Goal: Information Seeking & Learning: Learn about a topic

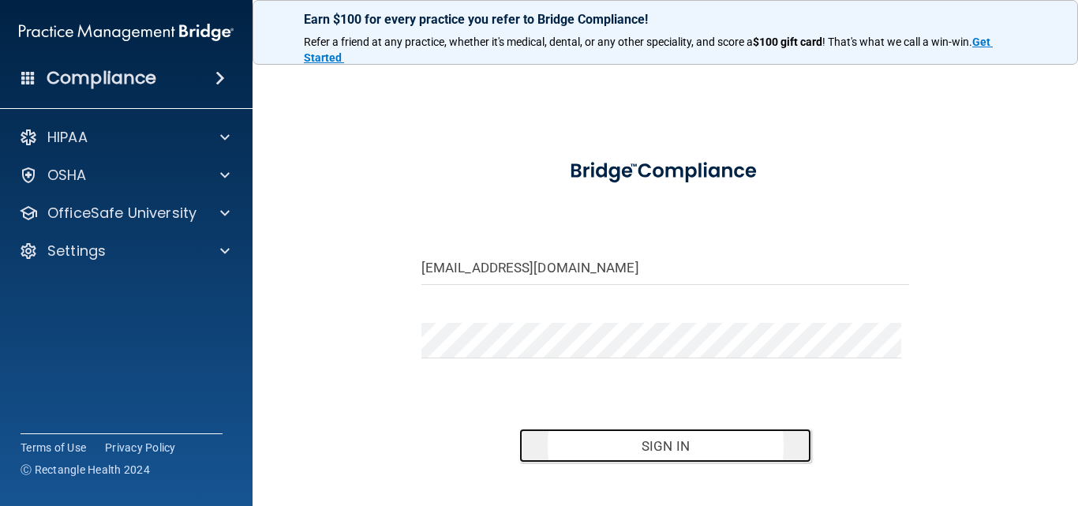
click at [654, 452] on button "Sign In" at bounding box center [665, 446] width 293 height 35
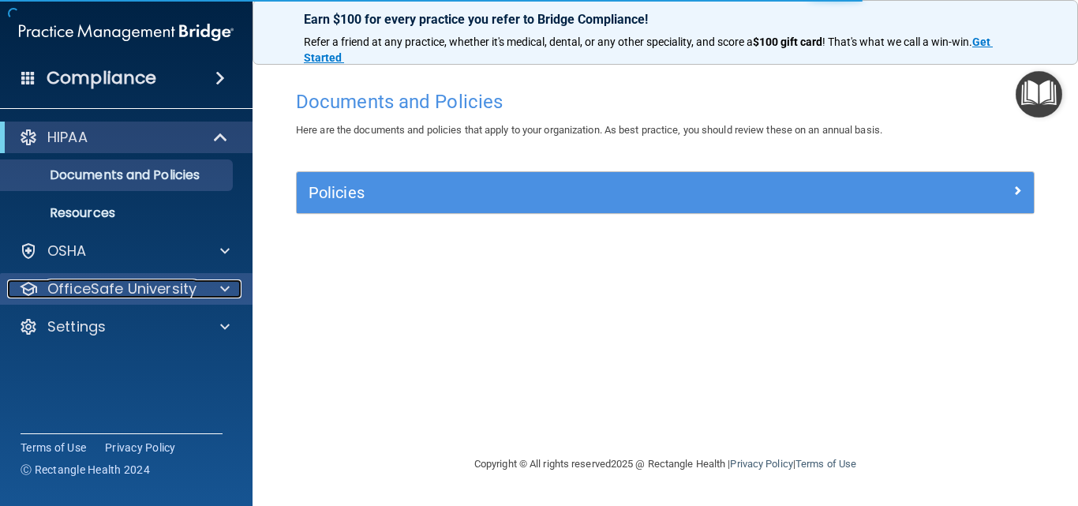
click at [227, 291] on span at bounding box center [224, 288] width 9 height 19
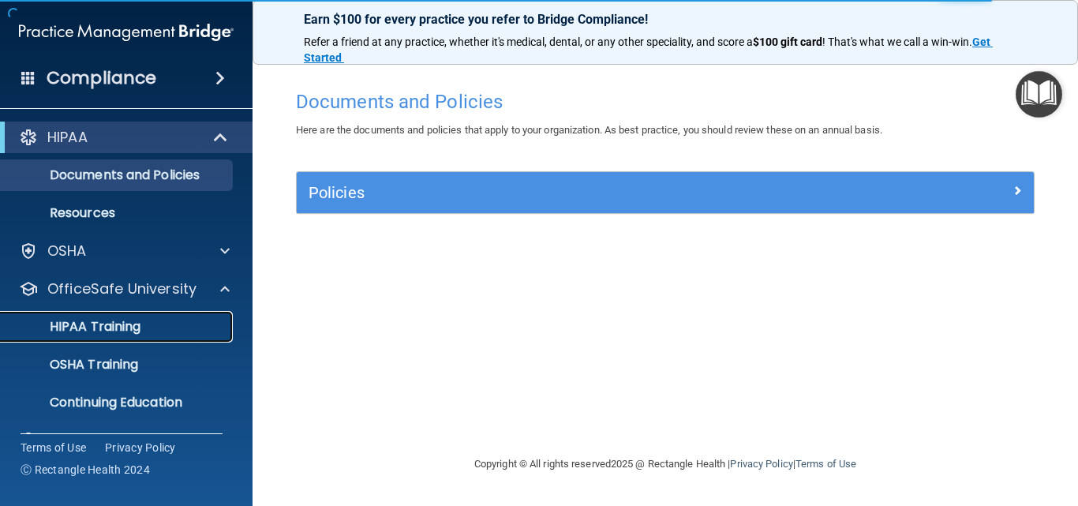
click at [182, 332] on div "HIPAA Training" at bounding box center [118, 327] width 216 height 16
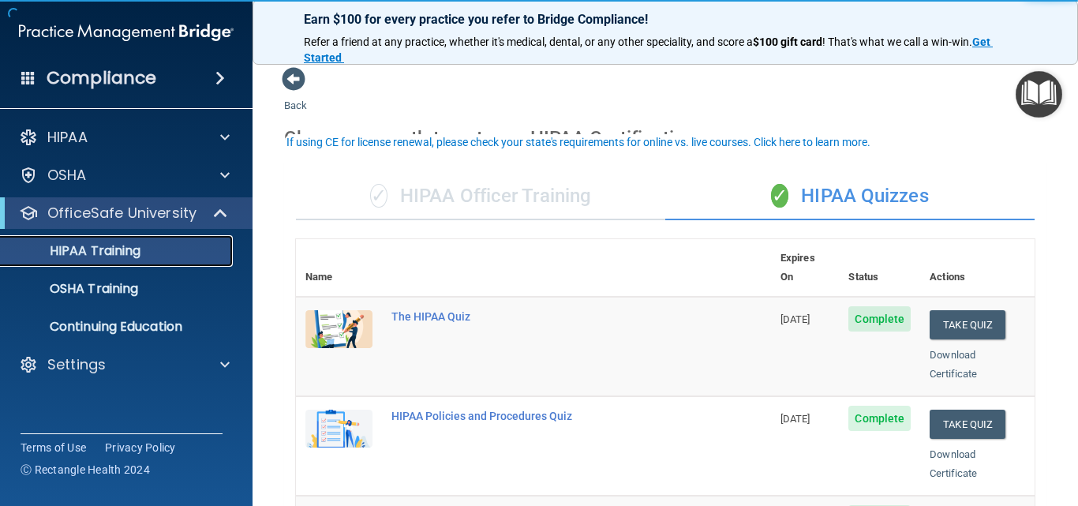
scroll to position [79, 0]
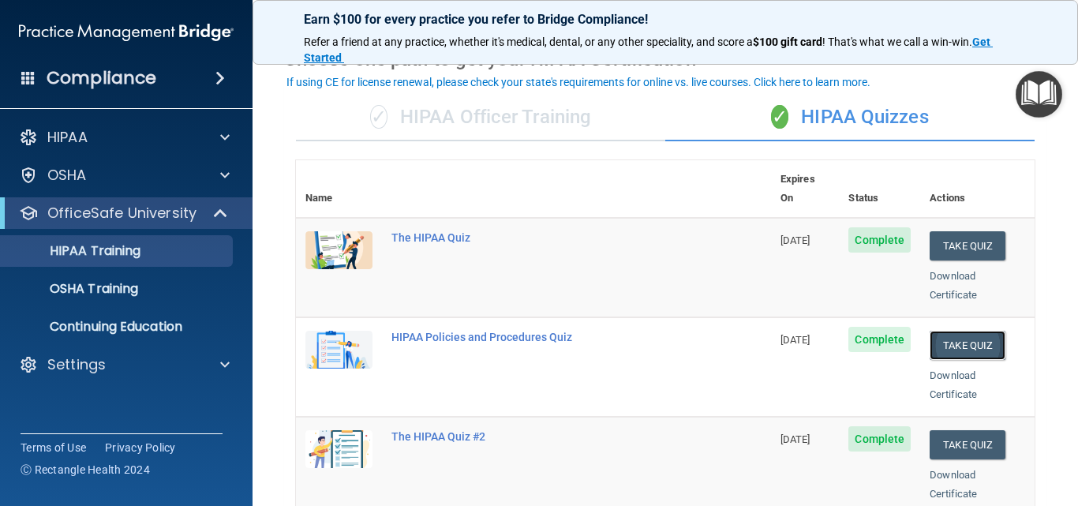
click at [947, 331] on button "Take Quiz" at bounding box center [968, 345] width 76 height 29
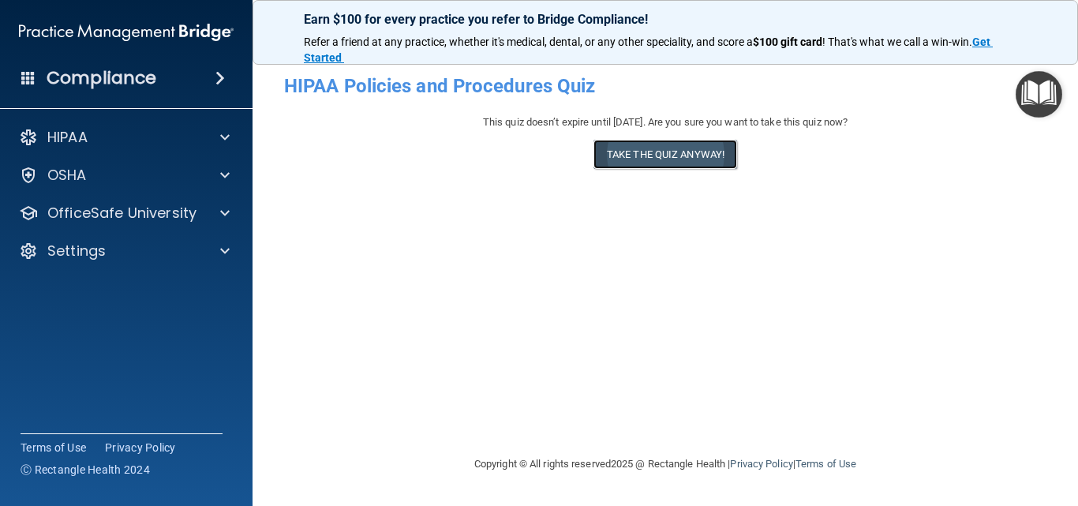
click at [658, 152] on button "Take the quiz anyway!" at bounding box center [666, 154] width 144 height 29
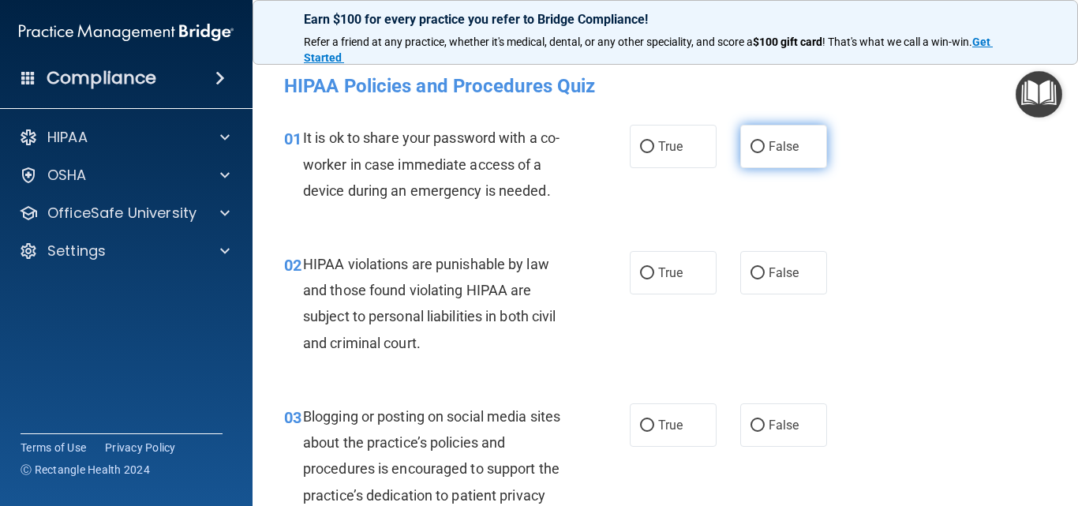
click at [751, 148] on input "False" at bounding box center [758, 147] width 14 height 12
radio input "true"
click at [751, 152] on input "False" at bounding box center [758, 147] width 14 height 12
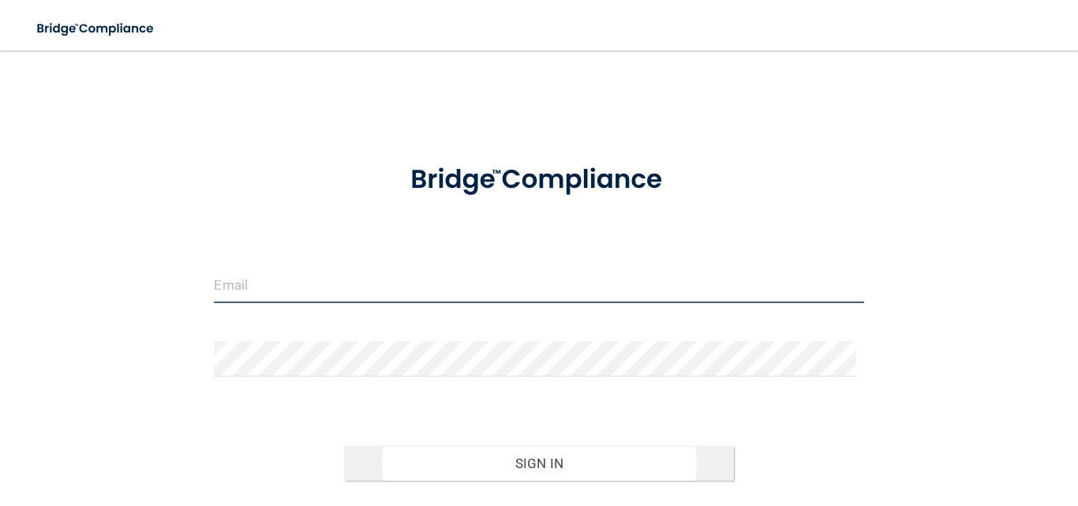
type input "[EMAIL_ADDRESS][DOMAIN_NAME]"
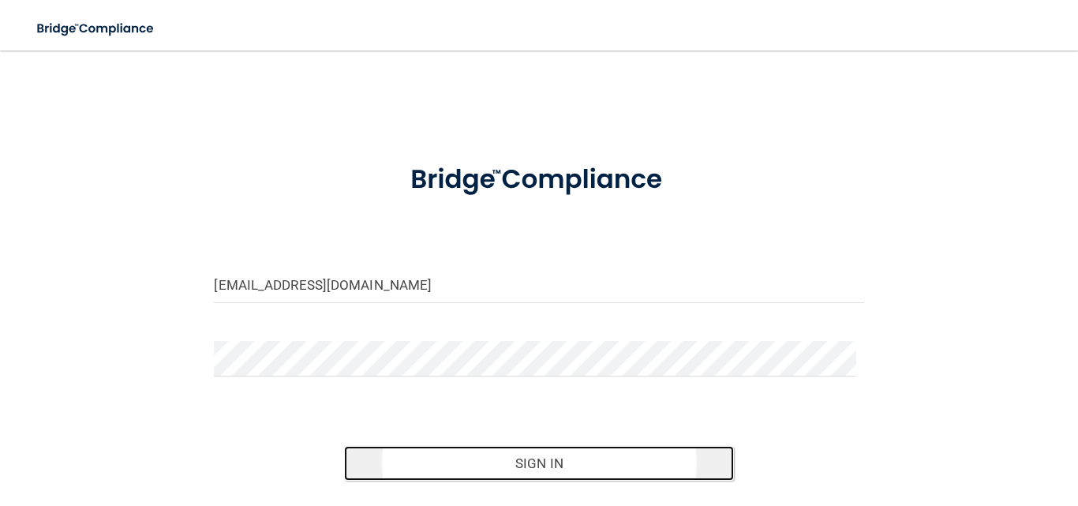
click at [533, 463] on button "Sign In" at bounding box center [539, 463] width 390 height 35
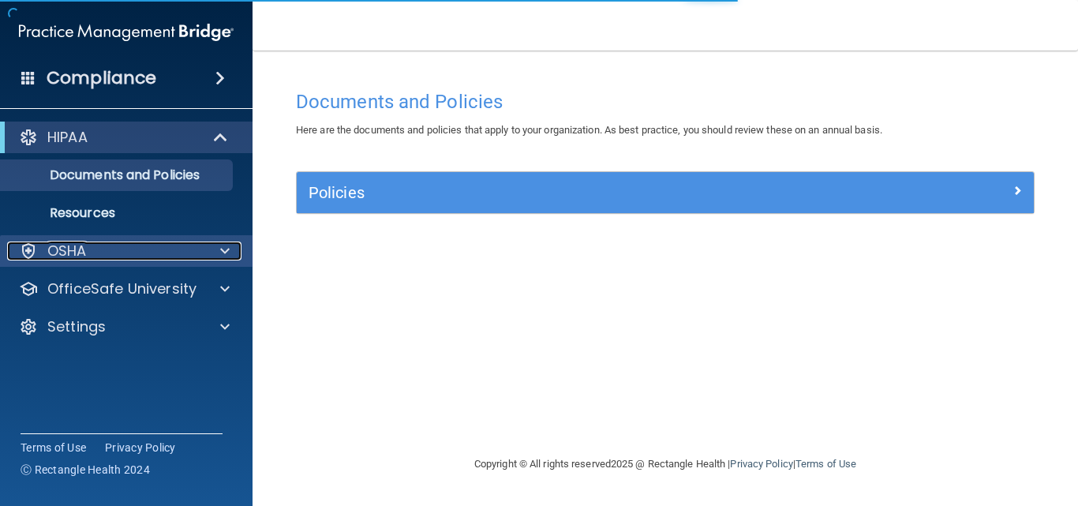
click at [223, 256] on span at bounding box center [224, 251] width 9 height 19
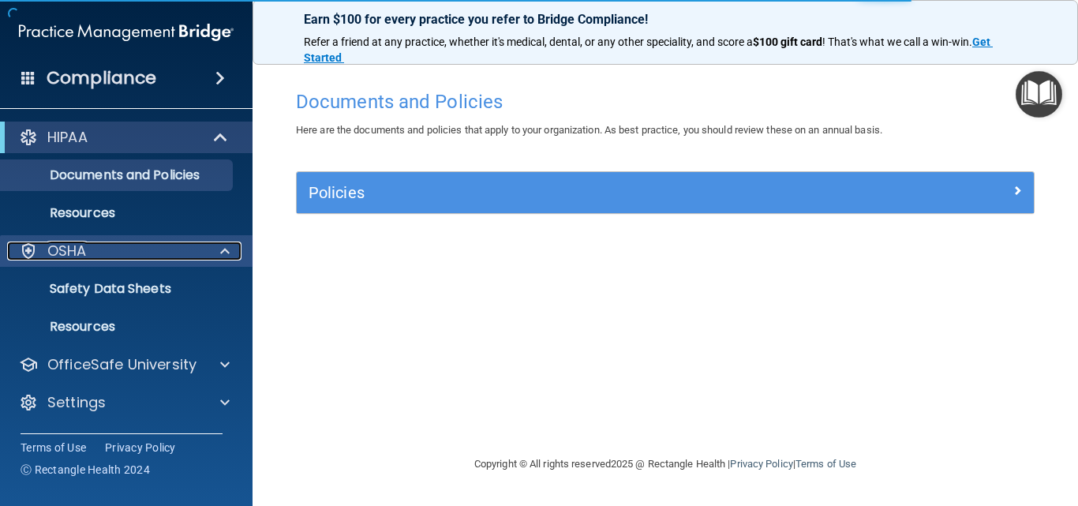
click at [221, 257] on span at bounding box center [224, 251] width 9 height 19
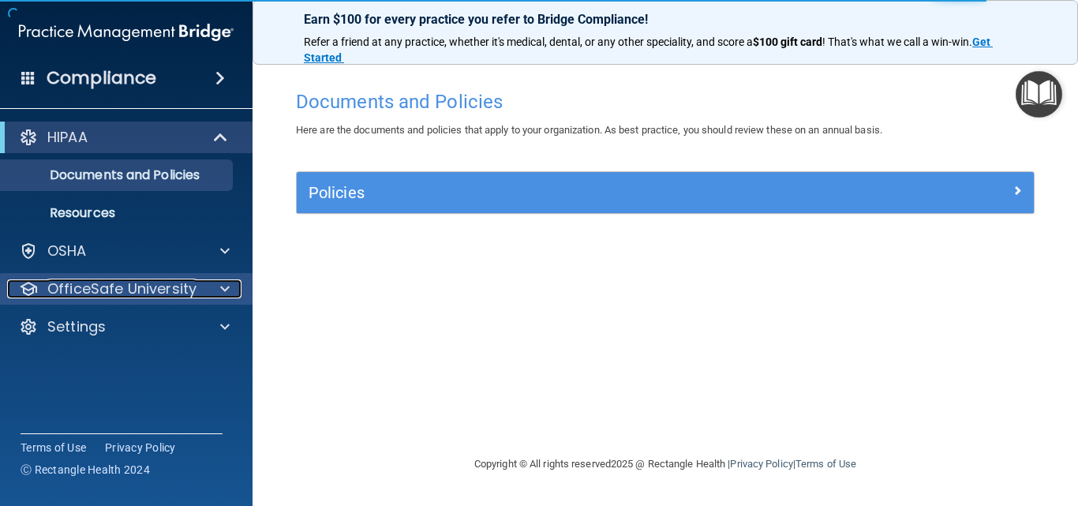
click at [227, 287] on span at bounding box center [224, 288] width 9 height 19
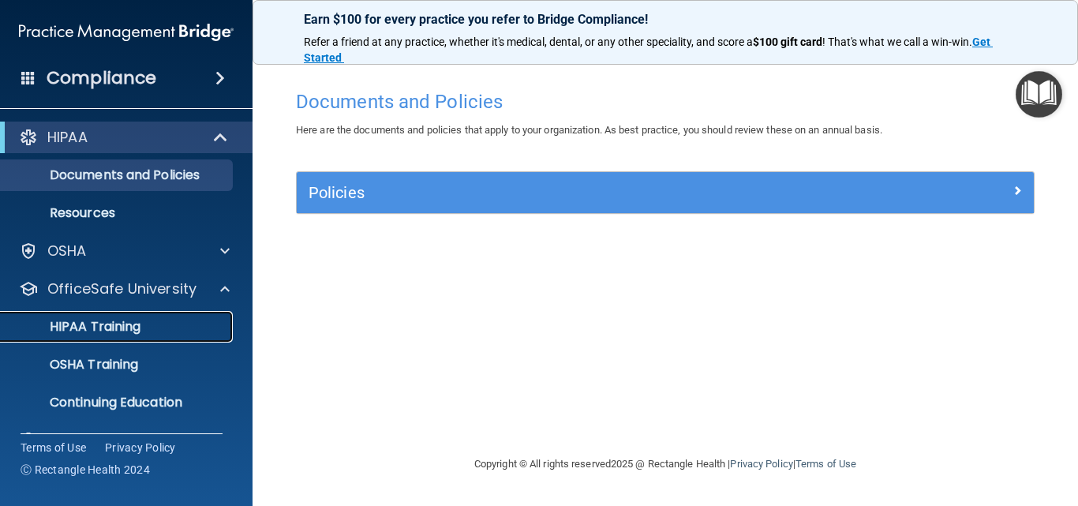
click at [206, 319] on div "HIPAA Training" at bounding box center [118, 327] width 216 height 16
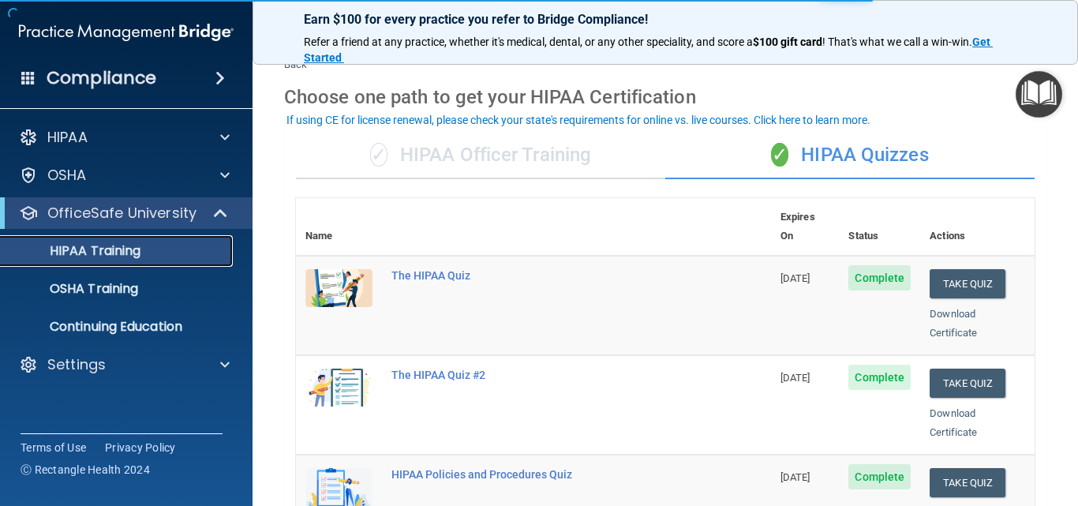
scroll to position [79, 0]
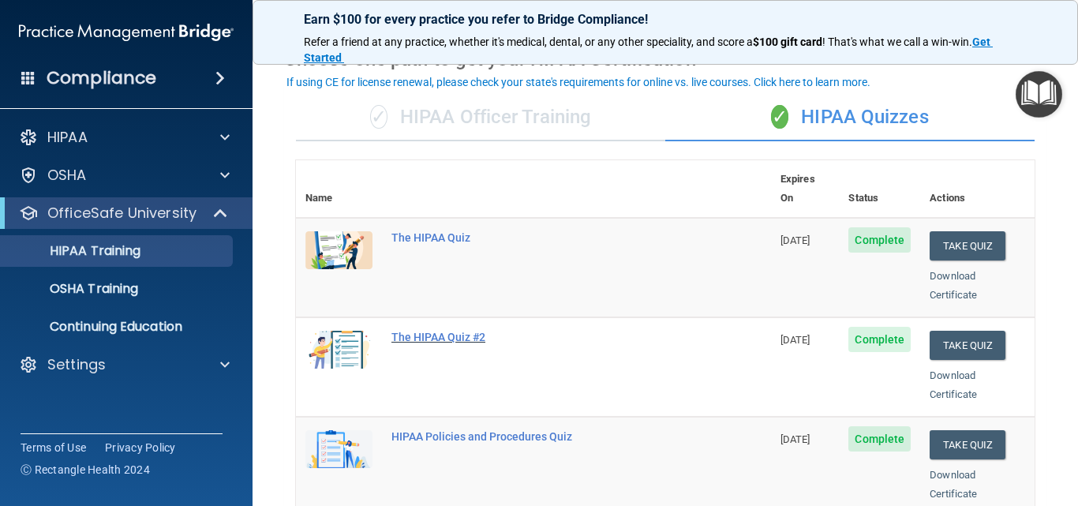
click at [447, 331] on div "The HIPAA Quiz #2" at bounding box center [542, 337] width 301 height 13
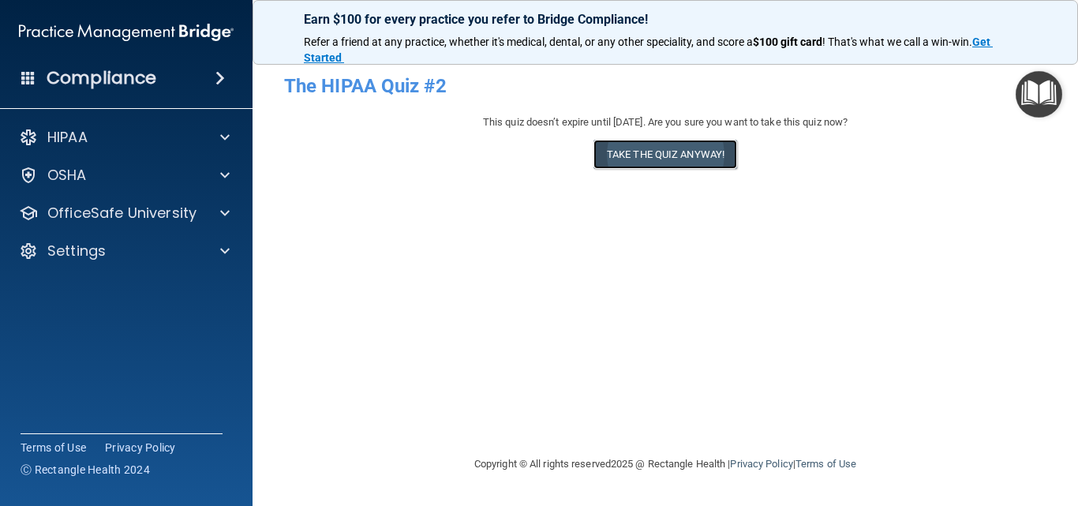
click at [649, 158] on button "Take the quiz anyway!" at bounding box center [666, 154] width 144 height 29
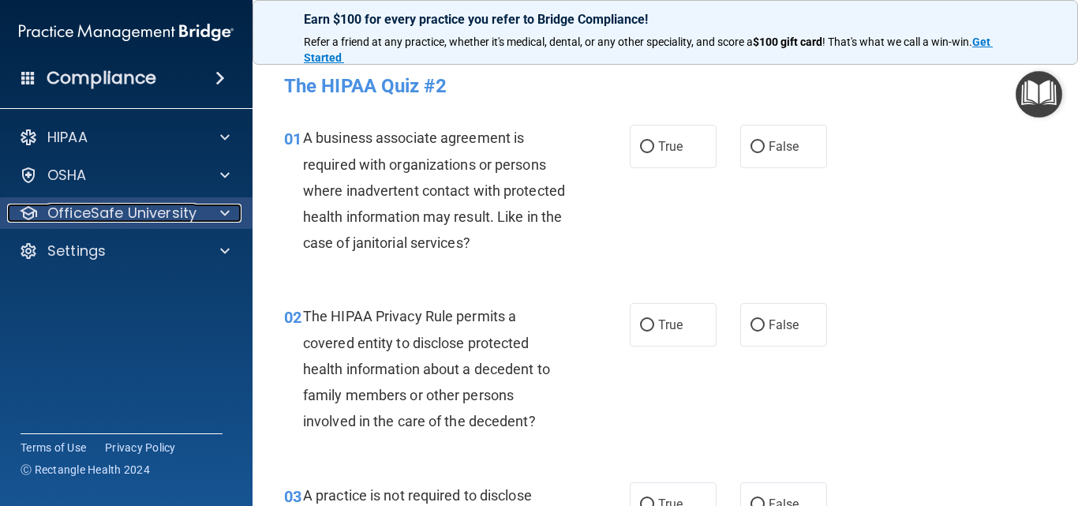
click at [231, 213] on div at bounding box center [222, 213] width 39 height 19
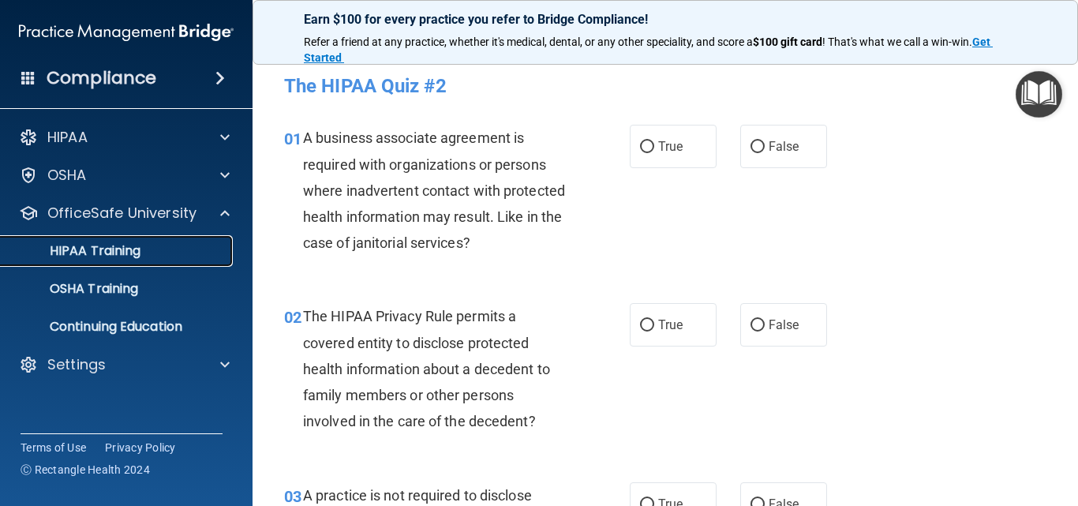
click at [218, 242] on link "HIPAA Training" at bounding box center [108, 251] width 249 height 32
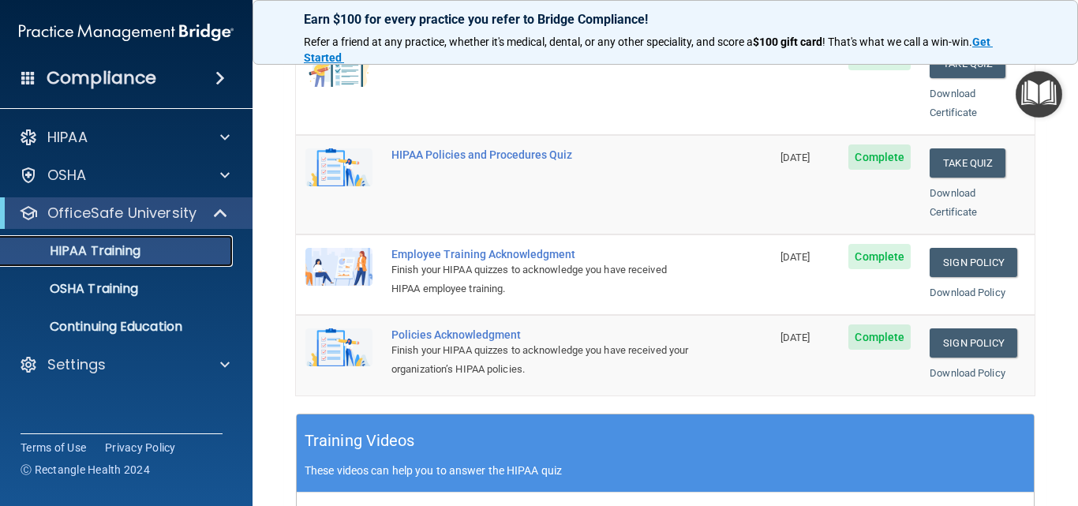
scroll to position [474, 0]
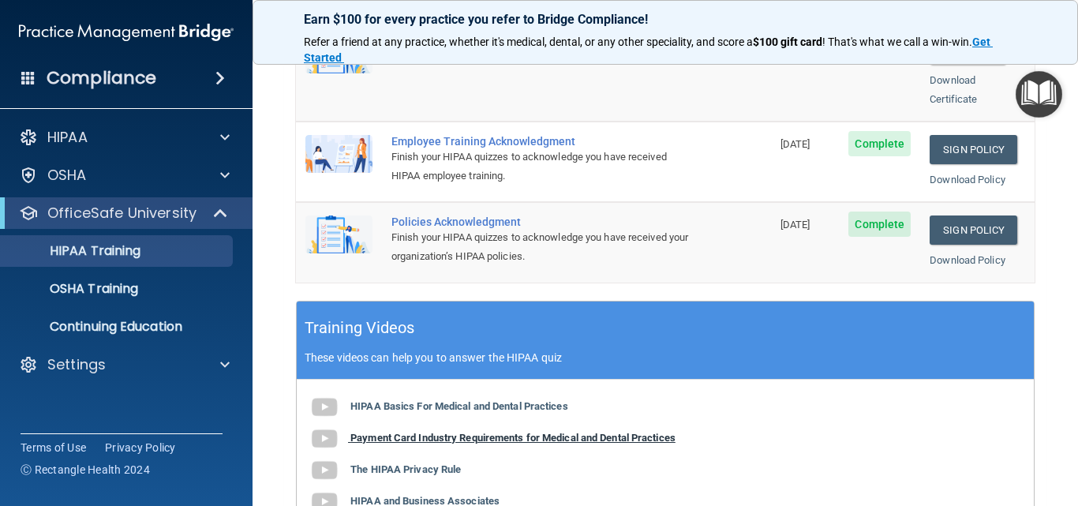
click at [434, 432] on b "Payment Card Industry Requirements for Medical and Dental Practices" at bounding box center [513, 438] width 325 height 12
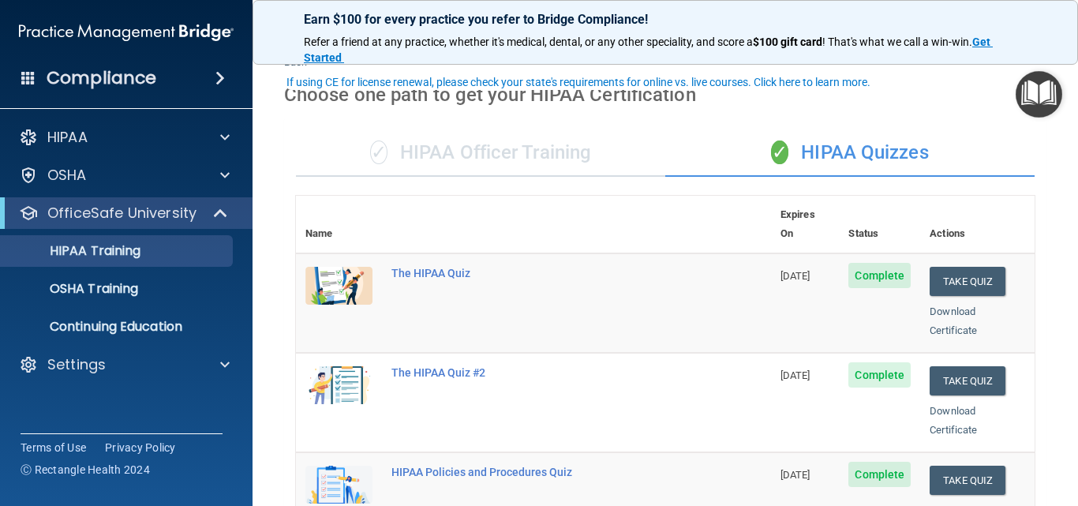
scroll to position [79, 0]
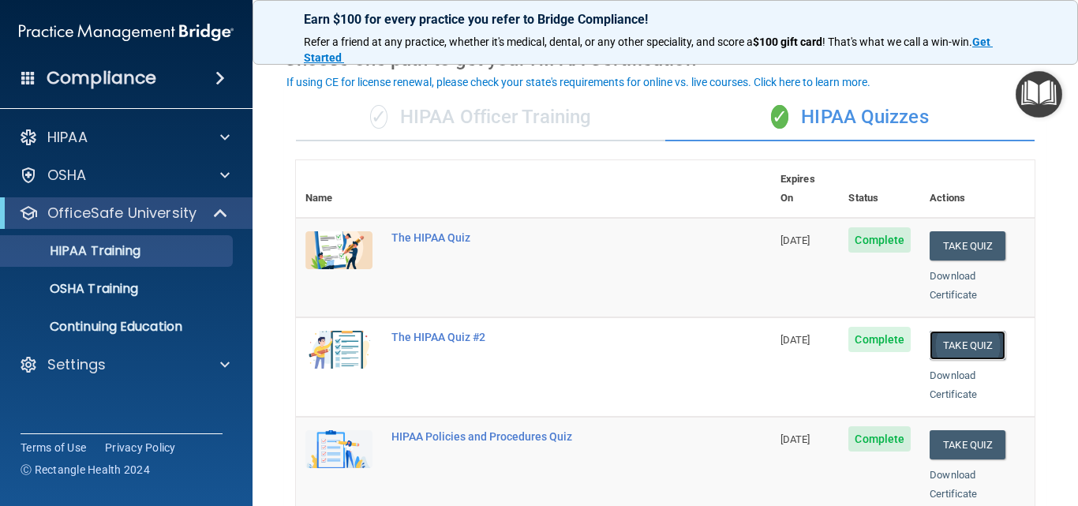
click at [964, 331] on button "Take Quiz" at bounding box center [968, 345] width 76 height 29
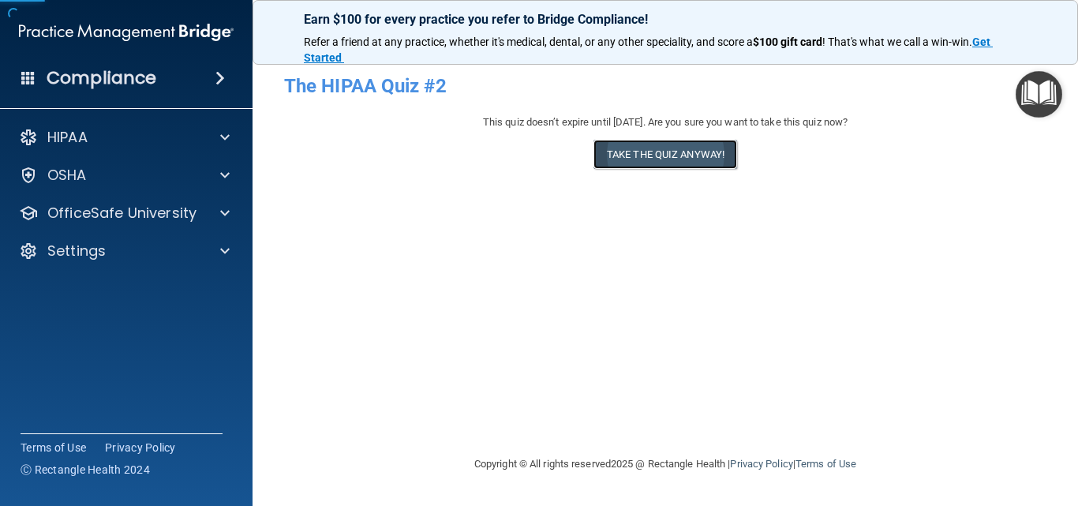
click at [673, 162] on button "Take the quiz anyway!" at bounding box center [666, 154] width 144 height 29
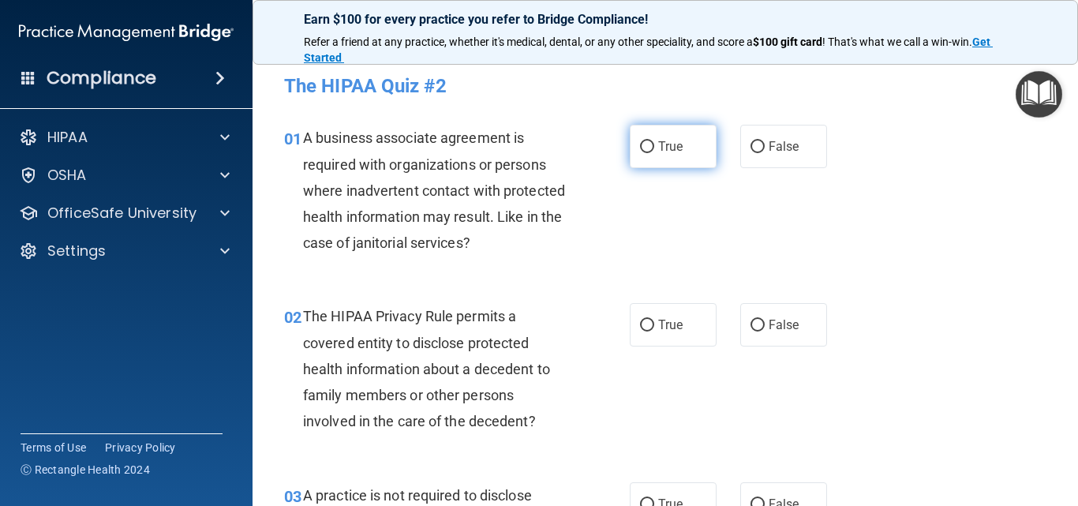
click at [643, 150] on input "True" at bounding box center [647, 147] width 14 height 12
radio input "true"
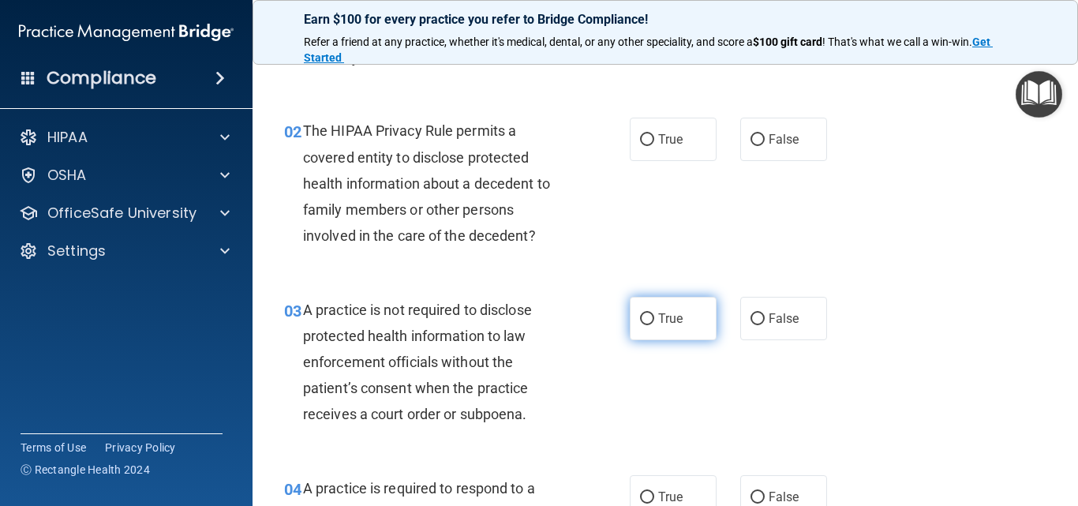
scroll to position [158, 0]
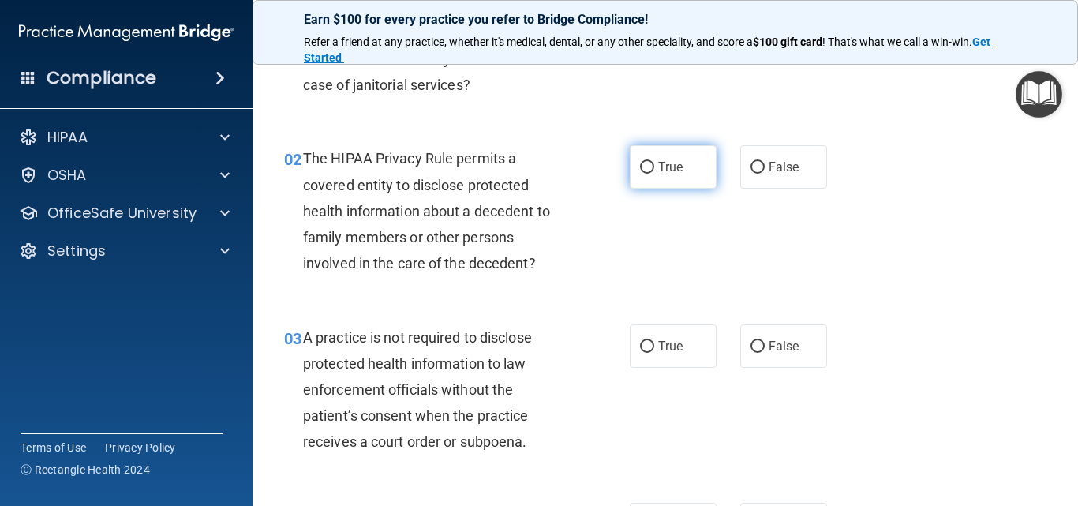
click at [646, 164] on input "True" at bounding box center [647, 168] width 14 height 12
radio input "true"
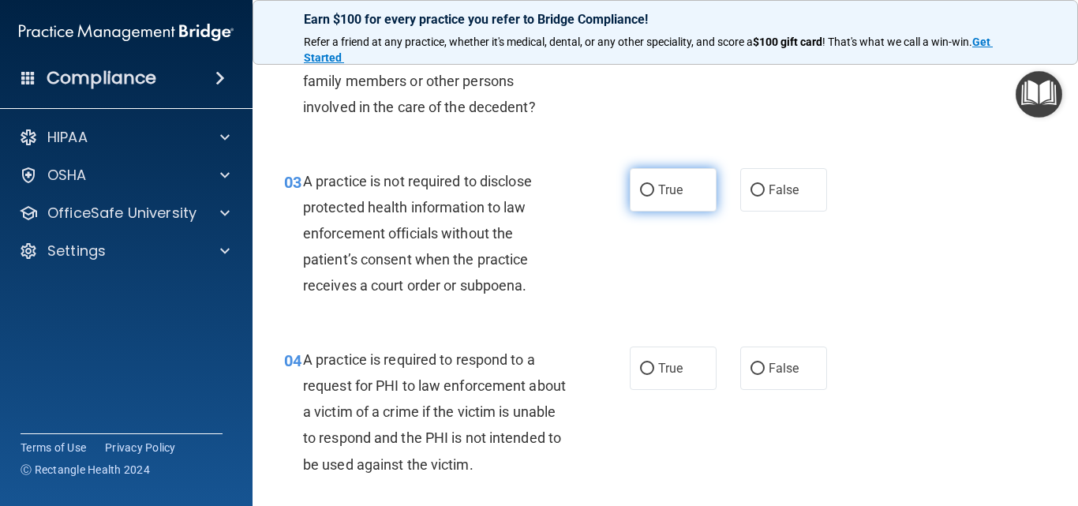
scroll to position [316, 0]
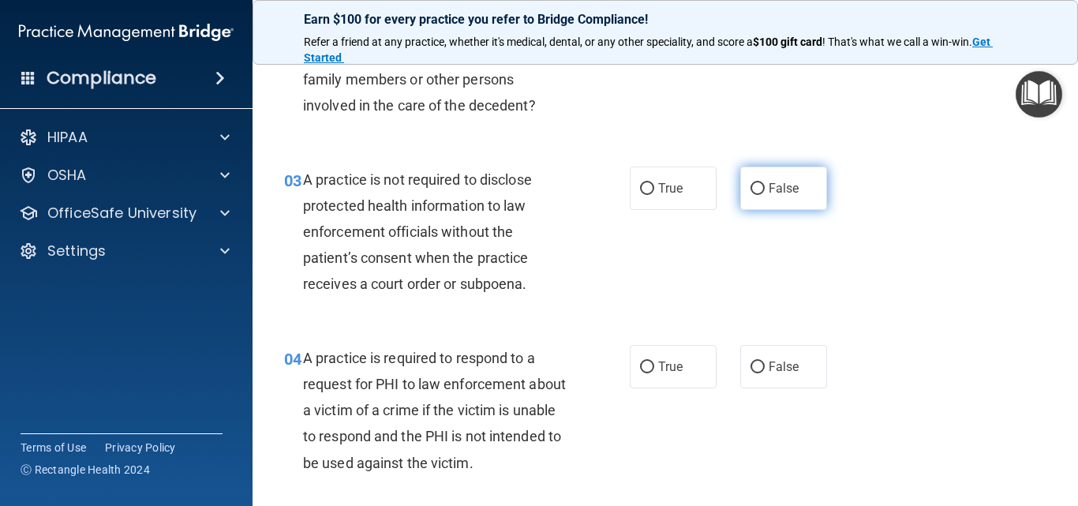
click at [751, 193] on input "False" at bounding box center [758, 189] width 14 height 12
radio input "true"
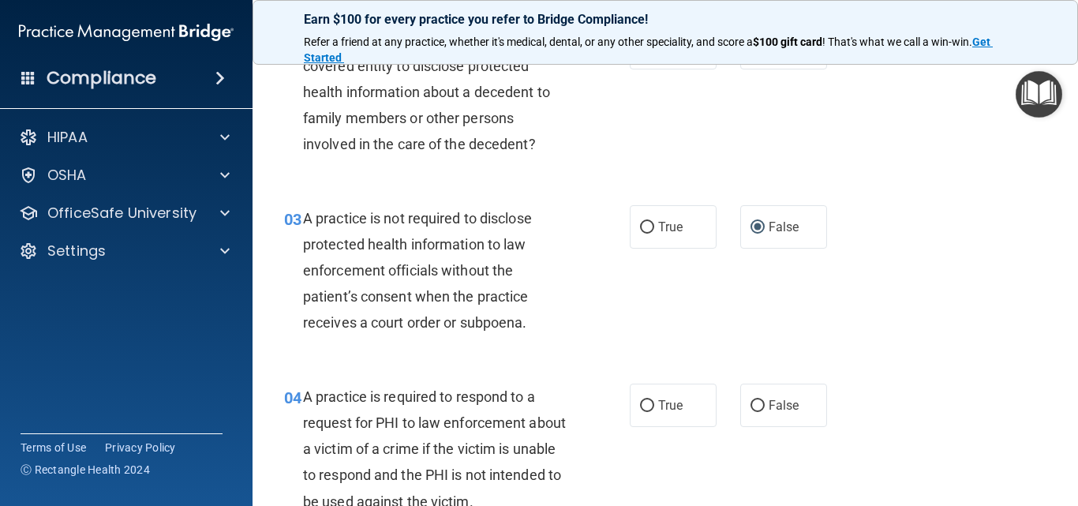
scroll to position [237, 0]
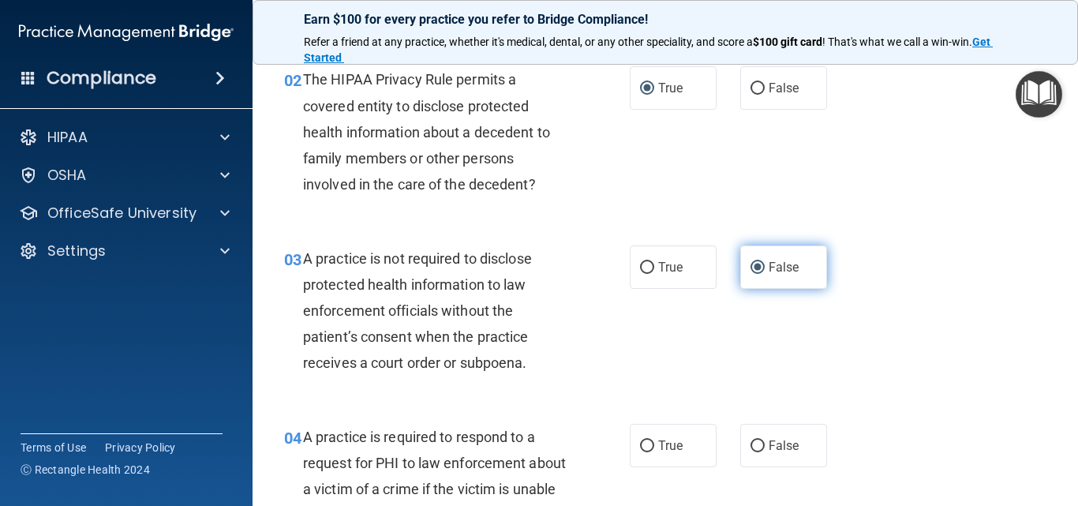
click at [751, 267] on input "False" at bounding box center [758, 268] width 14 height 12
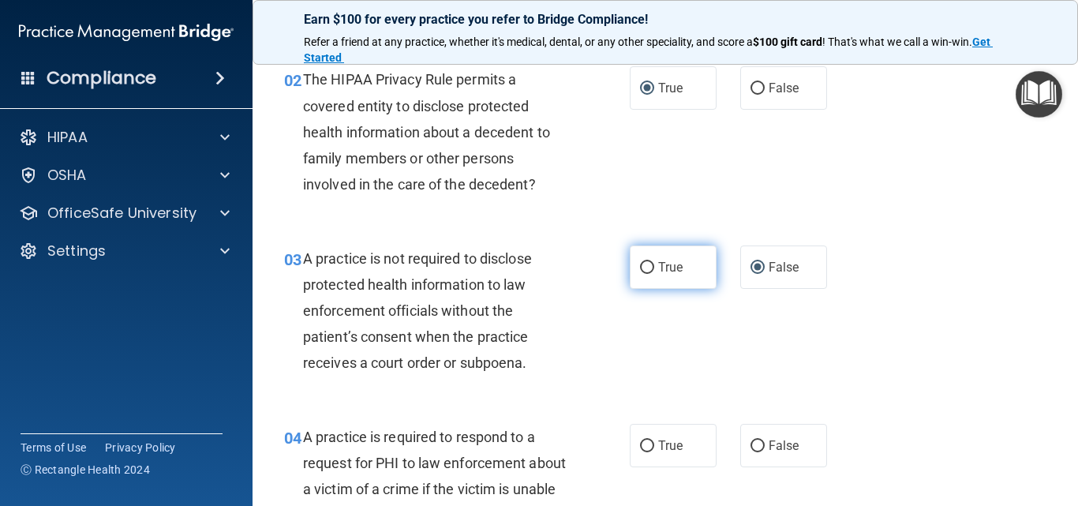
click at [643, 271] on input "True" at bounding box center [647, 268] width 14 height 12
radio input "true"
radio input "false"
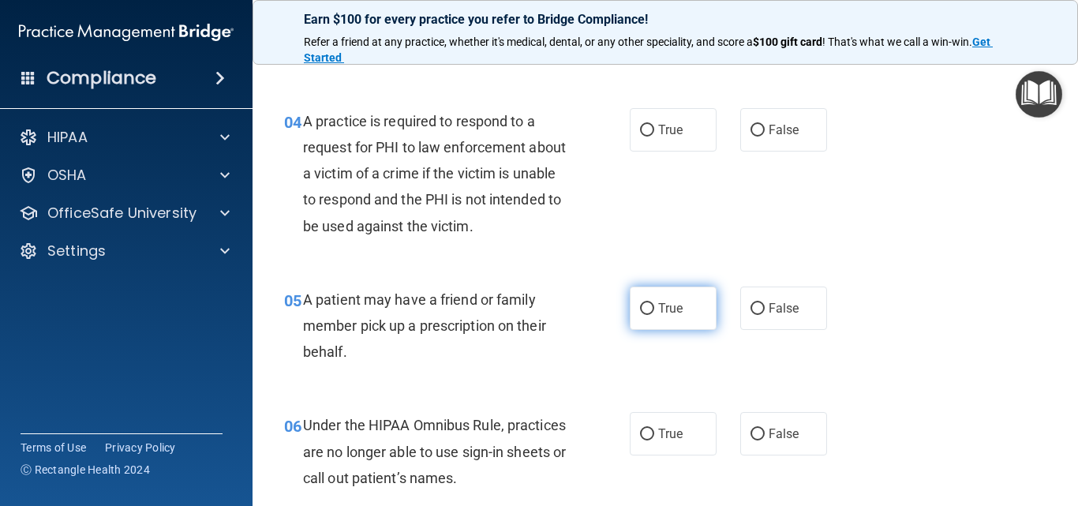
scroll to position [474, 0]
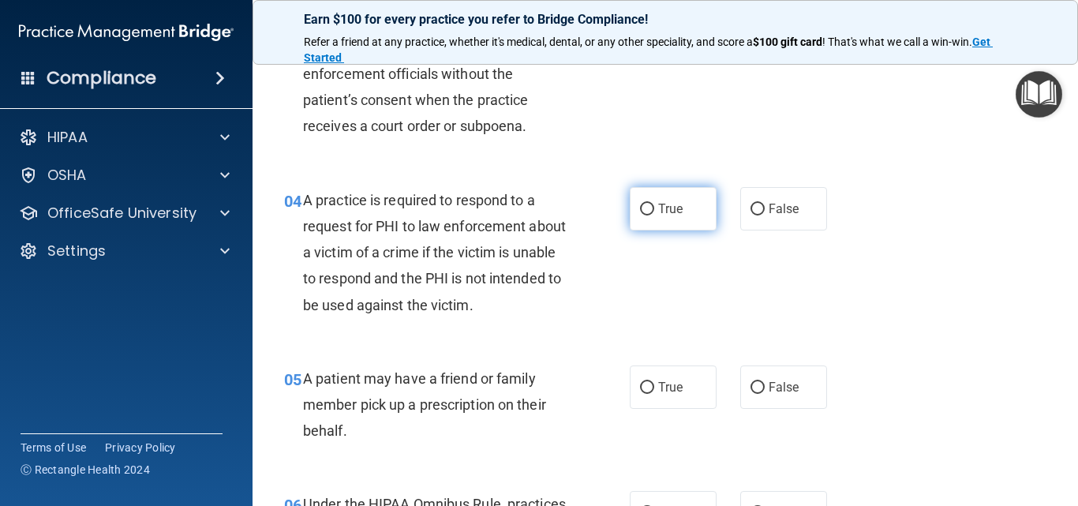
click at [643, 208] on input "True" at bounding box center [647, 210] width 14 height 12
radio input "true"
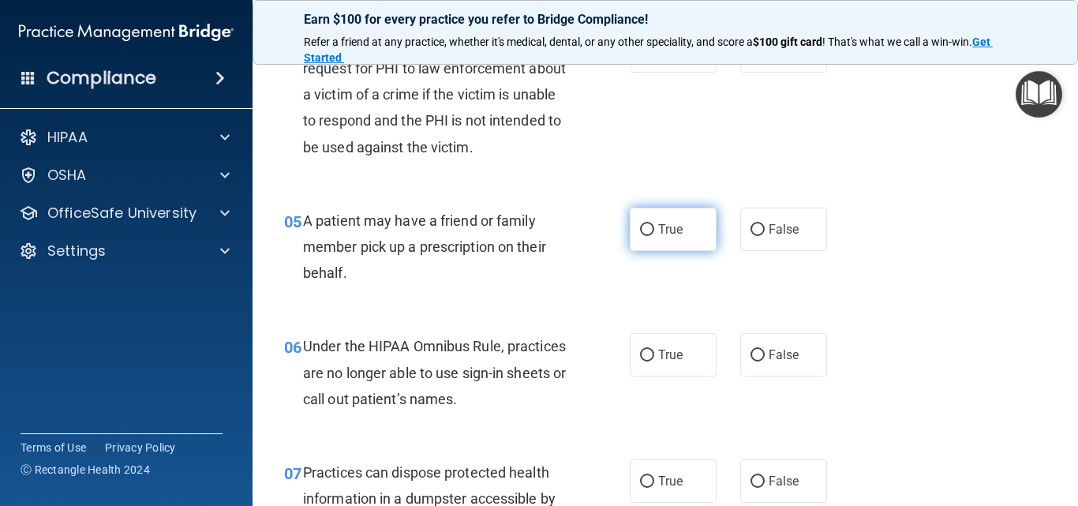
click at [646, 231] on input "True" at bounding box center [647, 230] width 14 height 12
radio input "true"
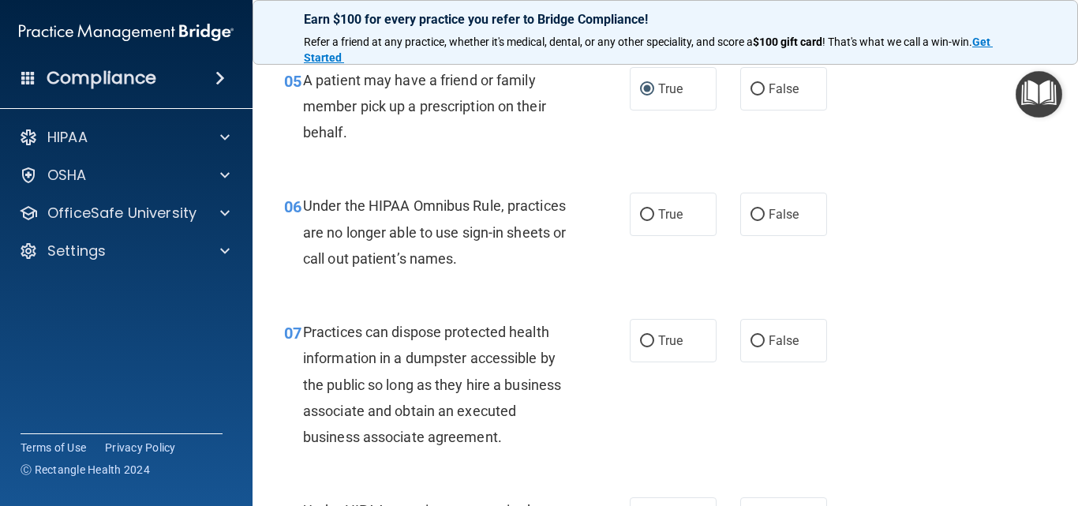
scroll to position [789, 0]
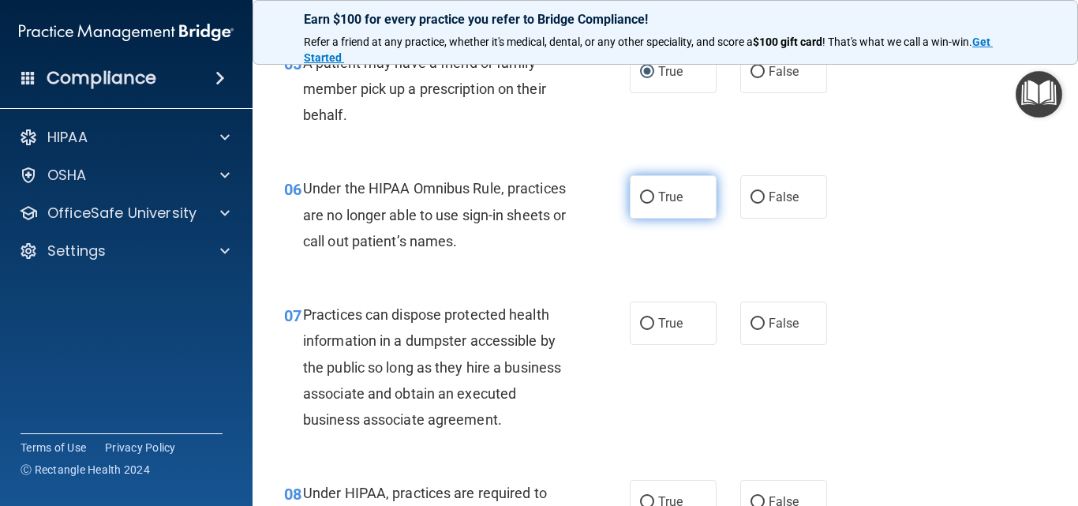
click at [646, 200] on input "True" at bounding box center [647, 198] width 14 height 12
radio input "true"
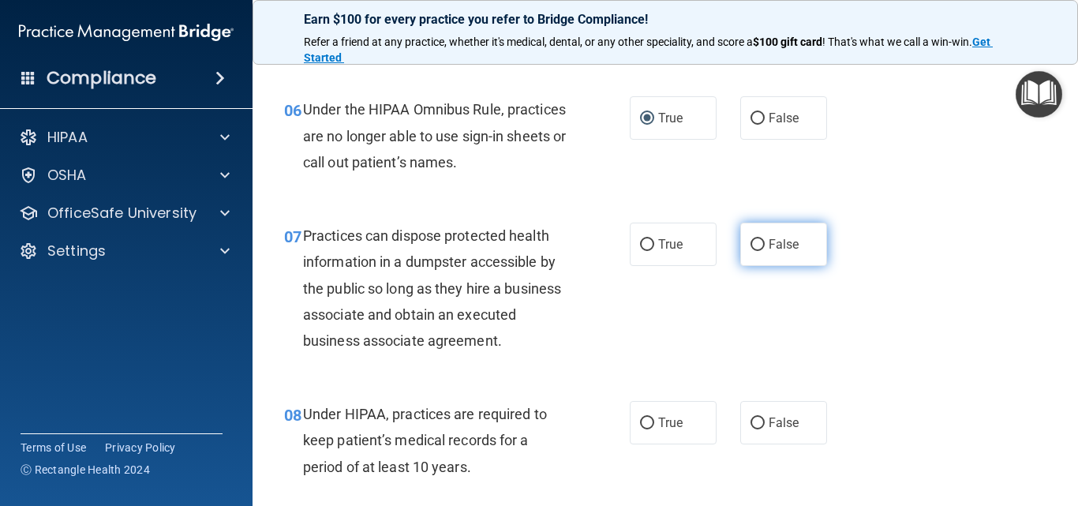
click at [755, 249] on input "False" at bounding box center [758, 245] width 14 height 12
radio input "true"
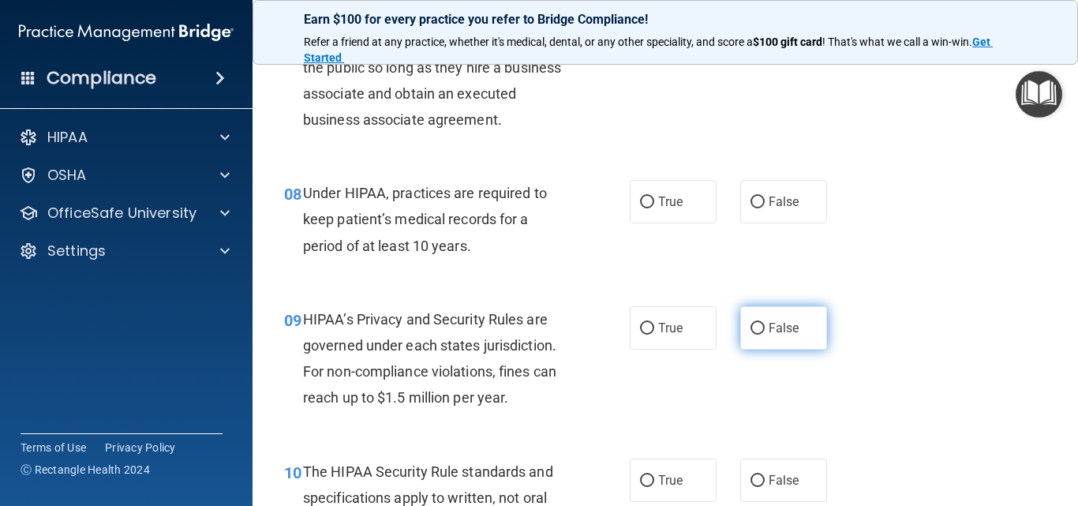
scroll to position [1105, 0]
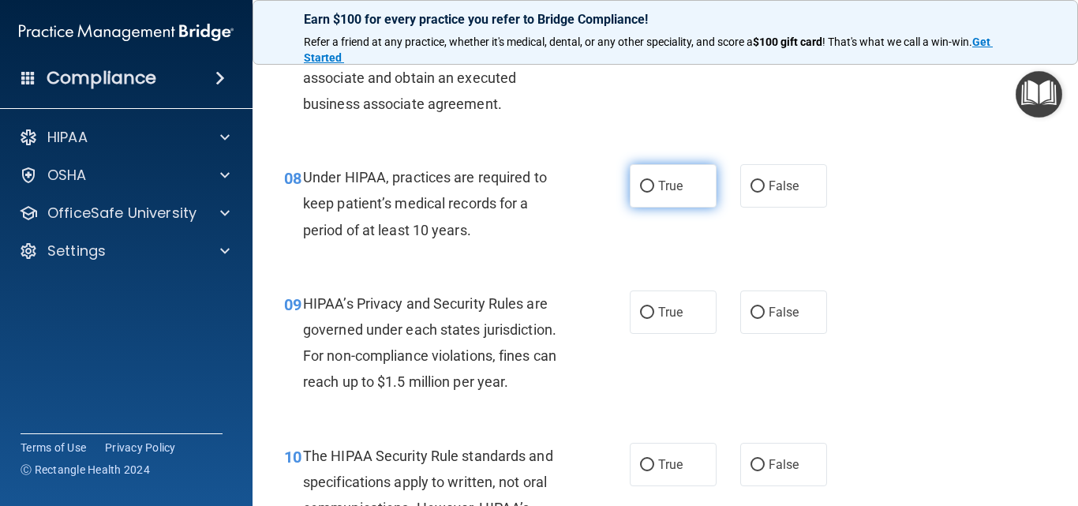
click at [652, 186] on label "True" at bounding box center [673, 185] width 87 height 43
click at [652, 186] on input "True" at bounding box center [647, 187] width 14 height 12
radio input "true"
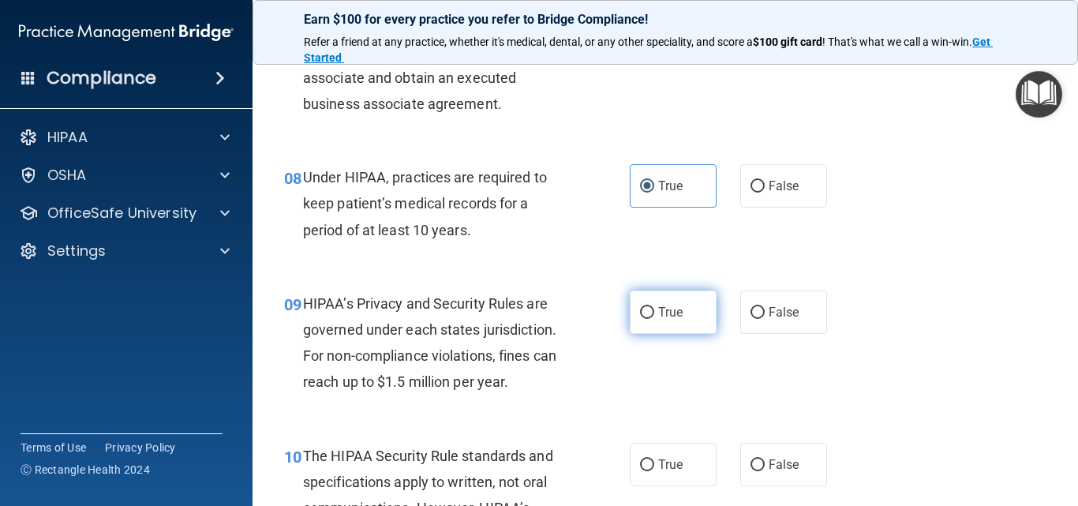
click at [643, 316] on input "True" at bounding box center [647, 313] width 14 height 12
radio input "true"
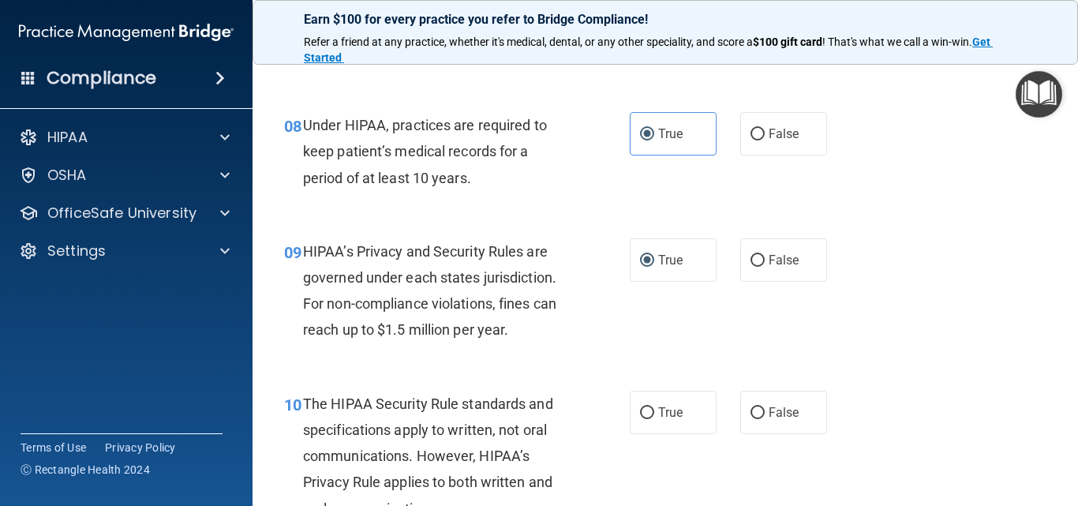
scroll to position [1342, 0]
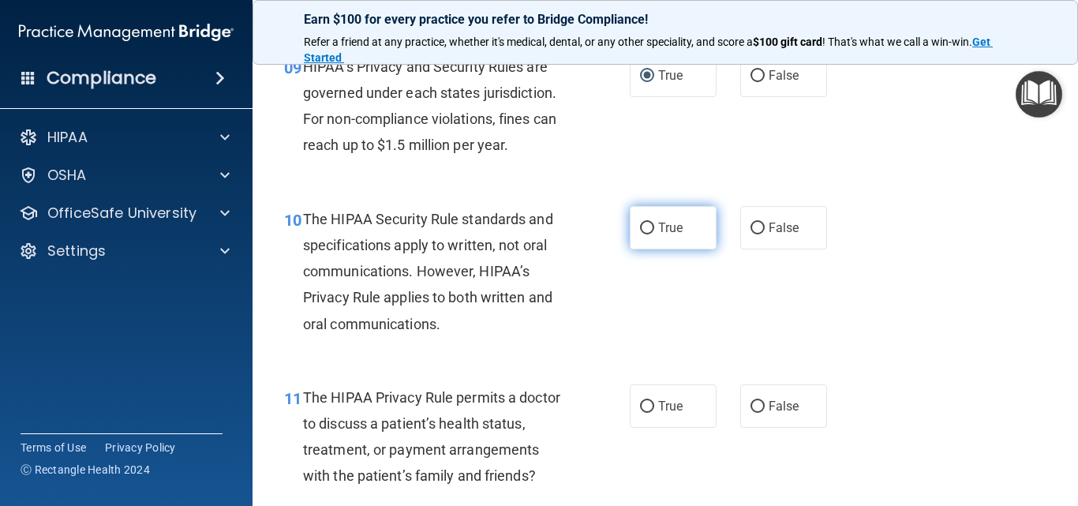
click at [648, 230] on input "True" at bounding box center [647, 229] width 14 height 12
radio input "true"
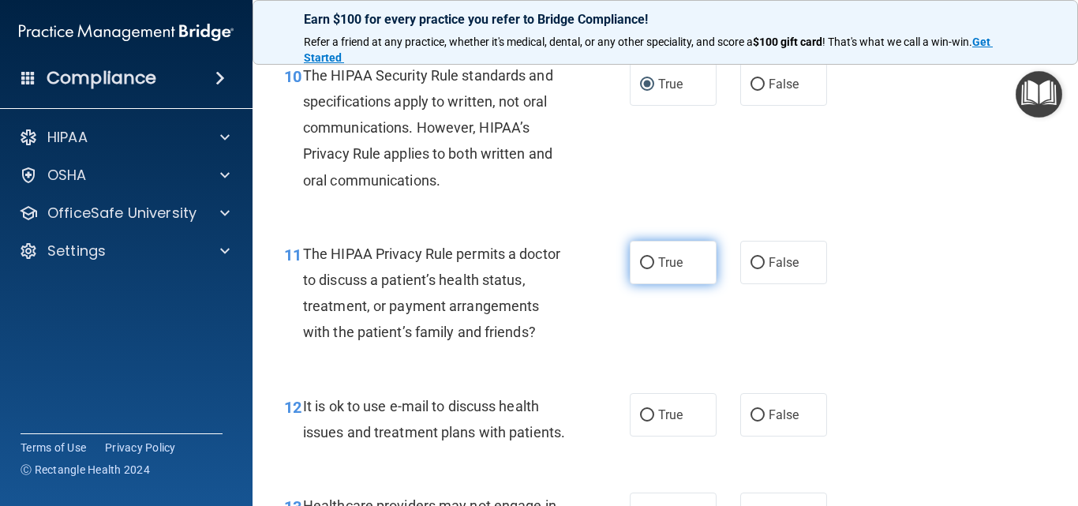
scroll to position [1500, 0]
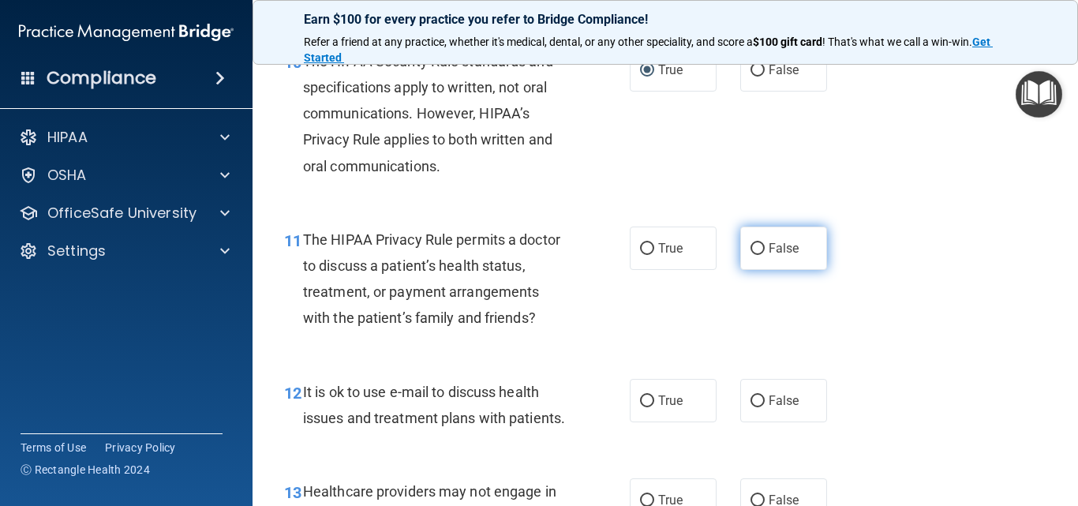
click at [751, 246] on input "False" at bounding box center [758, 249] width 14 height 12
radio input "true"
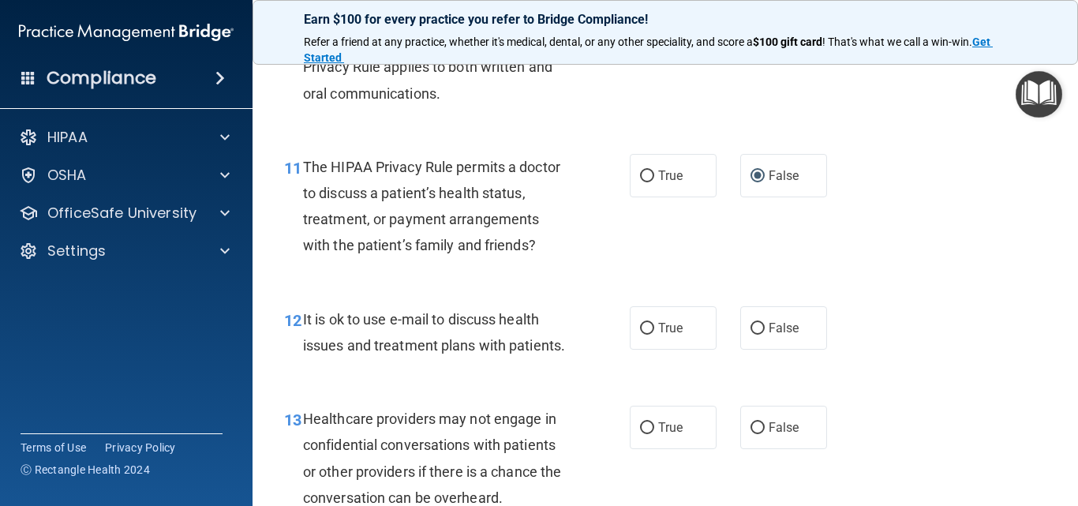
scroll to position [1658, 0]
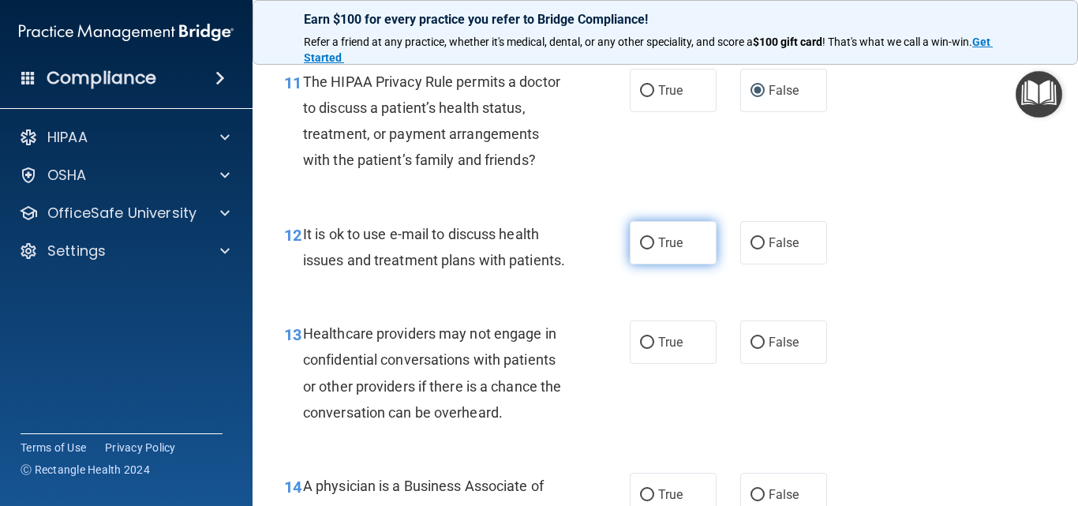
click at [644, 246] on input "True" at bounding box center [647, 244] width 14 height 12
radio input "true"
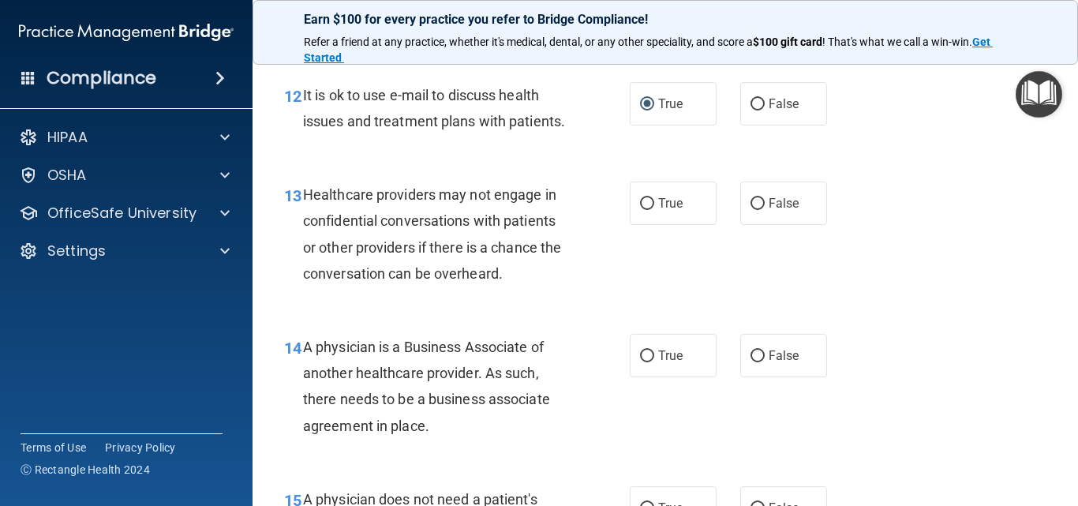
scroll to position [1816, 0]
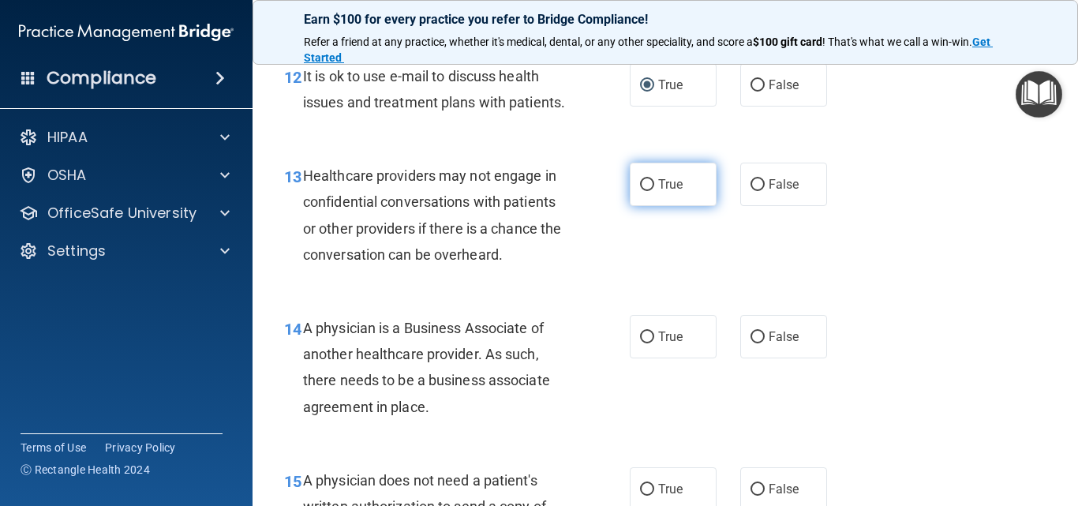
click at [640, 191] on input "True" at bounding box center [647, 185] width 14 height 12
radio input "true"
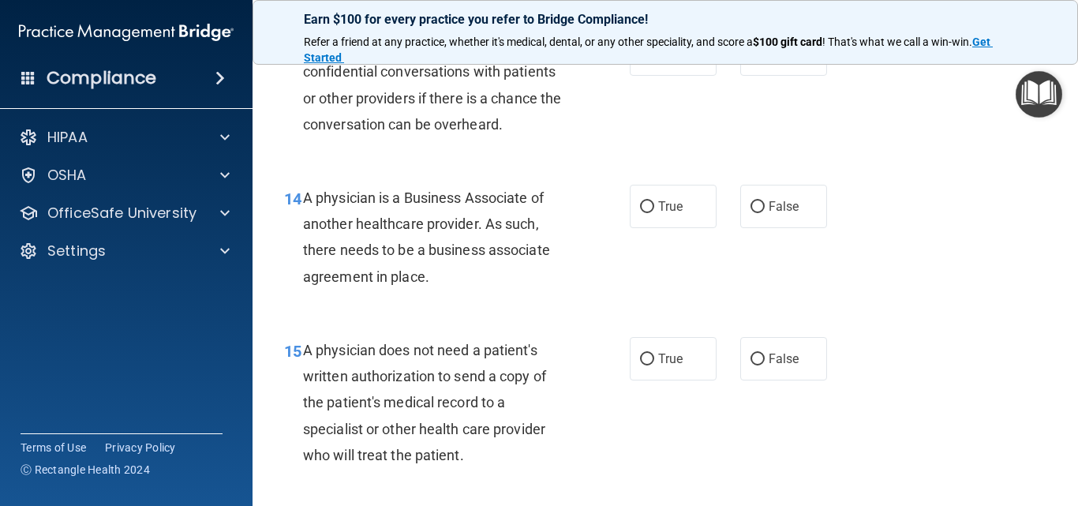
scroll to position [1974, 0]
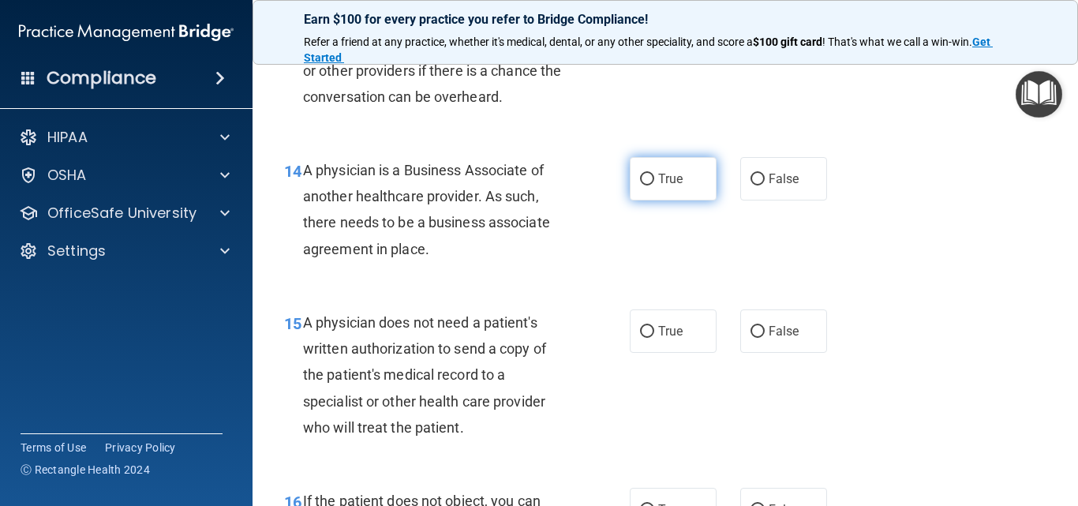
click at [642, 186] on input "True" at bounding box center [647, 180] width 14 height 12
radio input "true"
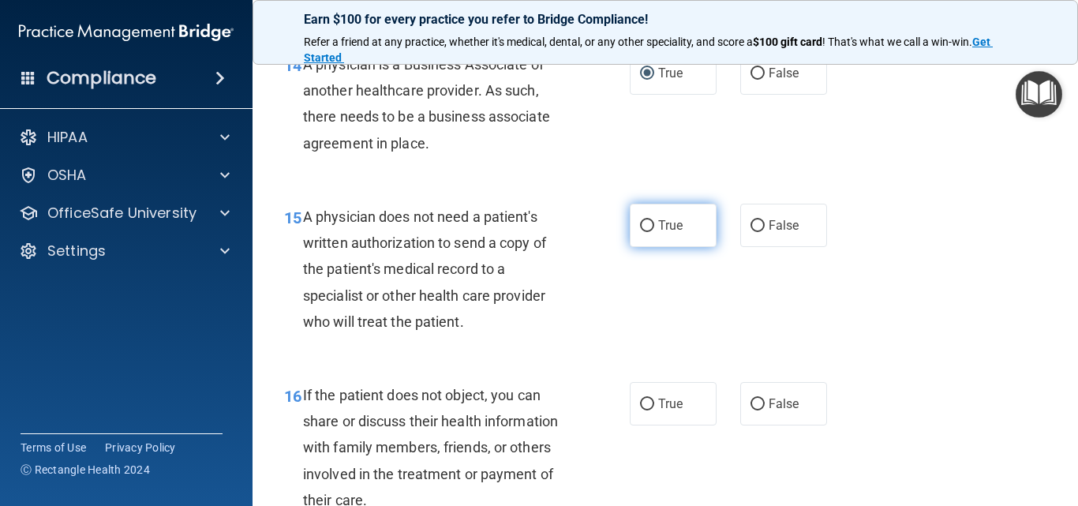
scroll to position [2131, 0]
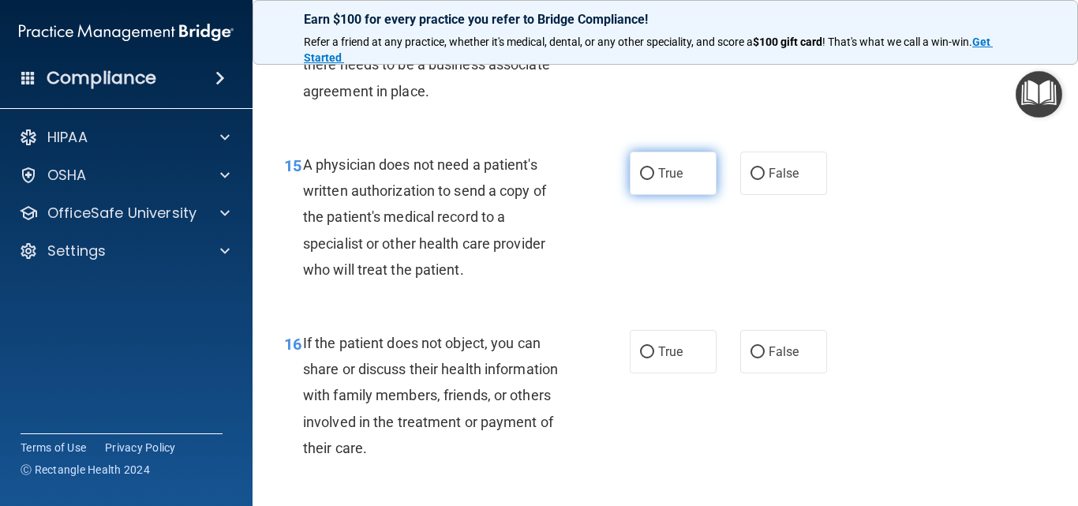
click at [640, 180] on input "True" at bounding box center [647, 174] width 14 height 12
radio input "true"
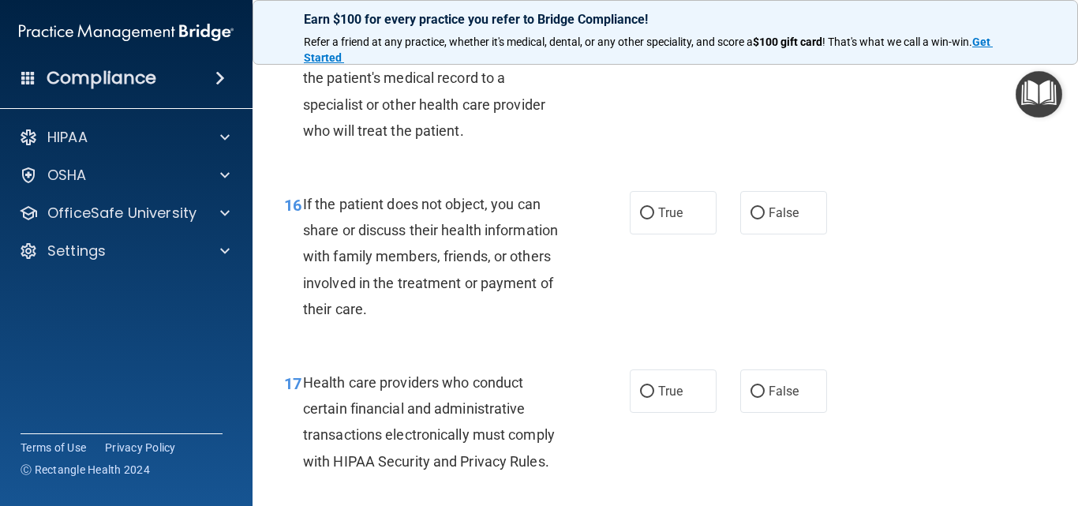
scroll to position [2289, 0]
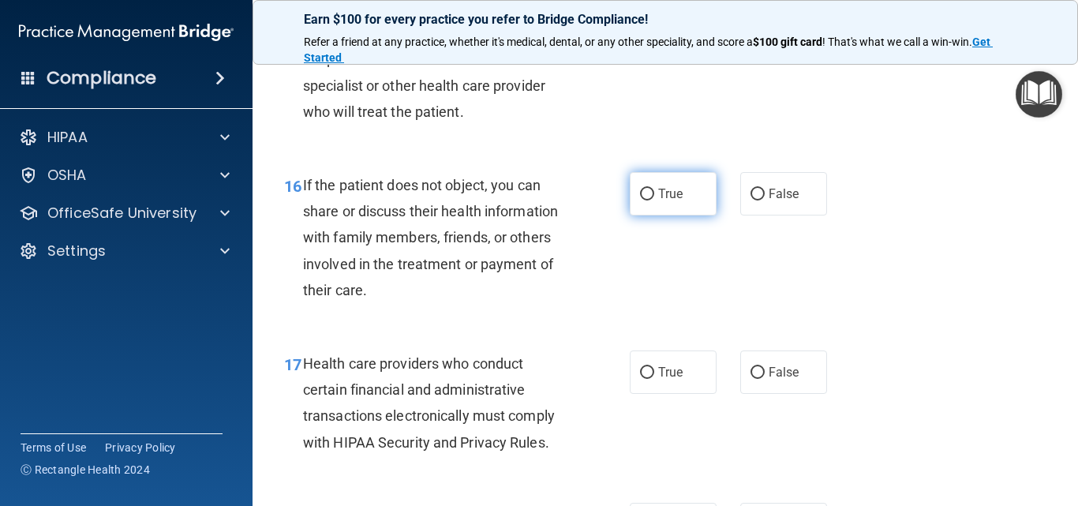
click at [647, 201] on input "True" at bounding box center [647, 195] width 14 height 12
radio input "true"
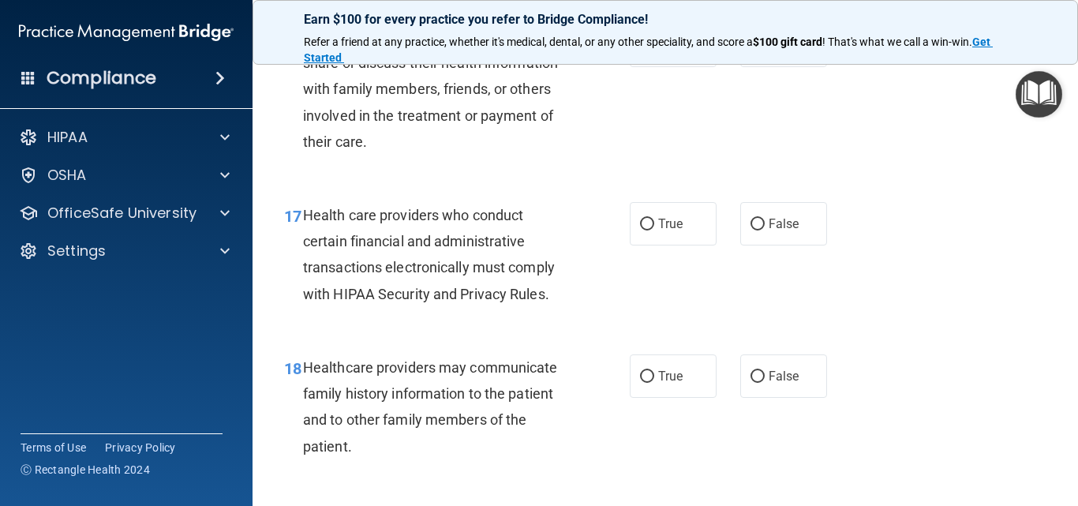
scroll to position [2447, 0]
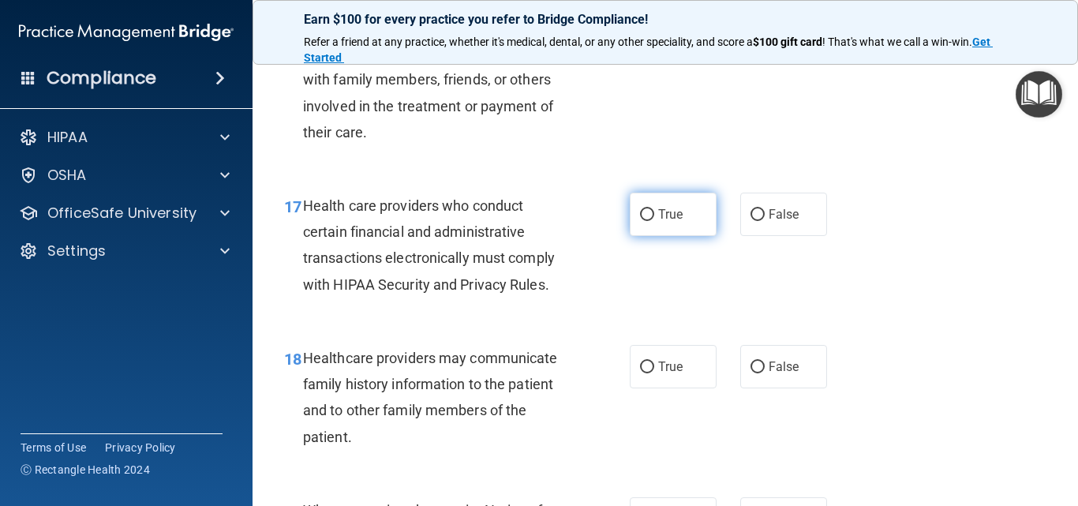
click at [640, 221] on input "True" at bounding box center [647, 215] width 14 height 12
radio input "true"
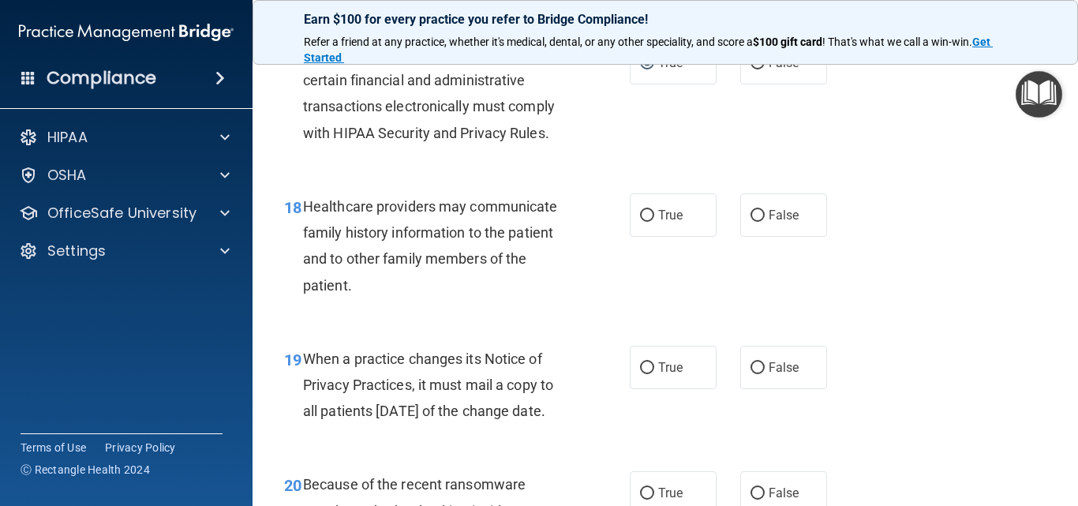
scroll to position [2605, 0]
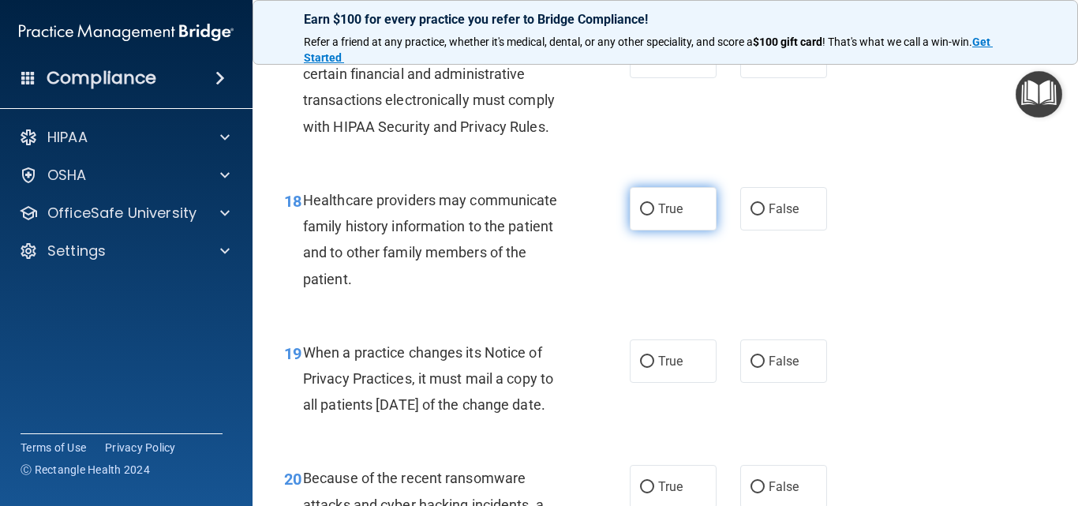
click at [640, 216] on input "True" at bounding box center [647, 210] width 14 height 12
radio input "true"
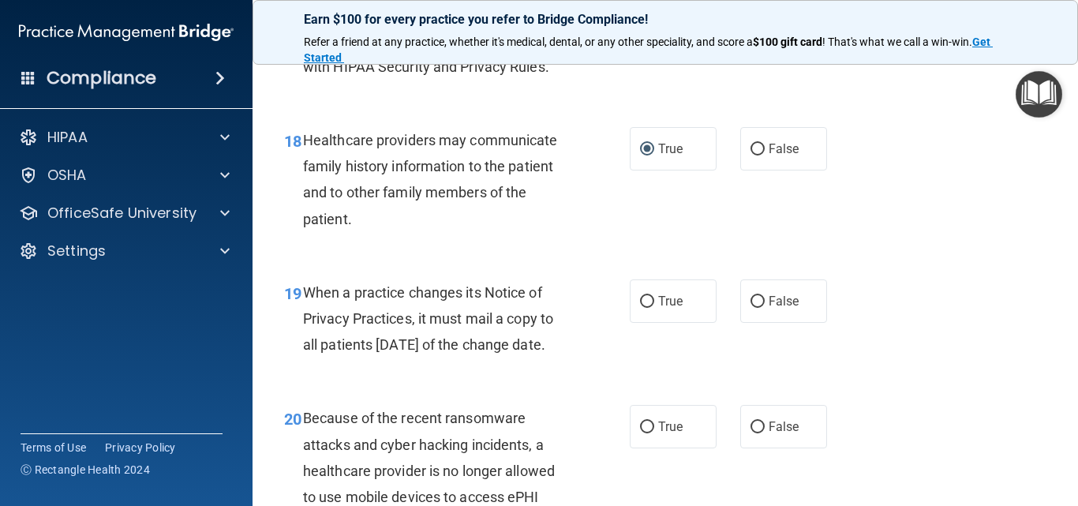
scroll to position [2842, 0]
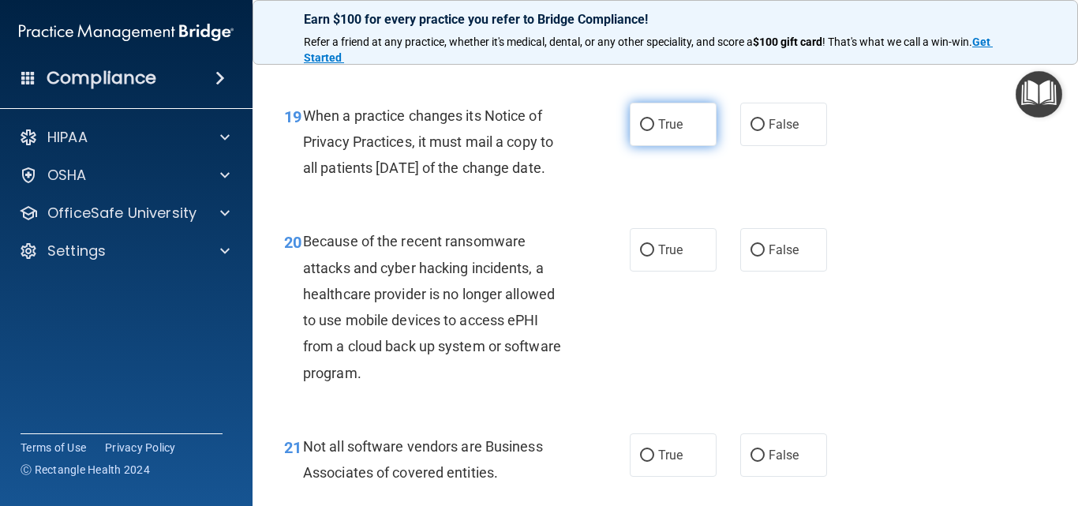
click at [643, 131] on input "True" at bounding box center [647, 125] width 14 height 12
radio input "true"
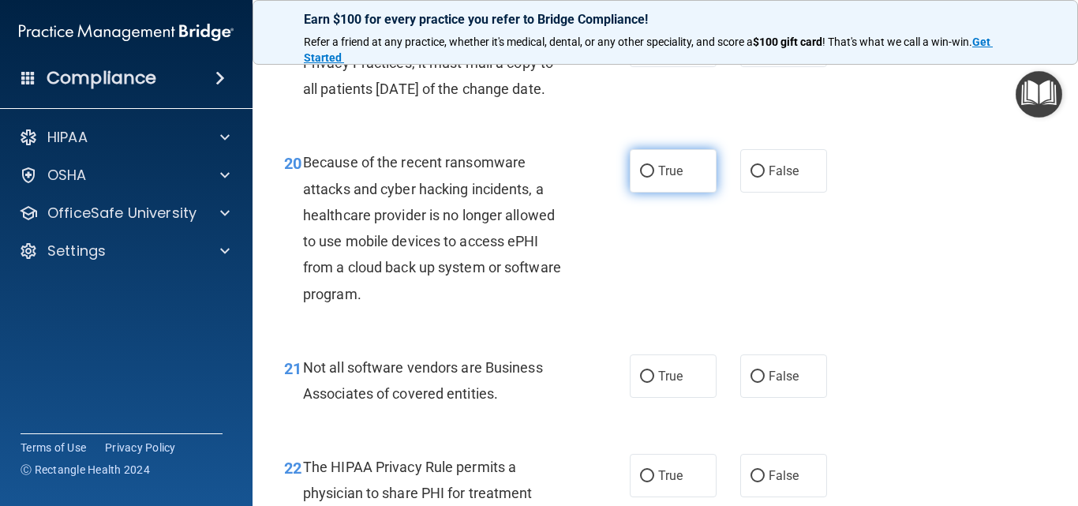
click at [644, 178] on input "True" at bounding box center [647, 172] width 14 height 12
radio input "true"
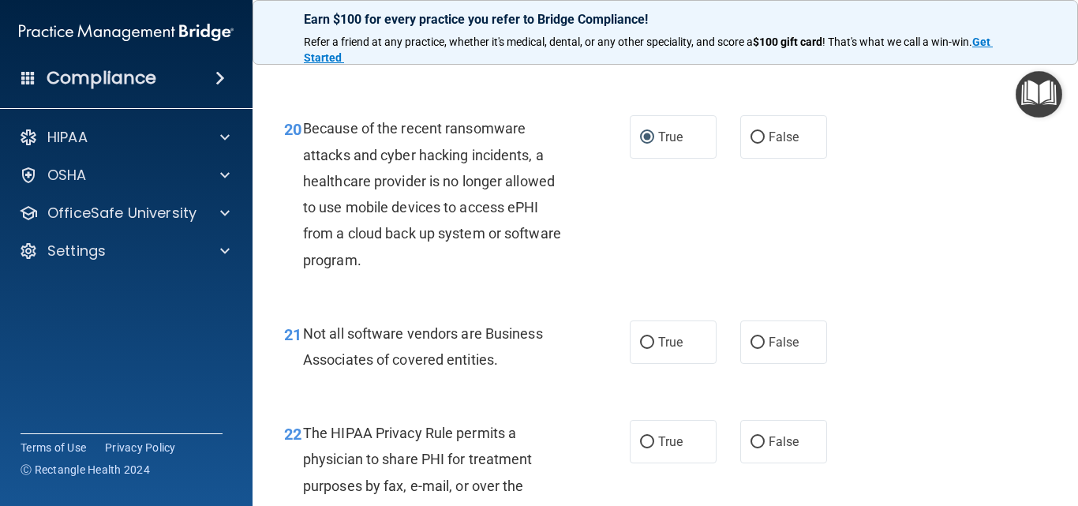
scroll to position [3158, 0]
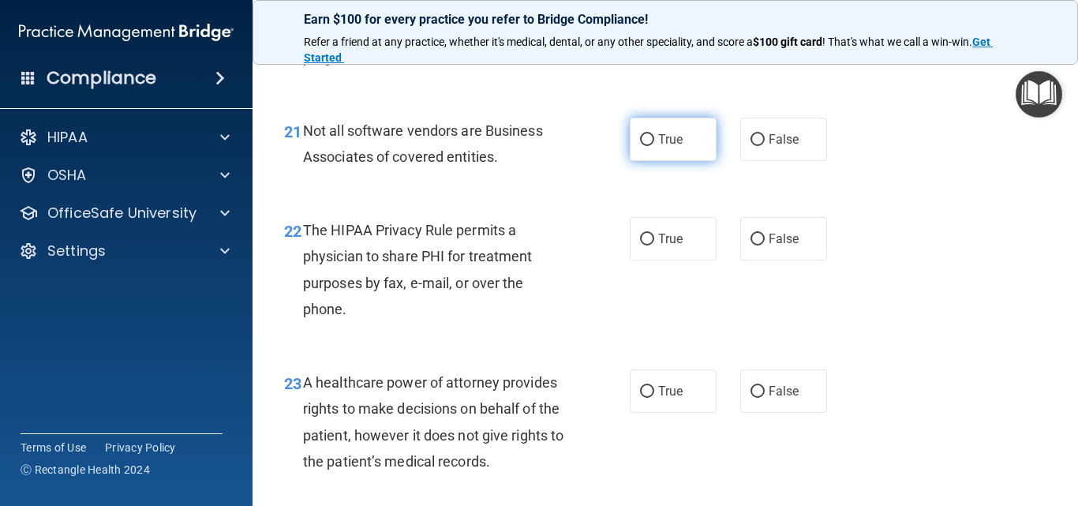
click at [642, 146] on input "True" at bounding box center [647, 140] width 14 height 12
radio input "true"
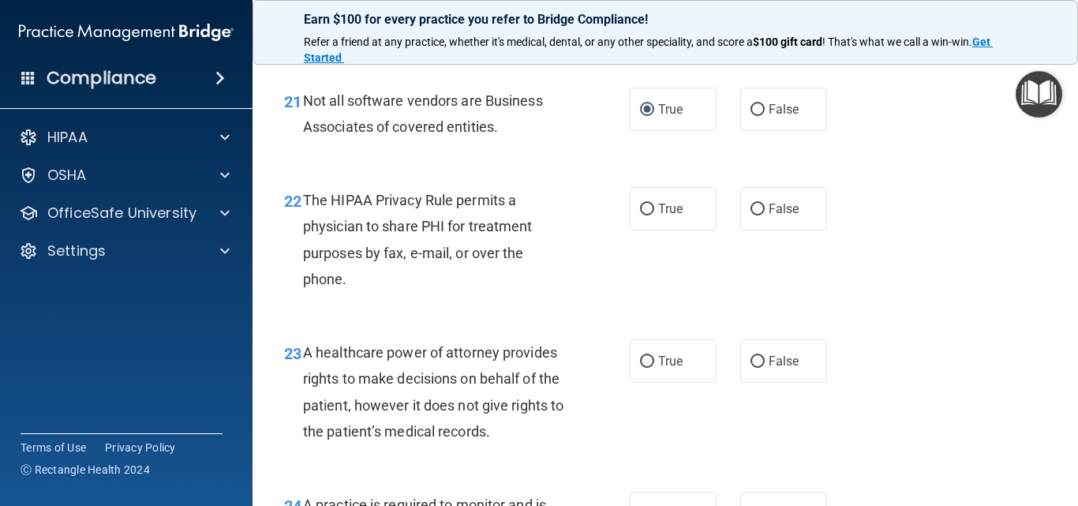
scroll to position [3237, 0]
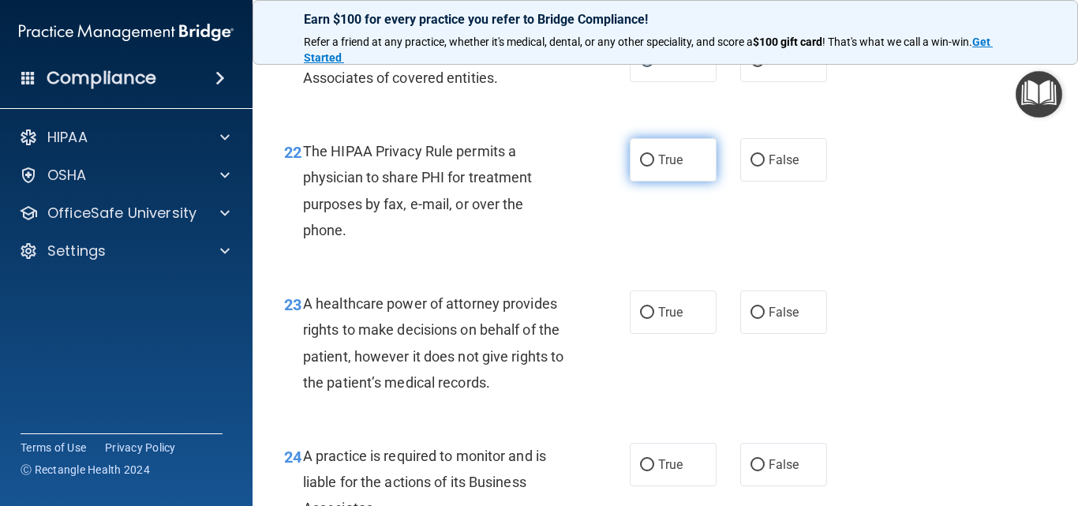
click at [643, 167] on input "True" at bounding box center [647, 161] width 14 height 12
radio input "true"
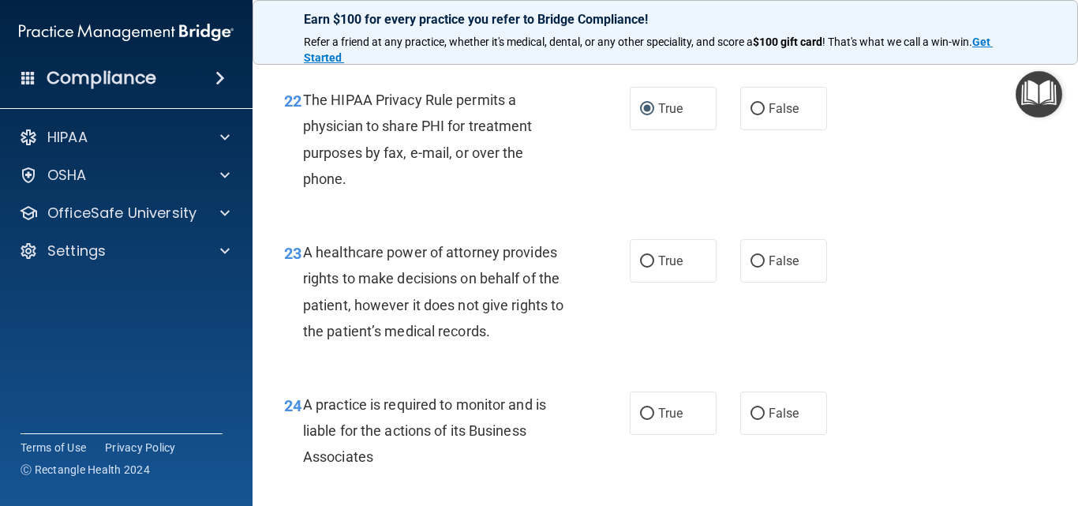
scroll to position [3316, 0]
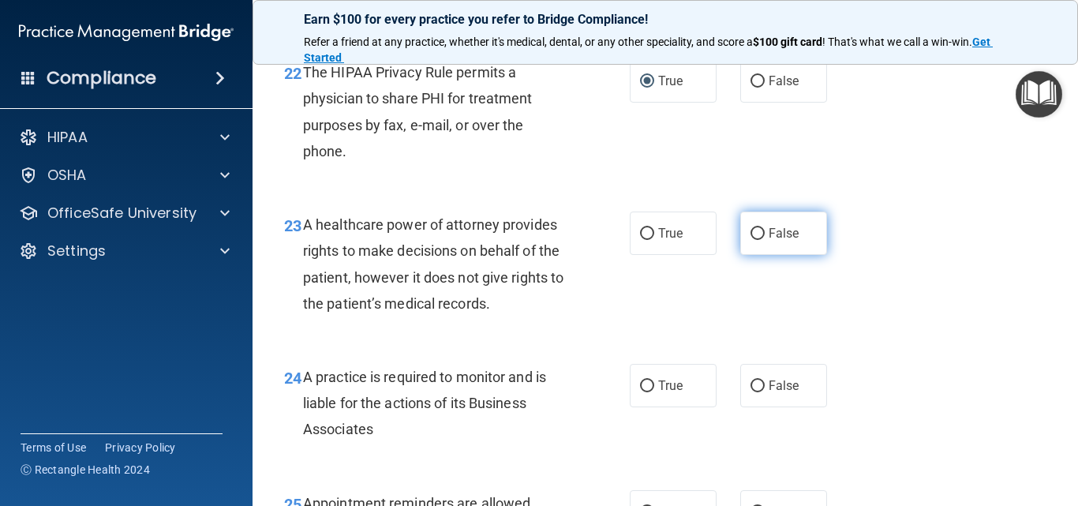
click at [751, 240] on input "False" at bounding box center [758, 234] width 14 height 12
radio input "true"
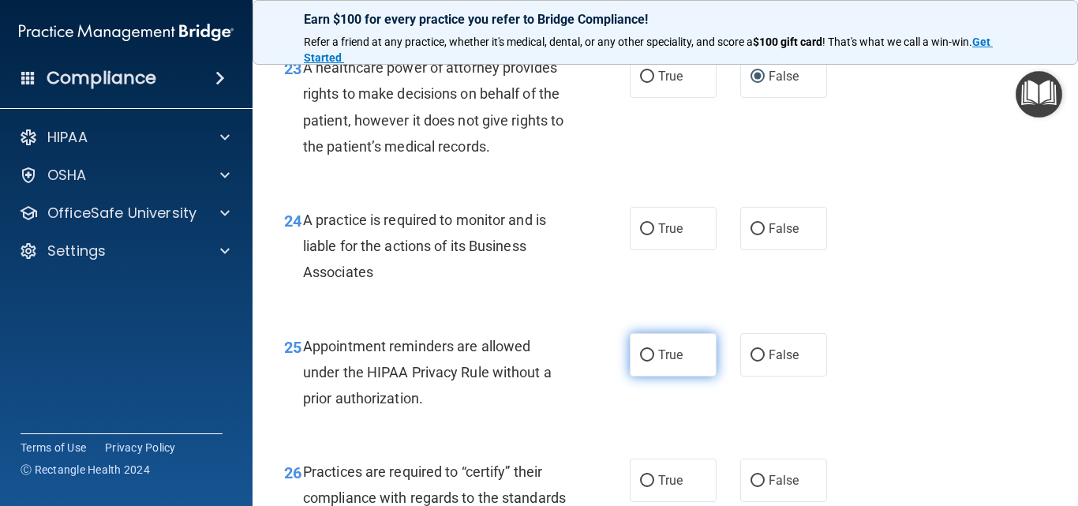
scroll to position [3474, 0]
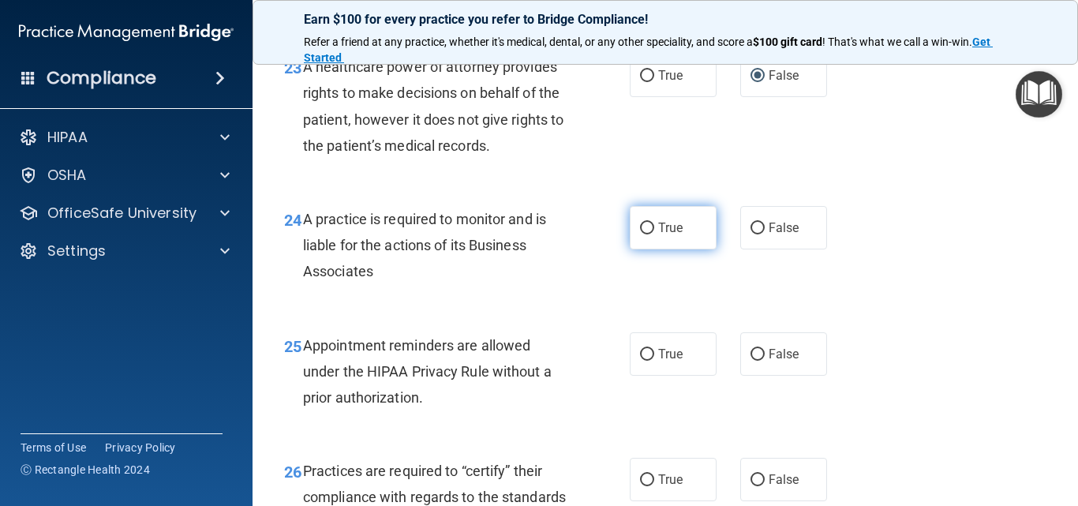
click at [640, 234] on input "True" at bounding box center [647, 229] width 14 height 12
radio input "true"
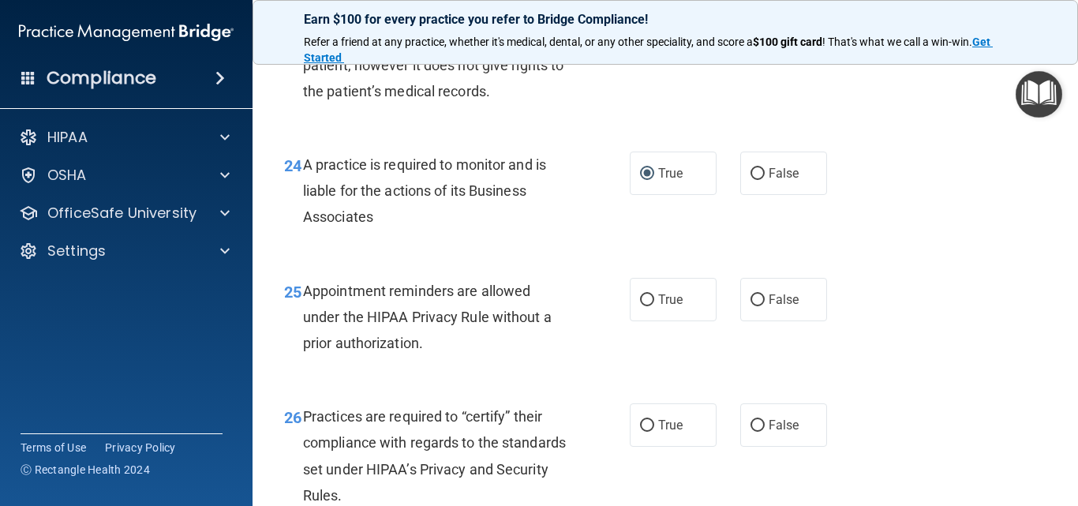
scroll to position [3631, 0]
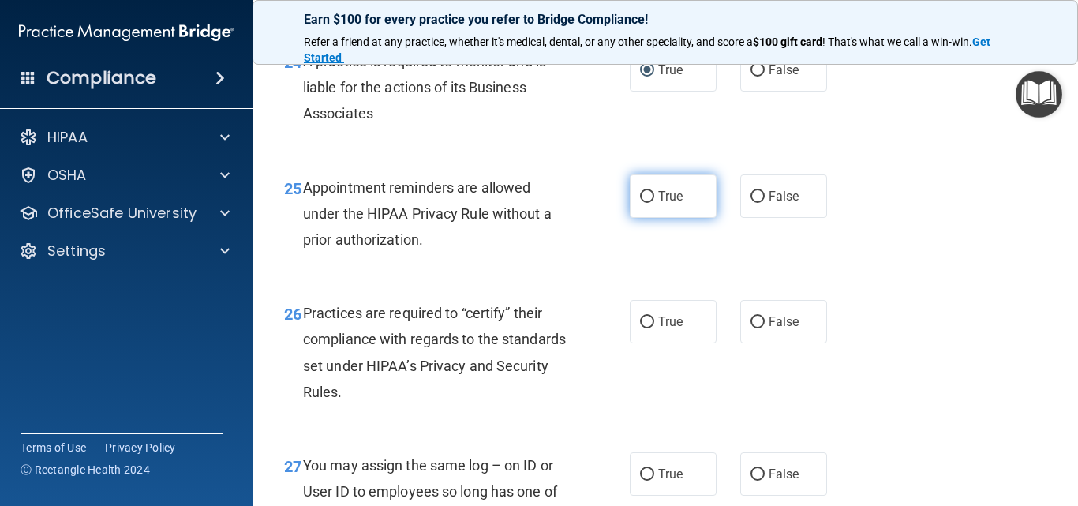
click at [644, 203] on input "True" at bounding box center [647, 197] width 14 height 12
radio input "true"
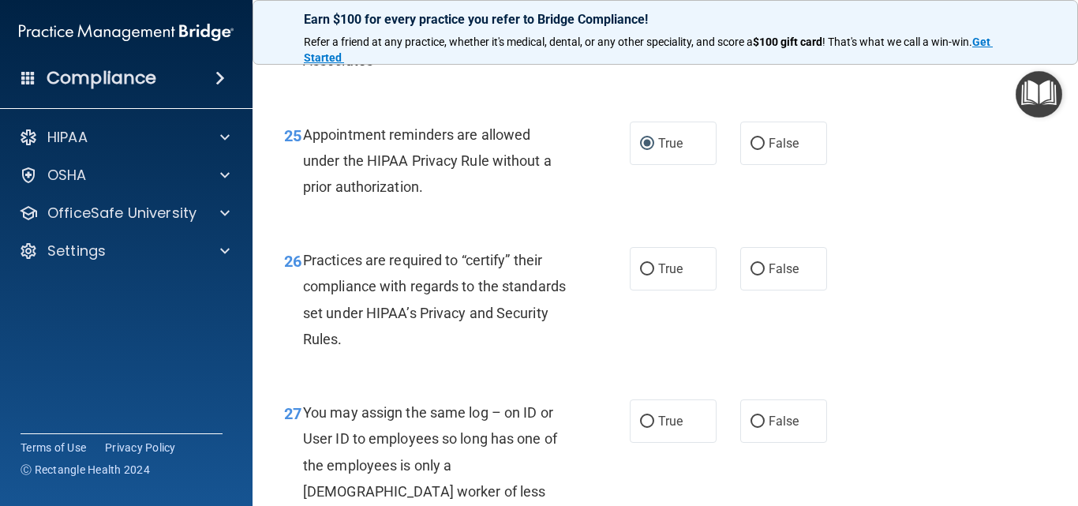
scroll to position [3868, 0]
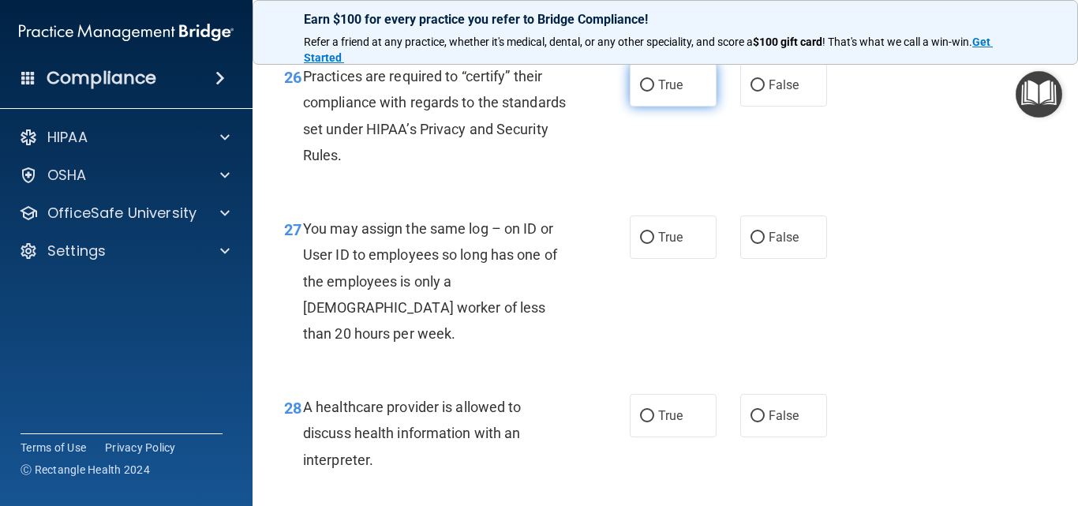
click at [640, 92] on input "True" at bounding box center [647, 86] width 14 height 12
radio input "true"
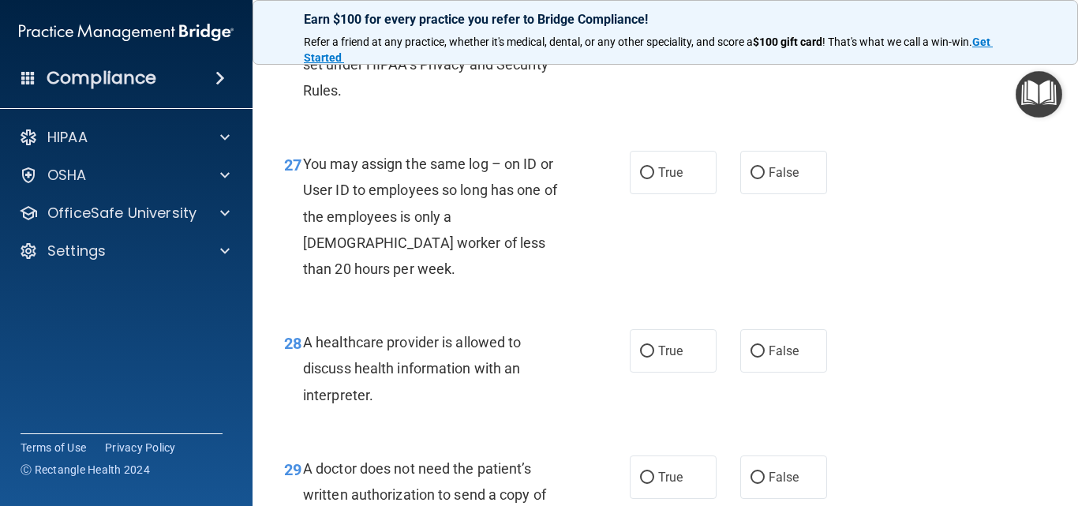
scroll to position [4026, 0]
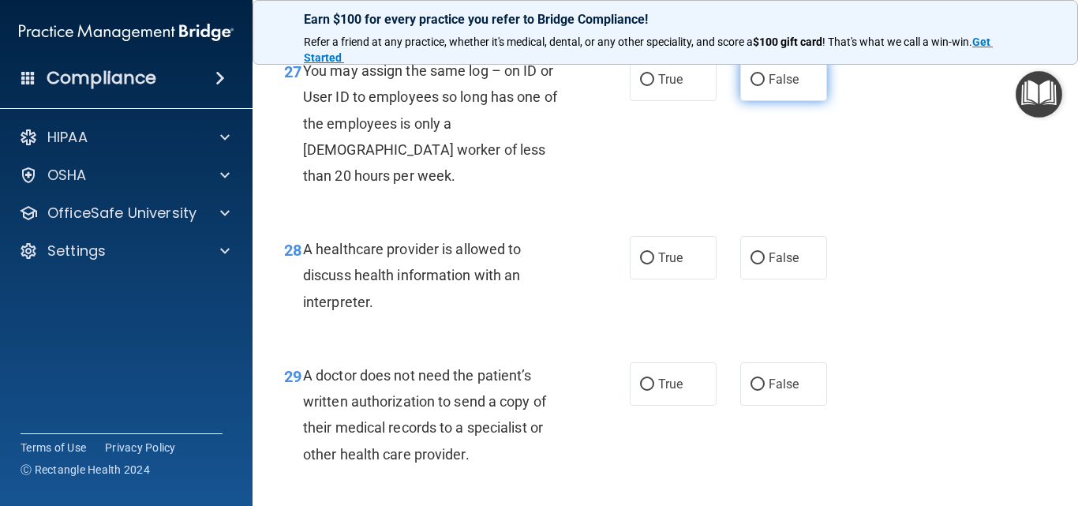
click at [755, 86] on input "False" at bounding box center [758, 80] width 14 height 12
radio input "true"
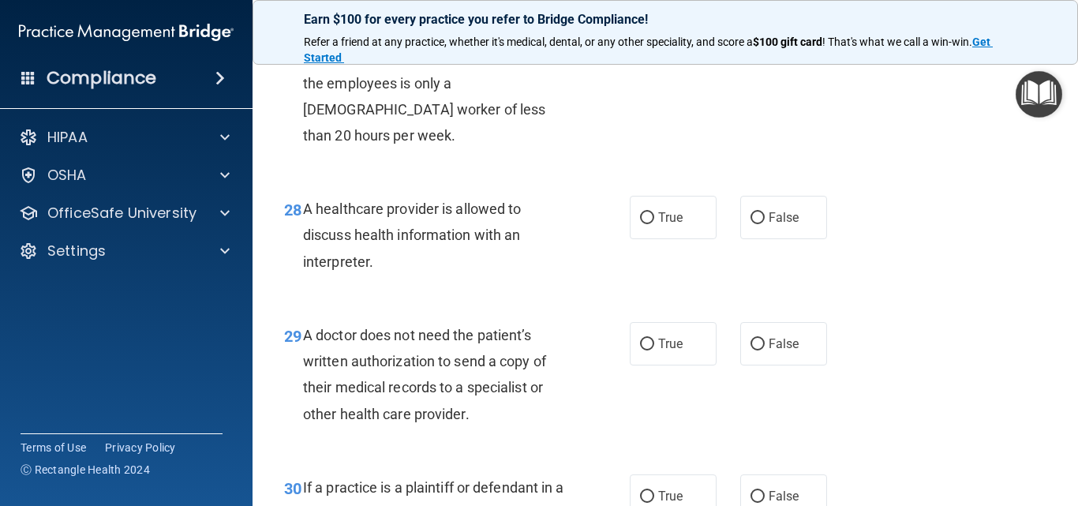
scroll to position [4105, 0]
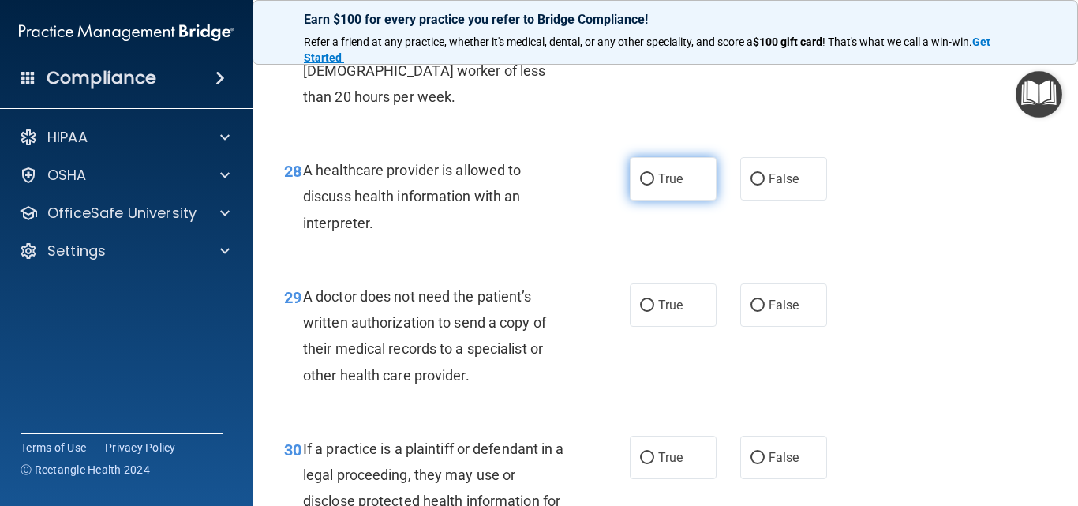
click at [643, 186] on input "True" at bounding box center [647, 180] width 14 height 12
radio input "true"
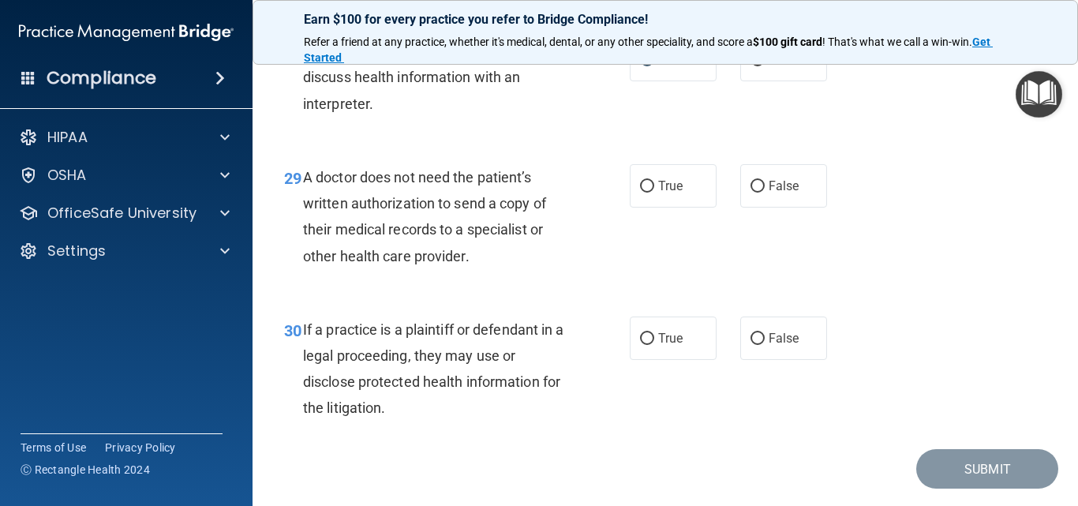
scroll to position [4263, 0]
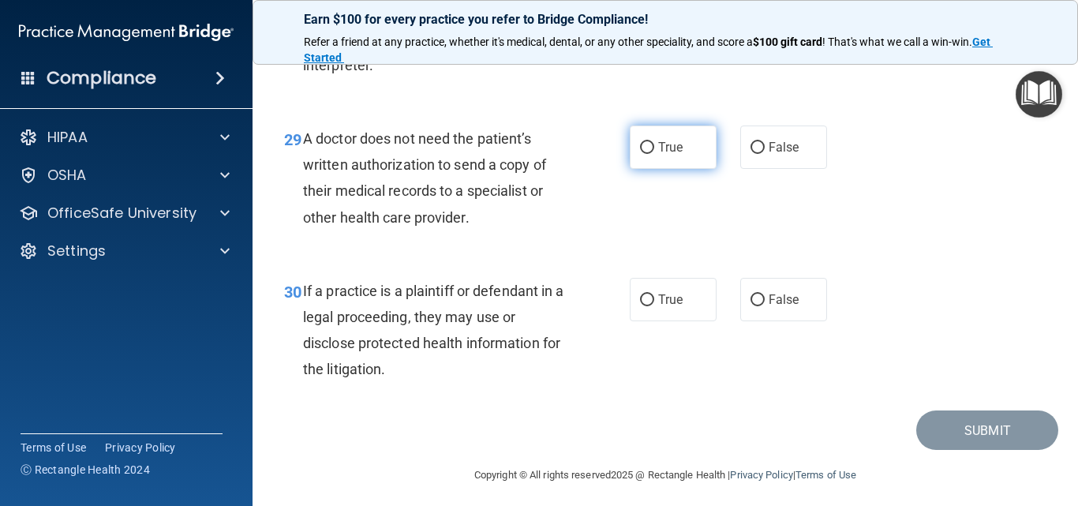
click at [643, 154] on input "True" at bounding box center [647, 148] width 14 height 12
radio input "true"
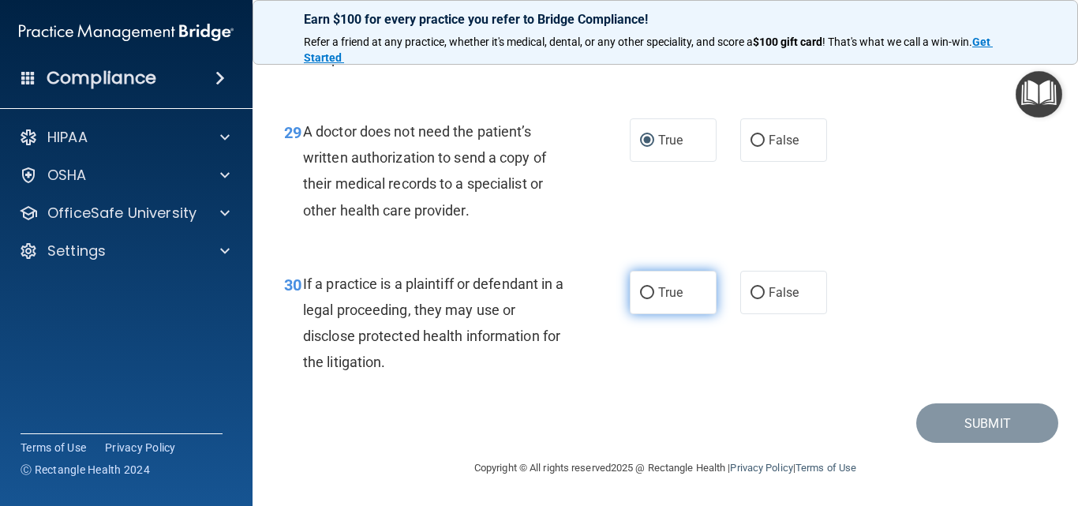
click at [643, 294] on input "True" at bounding box center [647, 293] width 14 height 12
radio input "true"
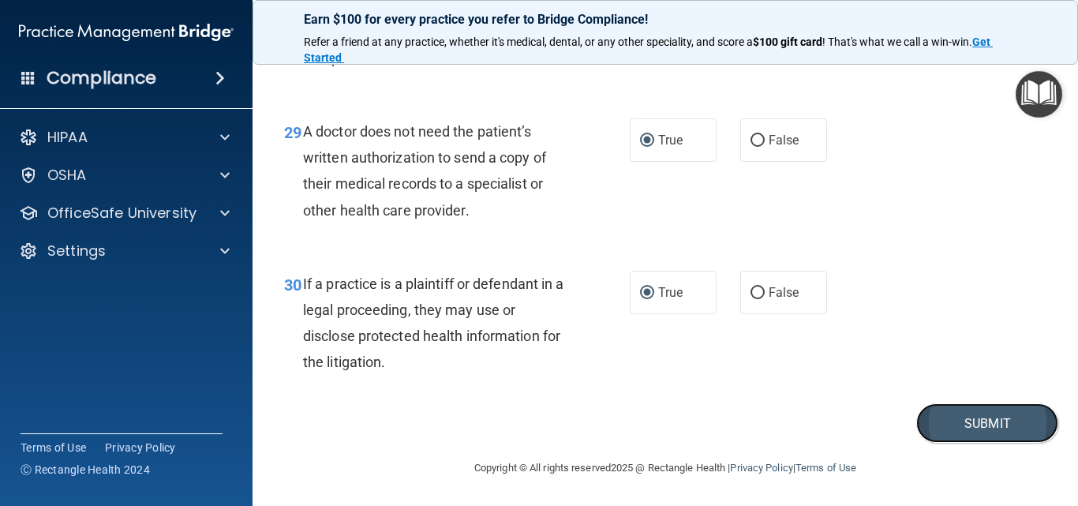
click at [968, 416] on button "Submit" at bounding box center [988, 423] width 142 height 40
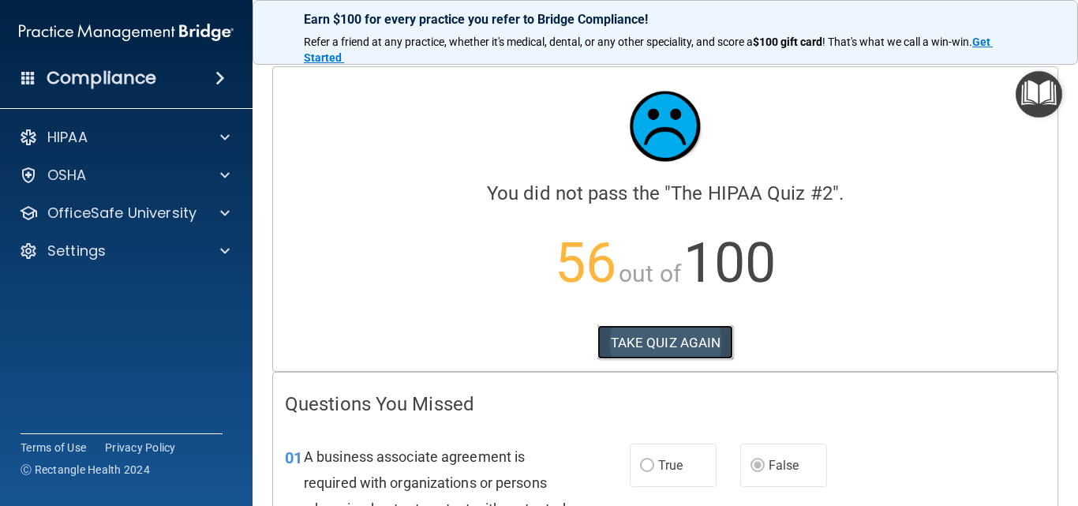
click at [684, 341] on button "TAKE QUIZ AGAIN" at bounding box center [666, 342] width 137 height 35
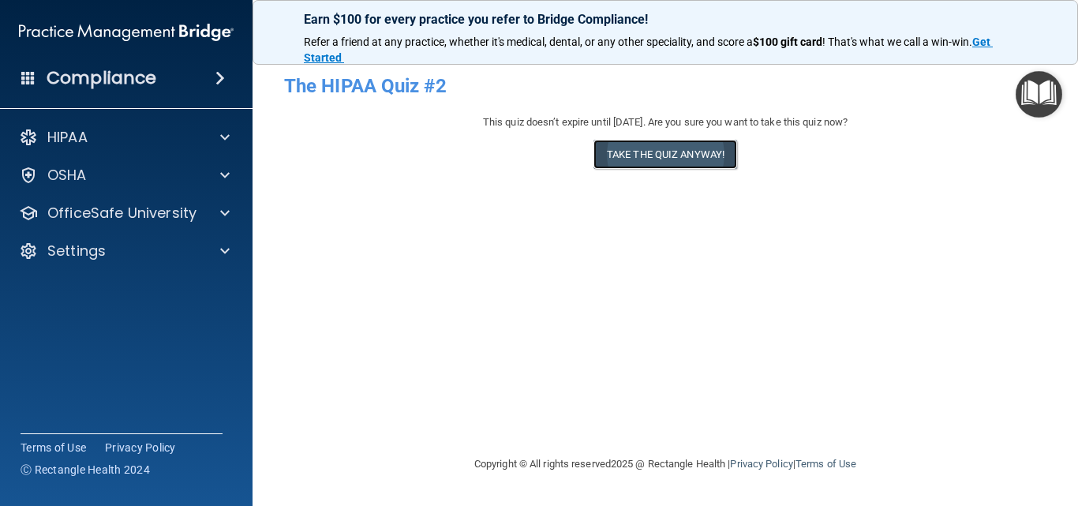
click at [689, 155] on button "Take the quiz anyway!" at bounding box center [666, 154] width 144 height 29
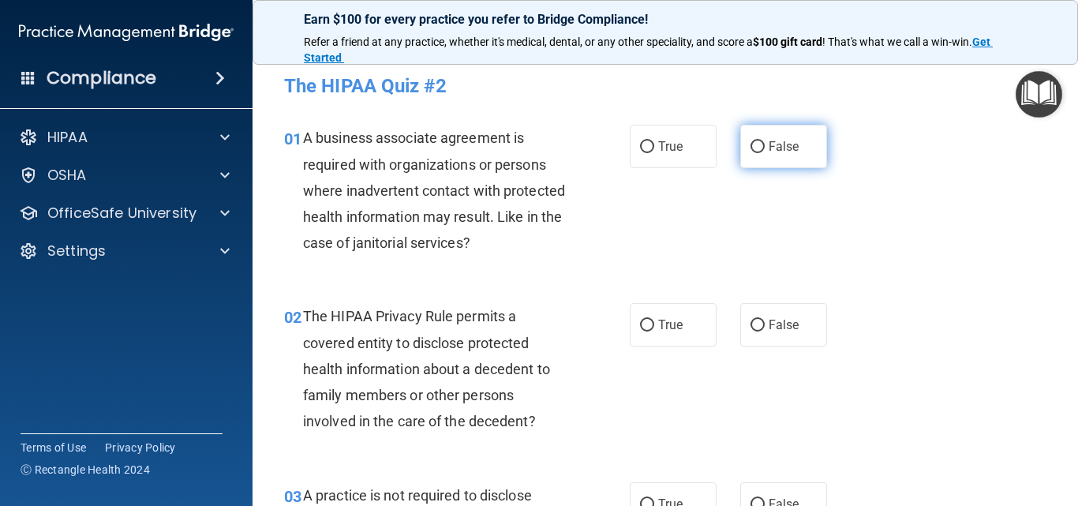
click at [755, 146] on input "False" at bounding box center [758, 147] width 14 height 12
radio input "true"
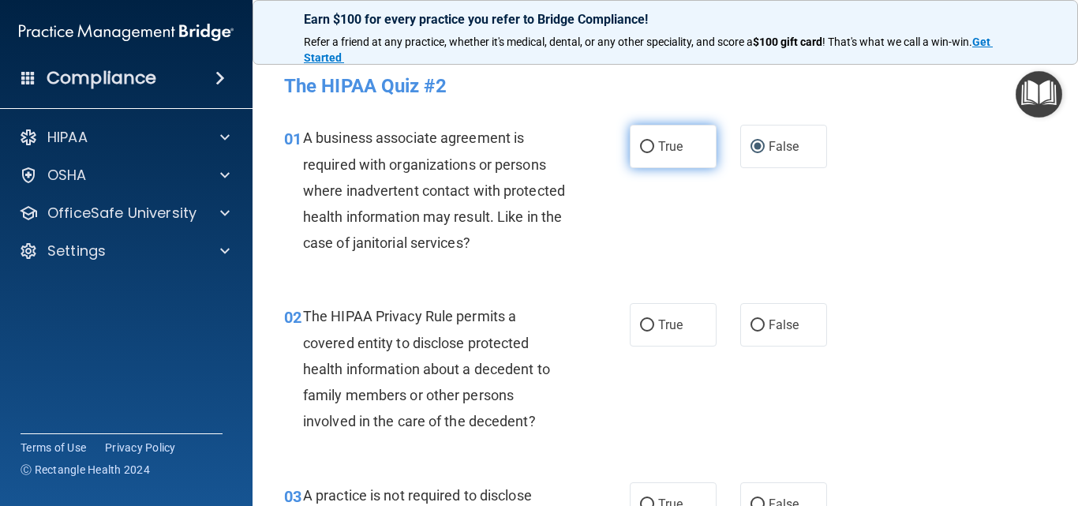
click at [642, 147] on input "True" at bounding box center [647, 147] width 14 height 12
radio input "true"
radio input "false"
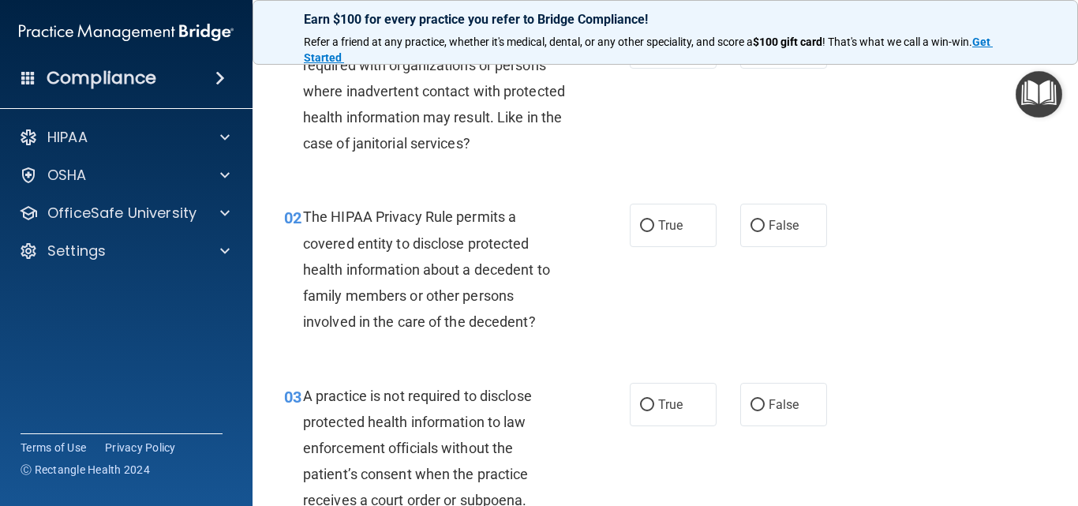
scroll to position [158, 0]
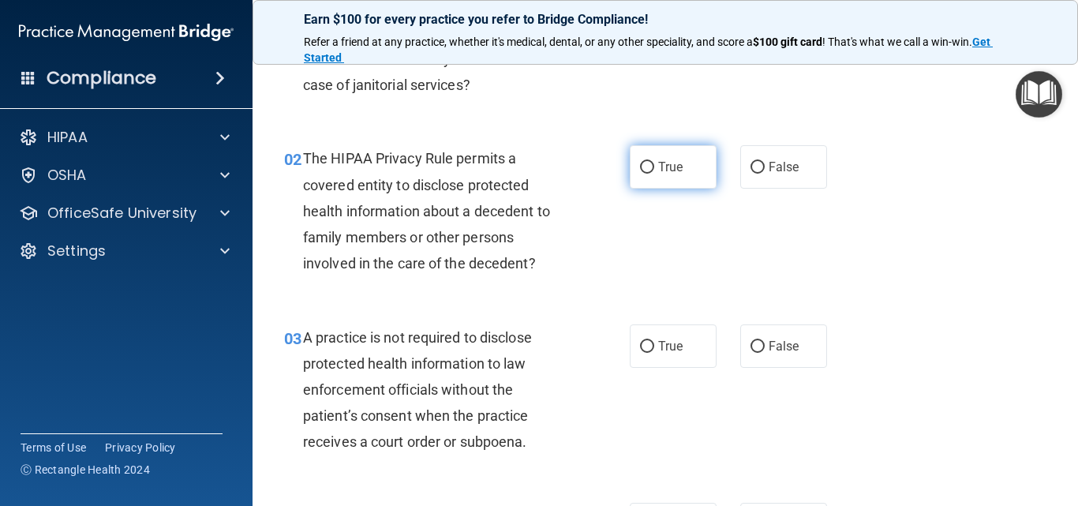
click at [641, 166] on input "True" at bounding box center [647, 168] width 14 height 12
radio input "true"
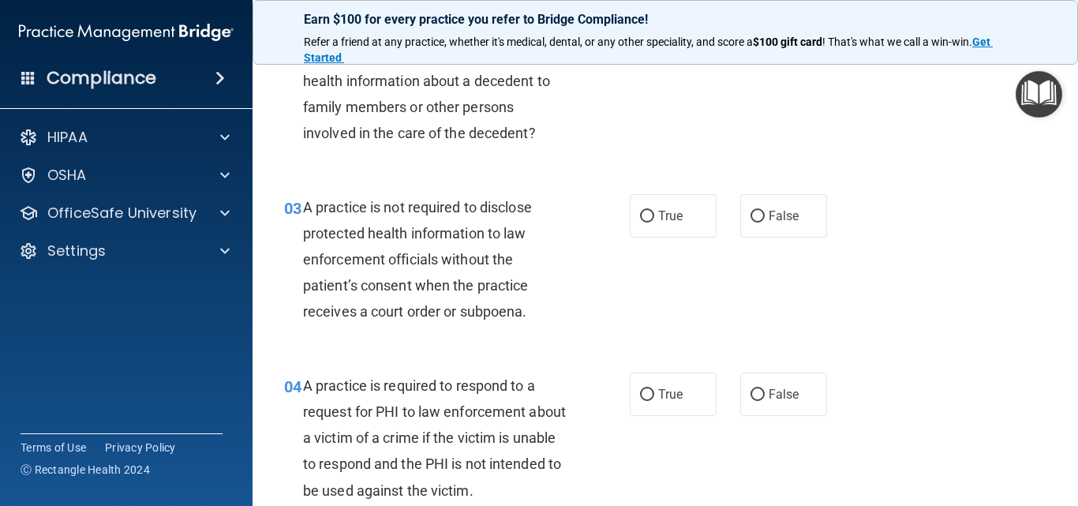
scroll to position [316, 0]
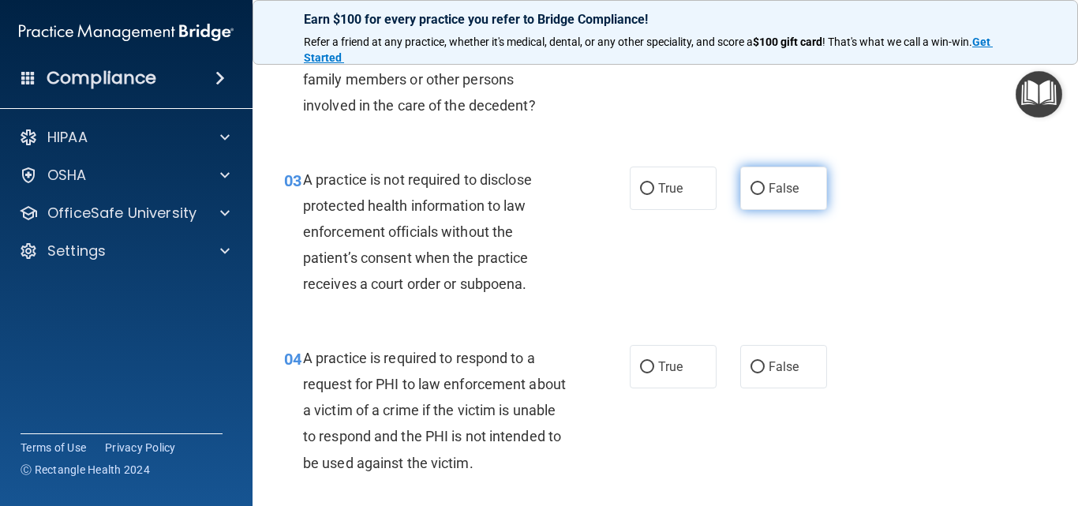
click at [755, 189] on input "False" at bounding box center [758, 189] width 14 height 12
radio input "true"
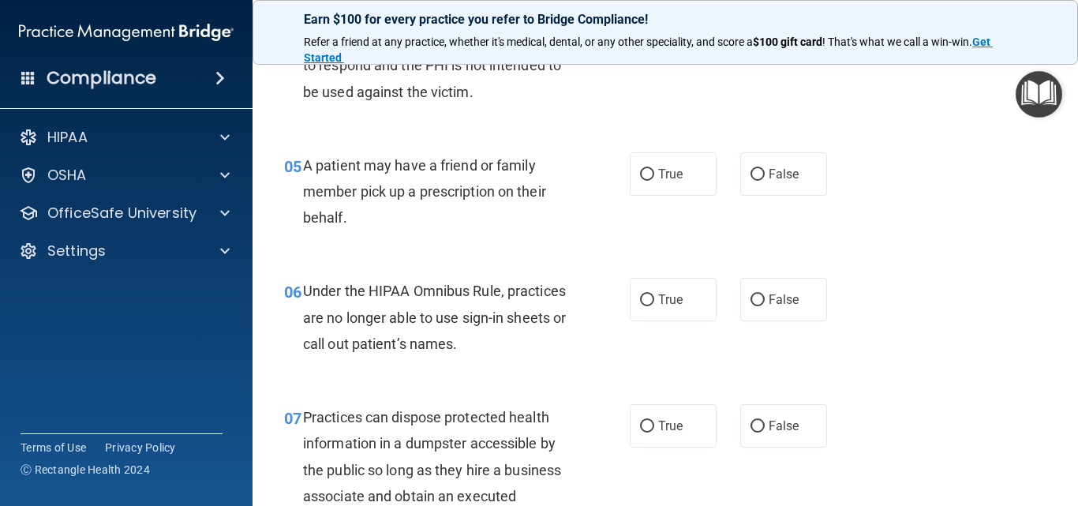
scroll to position [710, 0]
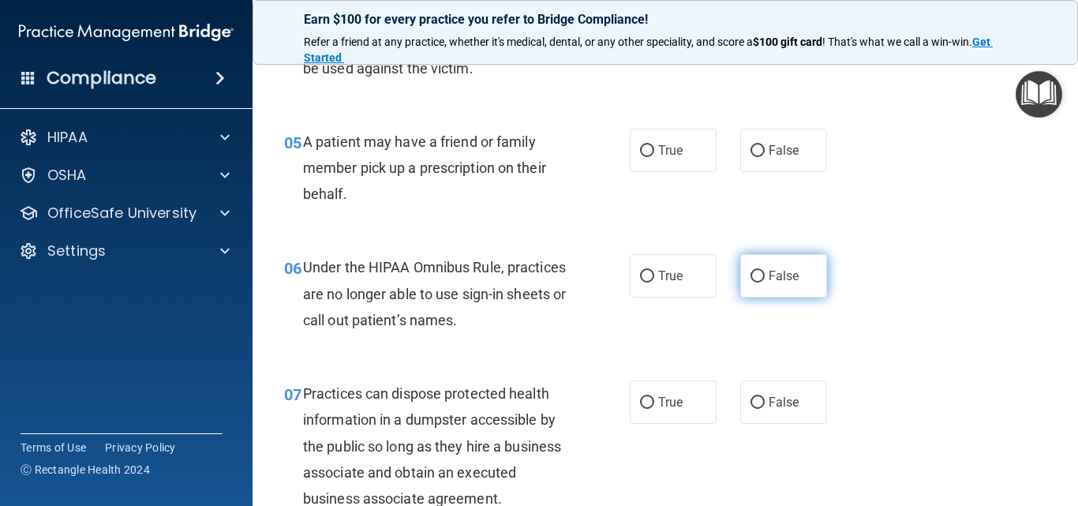
click at [751, 277] on input "False" at bounding box center [758, 277] width 14 height 12
radio input "true"
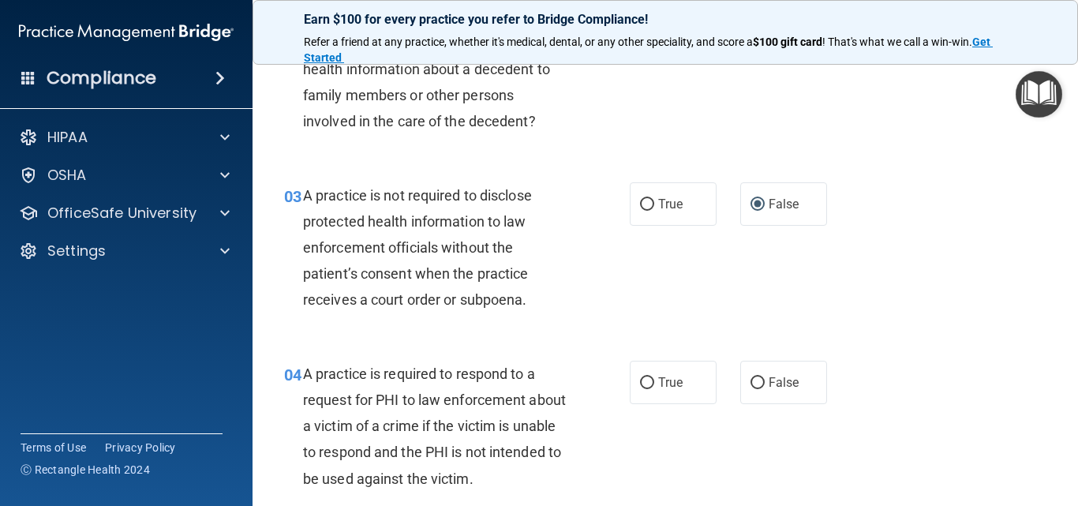
scroll to position [395, 0]
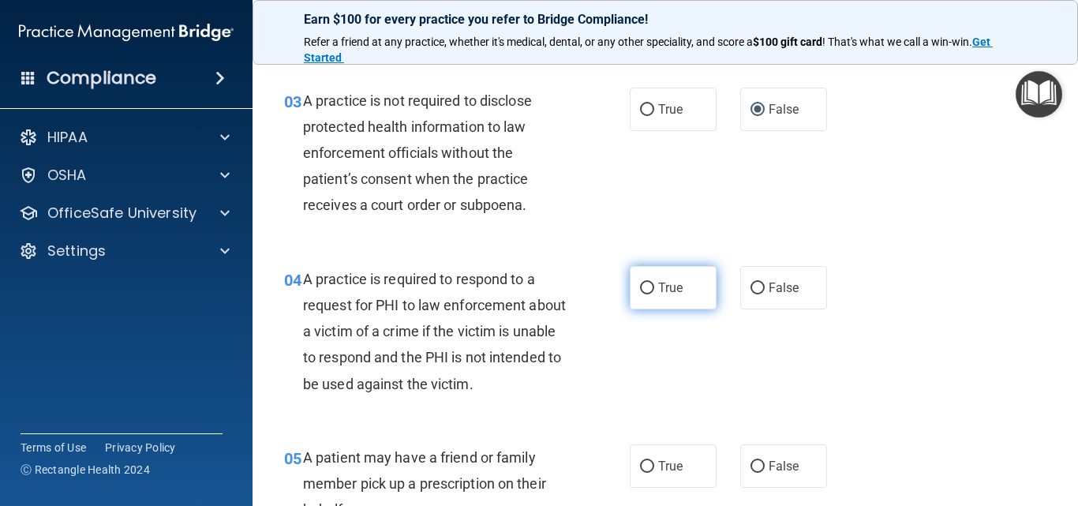
click at [643, 291] on input "True" at bounding box center [647, 289] width 14 height 12
radio input "true"
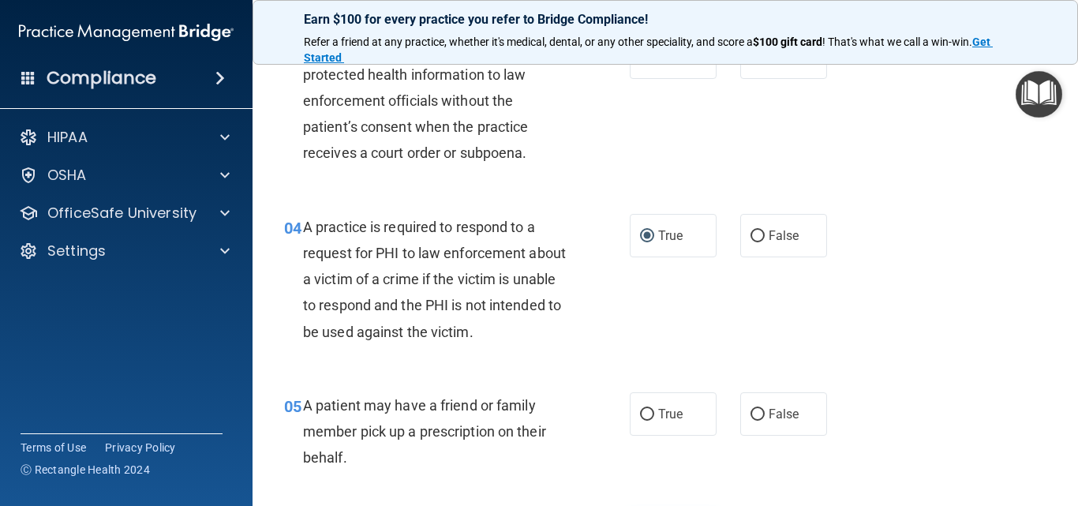
scroll to position [632, 0]
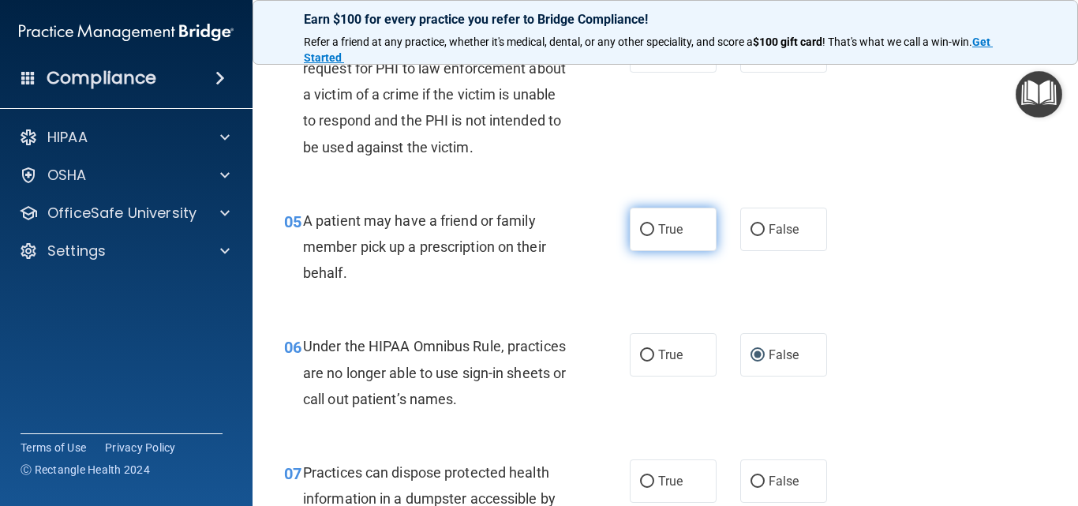
click at [640, 234] on input "True" at bounding box center [647, 230] width 14 height 12
radio input "true"
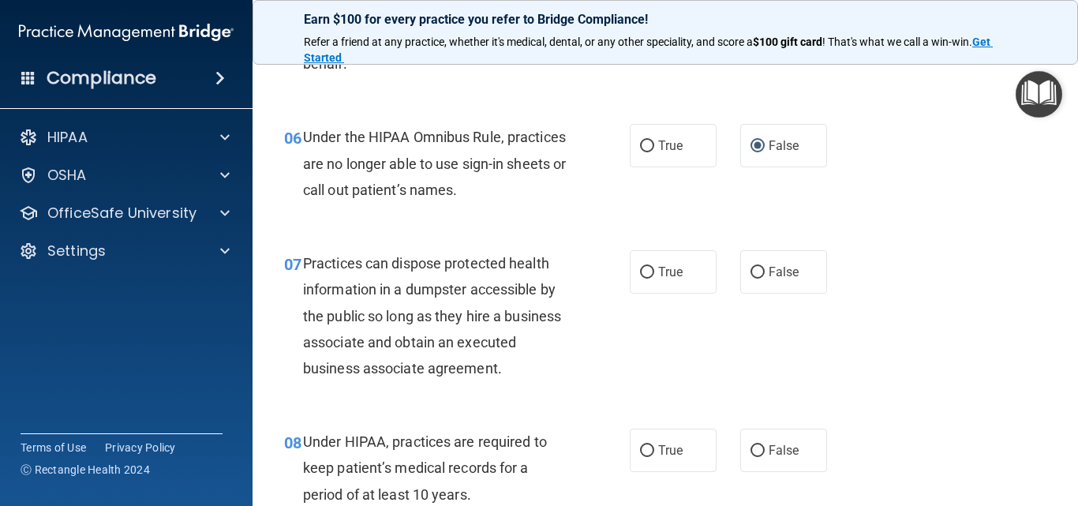
scroll to position [868, 0]
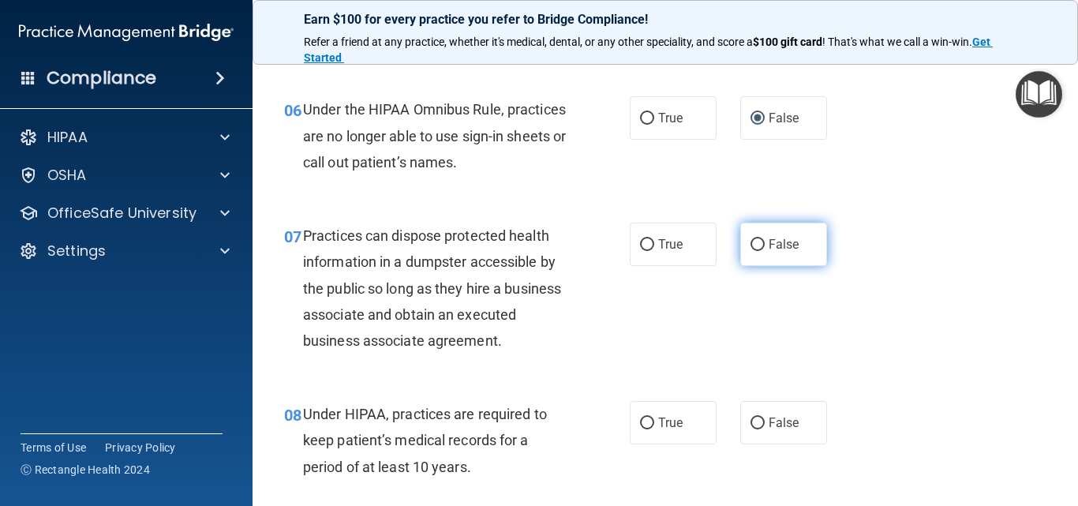
click at [751, 243] on input "False" at bounding box center [758, 245] width 14 height 12
radio input "true"
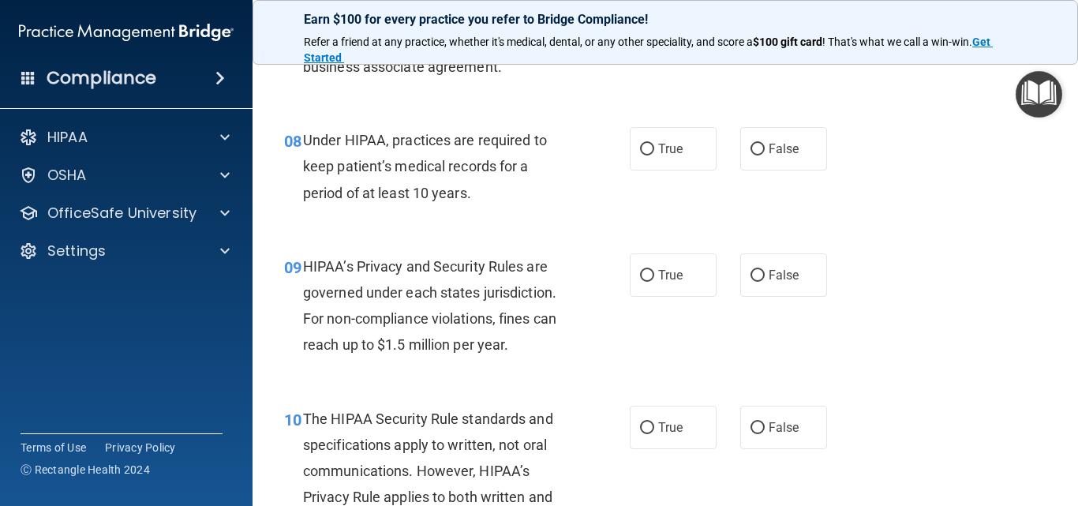
scroll to position [1105, 0]
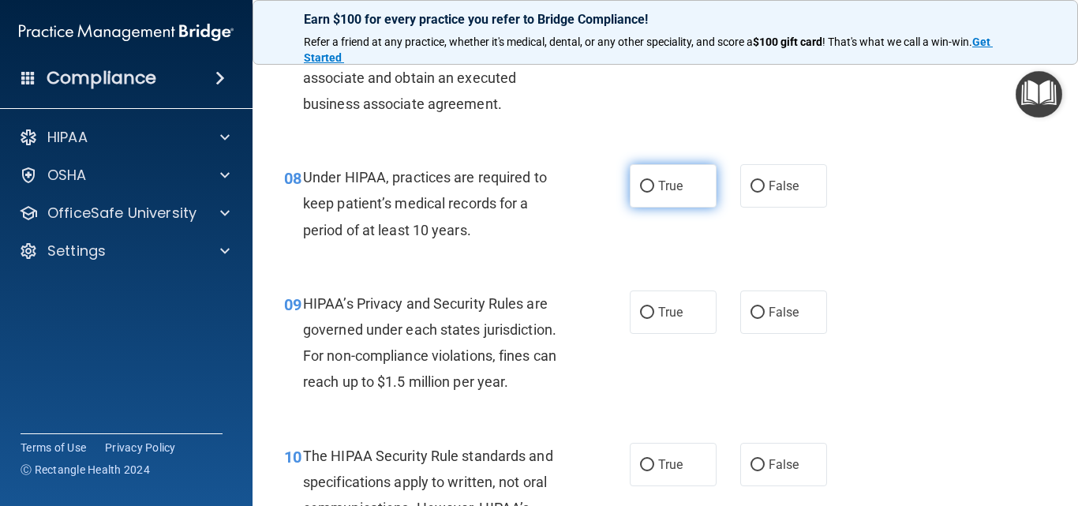
click at [650, 185] on label "True" at bounding box center [673, 185] width 87 height 43
click at [650, 185] on input "True" at bounding box center [647, 187] width 14 height 12
radio input "true"
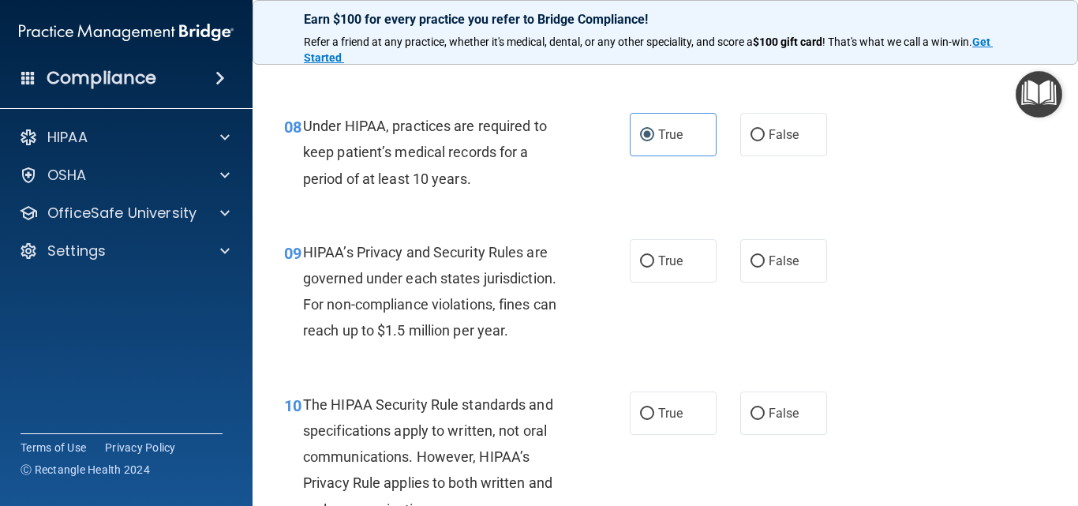
scroll to position [1184, 0]
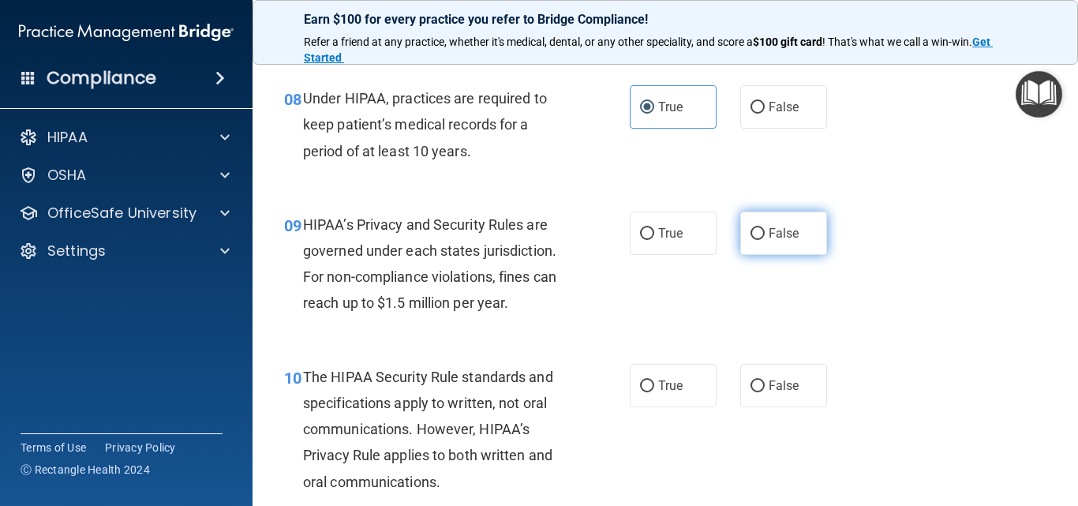
click at [751, 240] on label "False" at bounding box center [783, 233] width 87 height 43
click at [751, 240] on input "False" at bounding box center [758, 234] width 14 height 12
radio input "true"
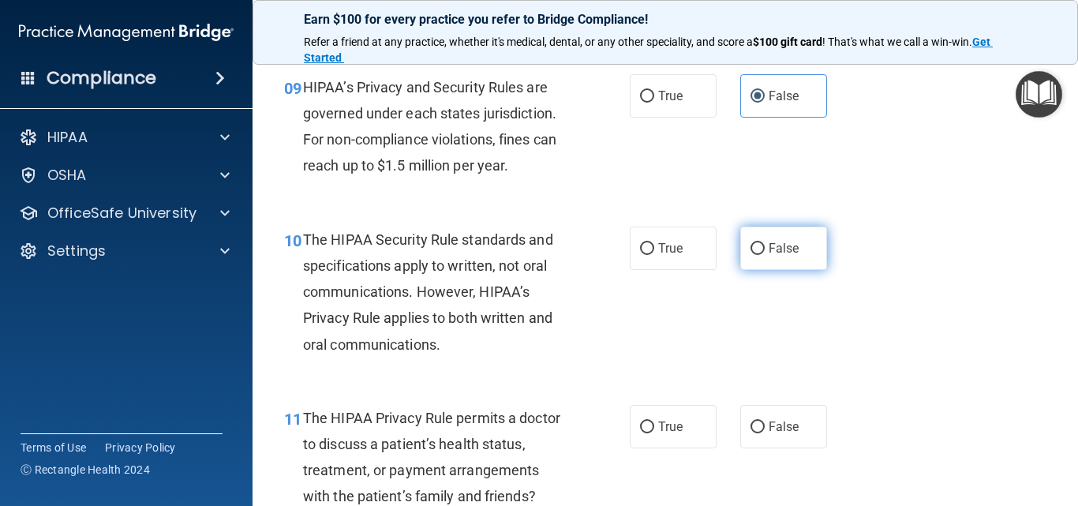
scroll to position [1421, 0]
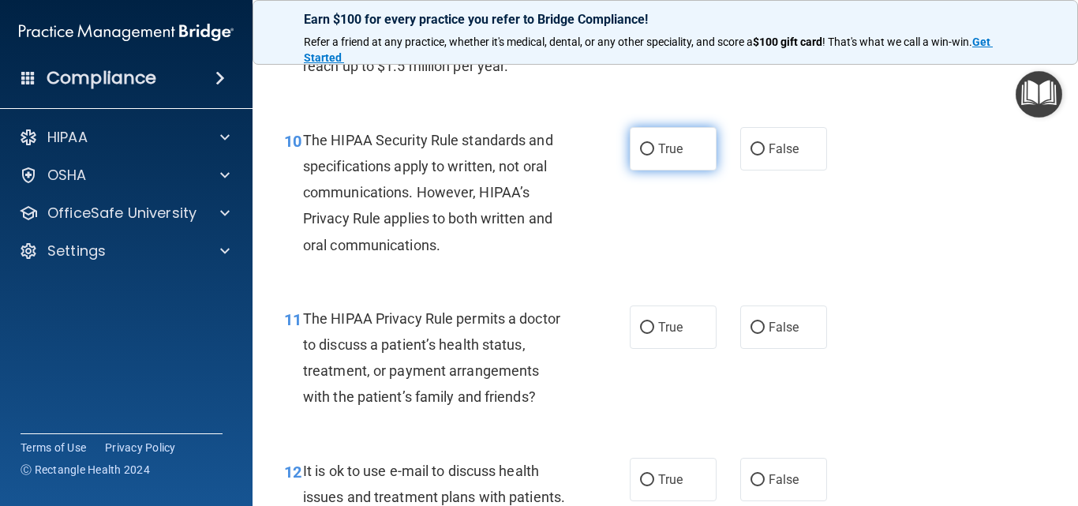
click at [644, 149] on input "True" at bounding box center [647, 150] width 14 height 12
radio input "true"
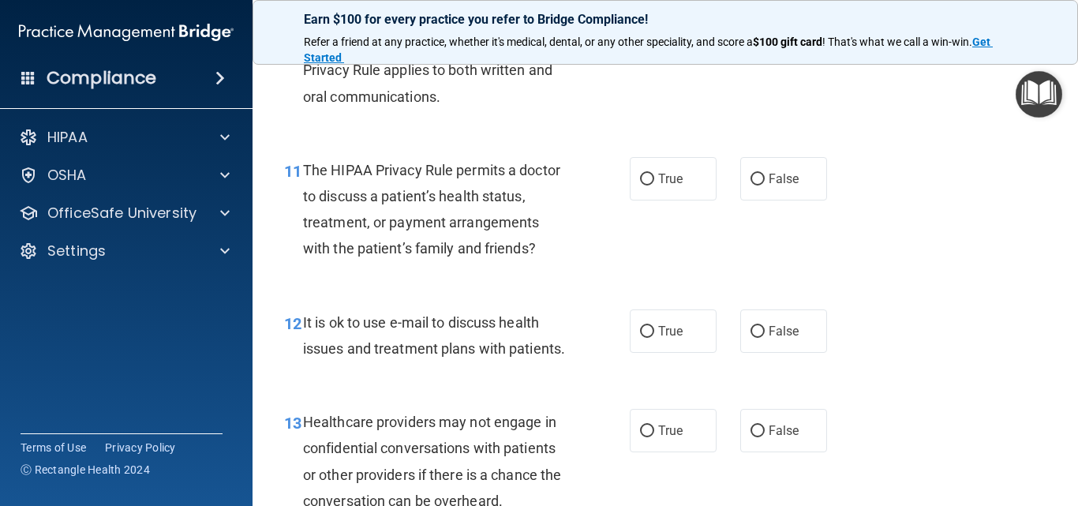
scroll to position [1579, 0]
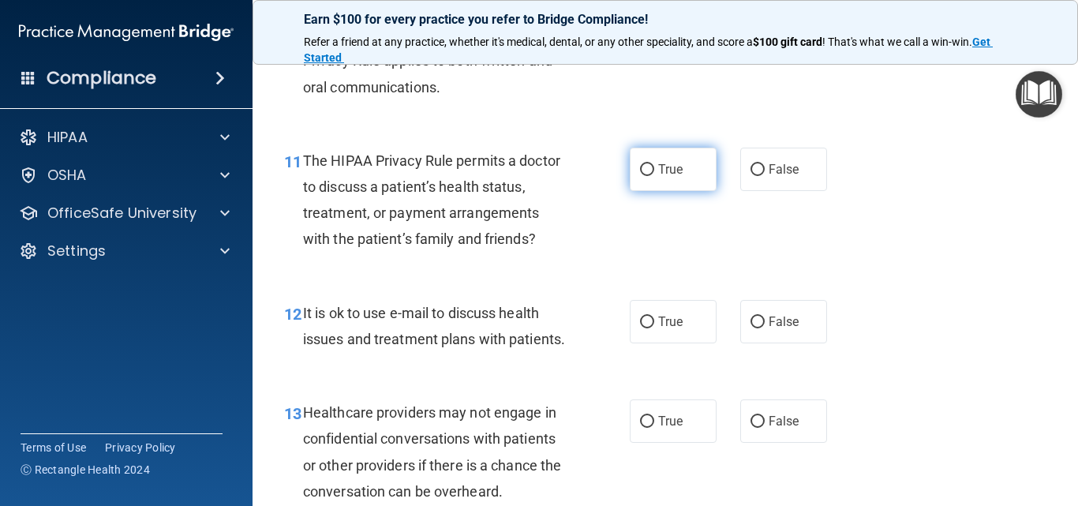
click at [642, 175] on input "True" at bounding box center [647, 170] width 14 height 12
radio input "true"
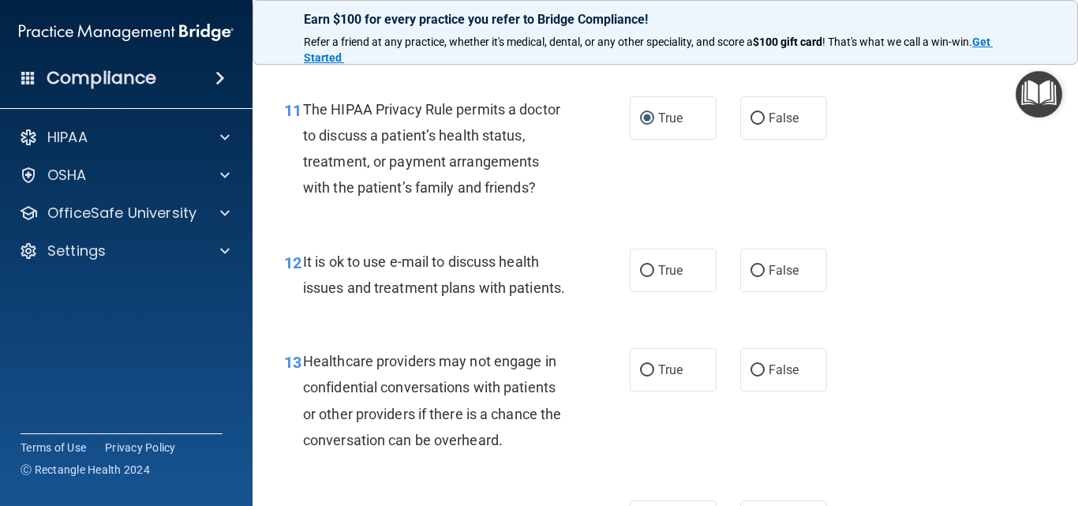
scroll to position [1658, 0]
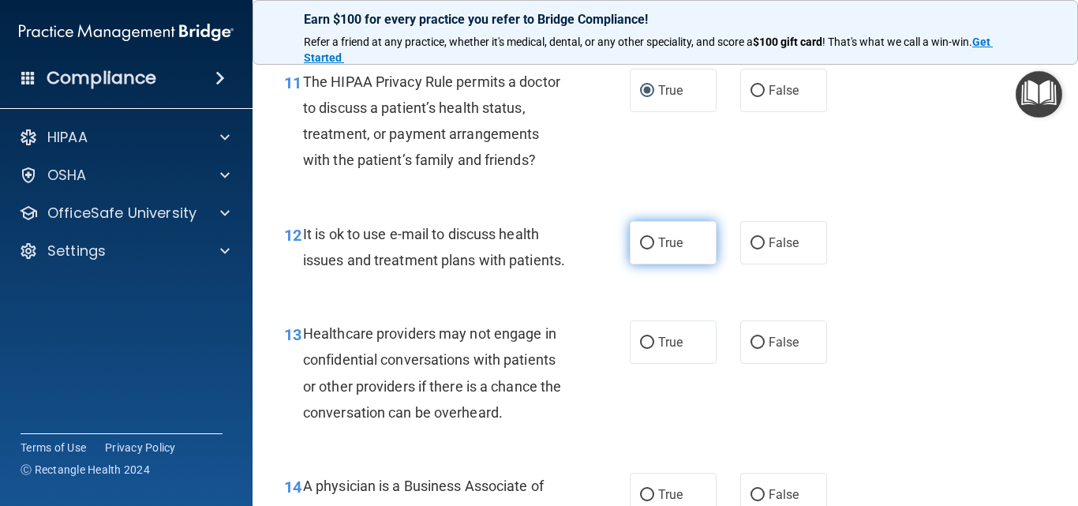
click at [642, 246] on input "True" at bounding box center [647, 244] width 14 height 12
radio input "true"
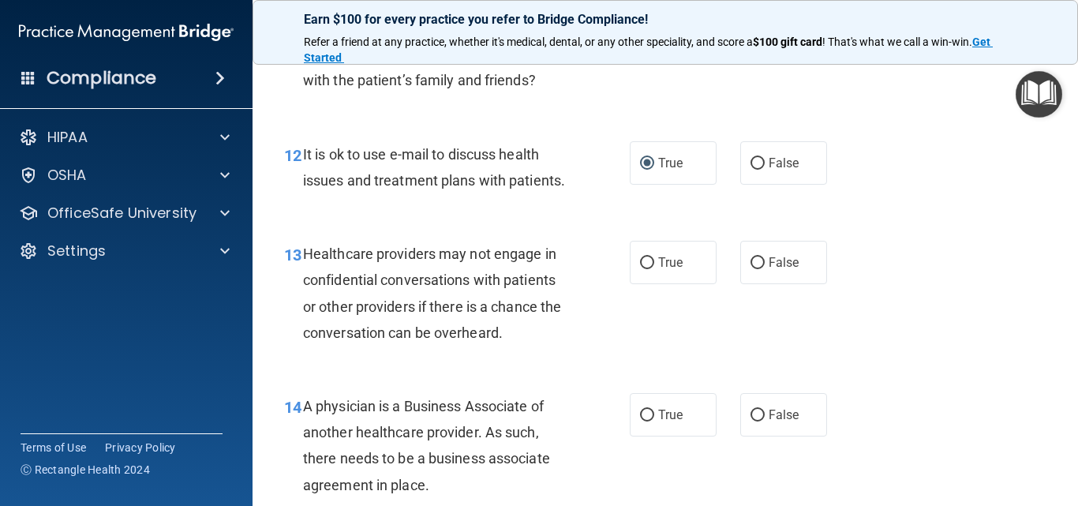
scroll to position [1816, 0]
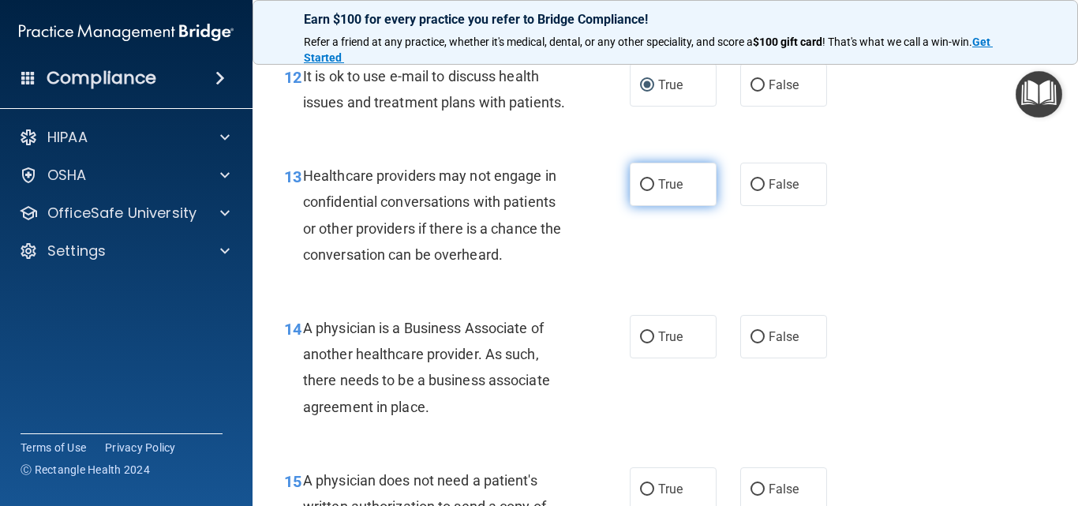
click at [641, 191] on input "True" at bounding box center [647, 185] width 14 height 12
radio input "true"
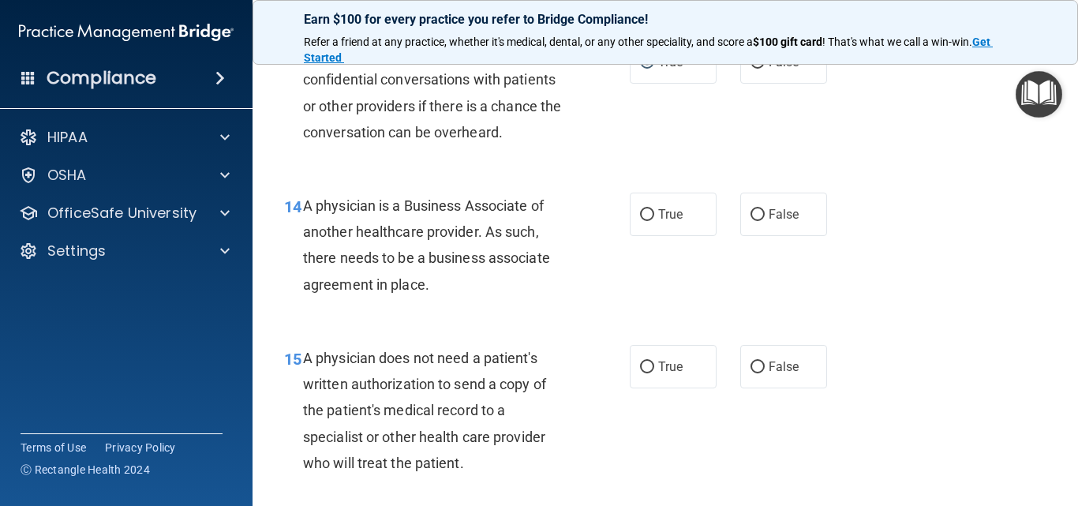
scroll to position [1974, 0]
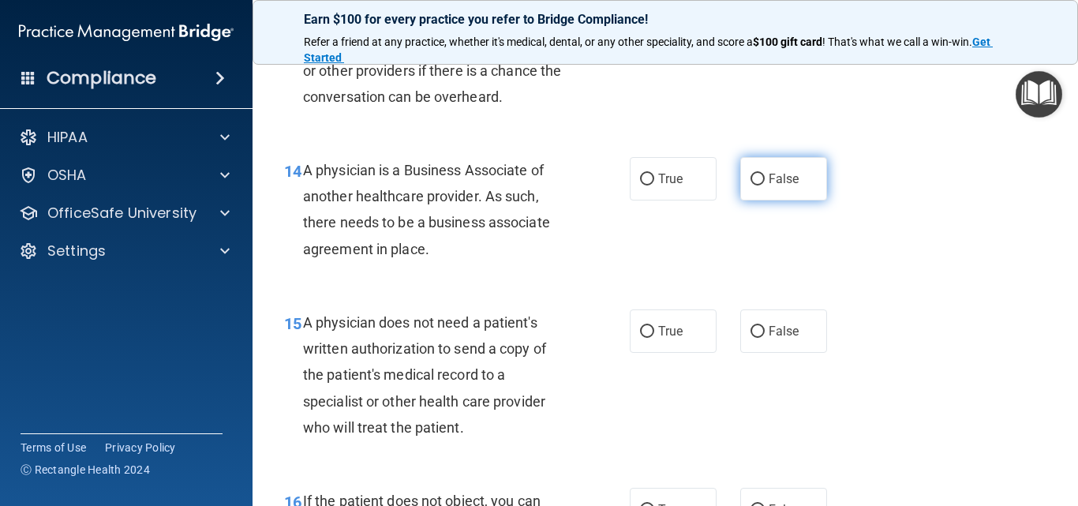
click at [751, 186] on input "False" at bounding box center [758, 180] width 14 height 12
radio input "true"
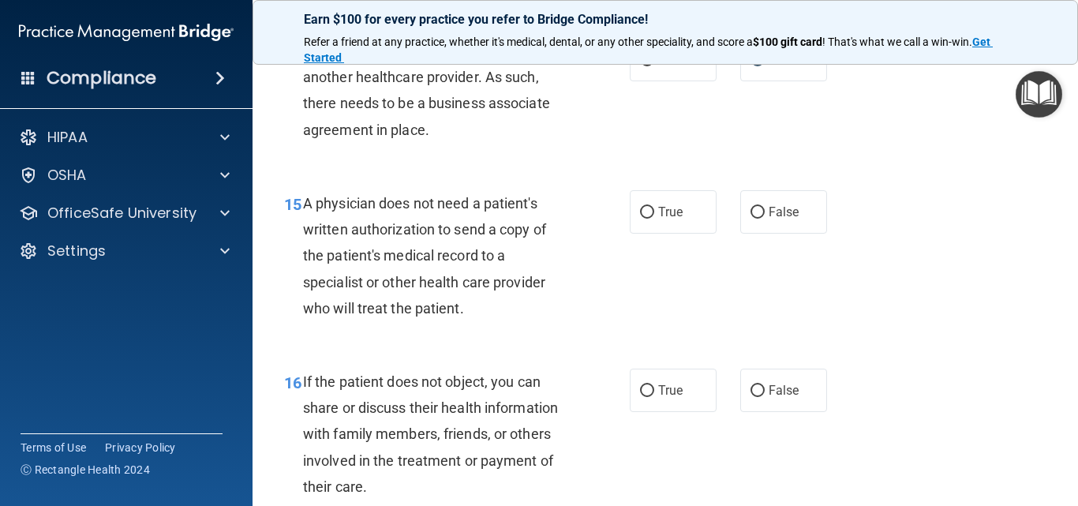
scroll to position [2131, 0]
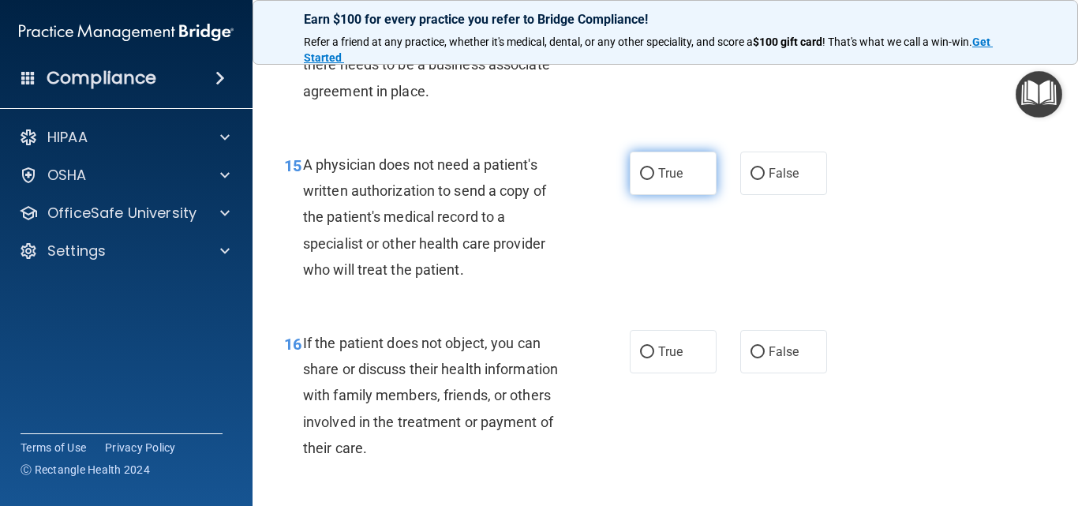
click at [640, 180] on input "True" at bounding box center [647, 174] width 14 height 12
radio input "true"
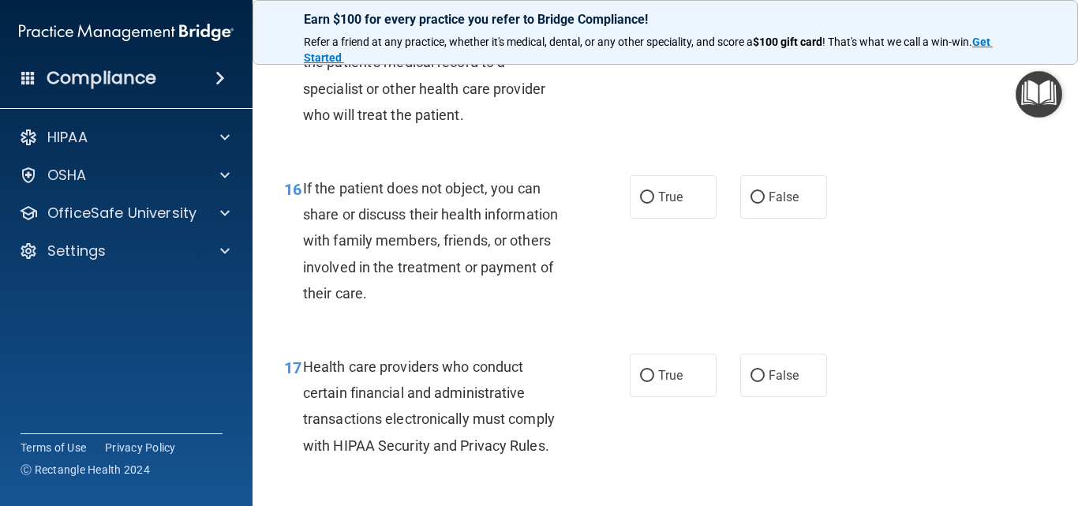
scroll to position [2289, 0]
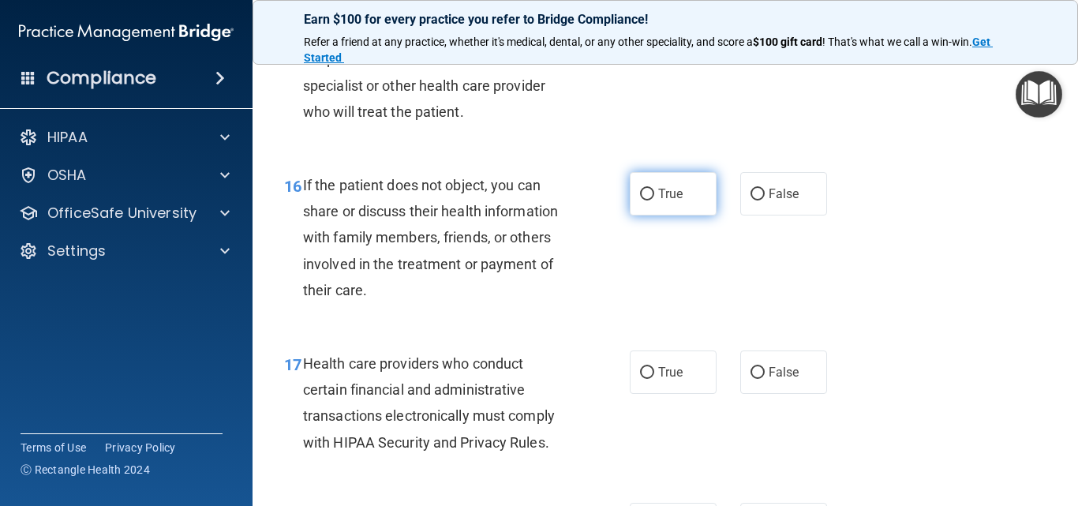
click at [643, 201] on input "True" at bounding box center [647, 195] width 14 height 12
radio input "true"
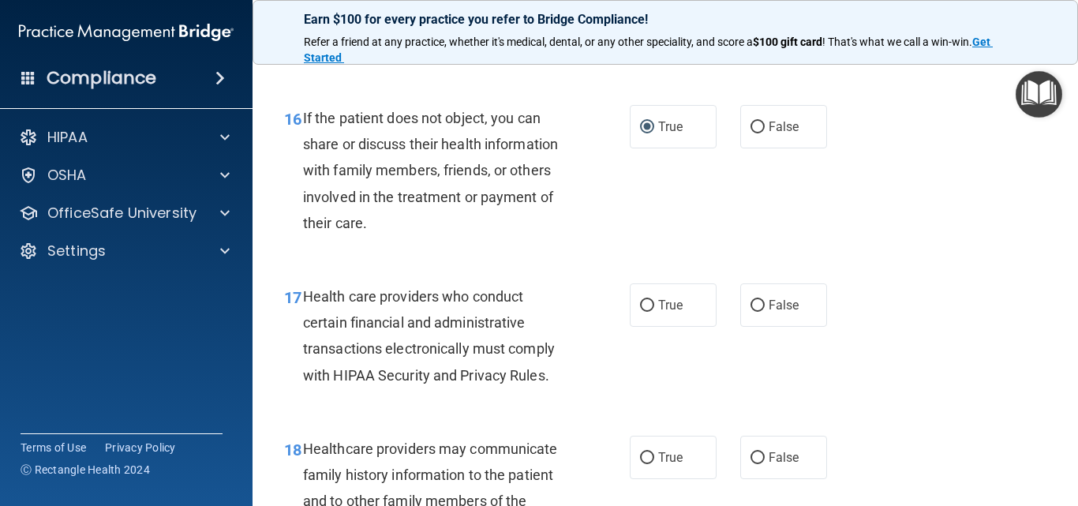
scroll to position [2447, 0]
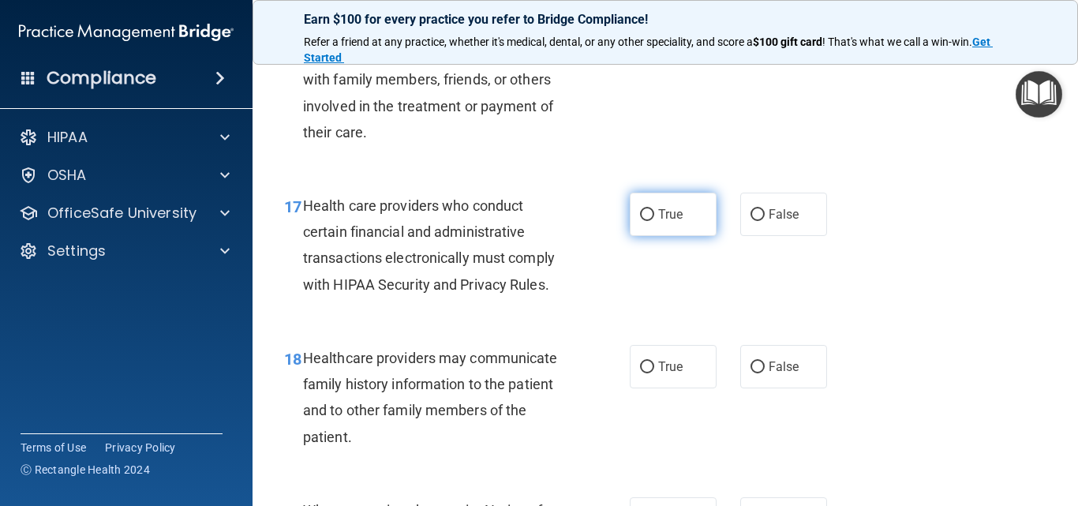
click at [640, 221] on input "True" at bounding box center [647, 215] width 14 height 12
radio input "true"
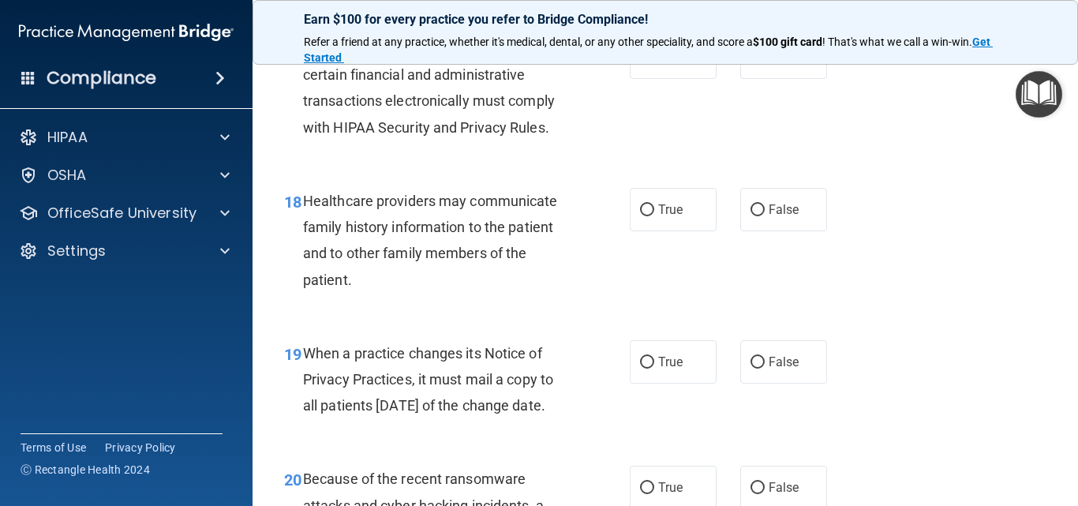
scroll to position [2605, 0]
click at [752, 216] on input "False" at bounding box center [758, 210] width 14 height 12
radio input "true"
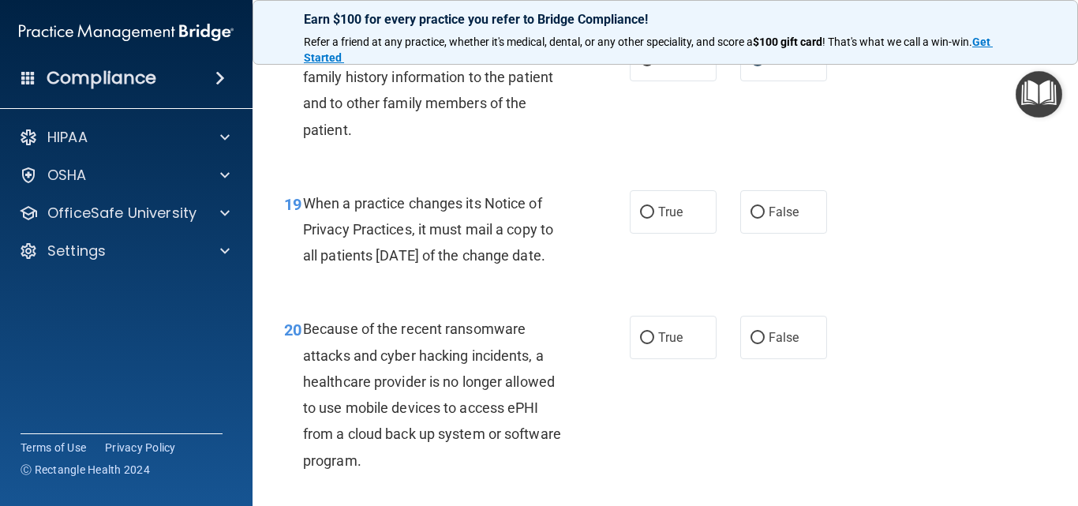
scroll to position [2763, 0]
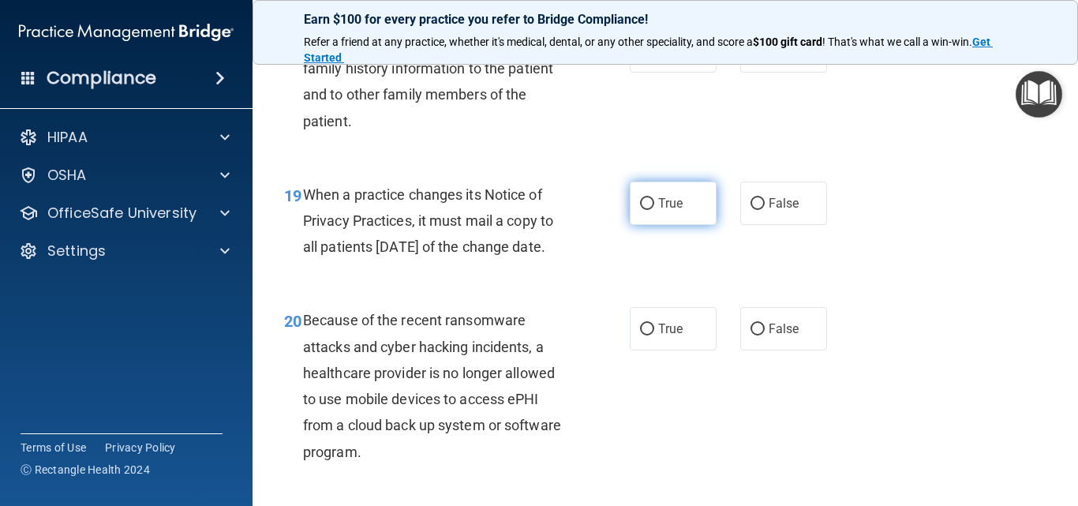
click at [641, 210] on input "True" at bounding box center [647, 204] width 14 height 12
radio input "true"
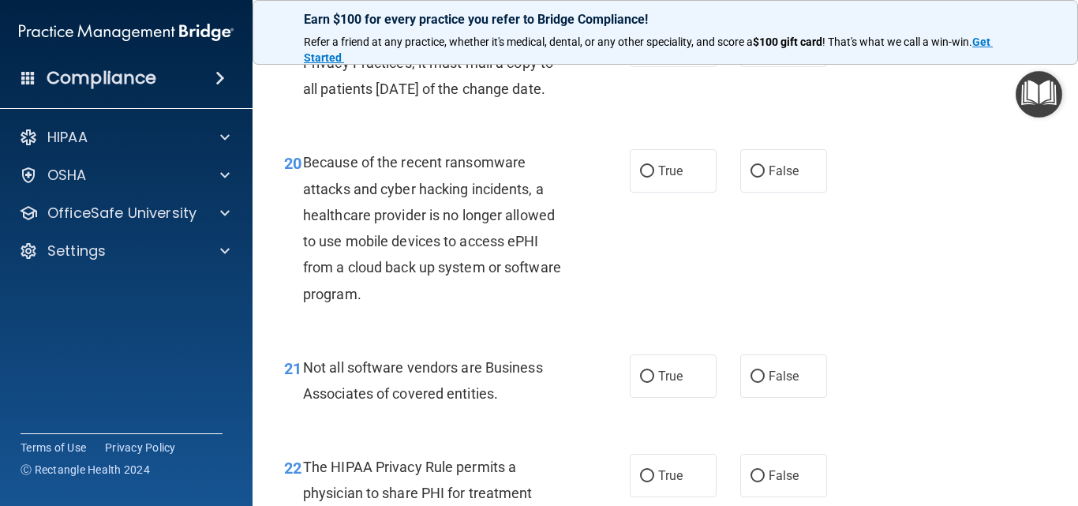
scroll to position [2842, 0]
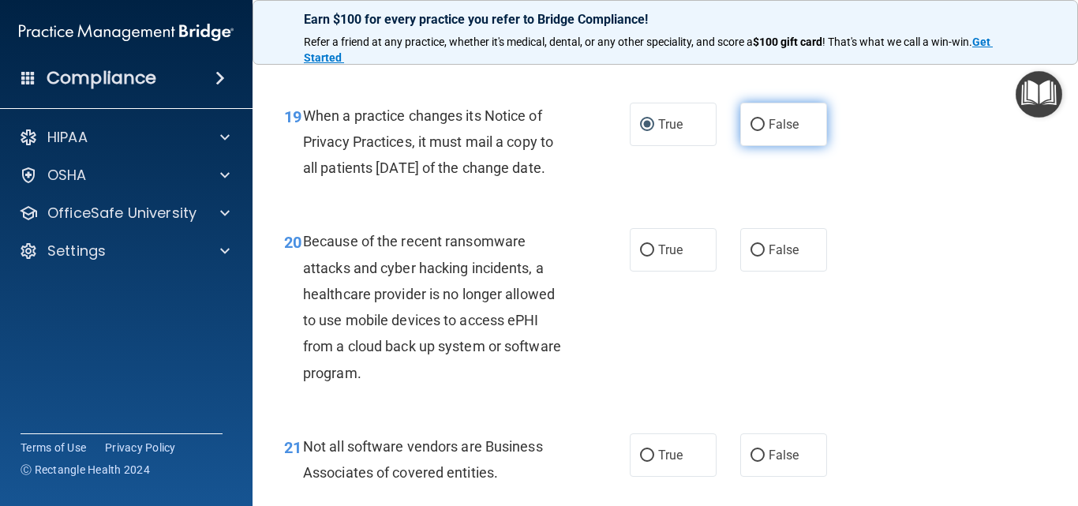
click at [752, 131] on input "False" at bounding box center [758, 125] width 14 height 12
radio input "true"
radio input "false"
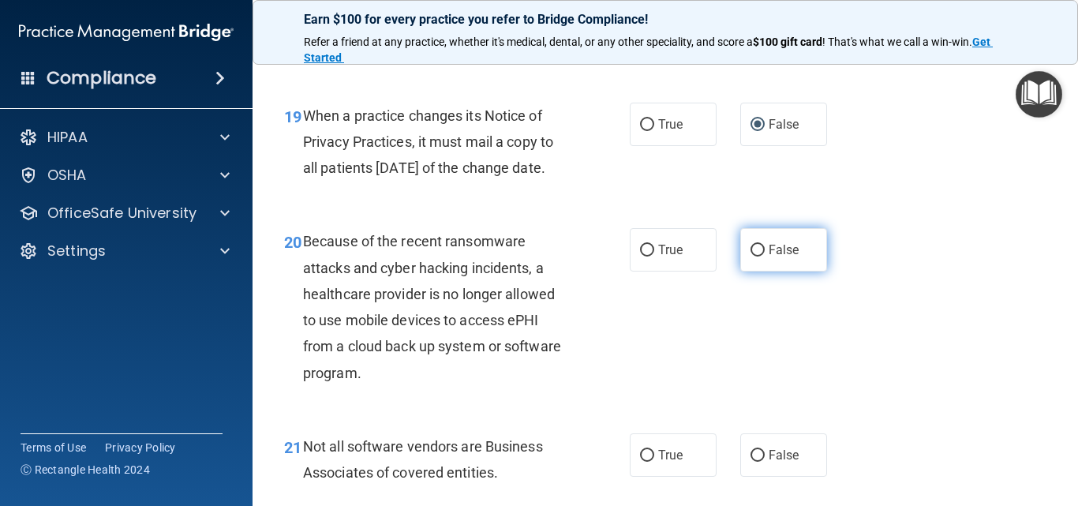
click at [751, 257] on input "False" at bounding box center [758, 251] width 14 height 12
radio input "true"
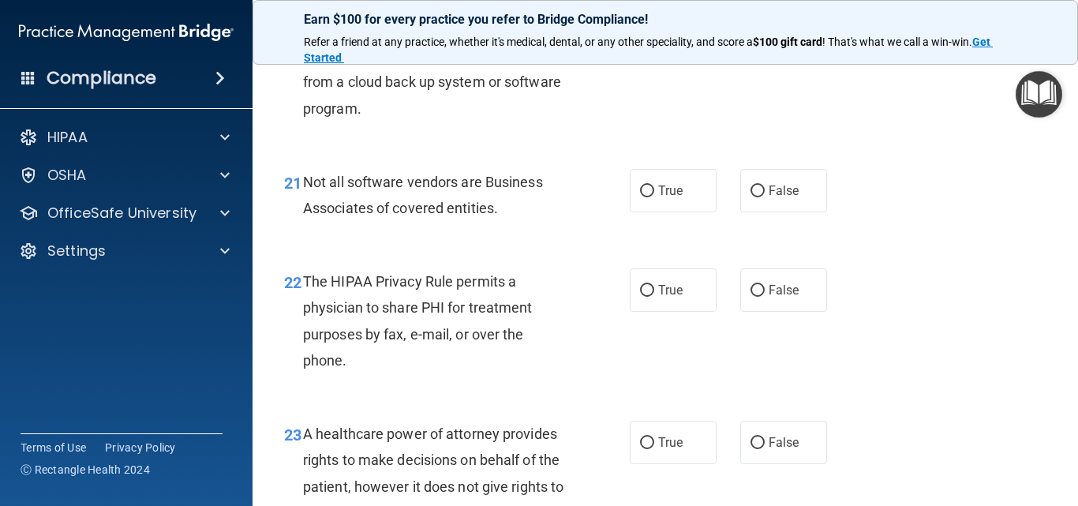
scroll to position [3079, 0]
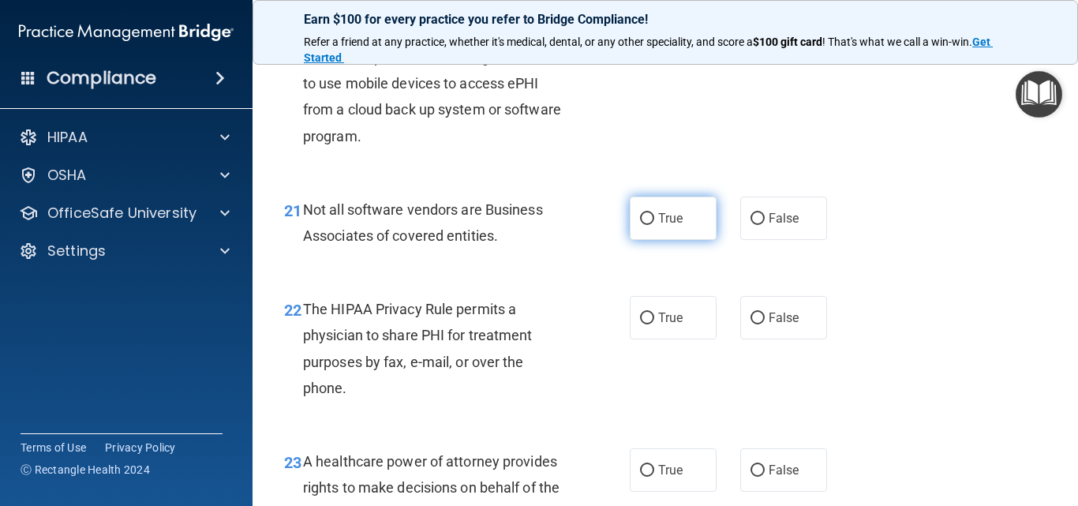
click at [641, 225] on input "True" at bounding box center [647, 219] width 14 height 12
radio input "true"
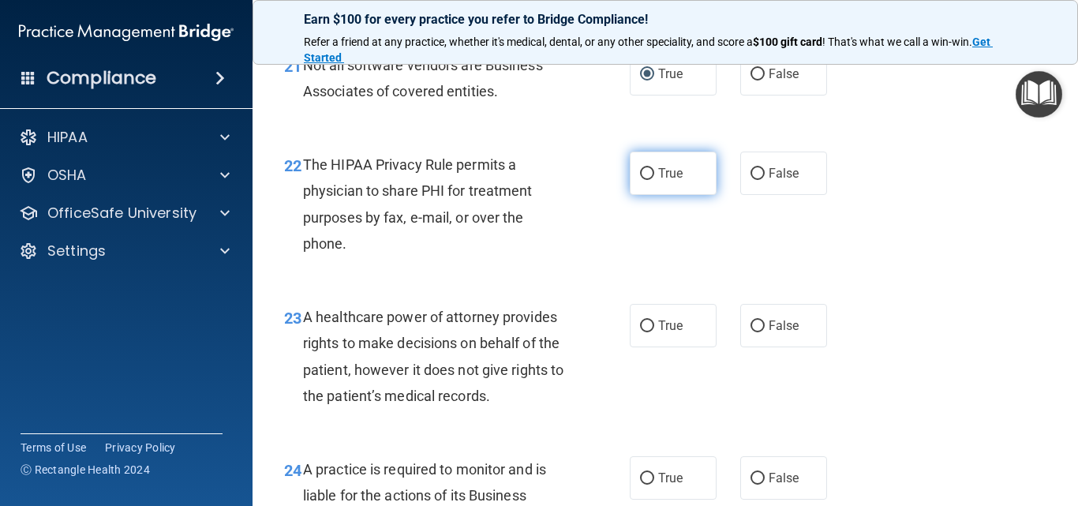
scroll to position [3237, 0]
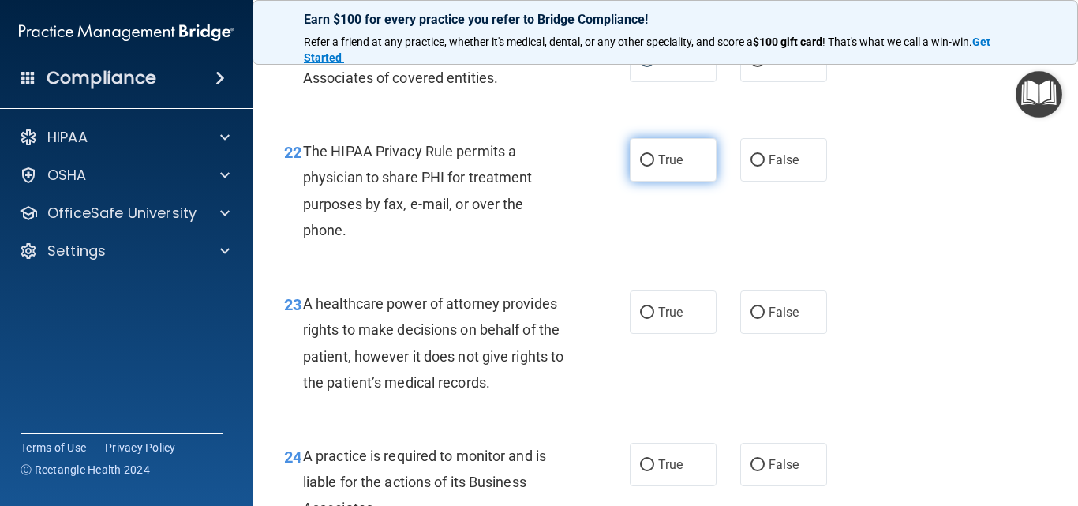
click at [643, 167] on input "True" at bounding box center [647, 161] width 14 height 12
radio input "true"
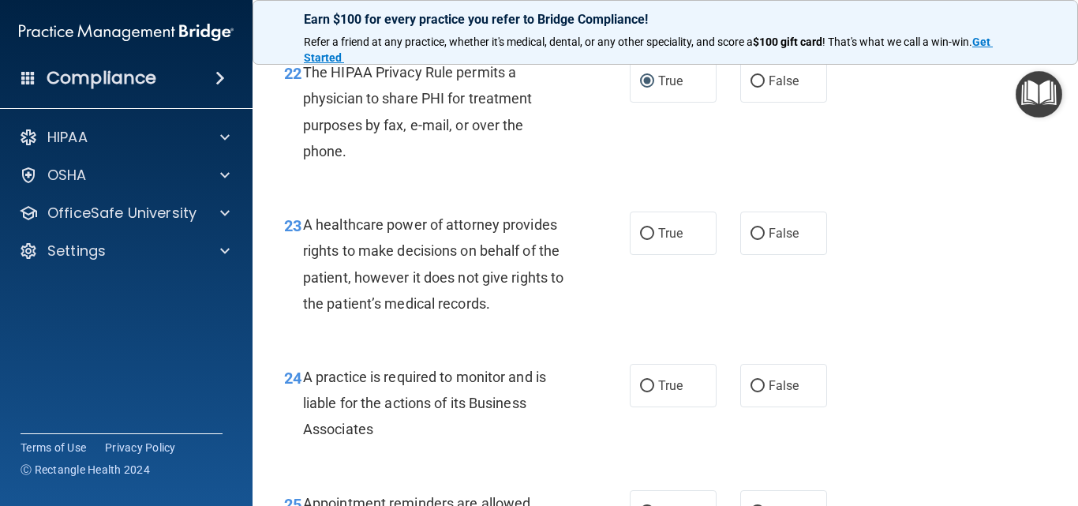
scroll to position [3395, 0]
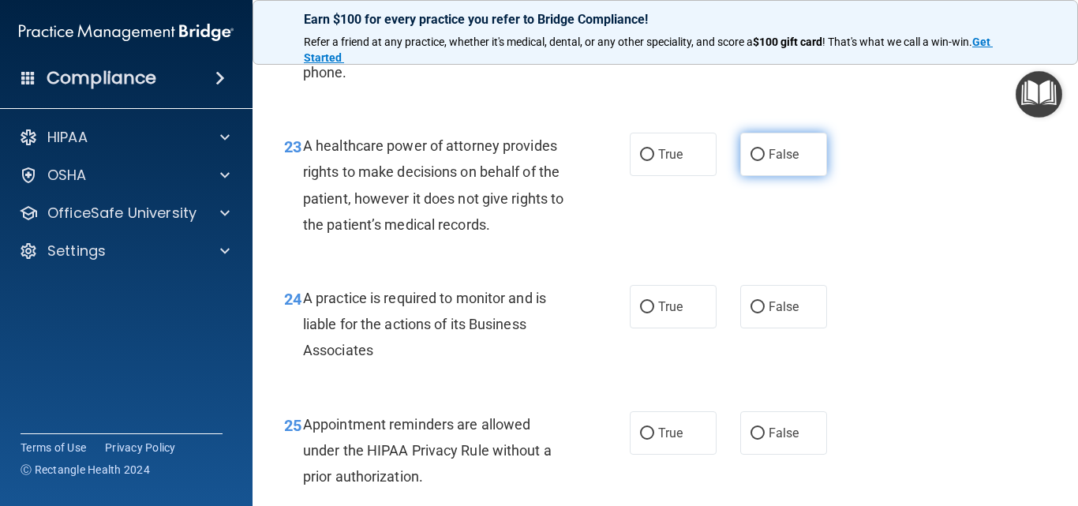
click at [755, 161] on input "False" at bounding box center [758, 155] width 14 height 12
radio input "true"
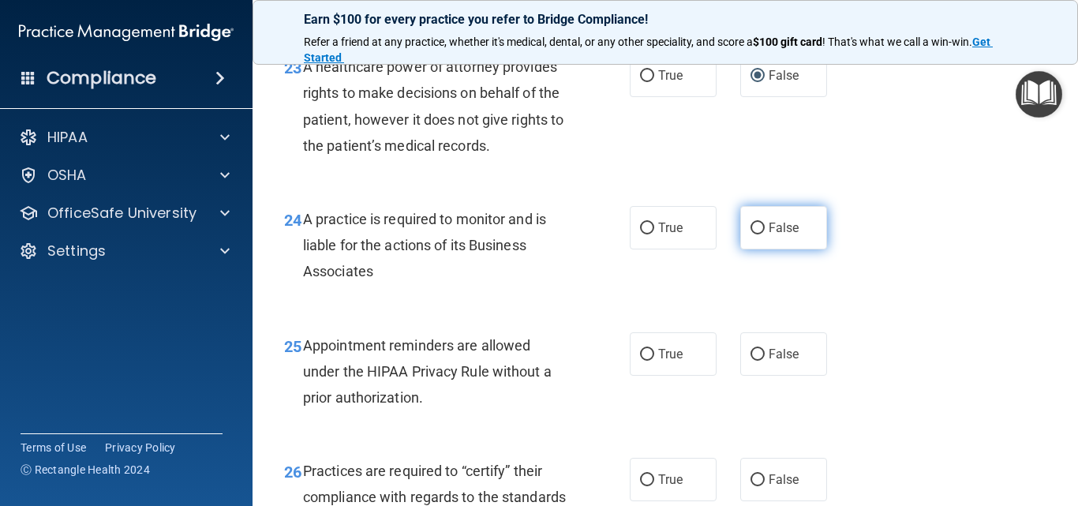
click at [751, 234] on input "False" at bounding box center [758, 229] width 14 height 12
radio input "true"
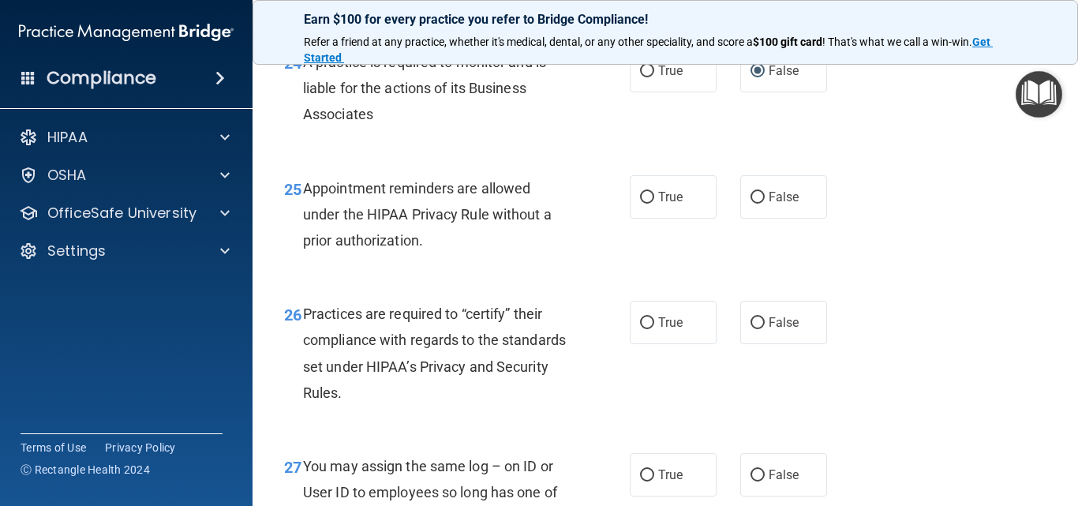
scroll to position [3631, 0]
click at [644, 203] on input "True" at bounding box center [647, 197] width 14 height 12
radio input "true"
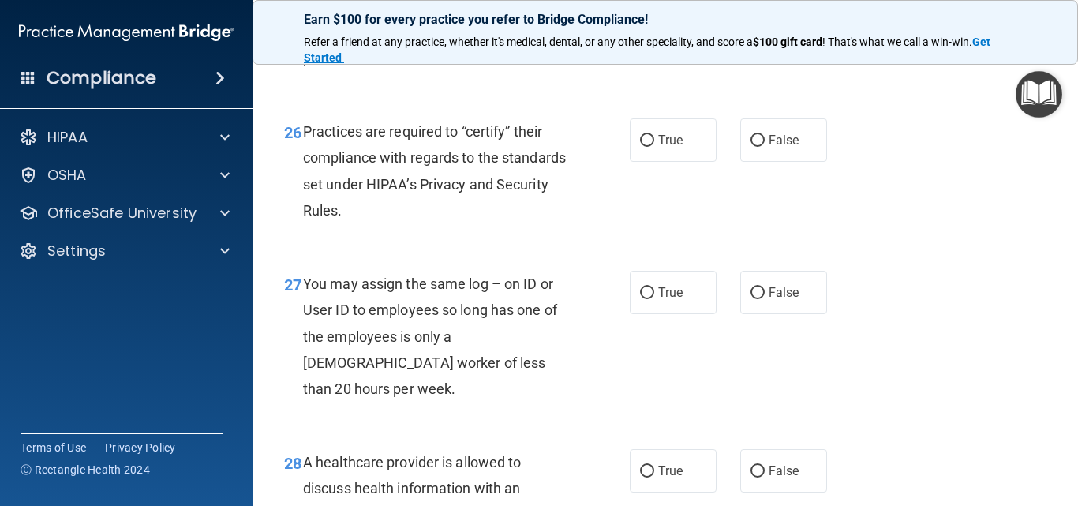
scroll to position [3789, 0]
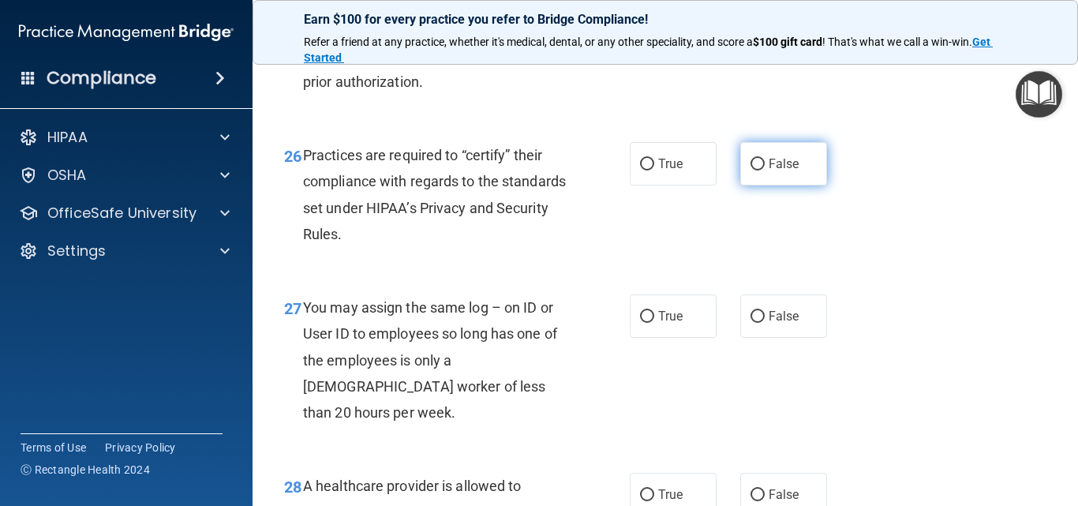
click at [751, 171] on input "False" at bounding box center [758, 165] width 14 height 12
radio input "true"
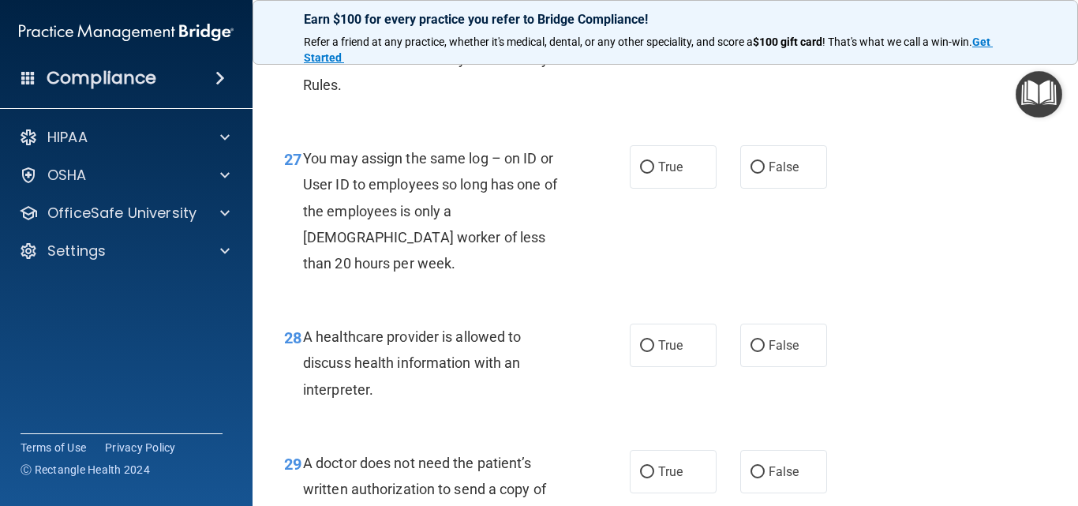
scroll to position [3947, 0]
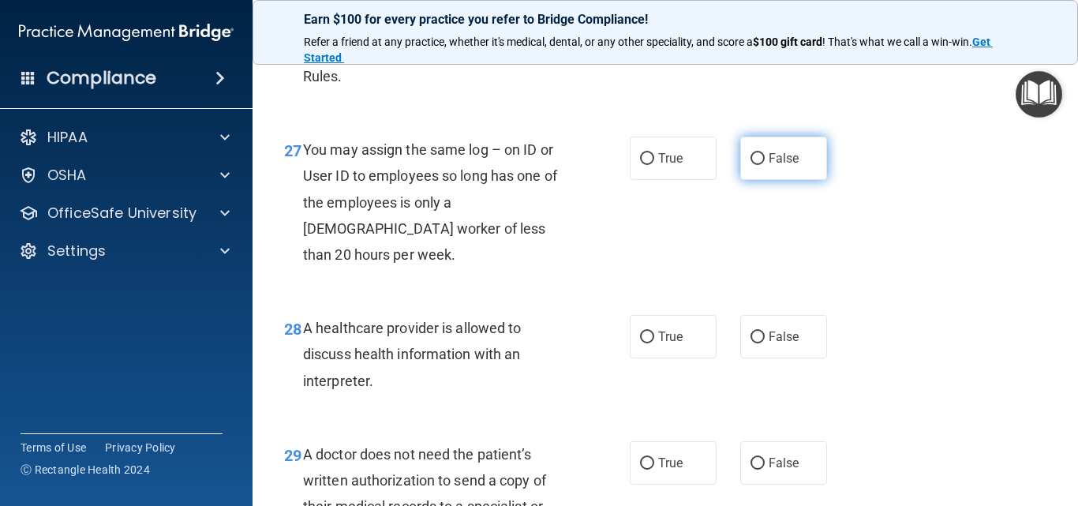
click at [751, 165] on input "False" at bounding box center [758, 159] width 14 height 12
radio input "true"
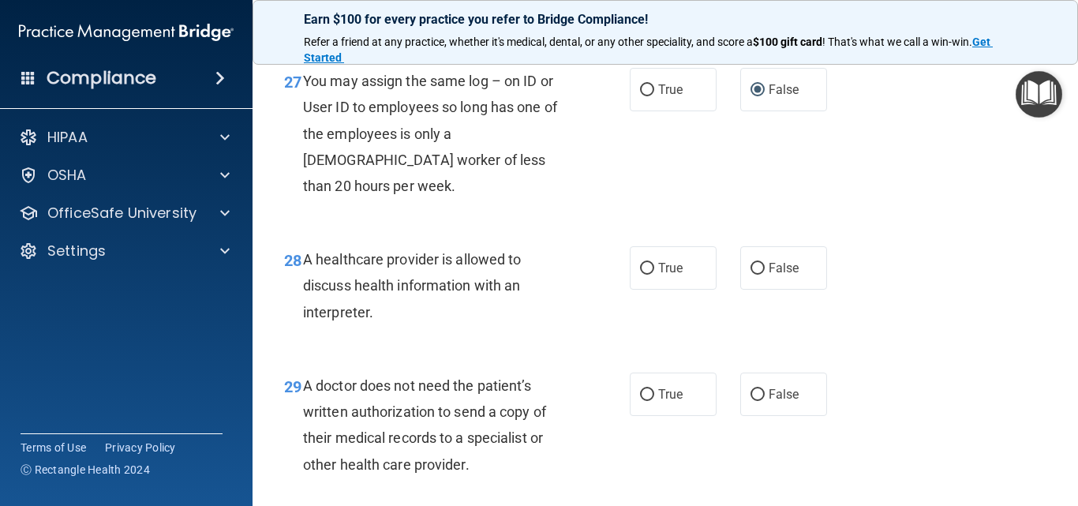
scroll to position [4105, 0]
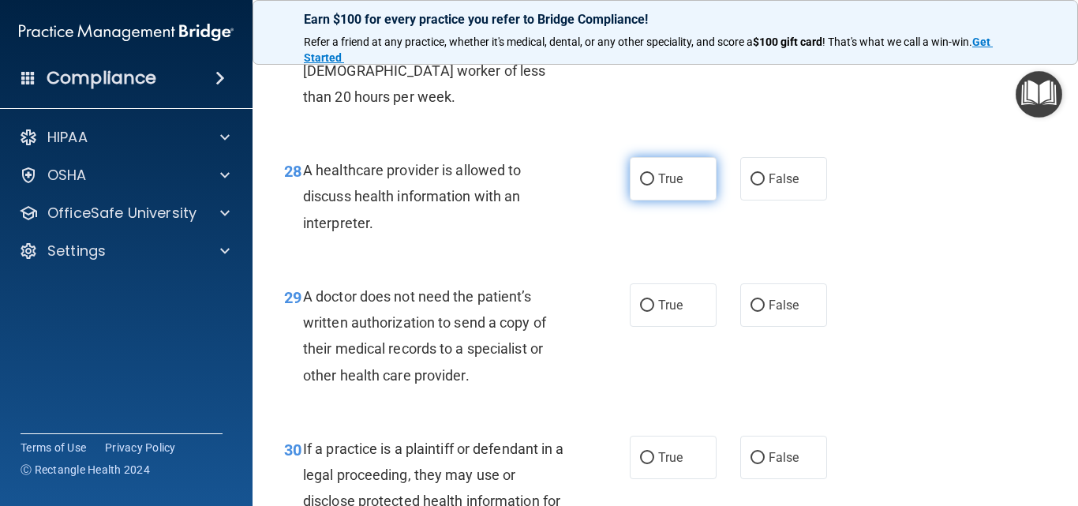
click at [640, 186] on input "True" at bounding box center [647, 180] width 14 height 12
radio input "true"
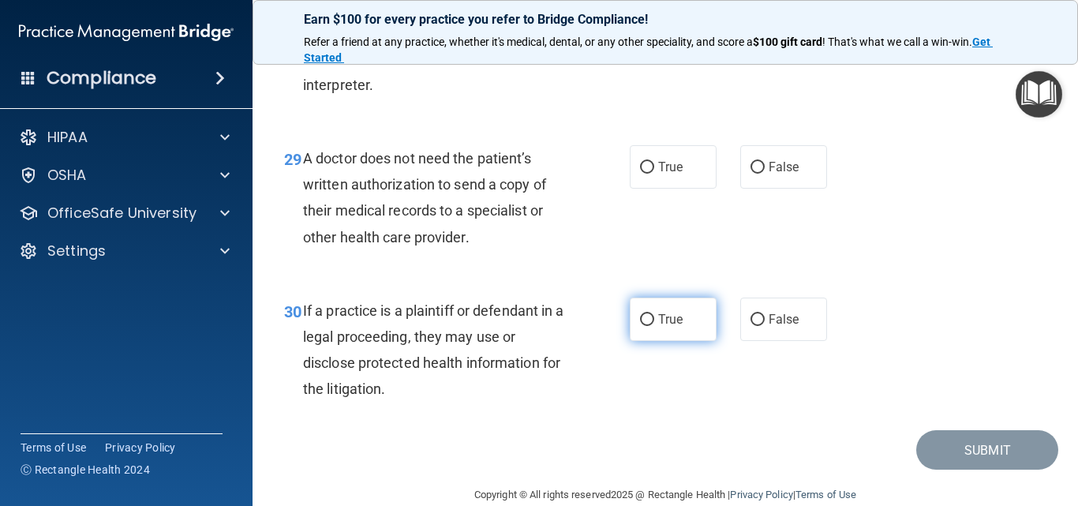
scroll to position [4217, 0]
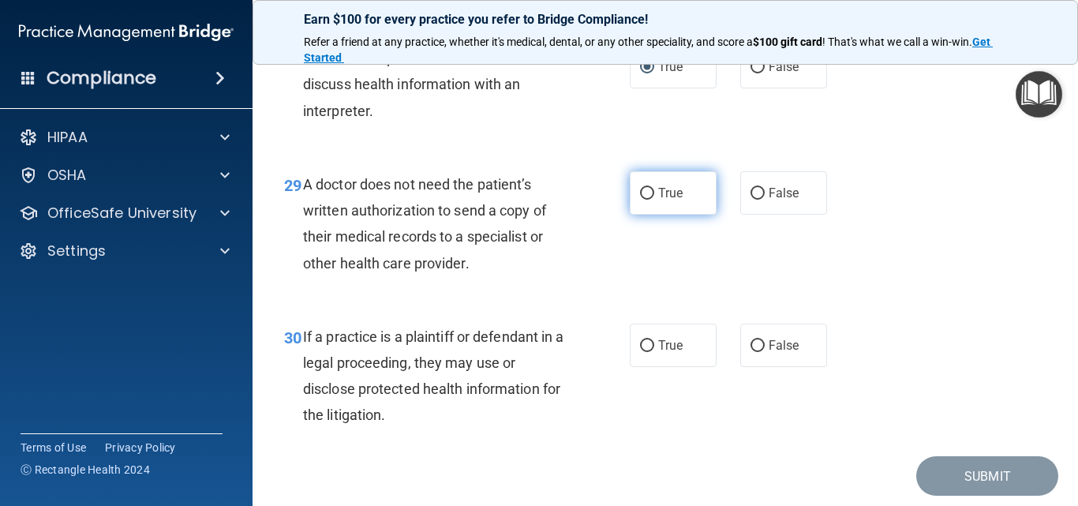
click at [642, 200] on input "True" at bounding box center [647, 194] width 14 height 12
radio input "true"
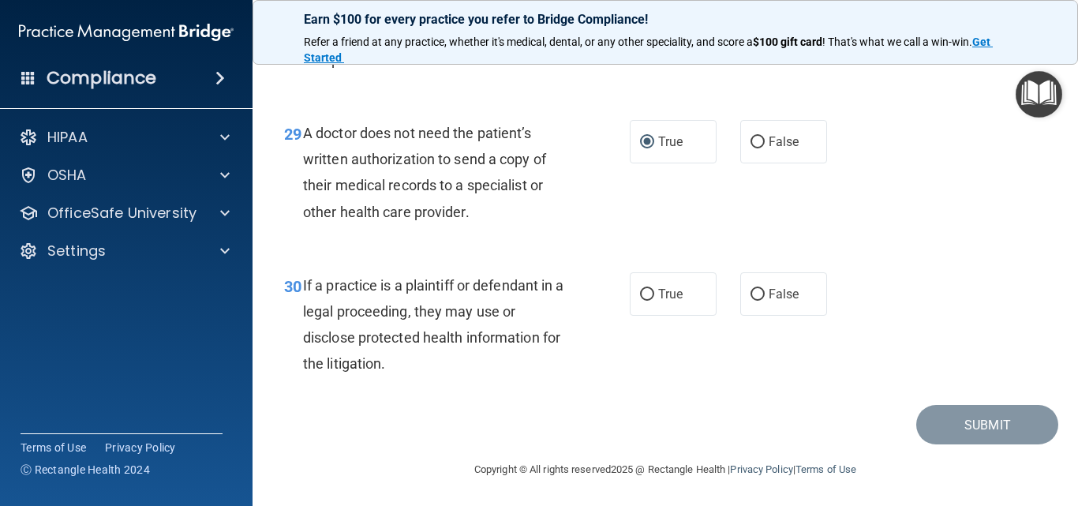
scroll to position [4296, 0]
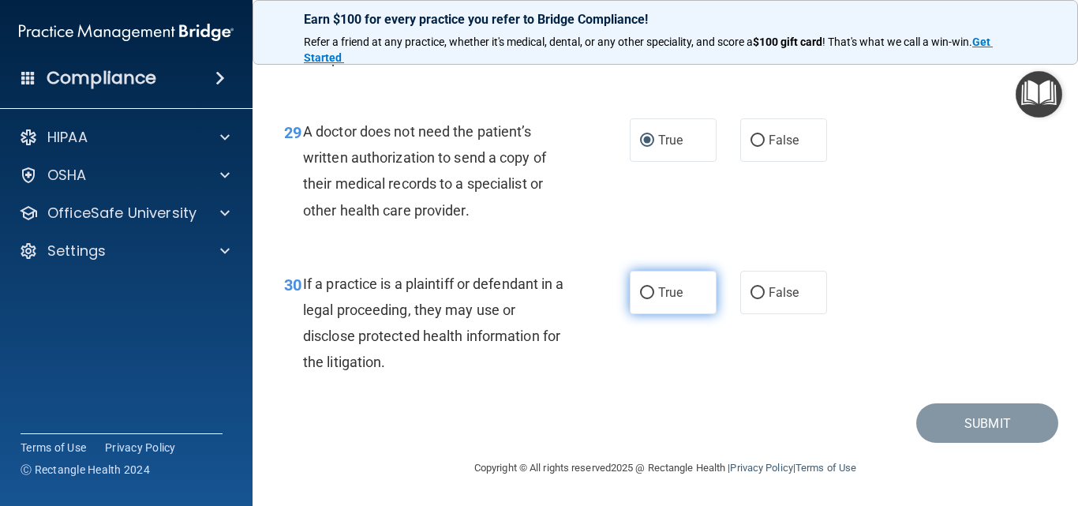
click at [640, 294] on input "True" at bounding box center [647, 293] width 14 height 12
radio input "true"
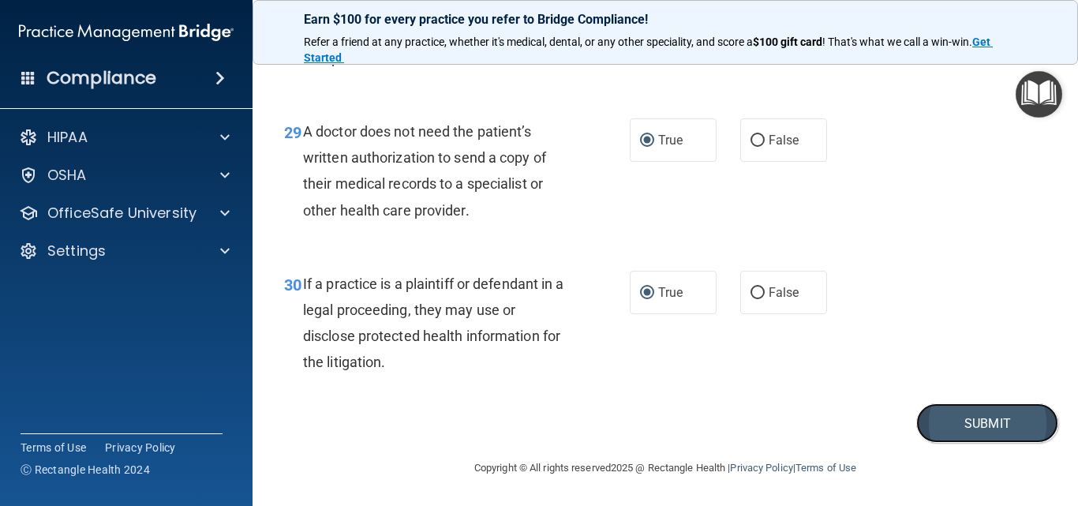
click at [958, 422] on button "Submit" at bounding box center [988, 423] width 142 height 40
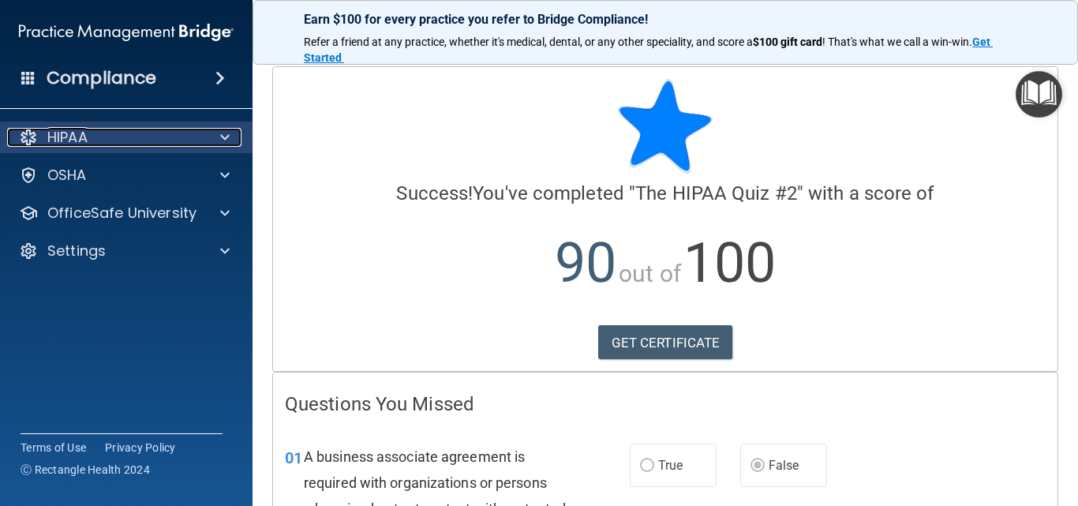
click at [227, 134] on span at bounding box center [224, 137] width 9 height 19
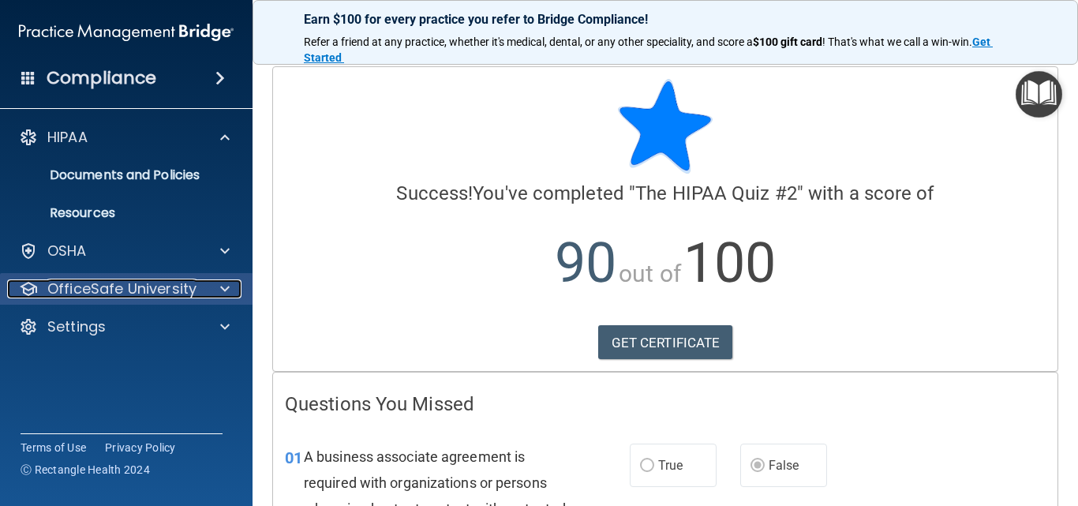
click at [223, 291] on span at bounding box center [224, 288] width 9 height 19
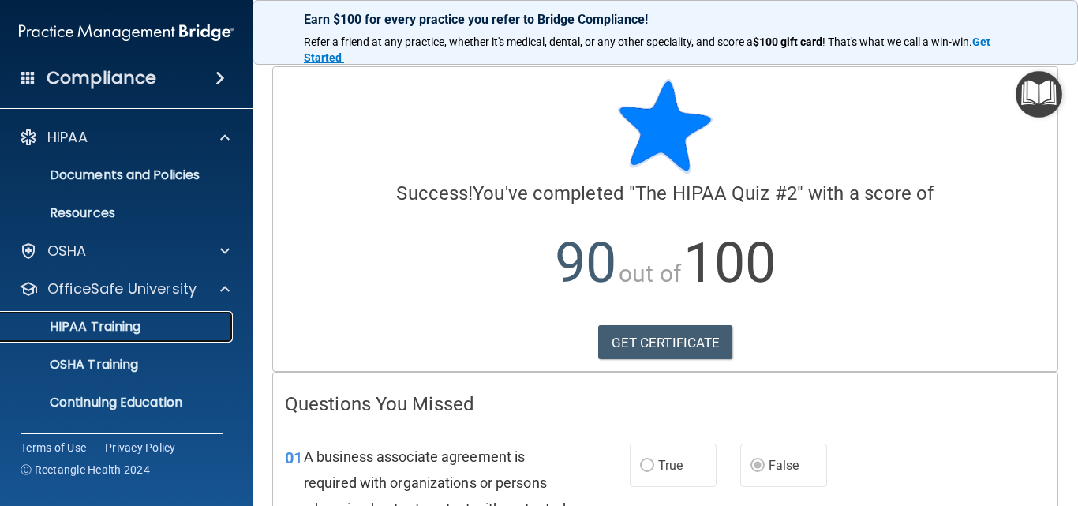
click at [174, 328] on div "HIPAA Training" at bounding box center [118, 327] width 216 height 16
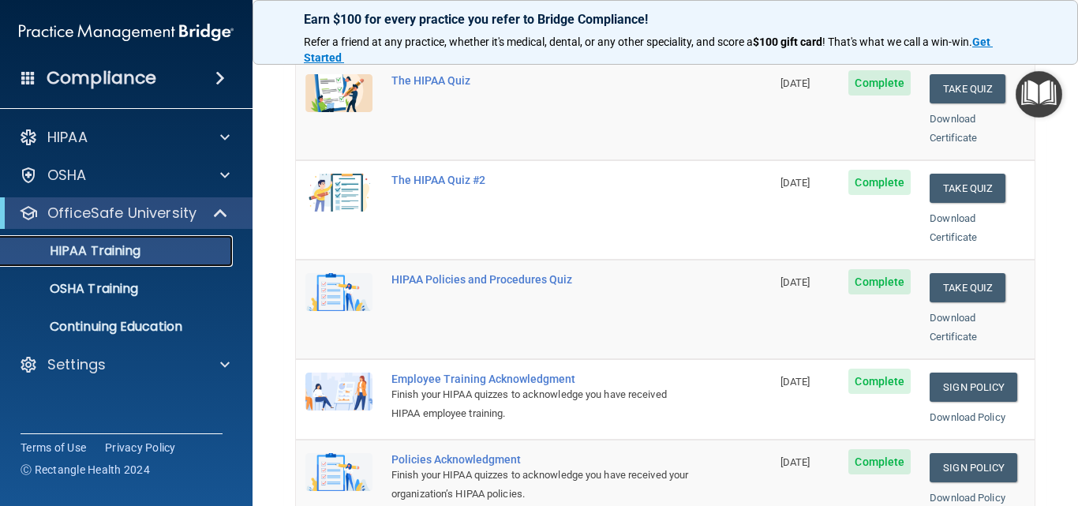
scroll to position [237, 0]
click at [474, 272] on div "HIPAA Policies and Procedures Quiz" at bounding box center [542, 278] width 301 height 13
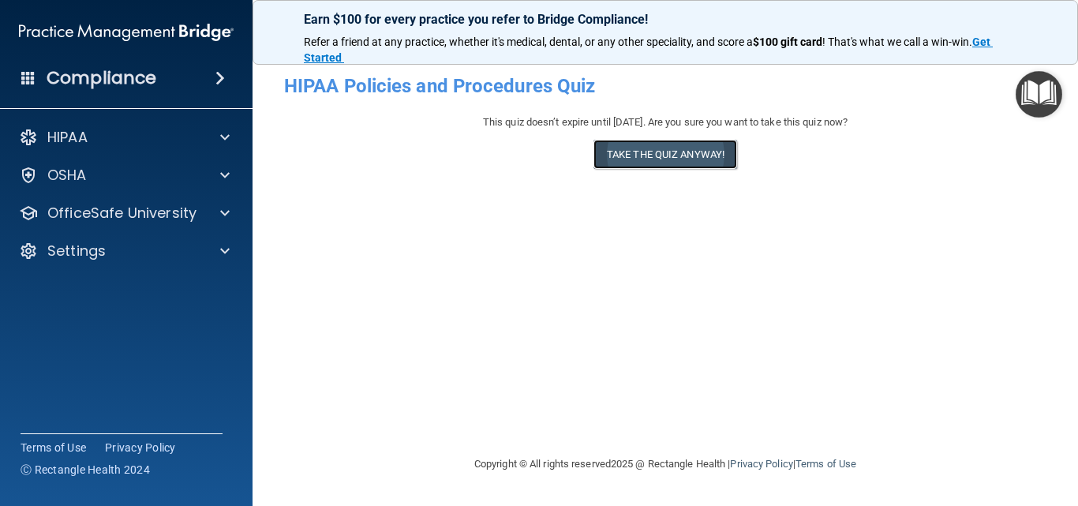
click at [677, 154] on button "Take the quiz anyway!" at bounding box center [666, 154] width 144 height 29
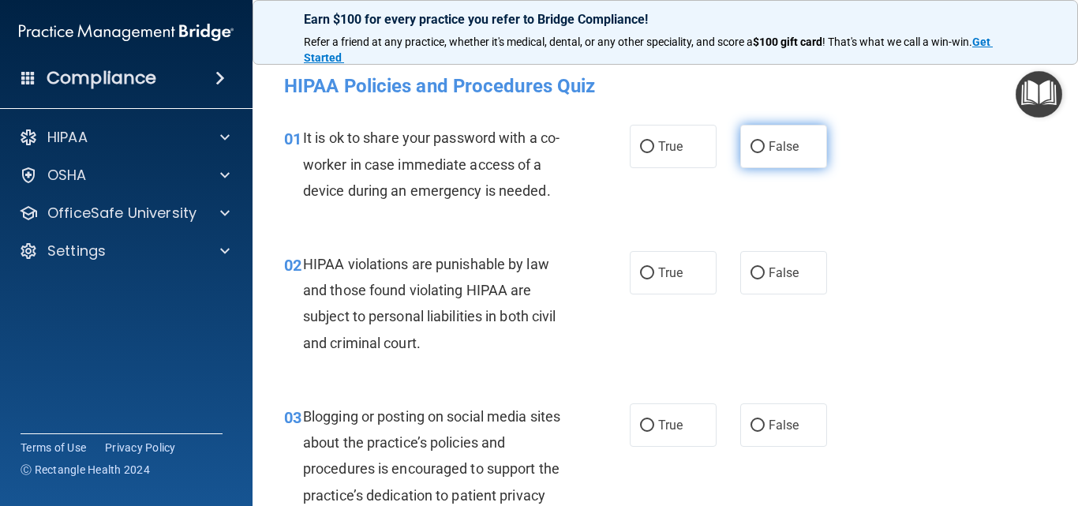
click at [753, 142] on input "False" at bounding box center [758, 147] width 14 height 12
radio input "true"
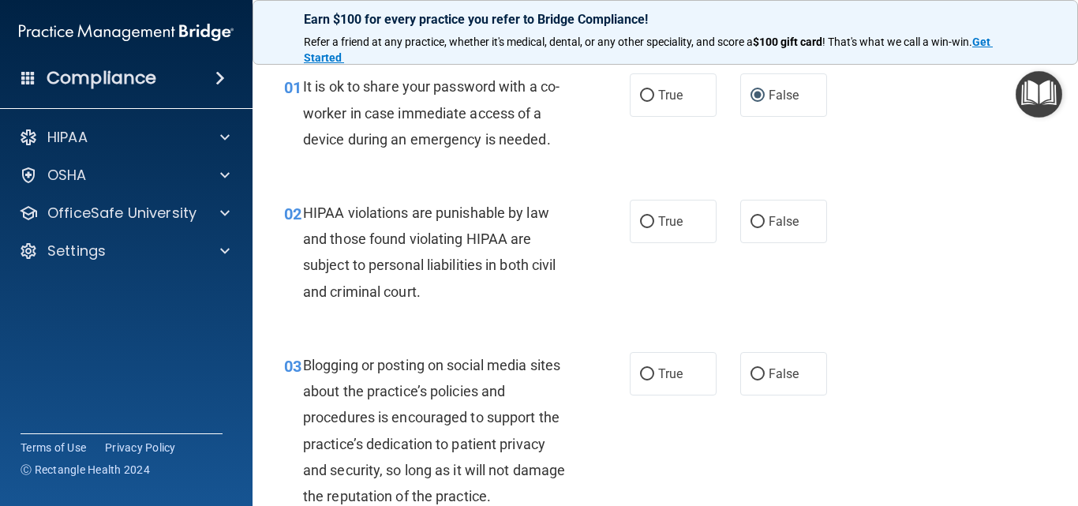
scroll to position [79, 0]
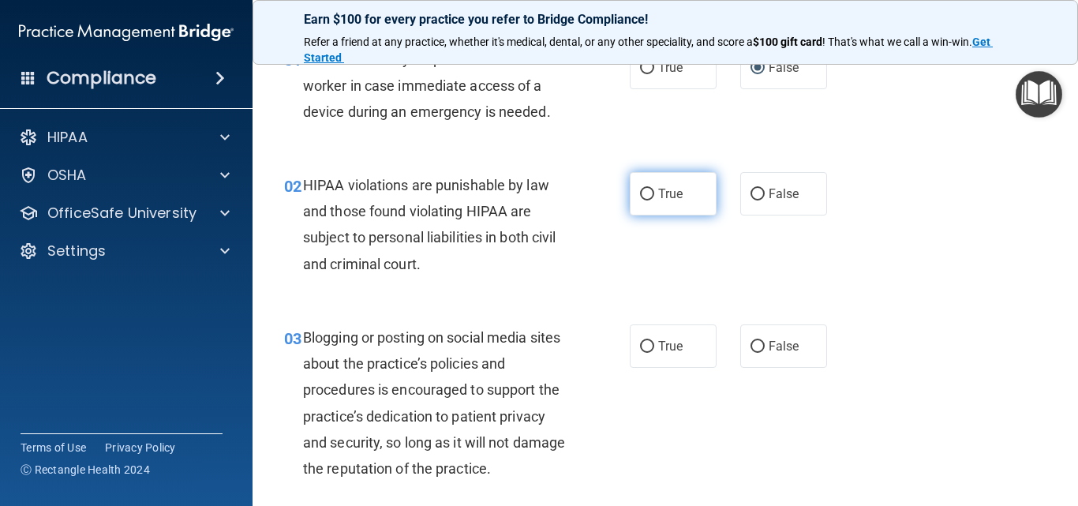
click at [647, 197] on input "True" at bounding box center [647, 195] width 14 height 12
radio input "true"
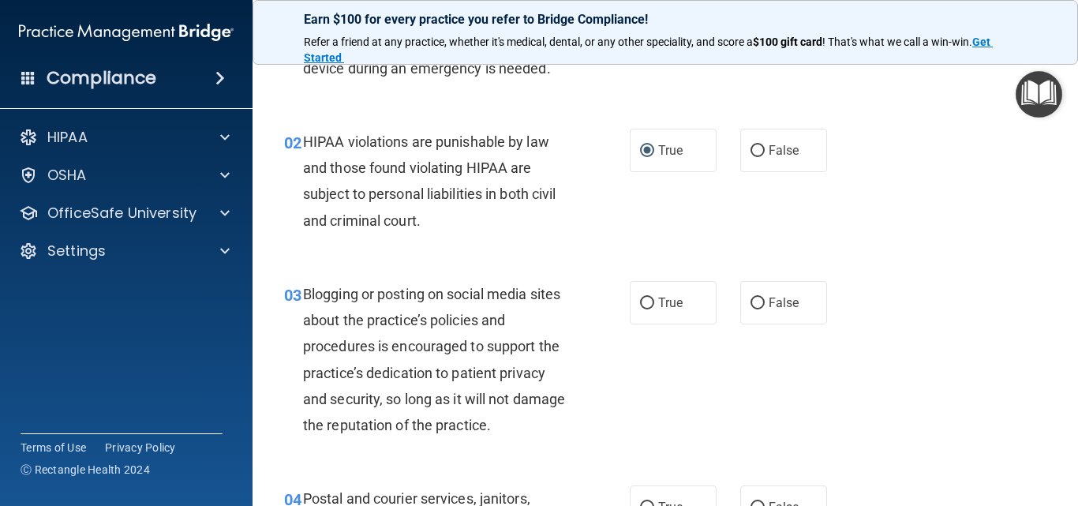
scroll to position [158, 0]
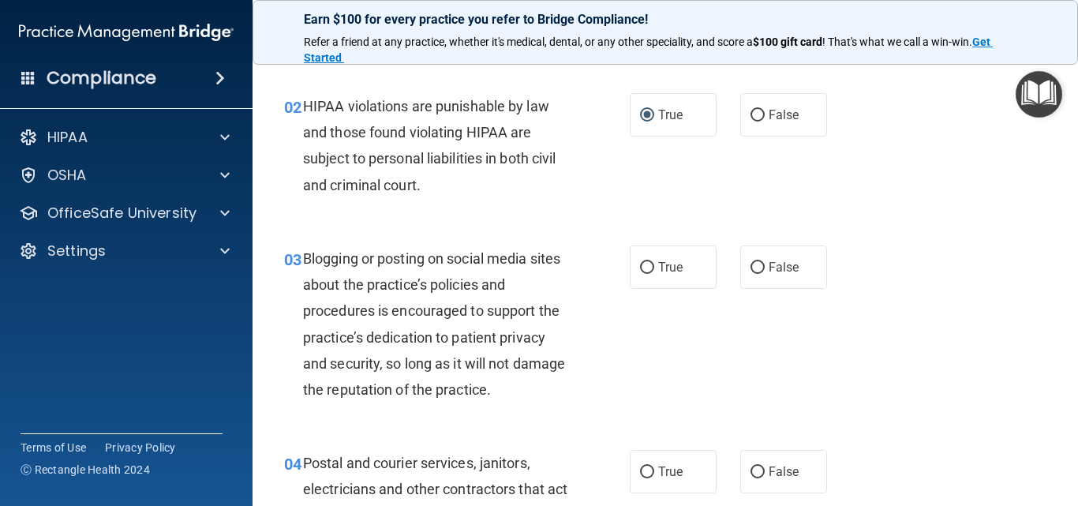
drag, startPoint x: 748, startPoint y: 264, endPoint x: 752, endPoint y: 291, distance: 27.0
click at [751, 264] on input "False" at bounding box center [758, 268] width 14 height 12
radio input "true"
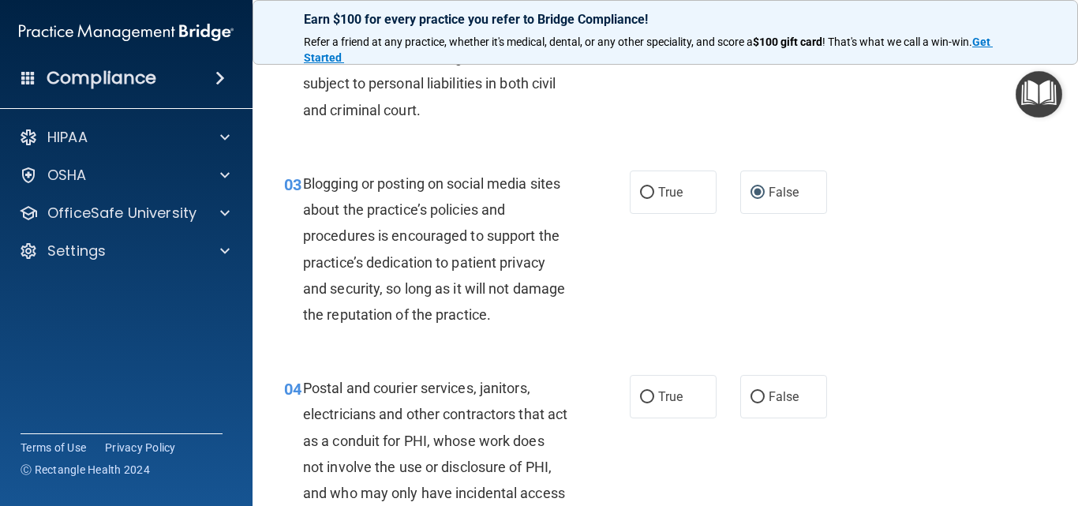
scroll to position [395, 0]
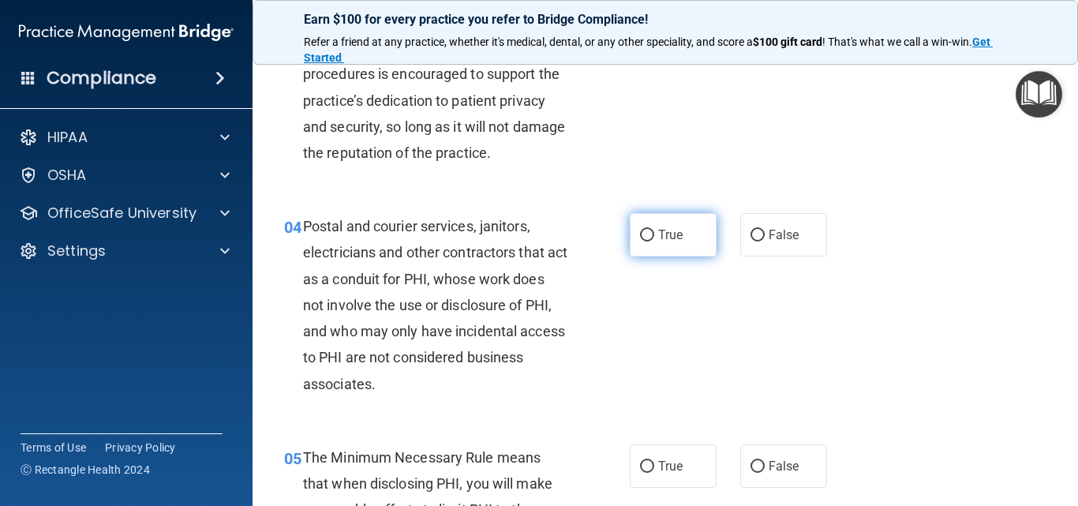
click at [644, 238] on input "True" at bounding box center [647, 236] width 14 height 12
radio input "true"
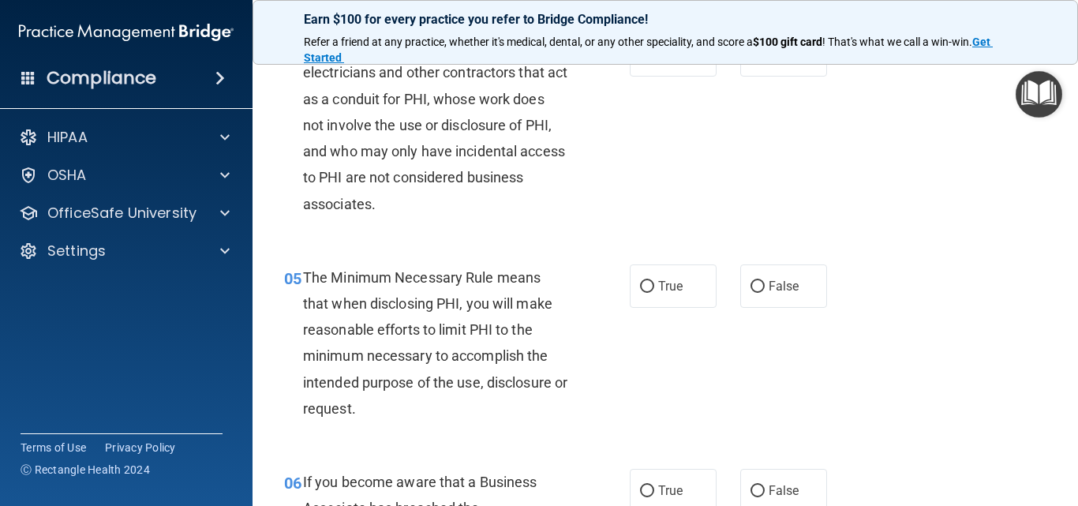
scroll to position [632, 0]
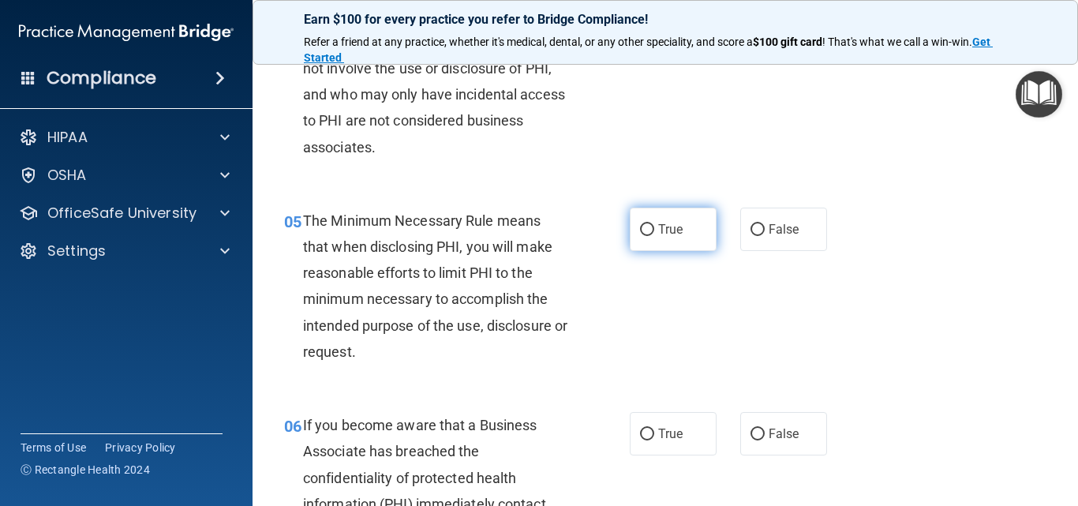
click at [642, 229] on input "True" at bounding box center [647, 230] width 14 height 12
radio input "true"
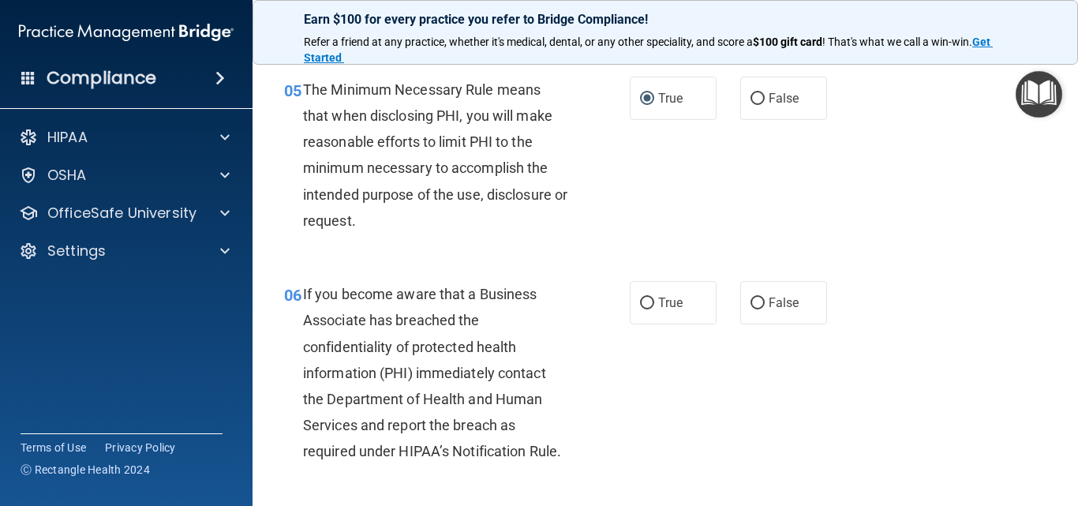
scroll to position [868, 0]
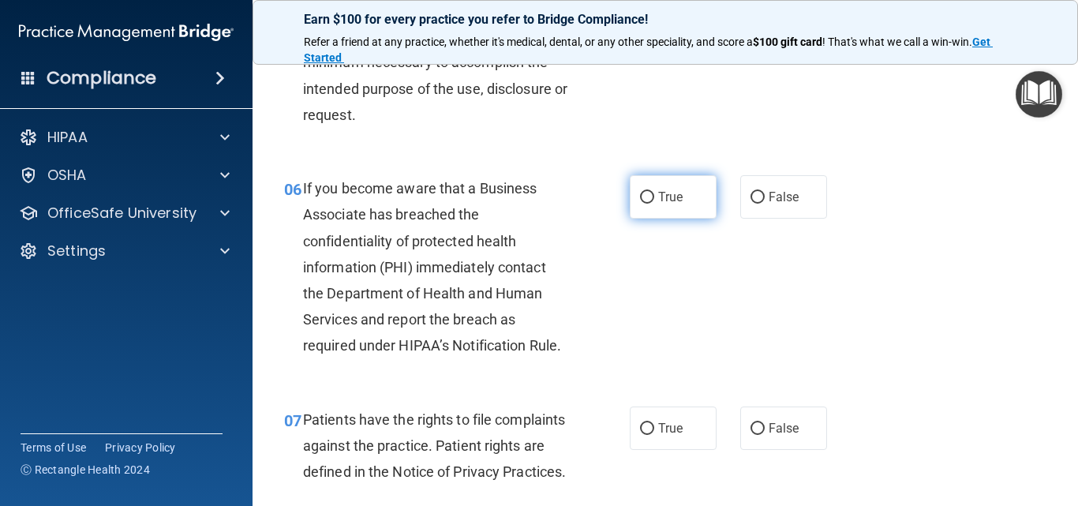
click at [643, 197] on input "True" at bounding box center [647, 198] width 14 height 12
radio input "true"
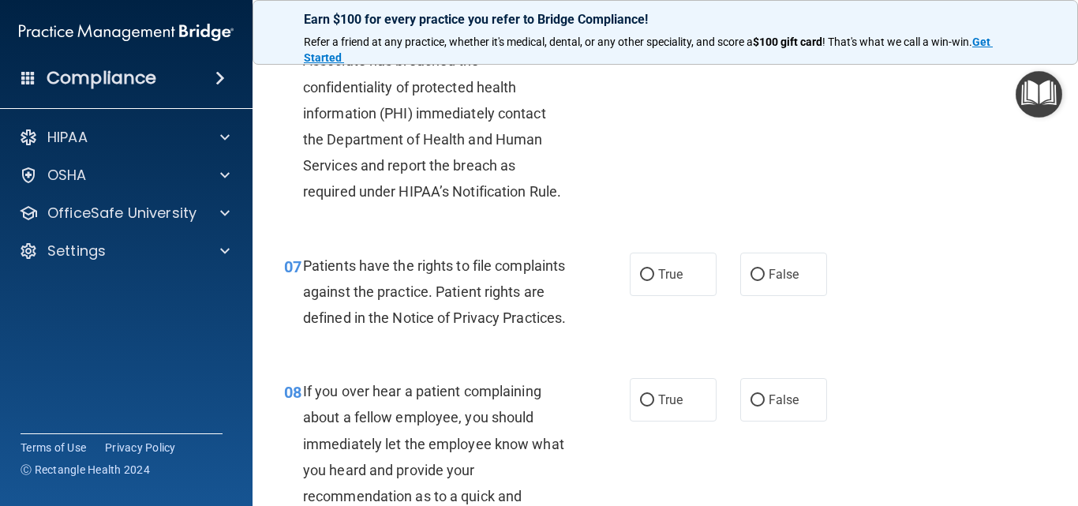
scroll to position [1026, 0]
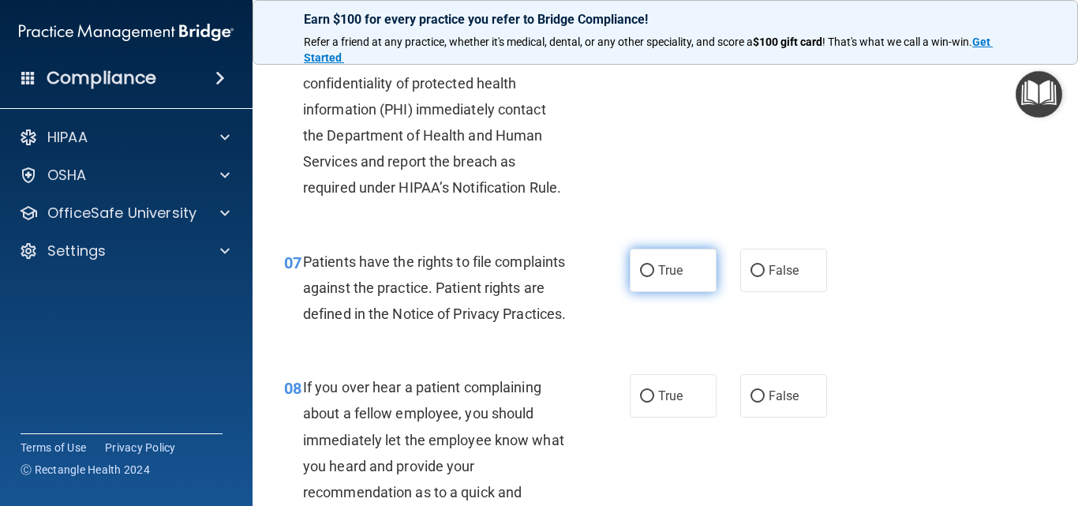
click at [643, 267] on input "True" at bounding box center [647, 271] width 14 height 12
radio input "true"
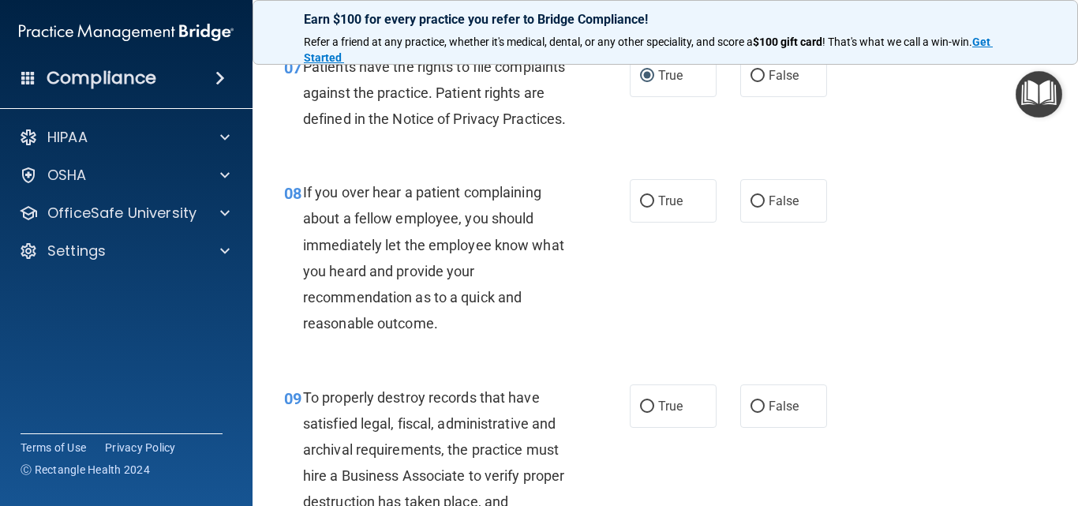
scroll to position [1184, 0]
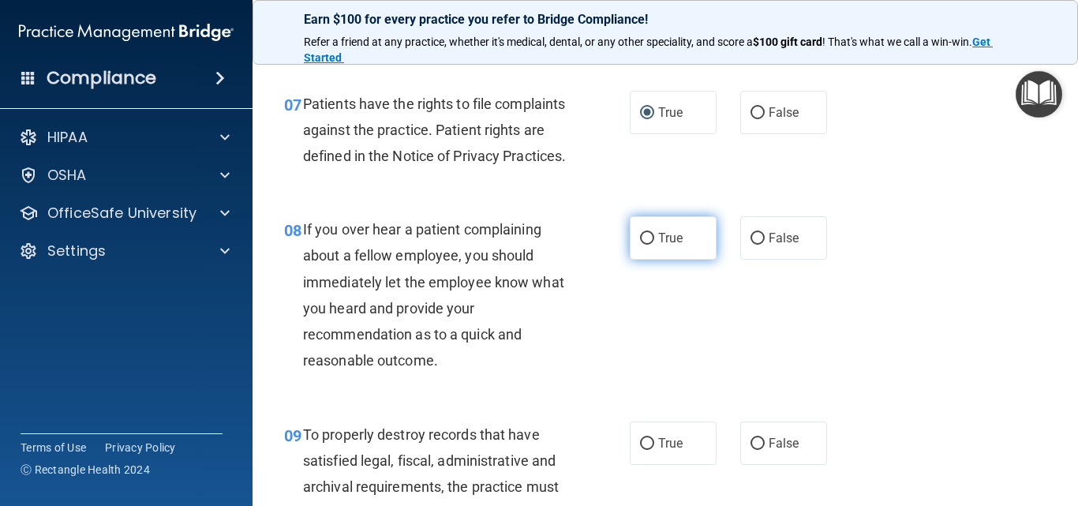
click at [645, 245] on input "True" at bounding box center [647, 239] width 14 height 12
radio input "true"
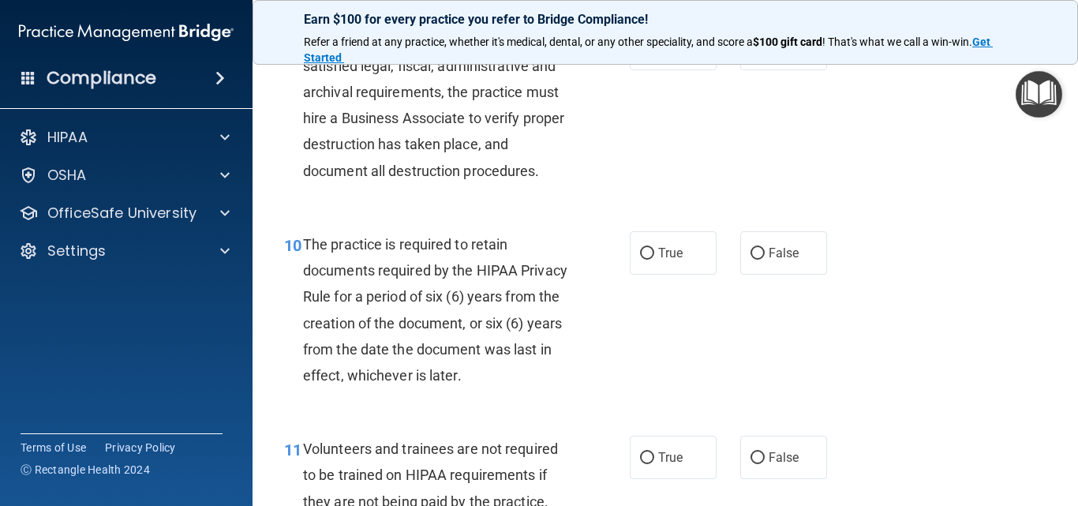
scroll to position [1500, 0]
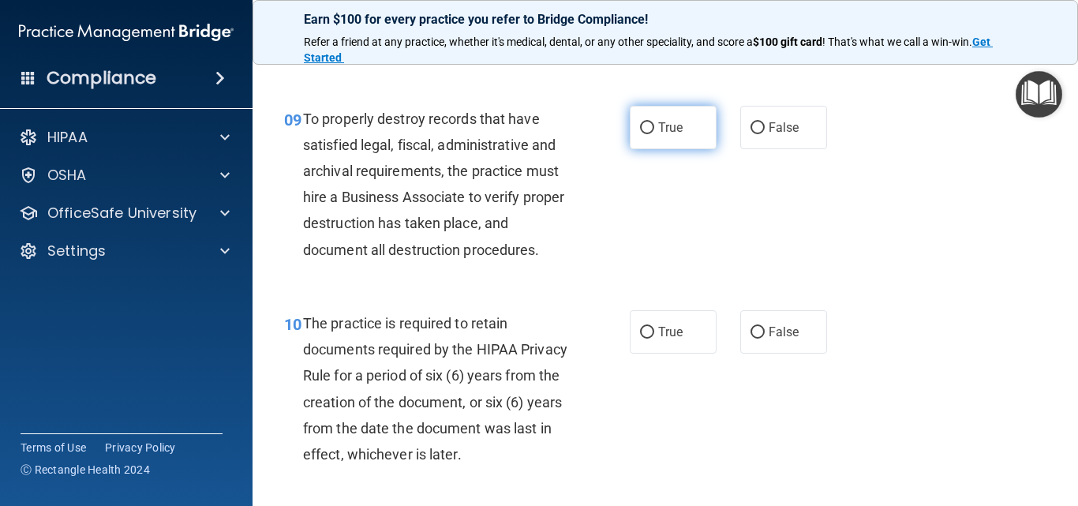
click at [640, 134] on input "True" at bounding box center [647, 128] width 14 height 12
radio input "true"
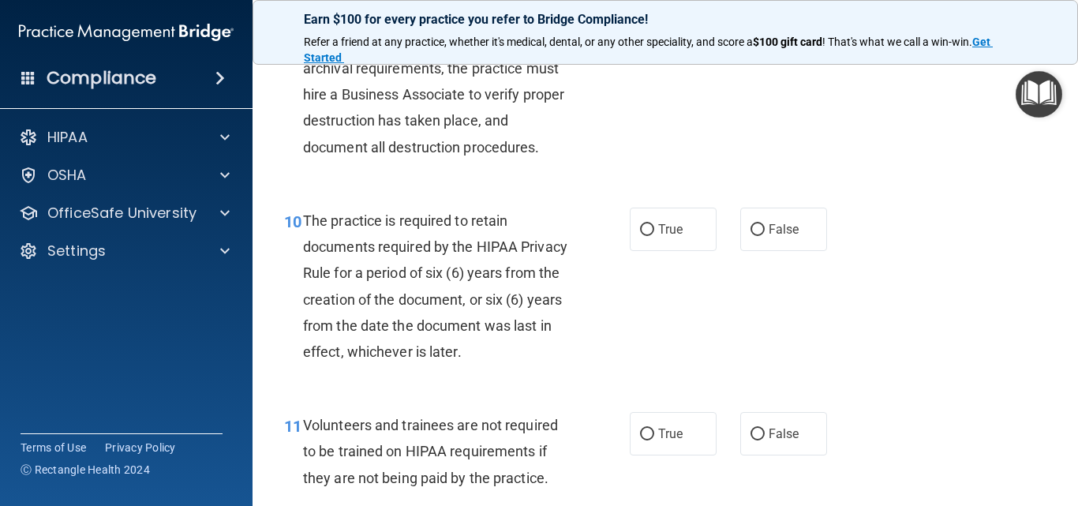
scroll to position [1737, 0]
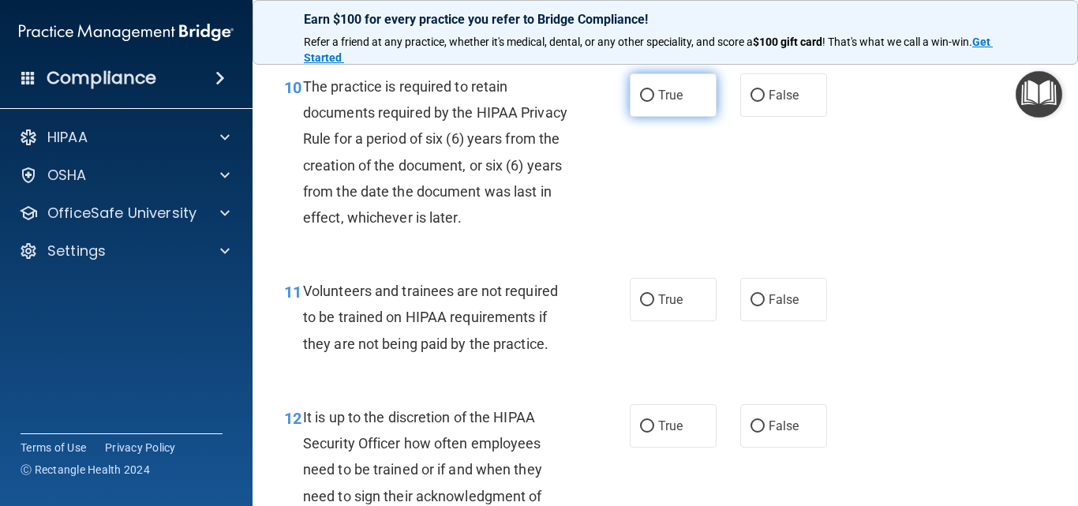
click at [640, 102] on input "True" at bounding box center [647, 96] width 14 height 12
radio input "true"
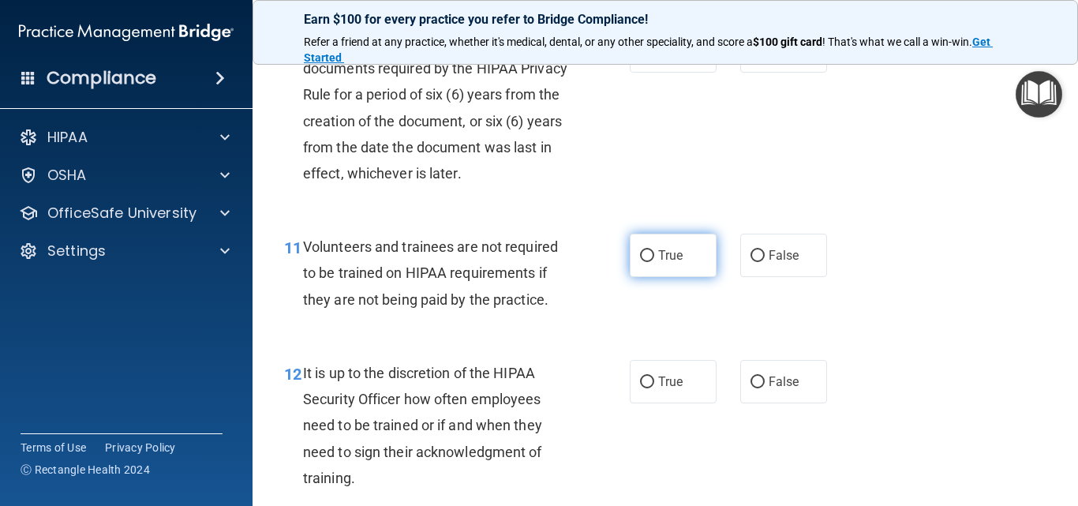
scroll to position [1816, 0]
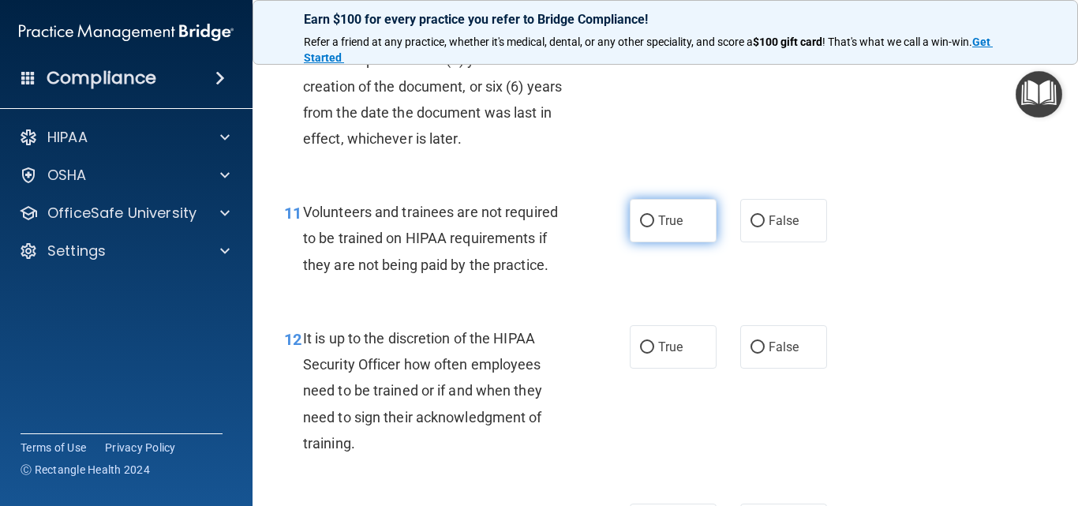
click at [640, 227] on input "True" at bounding box center [647, 222] width 14 height 12
radio input "true"
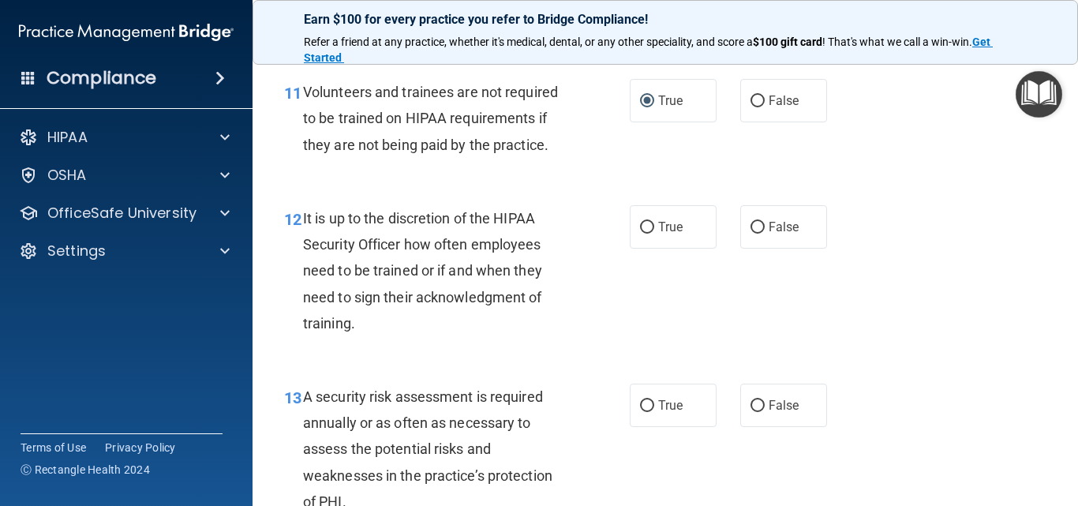
scroll to position [1974, 0]
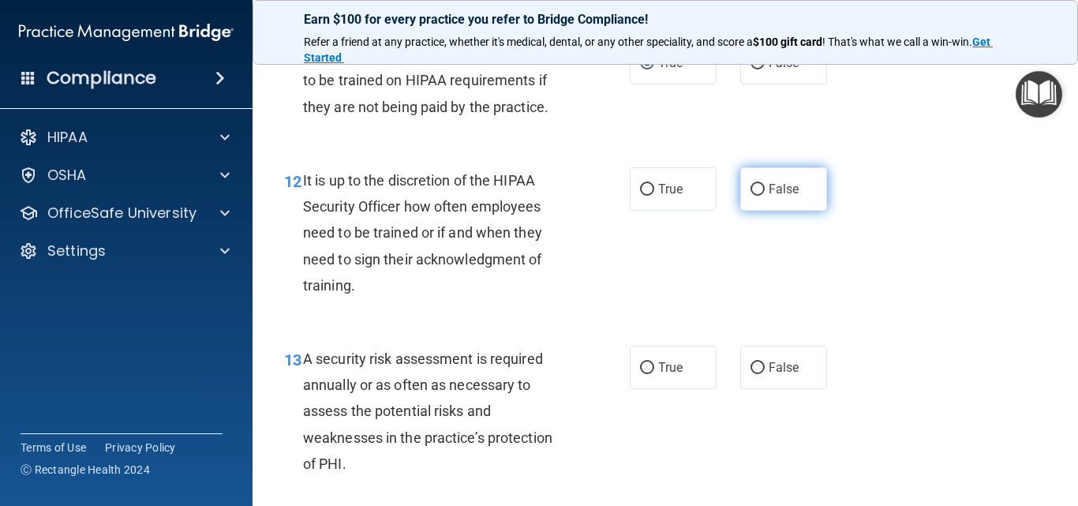
click at [751, 196] on input "False" at bounding box center [758, 190] width 14 height 12
radio input "true"
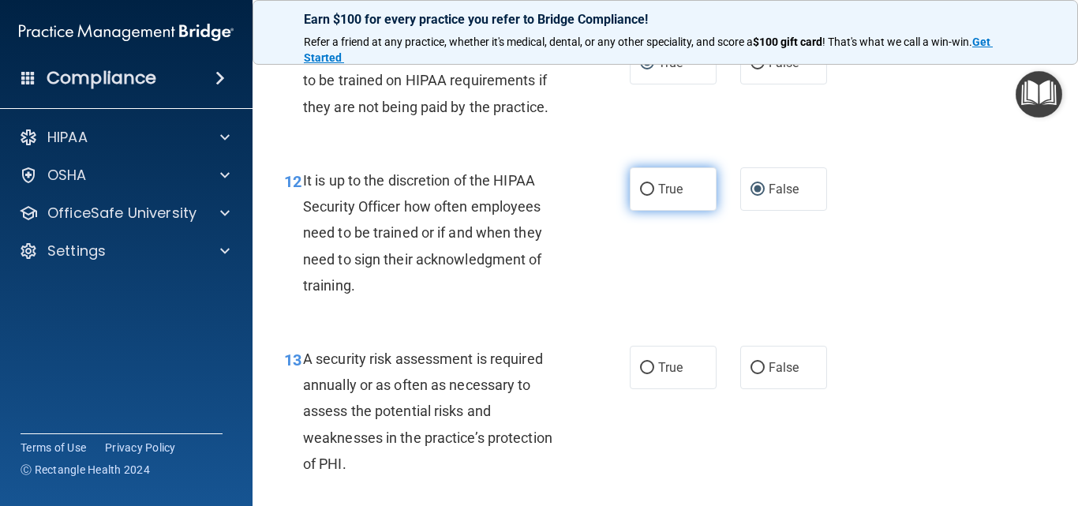
click at [641, 196] on input "True" at bounding box center [647, 190] width 14 height 12
radio input "true"
radio input "false"
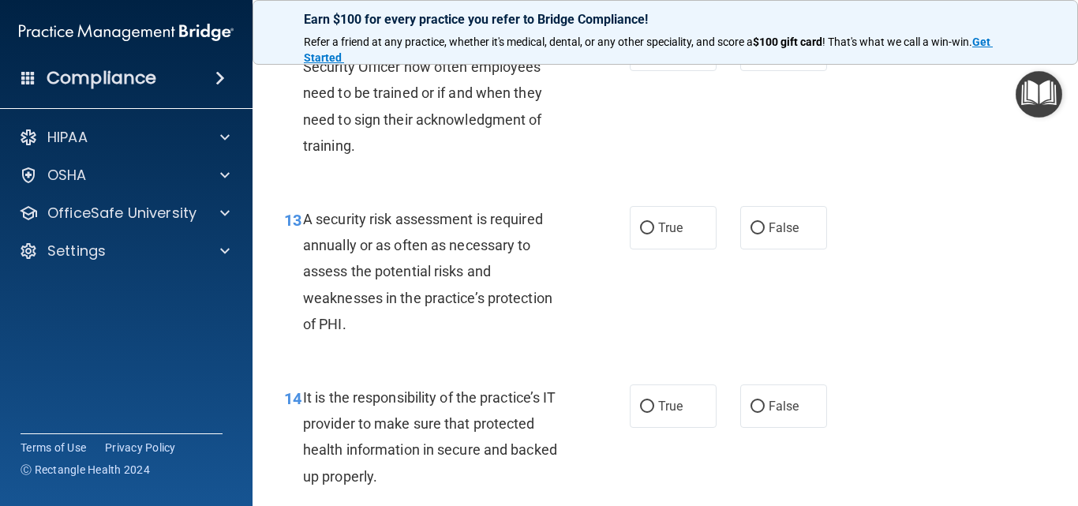
scroll to position [2131, 0]
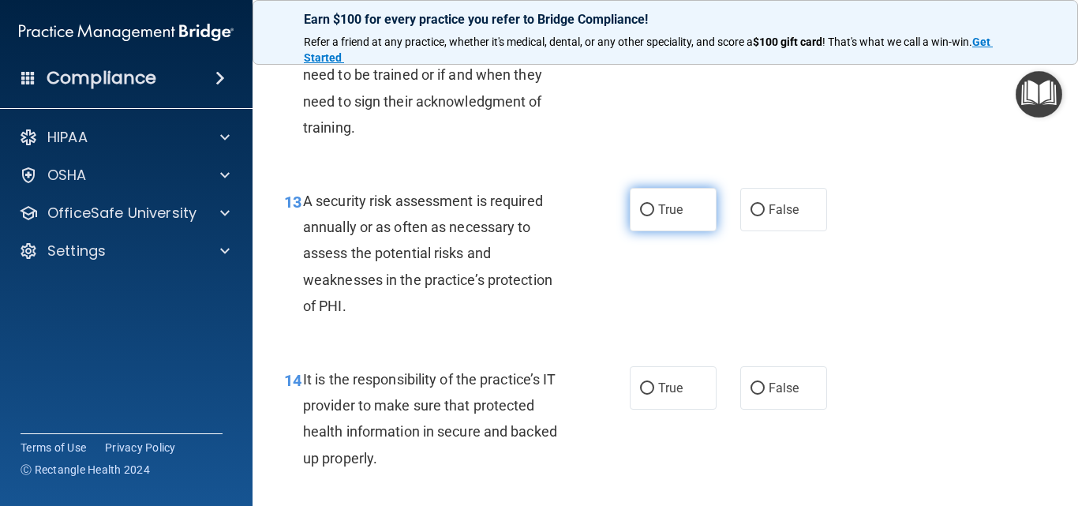
click at [647, 216] on input "True" at bounding box center [647, 210] width 14 height 12
radio input "true"
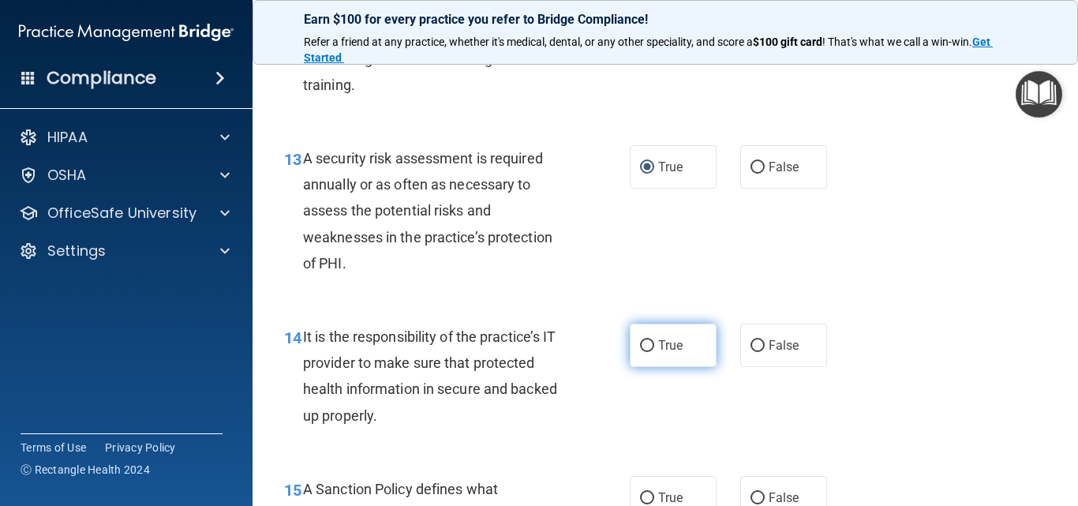
scroll to position [2368, 0]
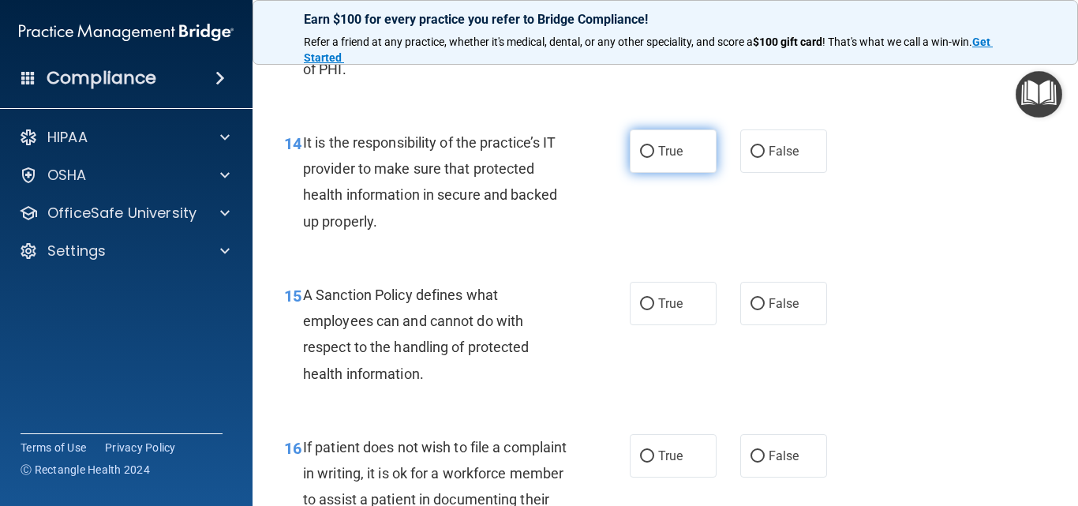
click at [658, 159] on span "True" at bounding box center [670, 151] width 24 height 15
click at [654, 158] on input "True" at bounding box center [647, 152] width 14 height 12
radio input "true"
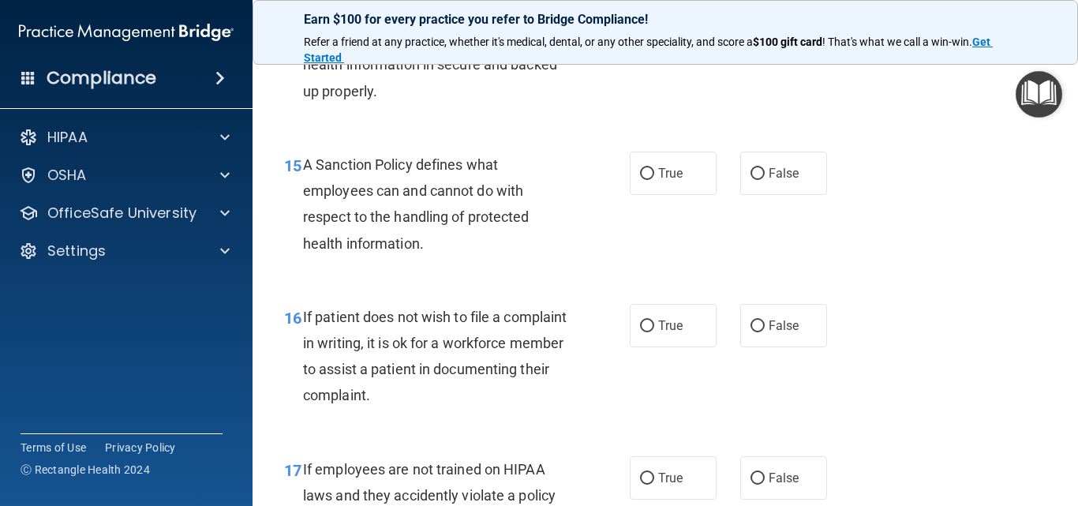
scroll to position [2526, 0]
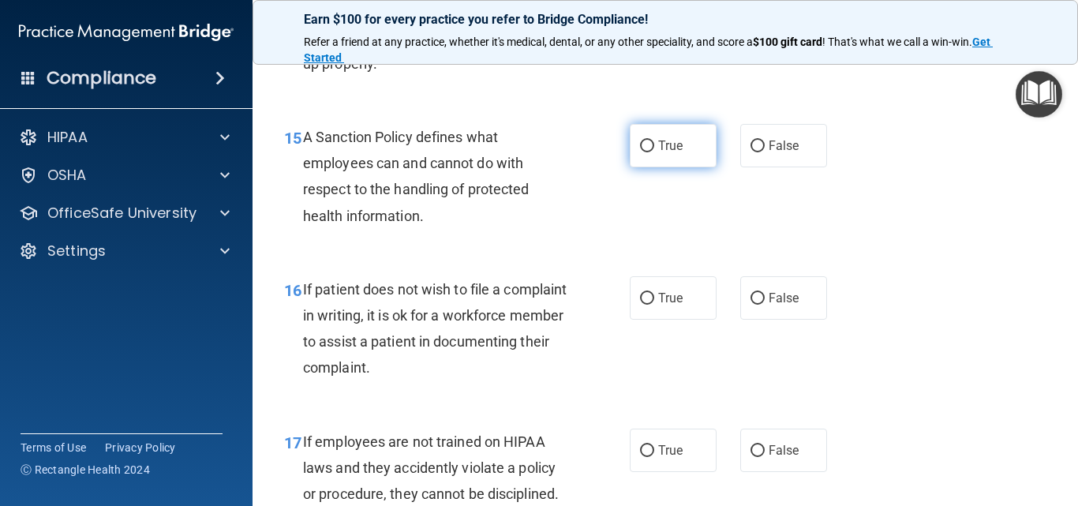
click at [646, 152] on input "True" at bounding box center [647, 147] width 14 height 12
radio input "true"
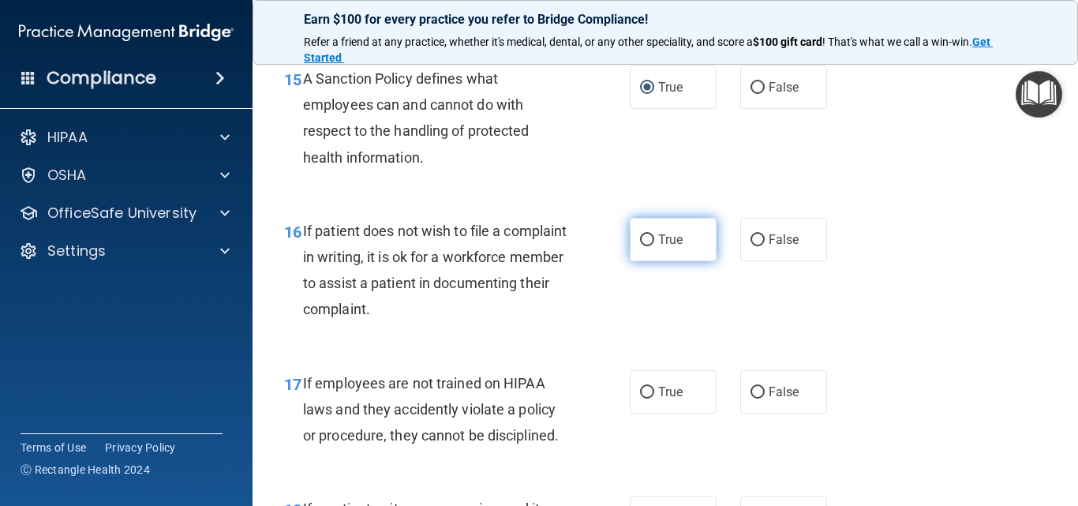
scroll to position [2684, 0]
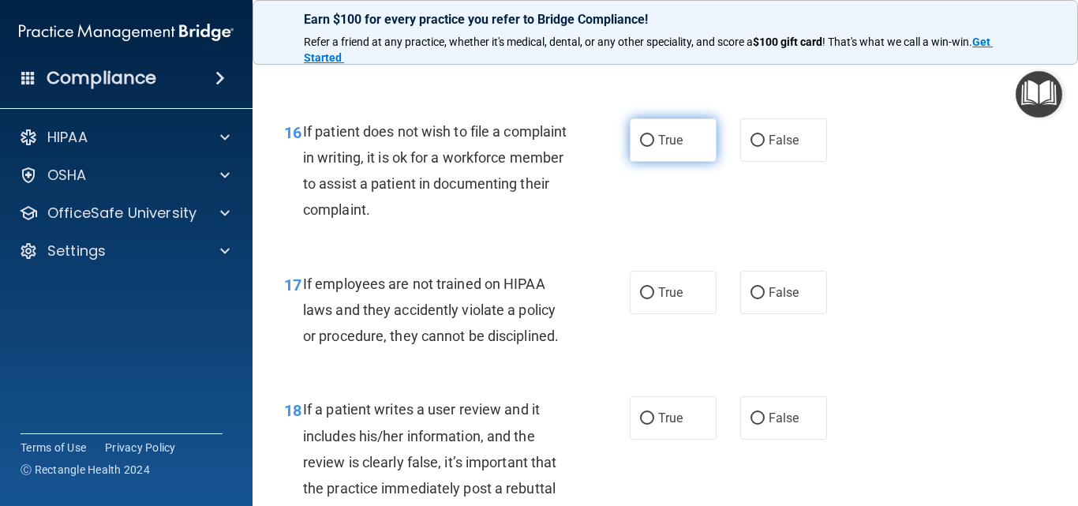
click at [640, 147] on input "True" at bounding box center [647, 141] width 14 height 12
radio input "true"
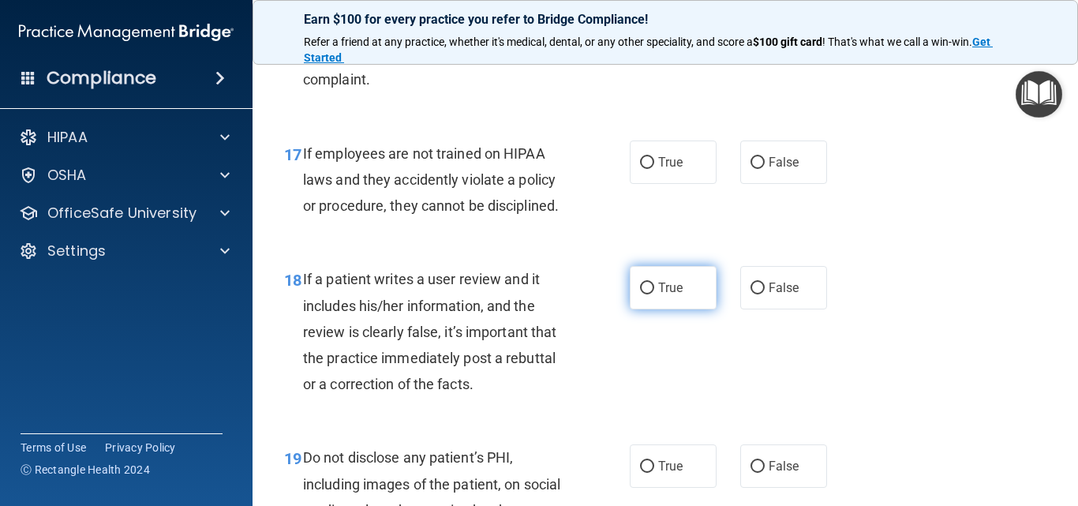
scroll to position [2842, 0]
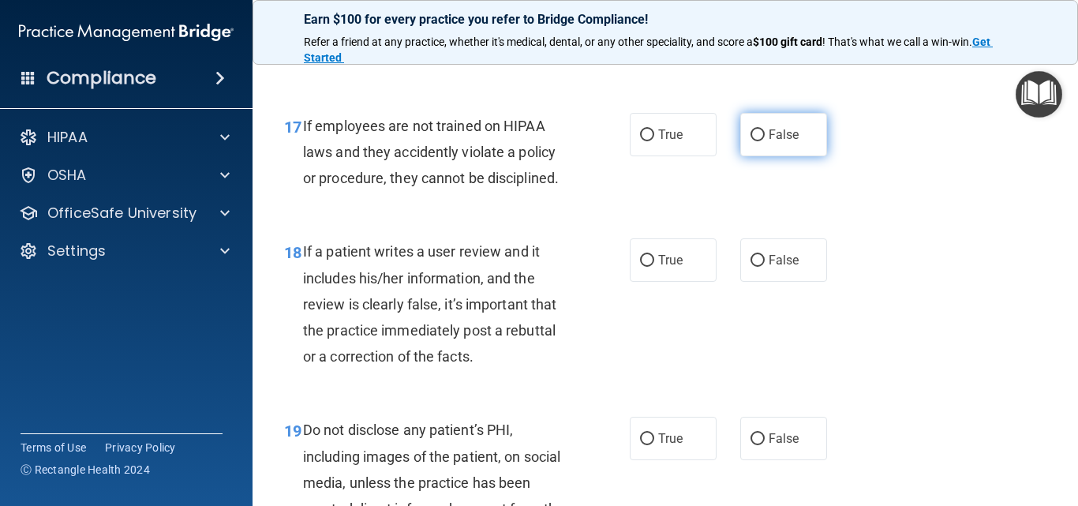
click at [752, 141] on input "False" at bounding box center [758, 135] width 14 height 12
radio input "true"
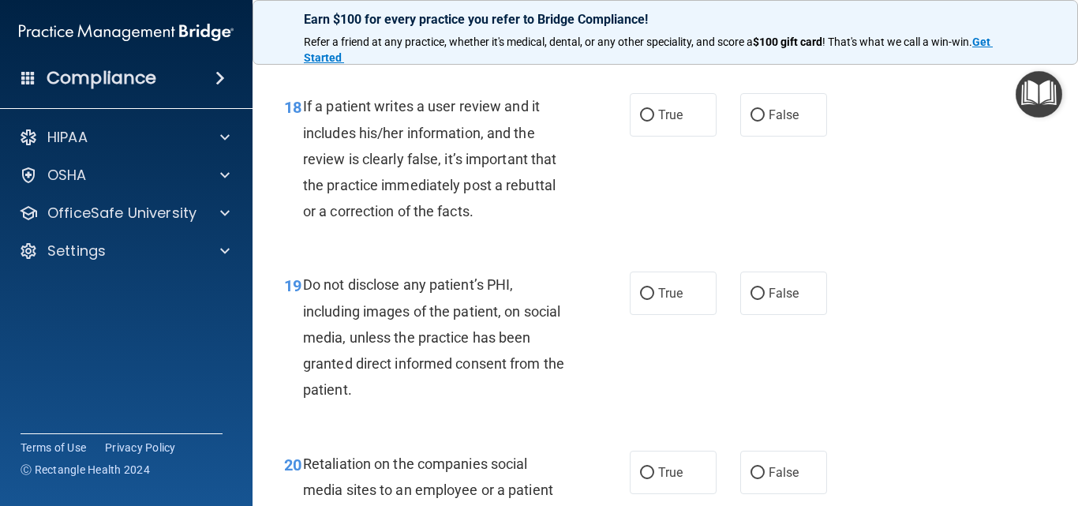
scroll to position [3000, 0]
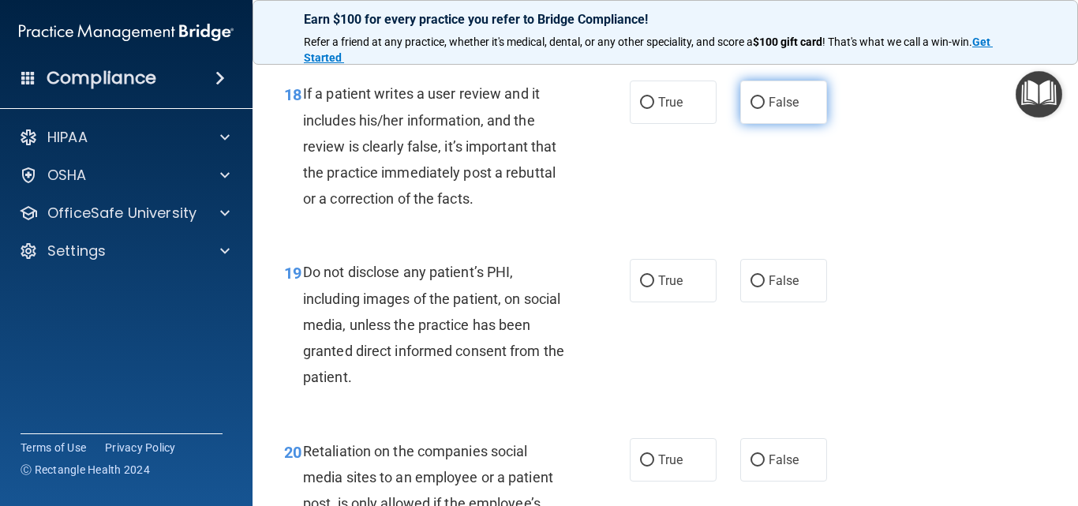
click at [751, 109] on input "False" at bounding box center [758, 103] width 14 height 12
radio input "true"
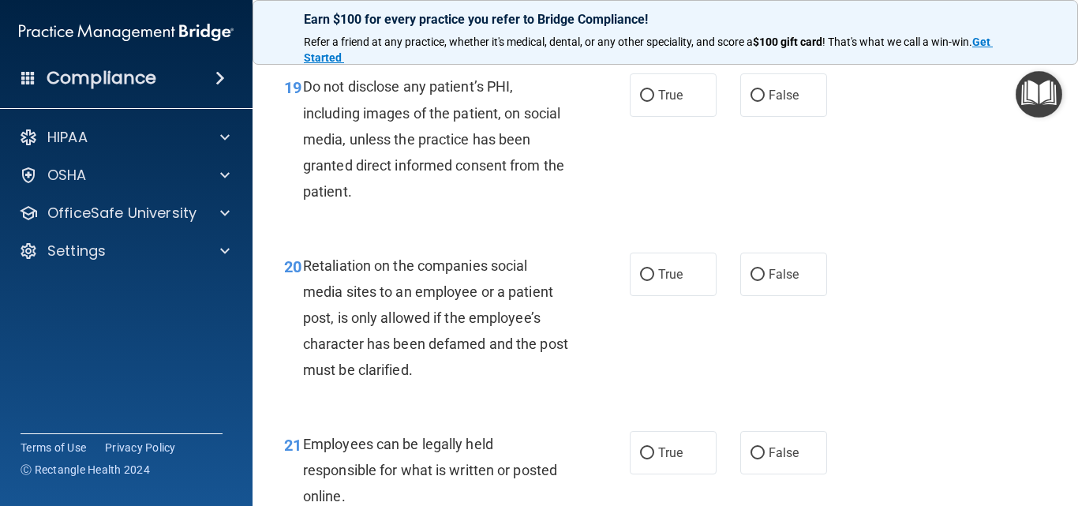
scroll to position [3158, 0]
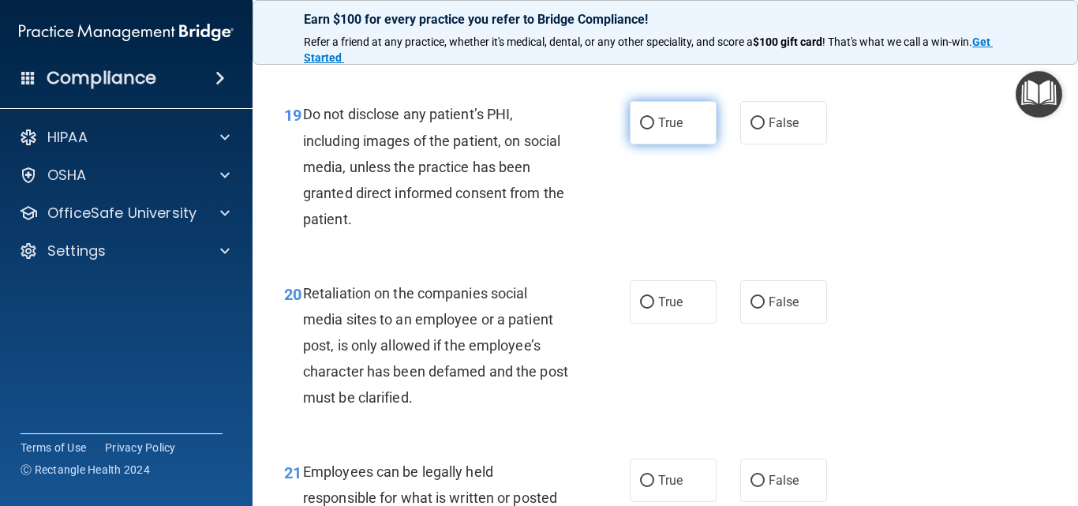
click at [645, 129] on input "True" at bounding box center [647, 124] width 14 height 12
radio input "true"
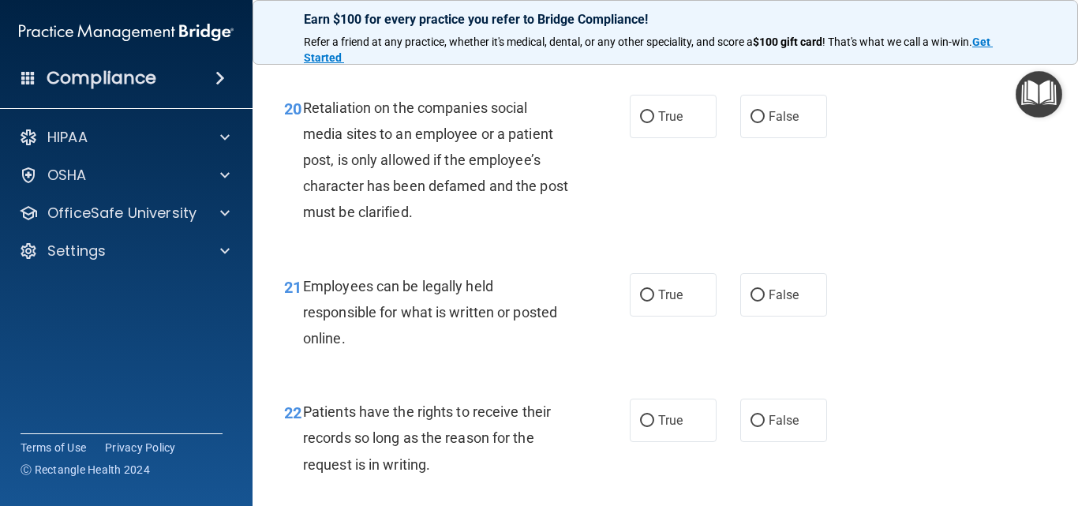
scroll to position [3316, 0]
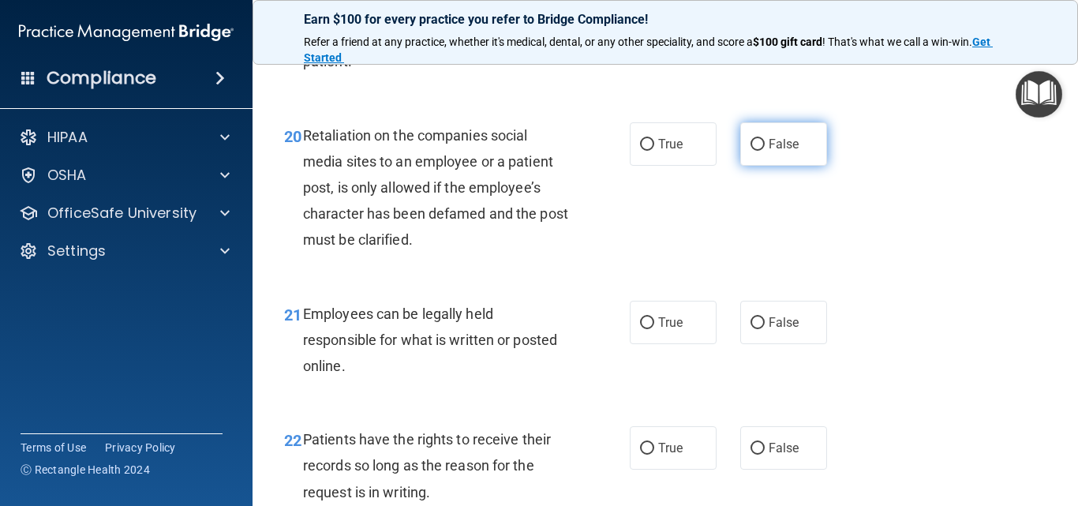
click at [751, 151] on input "False" at bounding box center [758, 145] width 14 height 12
radio input "true"
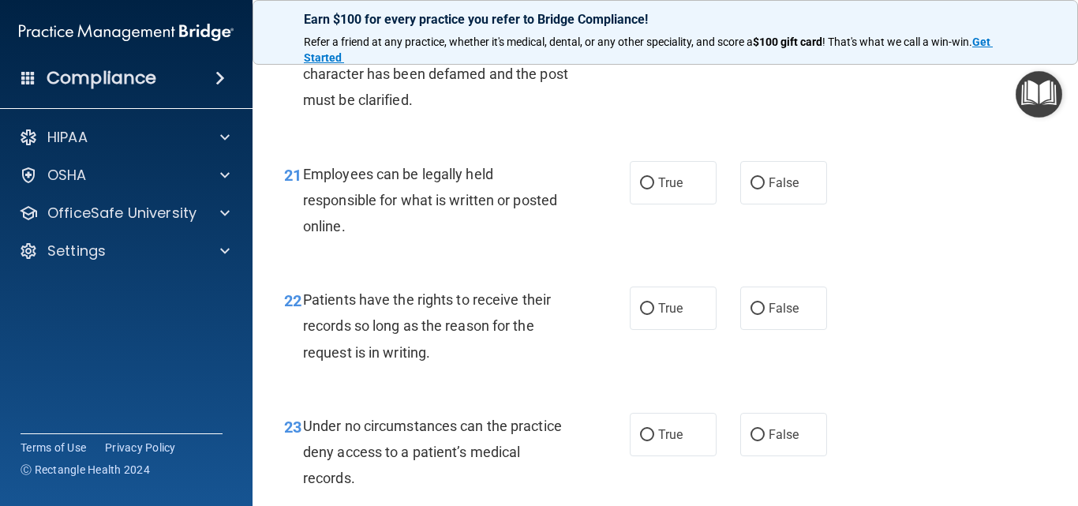
scroll to position [3474, 0]
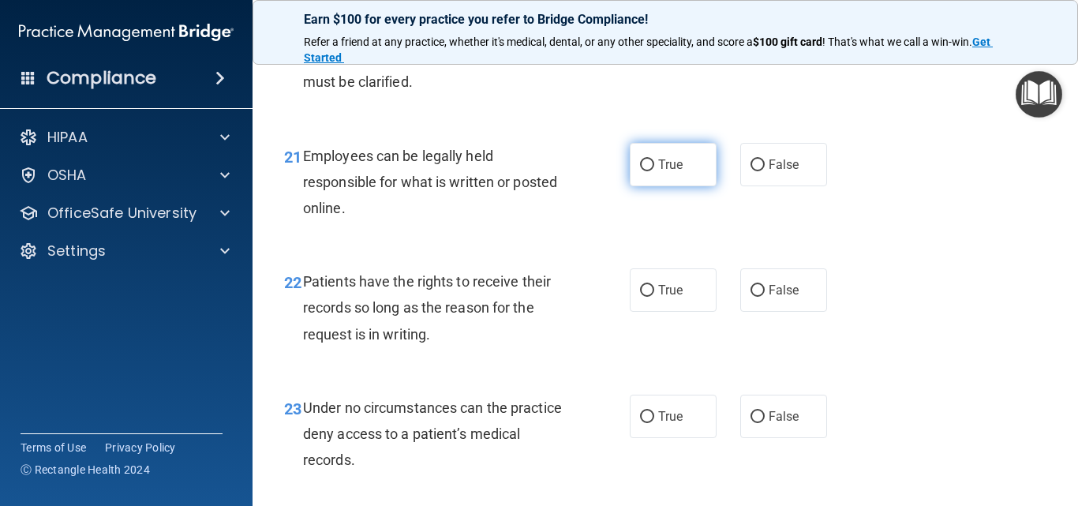
click at [641, 171] on input "True" at bounding box center [647, 165] width 14 height 12
radio input "true"
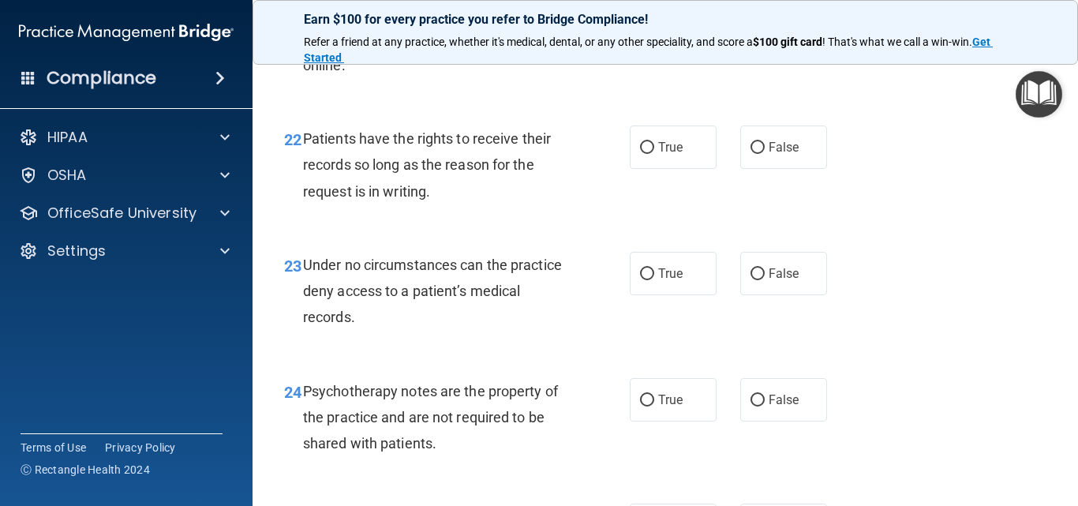
scroll to position [3631, 0]
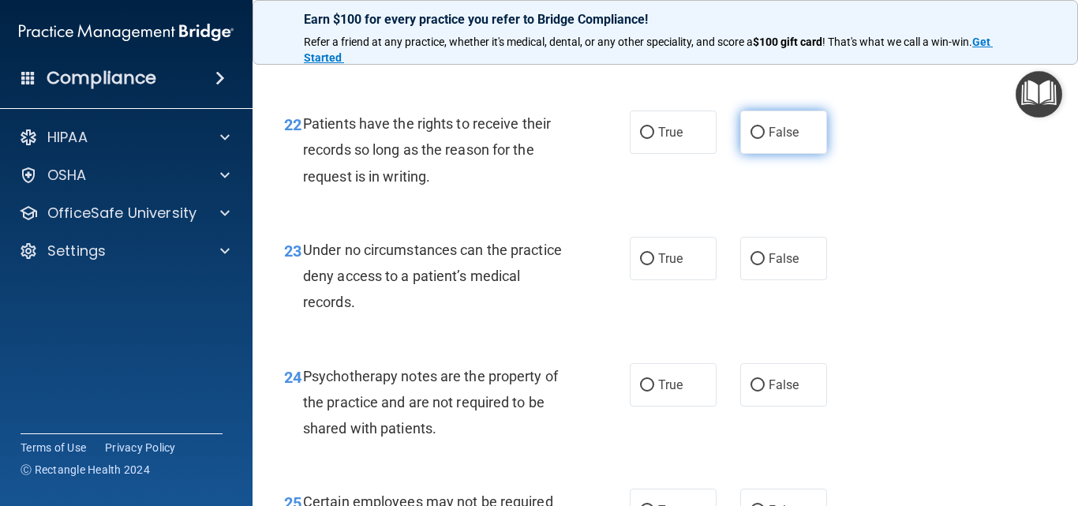
click at [751, 139] on input "False" at bounding box center [758, 133] width 14 height 12
radio input "true"
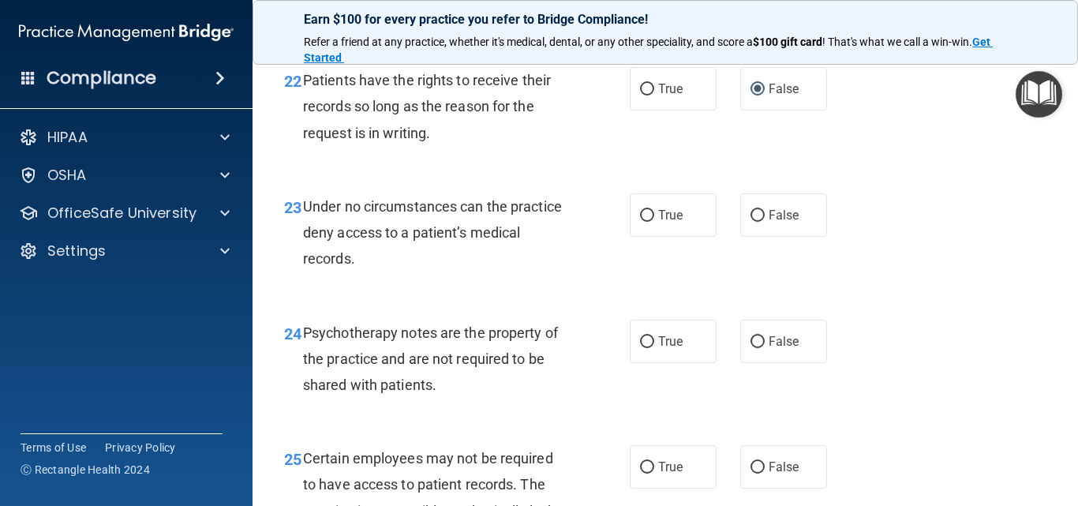
scroll to position [3710, 0]
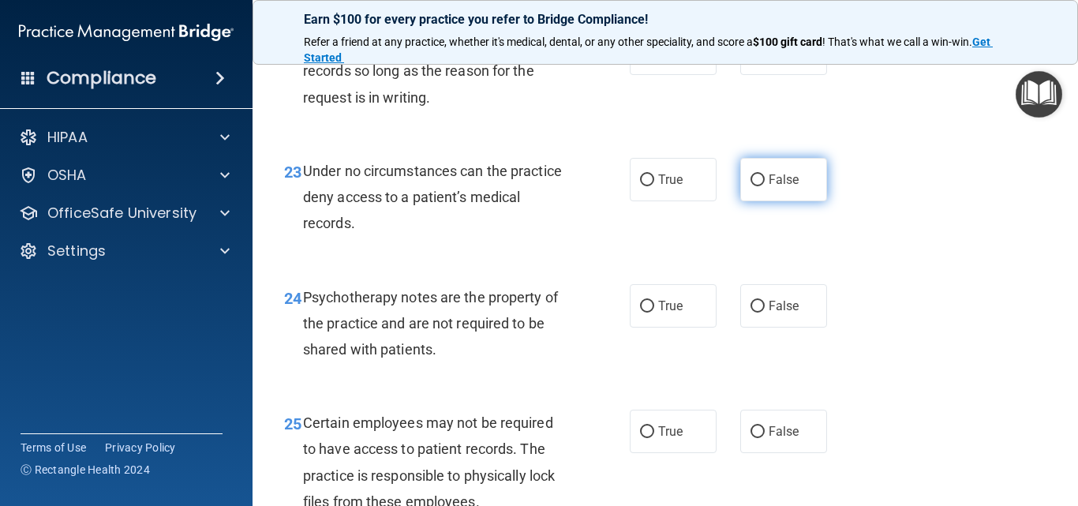
click at [751, 186] on input "False" at bounding box center [758, 180] width 14 height 12
radio input "true"
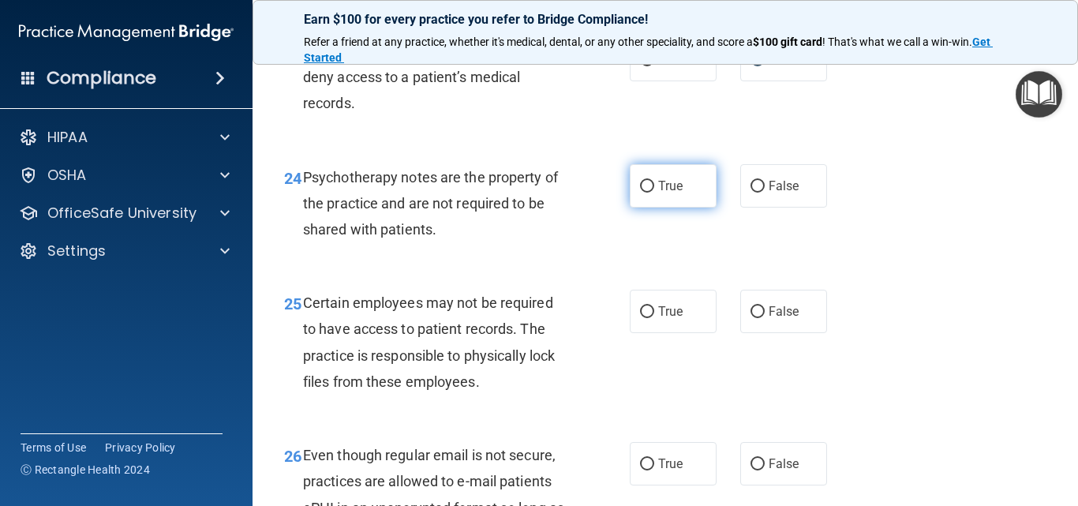
scroll to position [3868, 0]
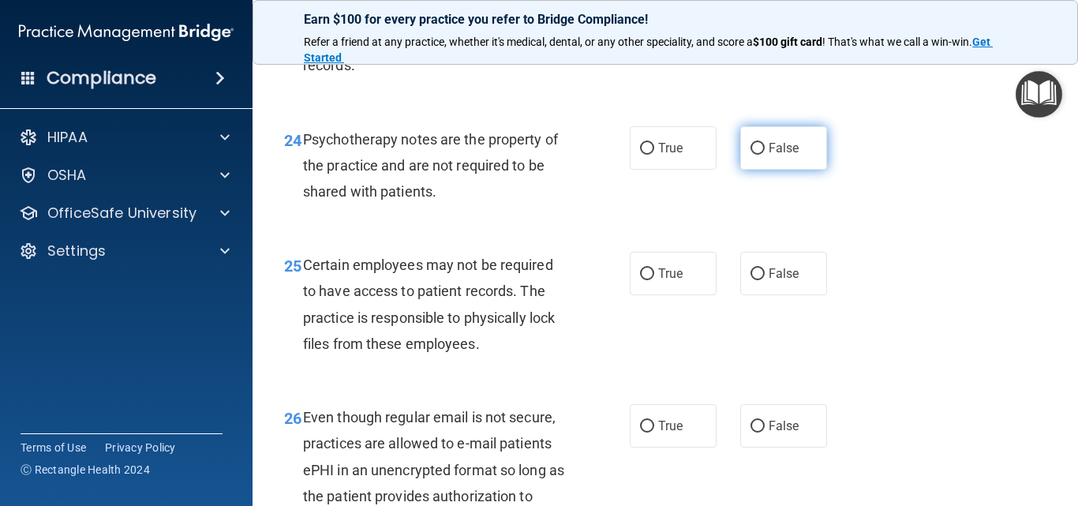
click at [751, 155] on input "False" at bounding box center [758, 149] width 14 height 12
radio input "true"
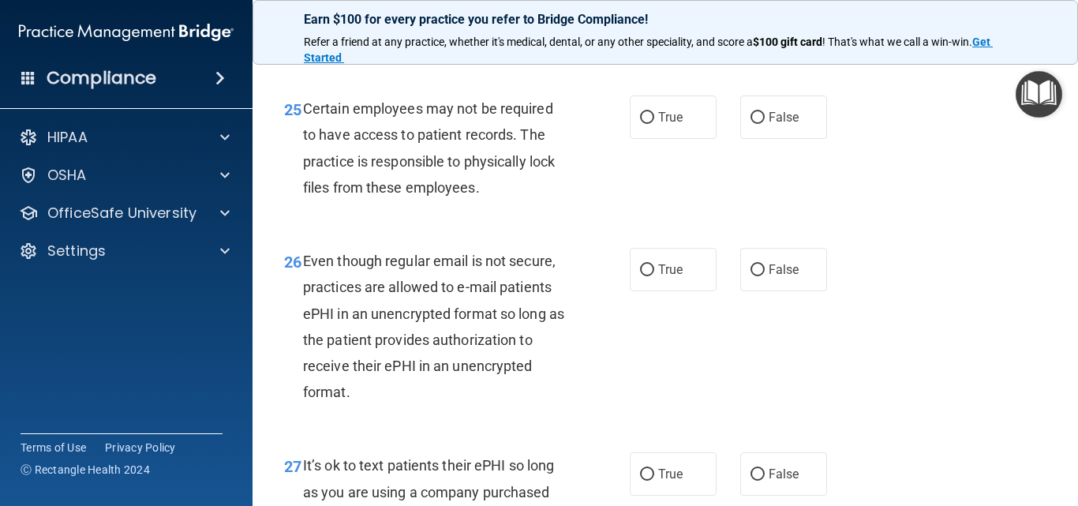
scroll to position [4026, 0]
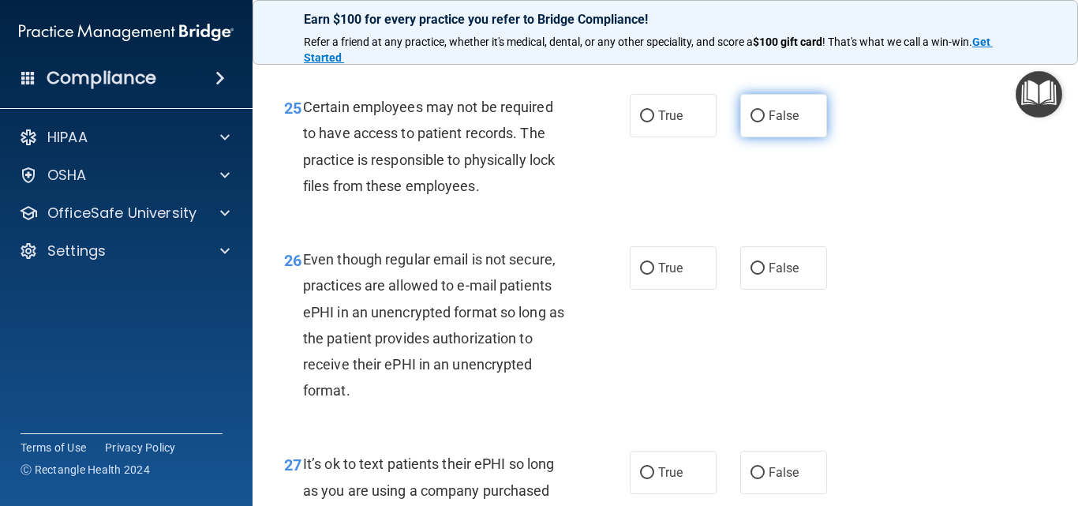
click at [751, 122] on input "False" at bounding box center [758, 117] width 14 height 12
radio input "true"
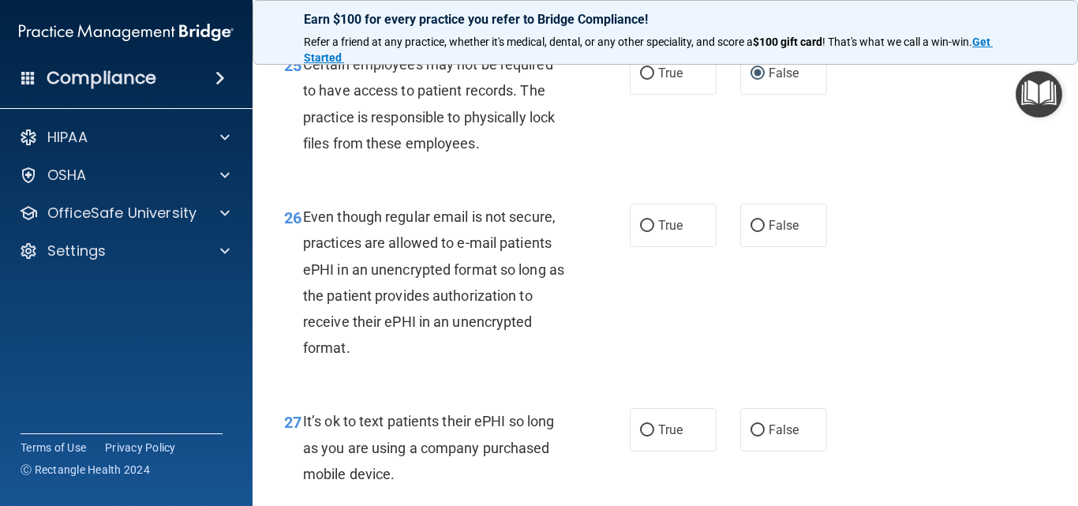
scroll to position [4105, 0]
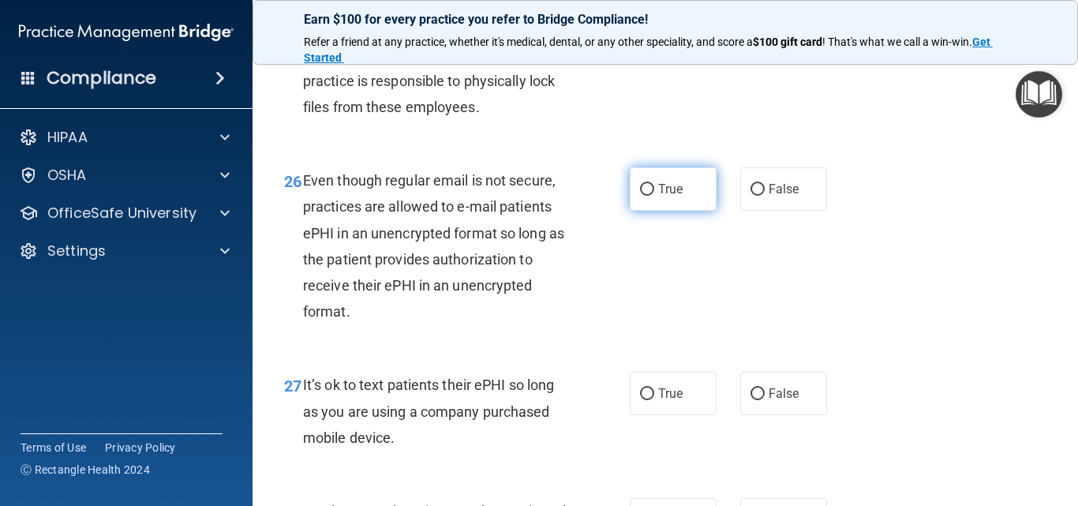
click at [643, 196] on input "True" at bounding box center [647, 190] width 14 height 12
radio input "true"
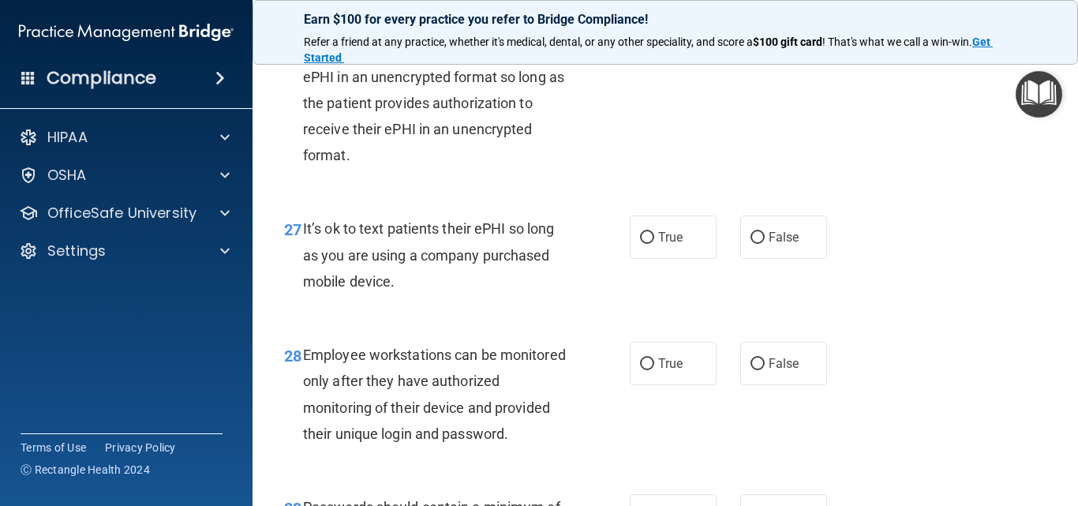
scroll to position [4263, 0]
click at [648, 242] on input "True" at bounding box center [647, 237] width 14 height 12
radio input "true"
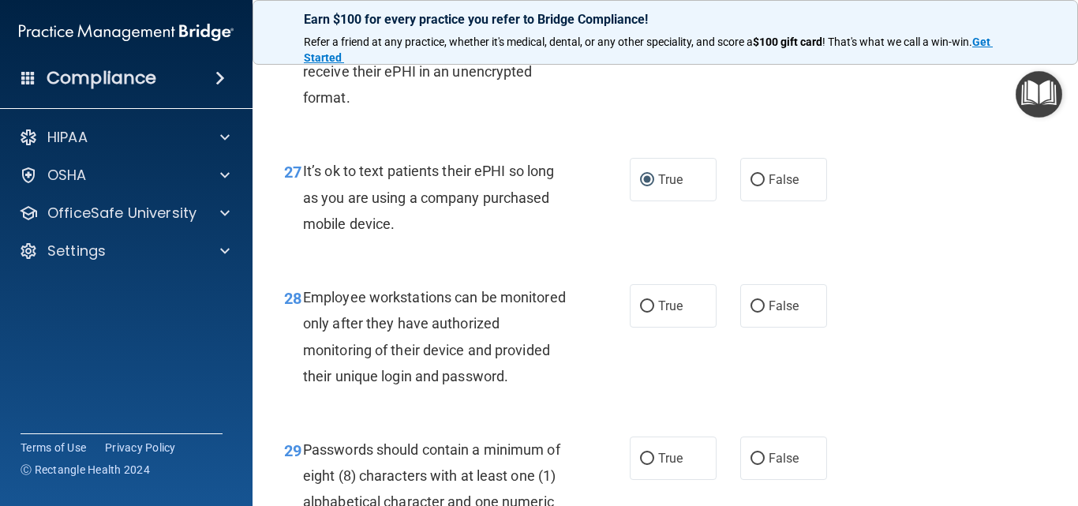
scroll to position [4421, 0]
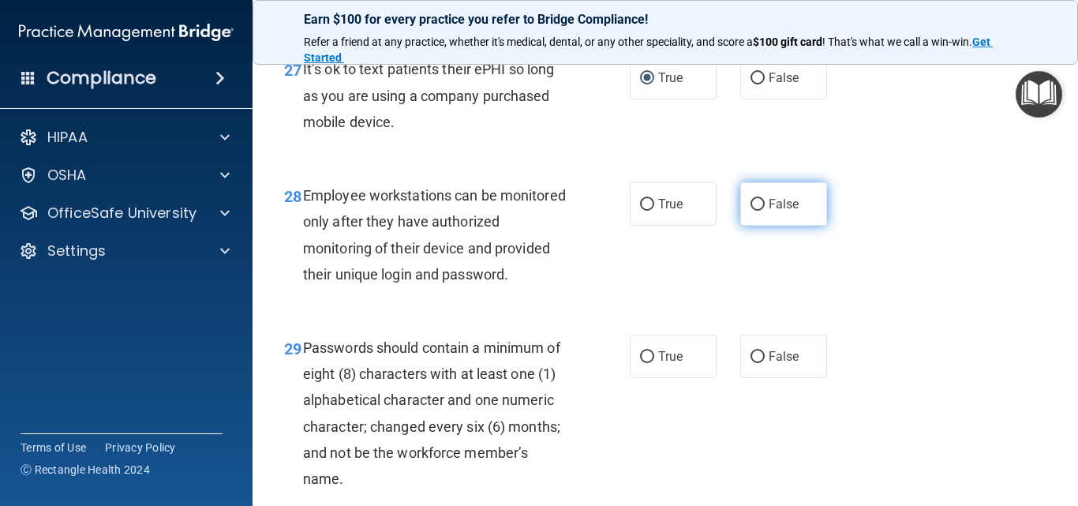
click at [754, 211] on input "False" at bounding box center [758, 205] width 14 height 12
radio input "true"
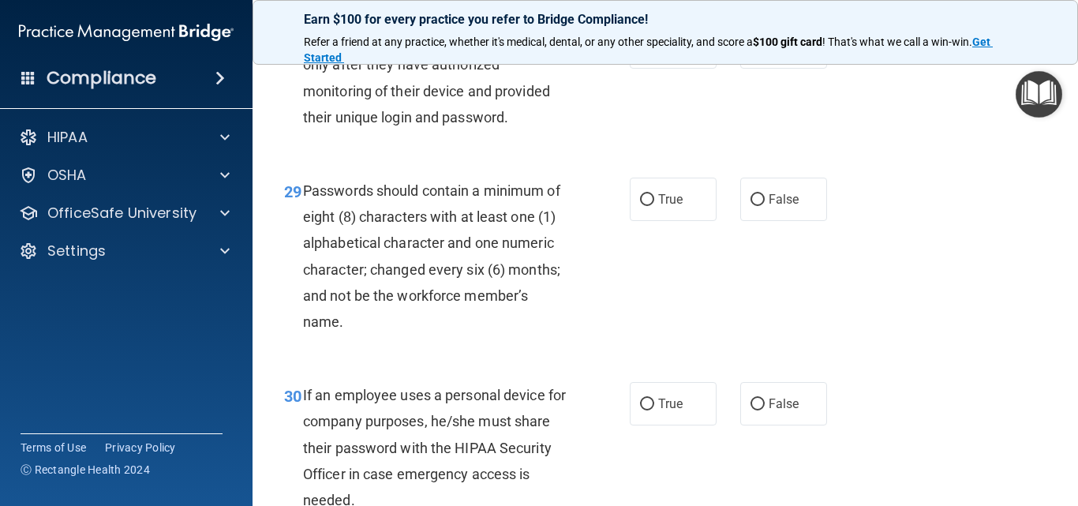
scroll to position [4579, 0]
click at [640, 205] on input "True" at bounding box center [647, 199] width 14 height 12
radio input "true"
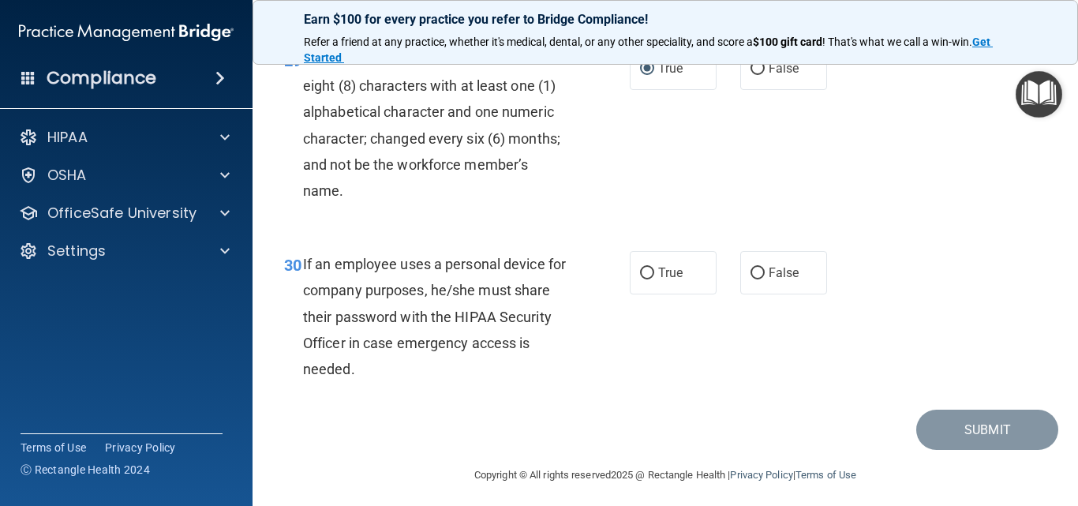
scroll to position [4768, 0]
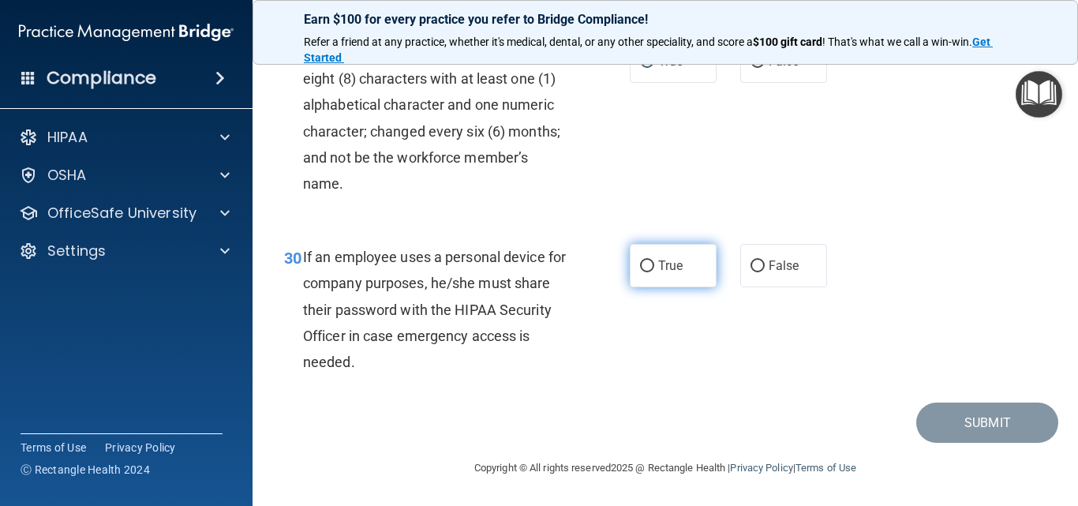
click at [642, 269] on input "True" at bounding box center [647, 267] width 14 height 12
radio input "true"
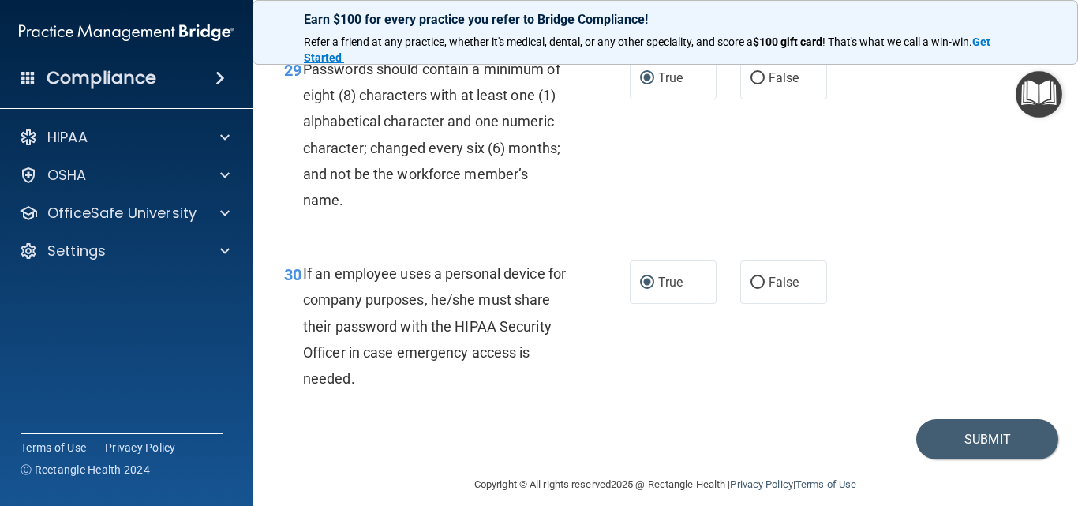
scroll to position [4737, 0]
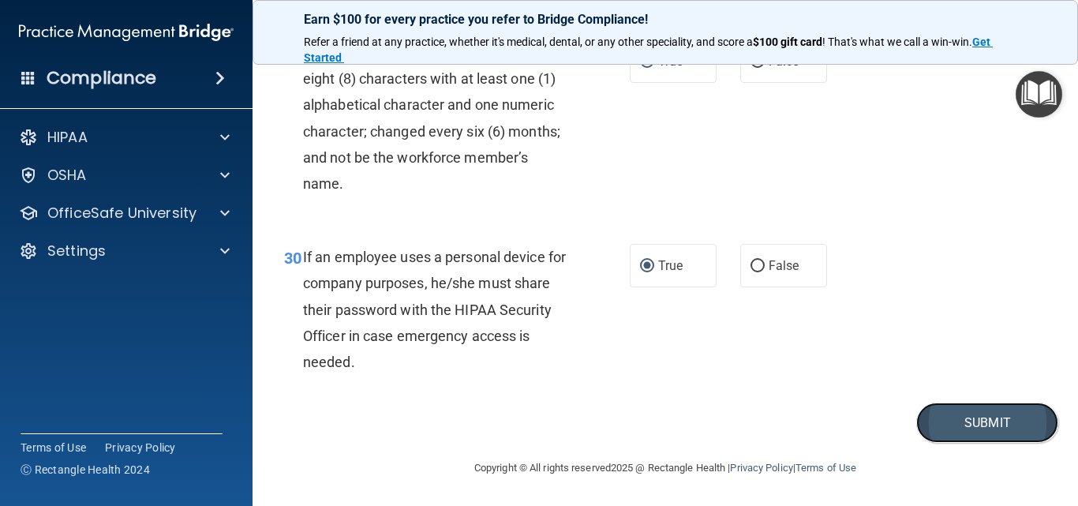
click at [968, 443] on button "Submit" at bounding box center [988, 423] width 142 height 40
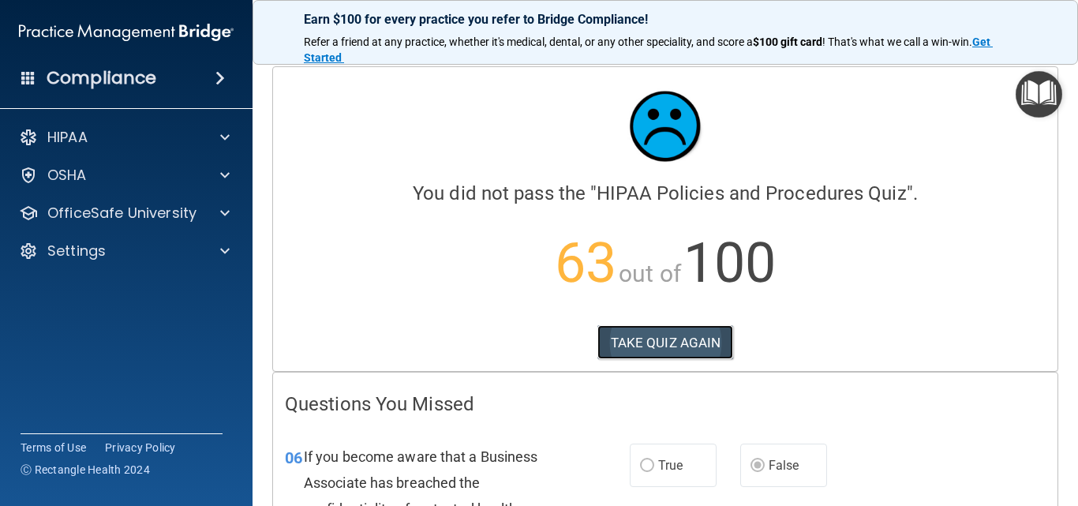
click at [671, 345] on button "TAKE QUIZ AGAIN" at bounding box center [666, 342] width 137 height 35
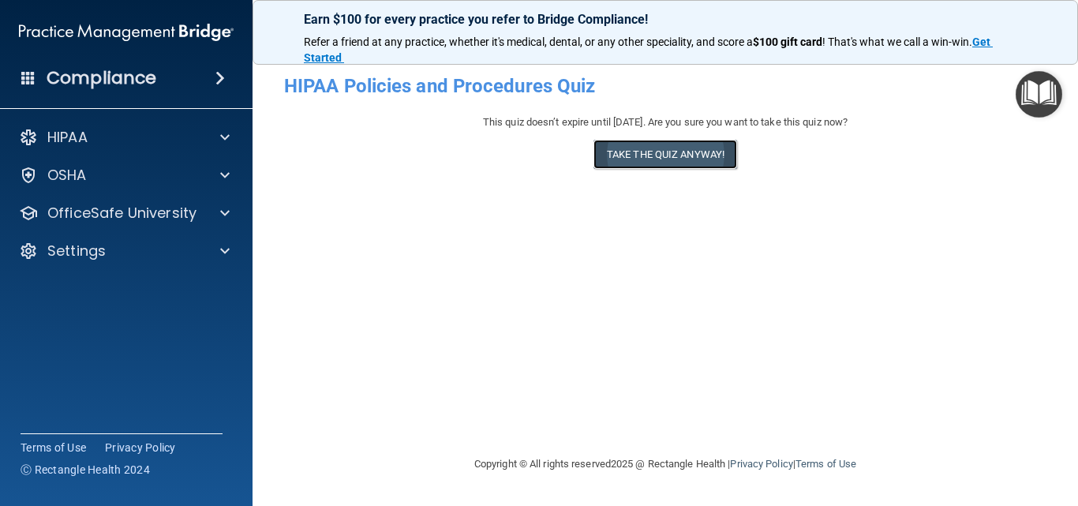
click at [649, 156] on button "Take the quiz anyway!" at bounding box center [666, 154] width 144 height 29
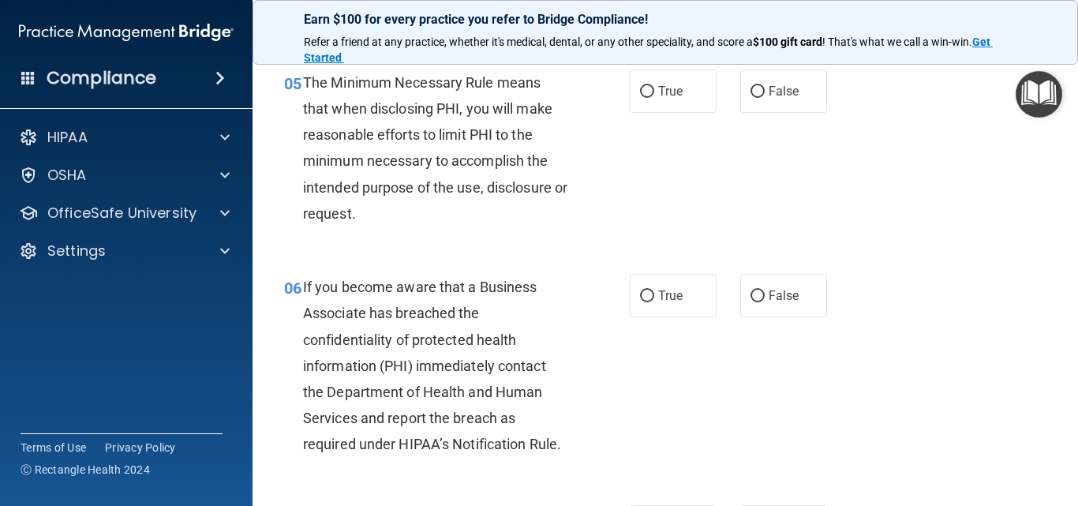
scroll to position [868, 0]
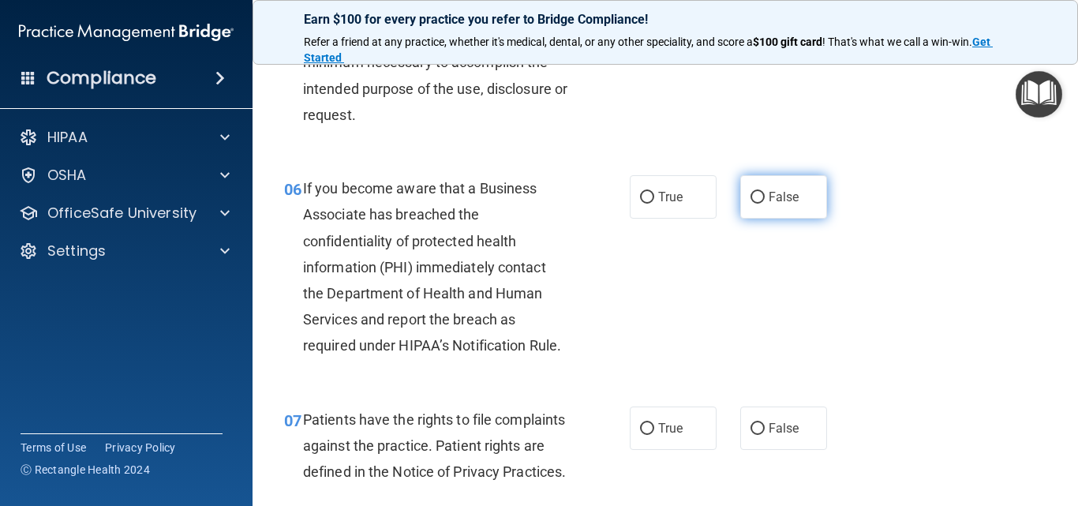
click at [751, 197] on input "False" at bounding box center [758, 198] width 14 height 12
radio input "true"
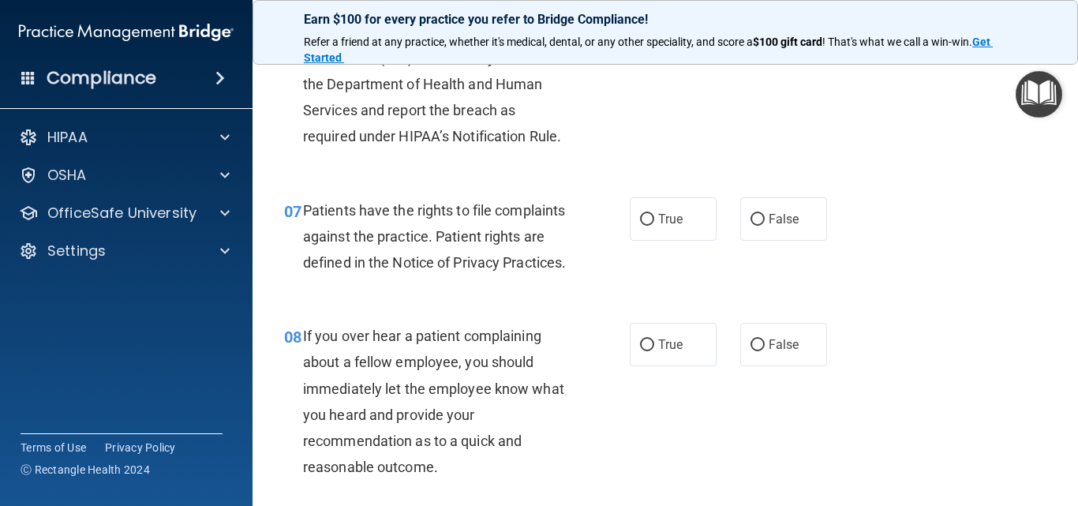
scroll to position [1105, 0]
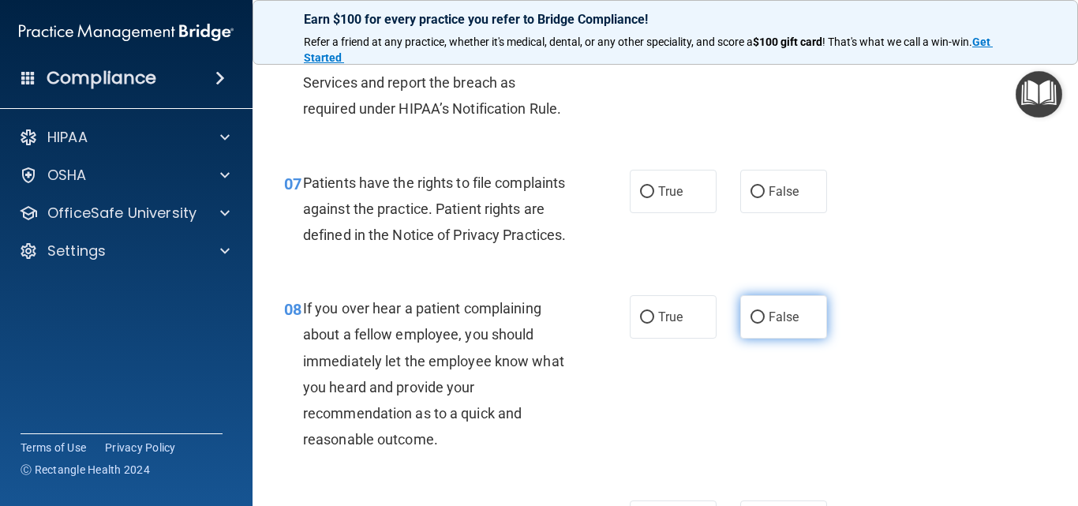
click at [755, 324] on input "False" at bounding box center [758, 318] width 14 height 12
radio input "true"
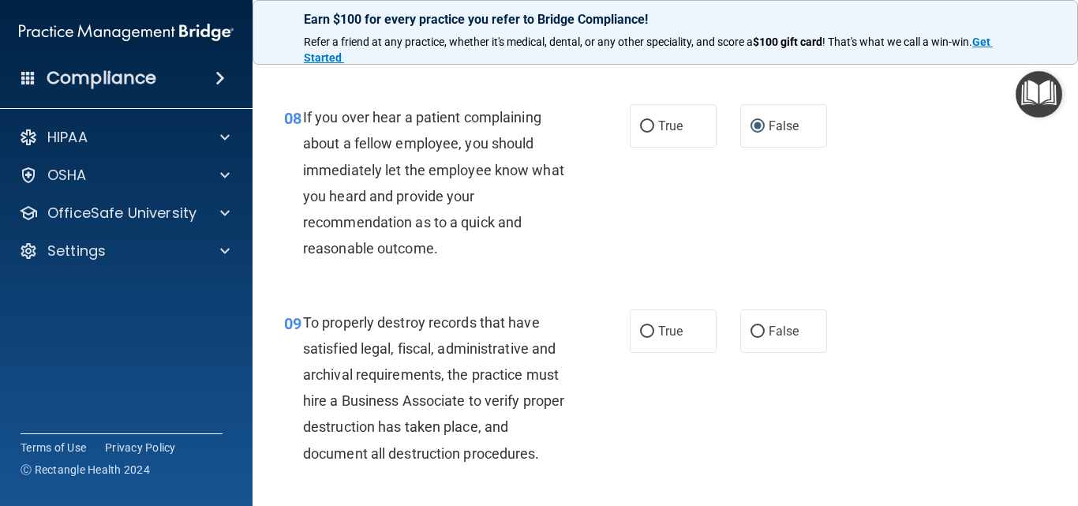
scroll to position [1342, 0]
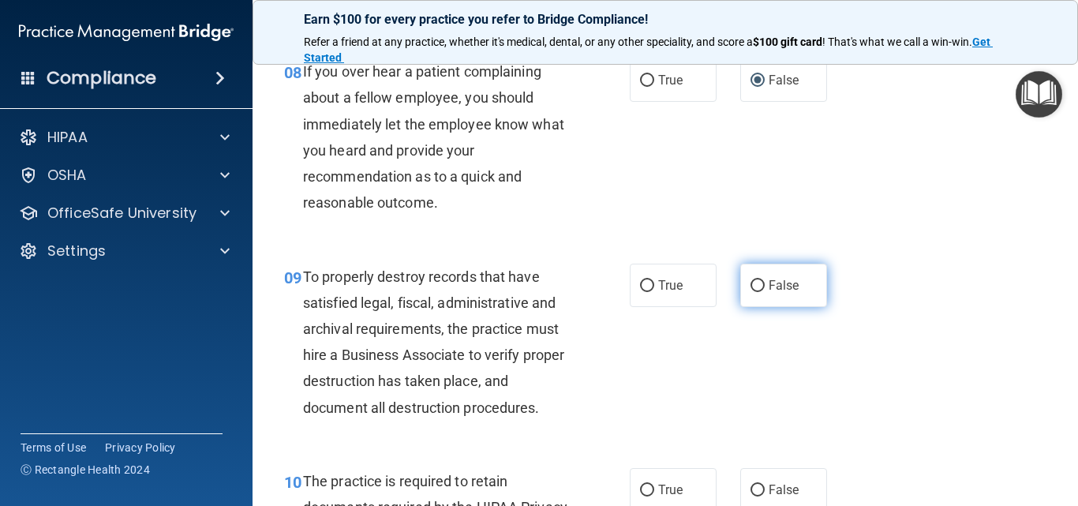
click at [751, 292] on input "False" at bounding box center [758, 286] width 14 height 12
radio input "true"
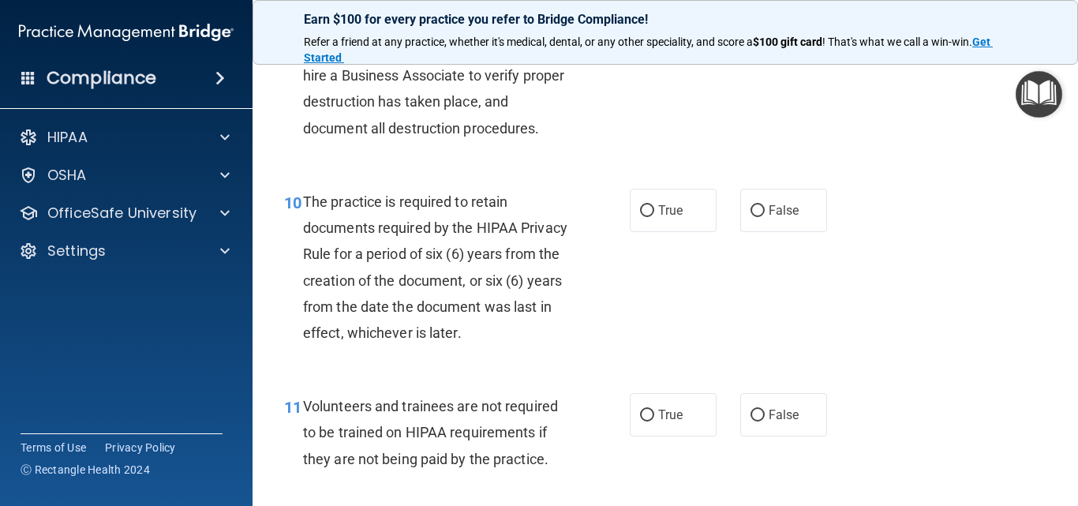
scroll to position [1658, 0]
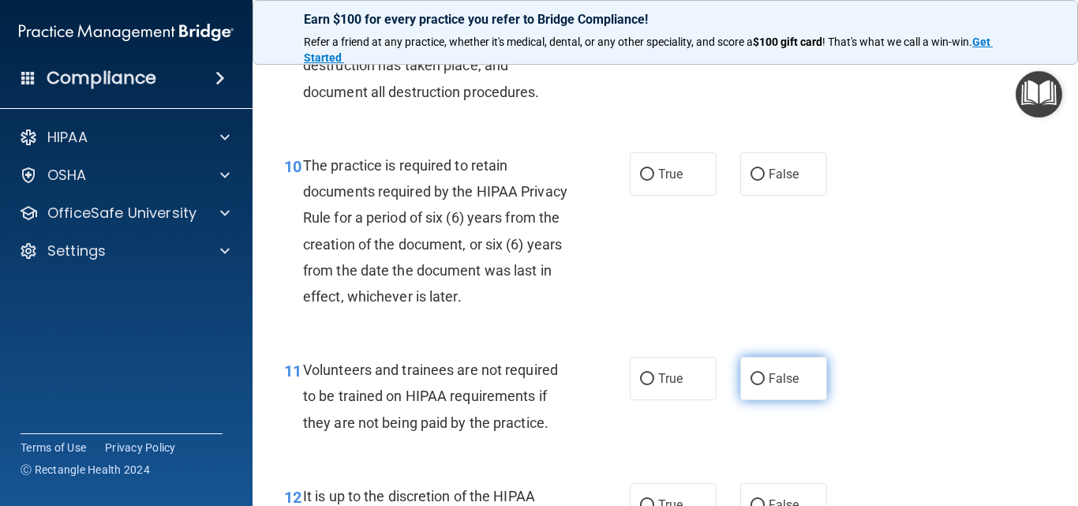
click at [754, 385] on input "False" at bounding box center [758, 379] width 14 height 12
radio input "true"
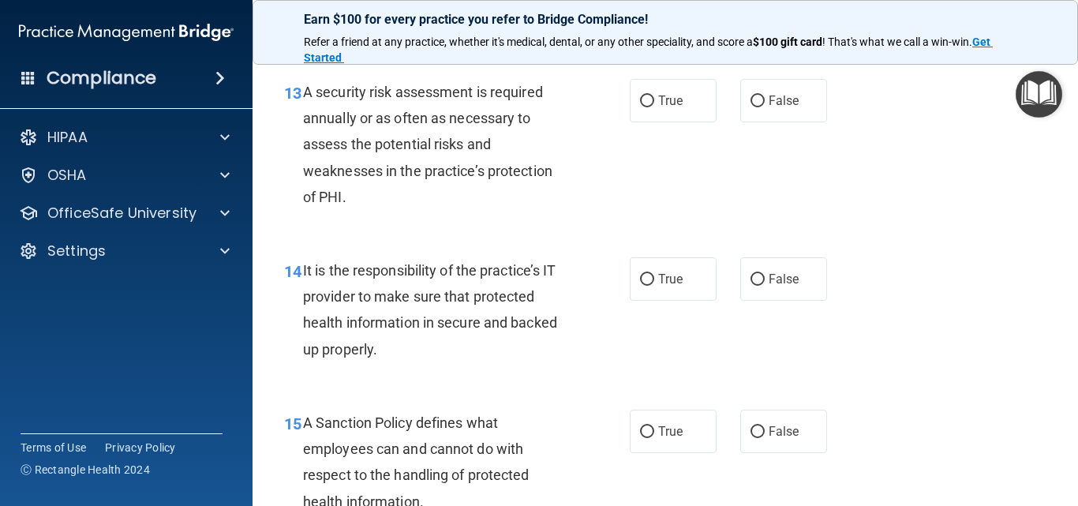
scroll to position [2289, 0]
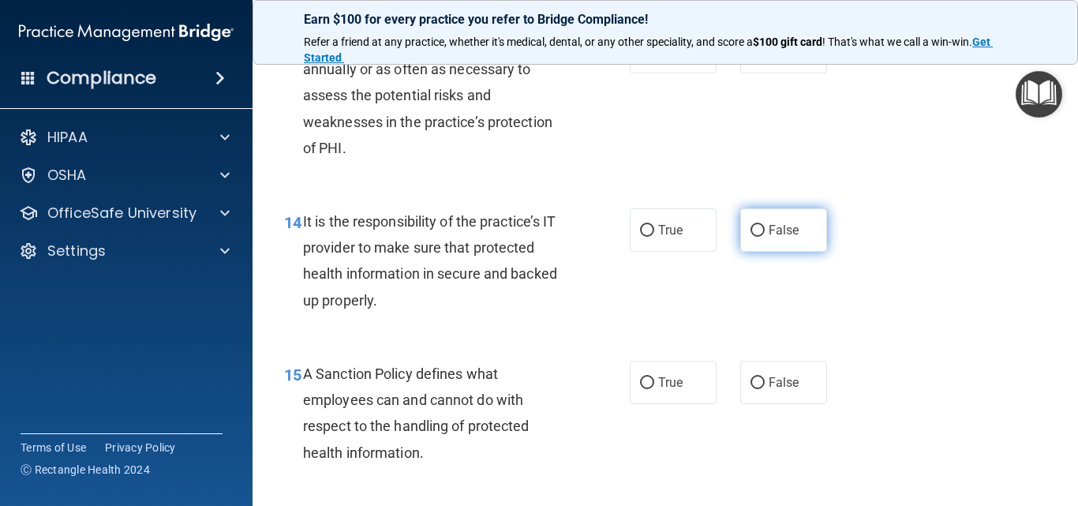
click at [751, 237] on input "False" at bounding box center [758, 231] width 14 height 12
radio input "true"
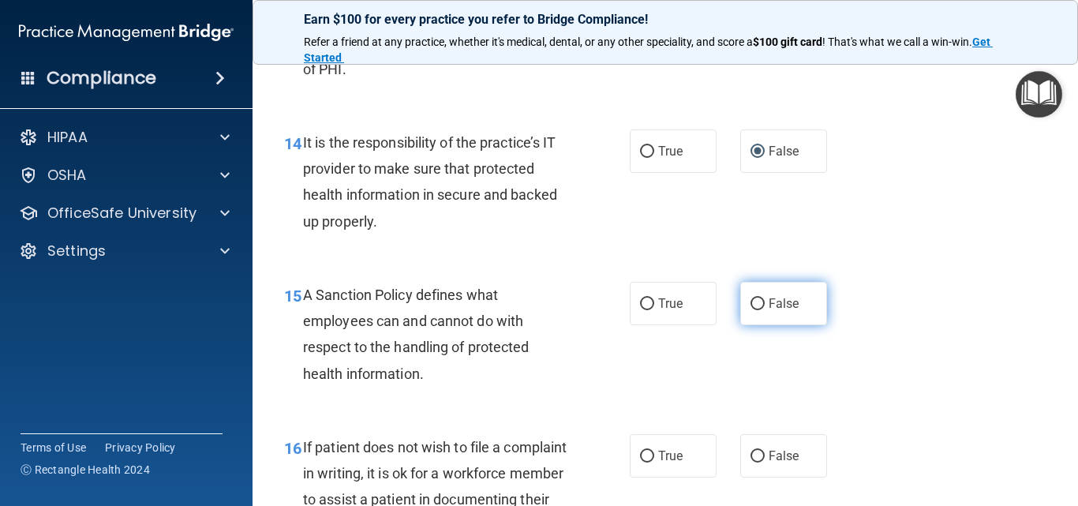
click at [751, 310] on input "False" at bounding box center [758, 304] width 14 height 12
radio input "true"
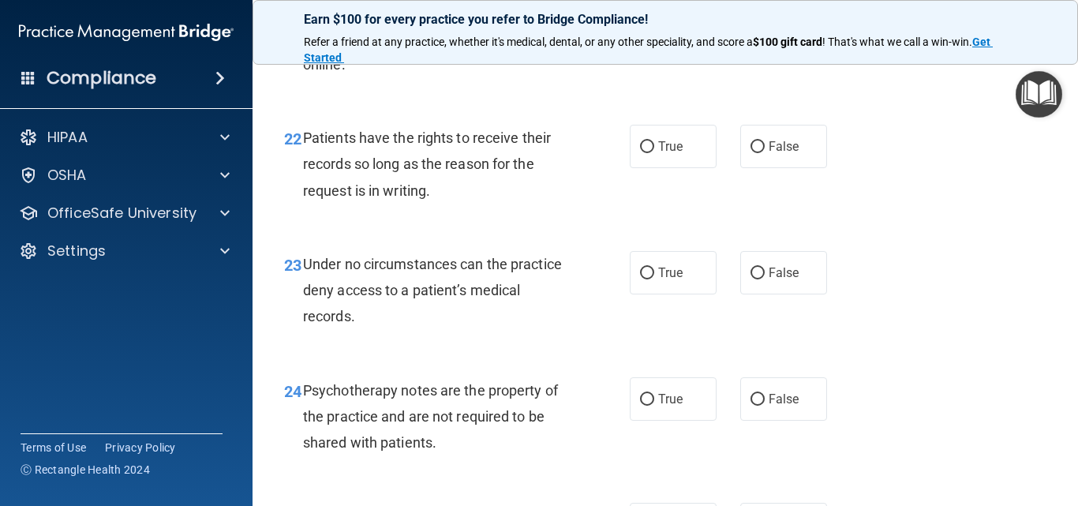
scroll to position [3710, 0]
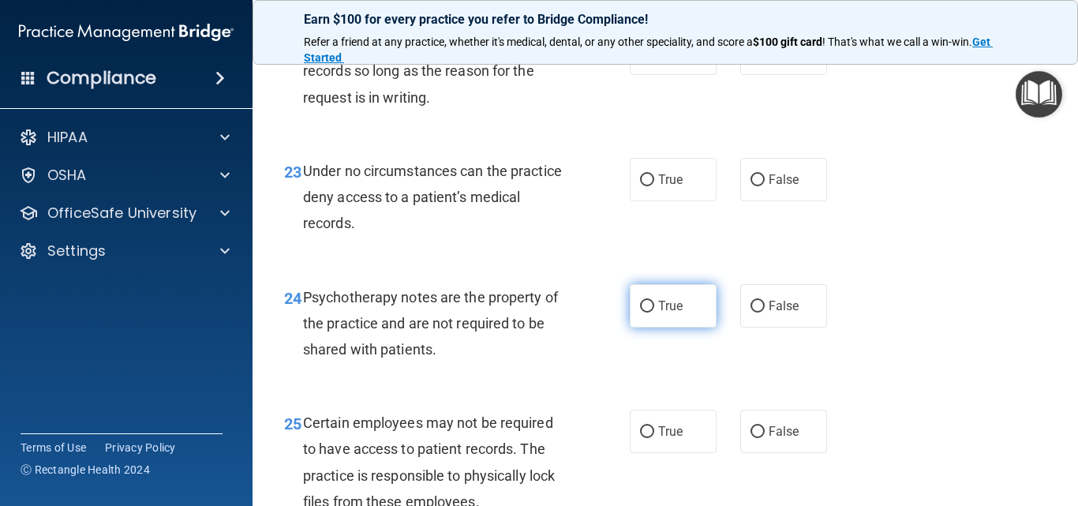
click at [643, 313] on input "True" at bounding box center [647, 307] width 14 height 12
radio input "true"
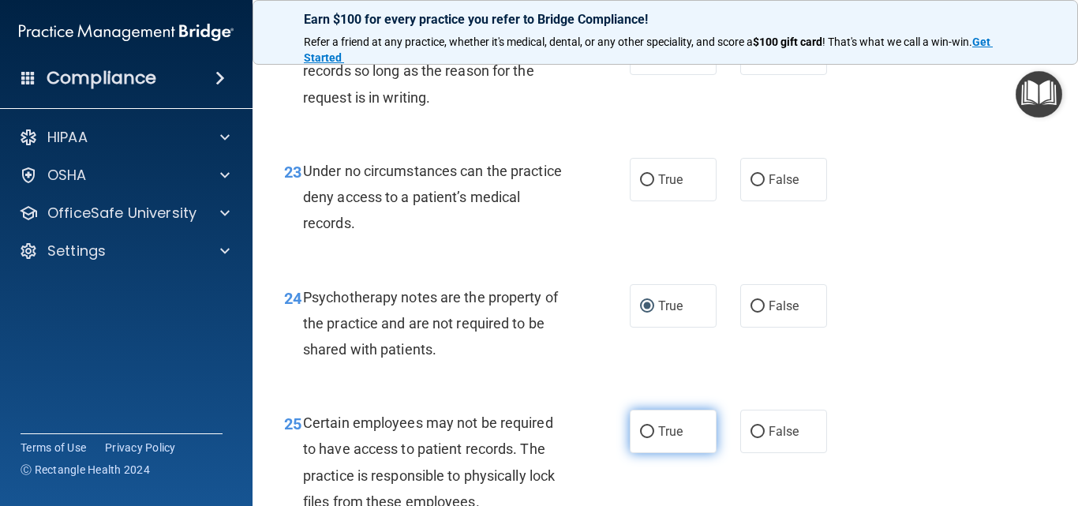
click at [640, 438] on input "True" at bounding box center [647, 432] width 14 height 12
radio input "true"
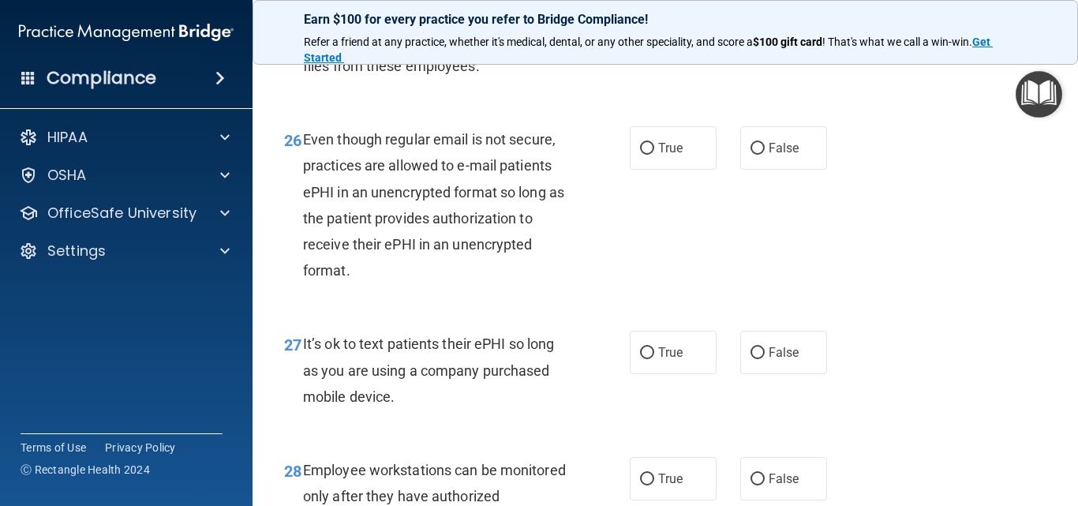
scroll to position [4184, 0]
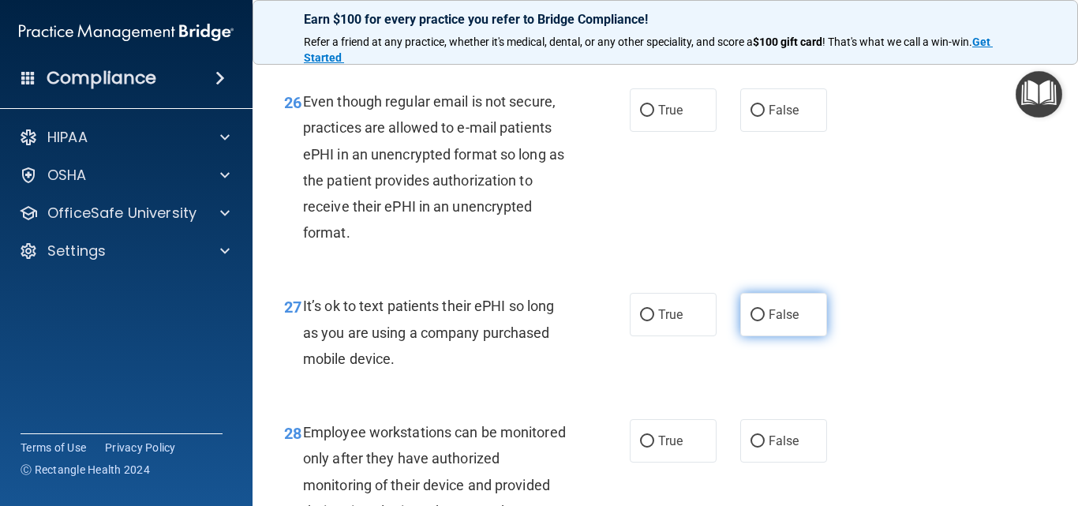
click at [751, 321] on input "False" at bounding box center [758, 315] width 14 height 12
radio input "true"
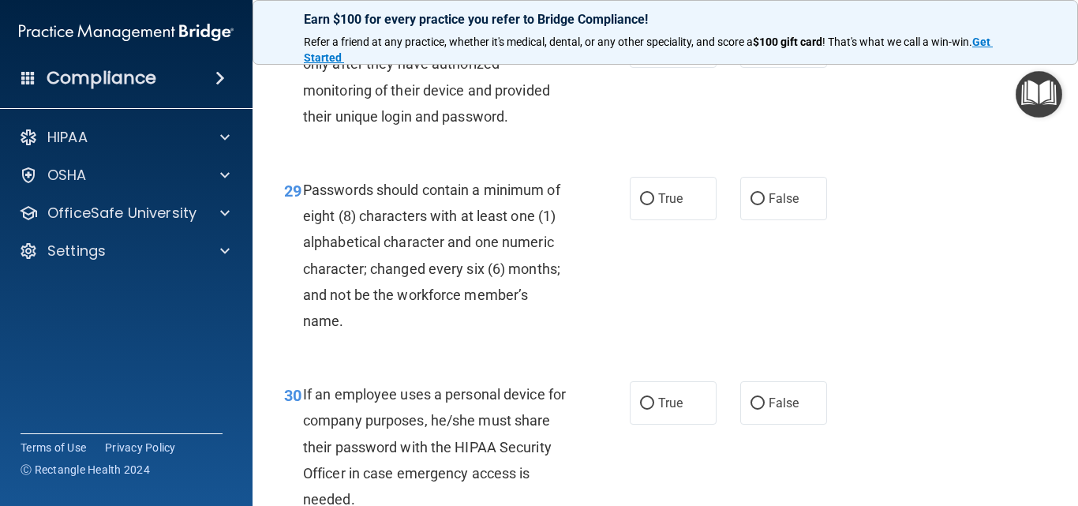
scroll to position [4658, 0]
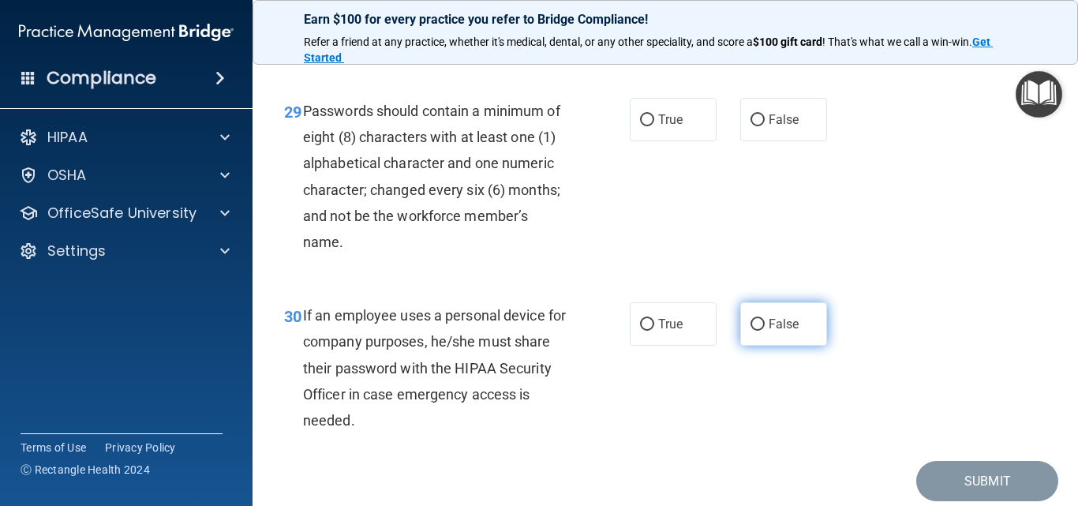
click at [751, 331] on input "False" at bounding box center [758, 325] width 14 height 12
radio input "true"
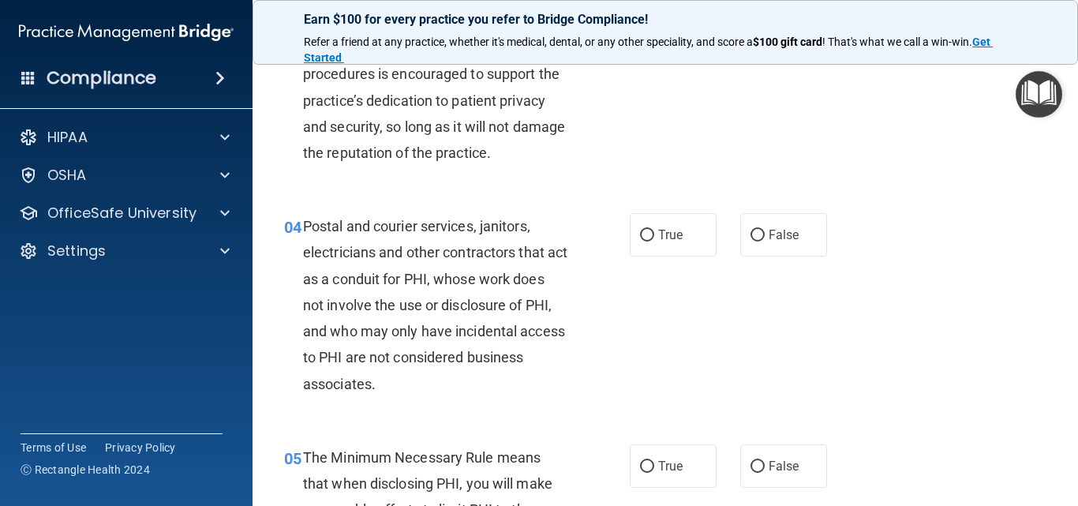
scroll to position [0, 0]
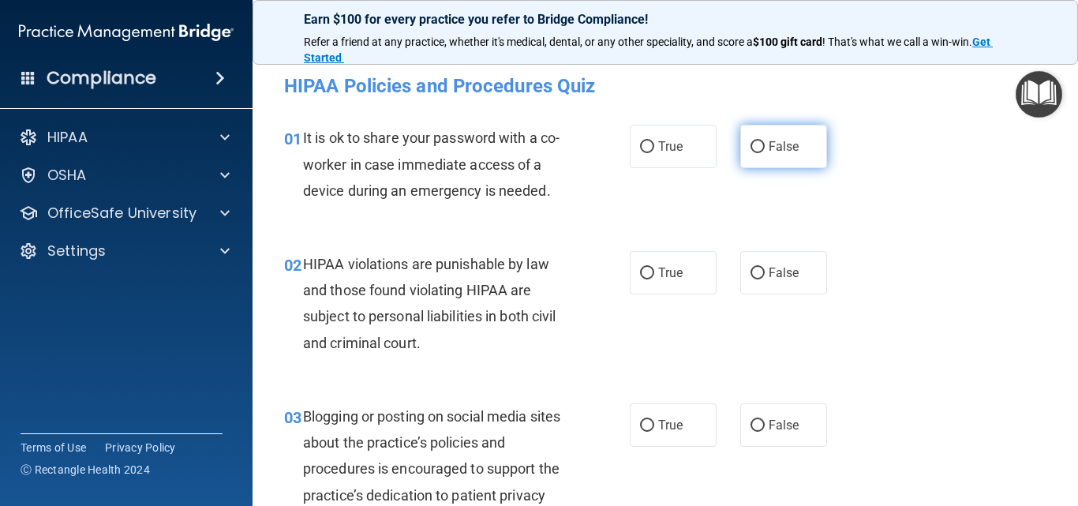
click at [751, 147] on input "False" at bounding box center [758, 147] width 14 height 12
radio input "true"
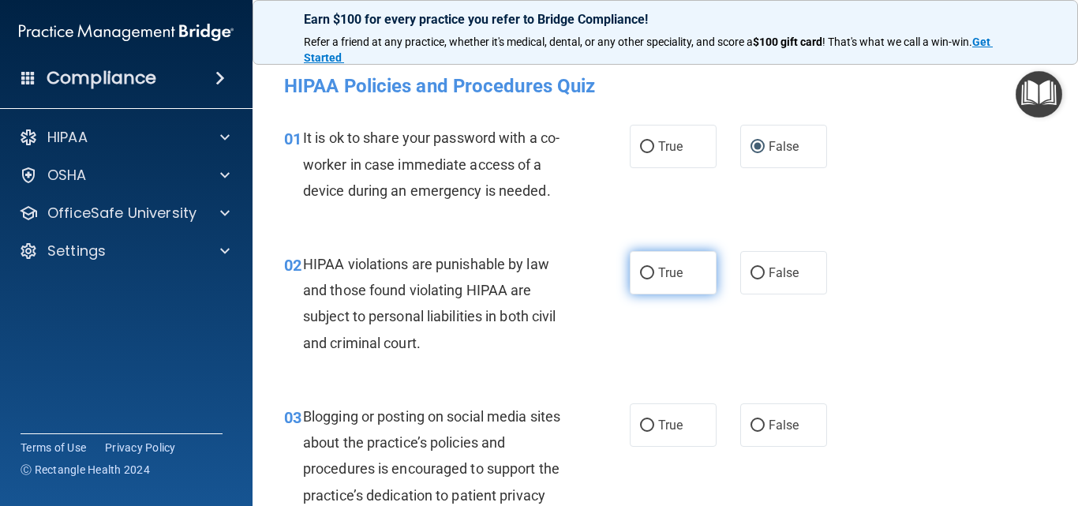
click at [643, 279] on input "True" at bounding box center [647, 274] width 14 height 12
radio input "true"
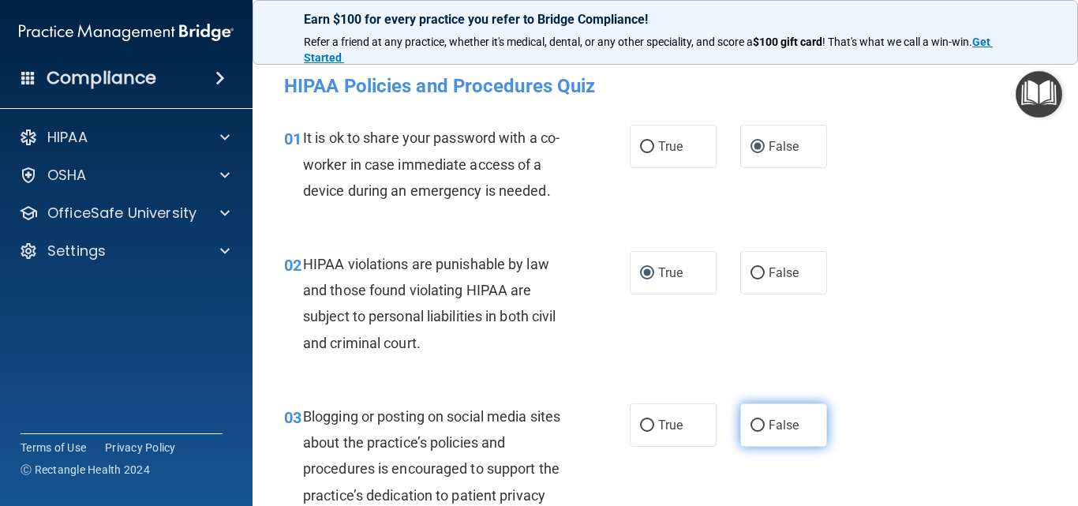
click at [752, 425] on input "False" at bounding box center [758, 426] width 14 height 12
radio input "true"
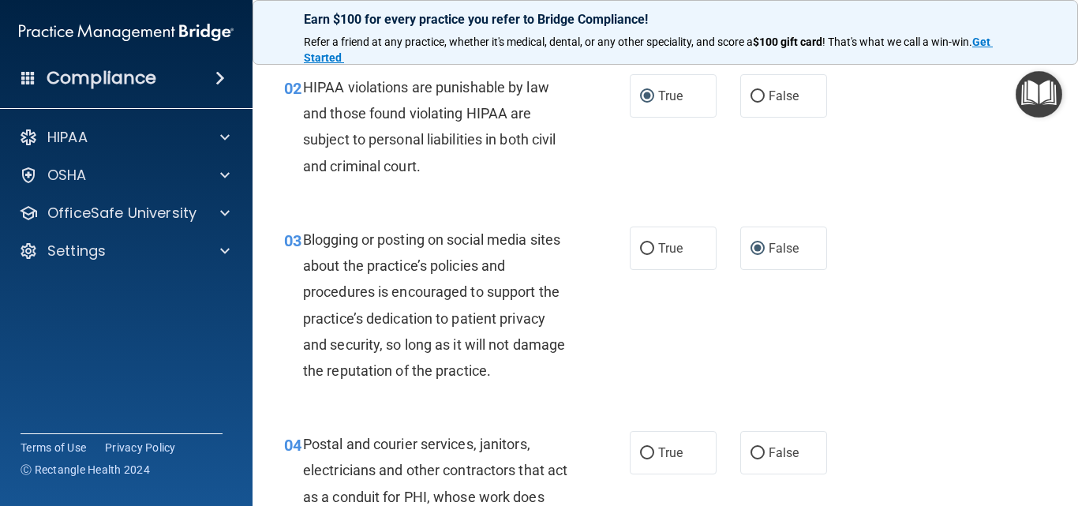
scroll to position [316, 0]
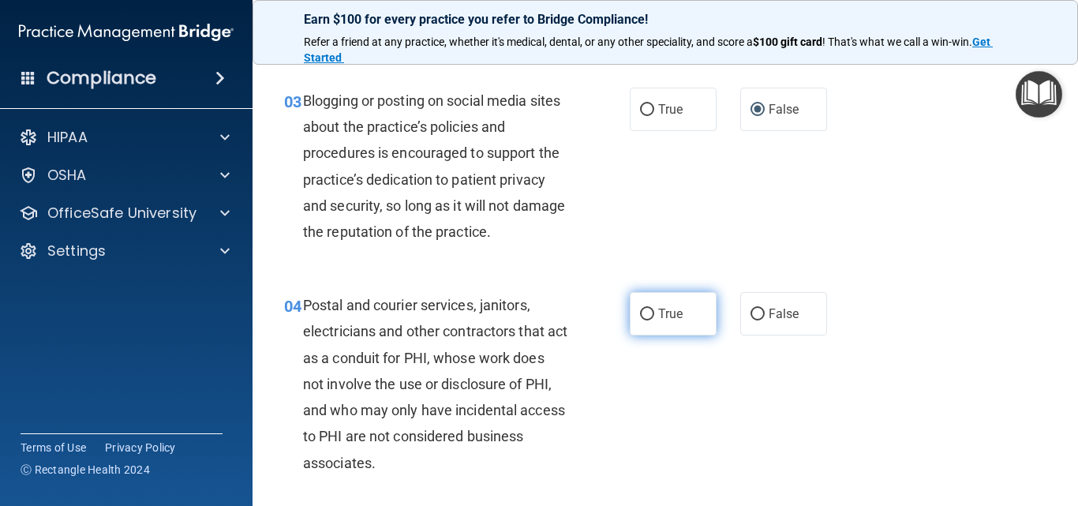
click at [644, 318] on input "True" at bounding box center [647, 315] width 14 height 12
radio input "true"
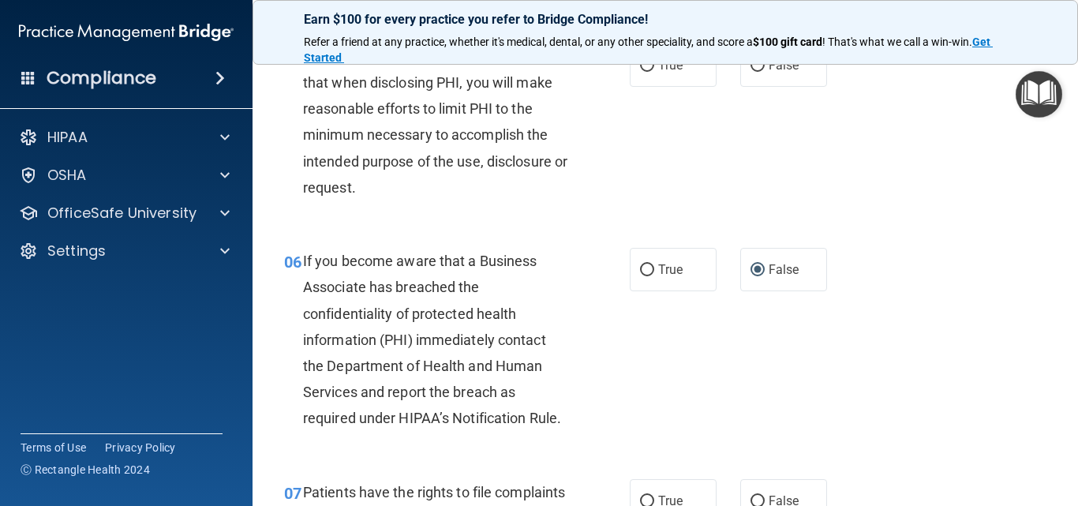
scroll to position [947, 0]
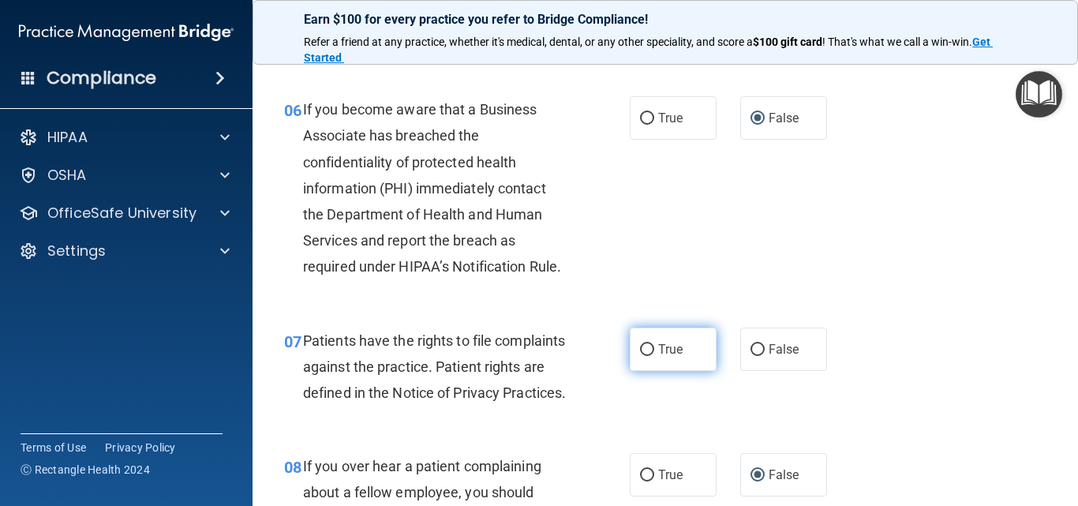
click at [640, 350] on input "True" at bounding box center [647, 350] width 14 height 12
radio input "true"
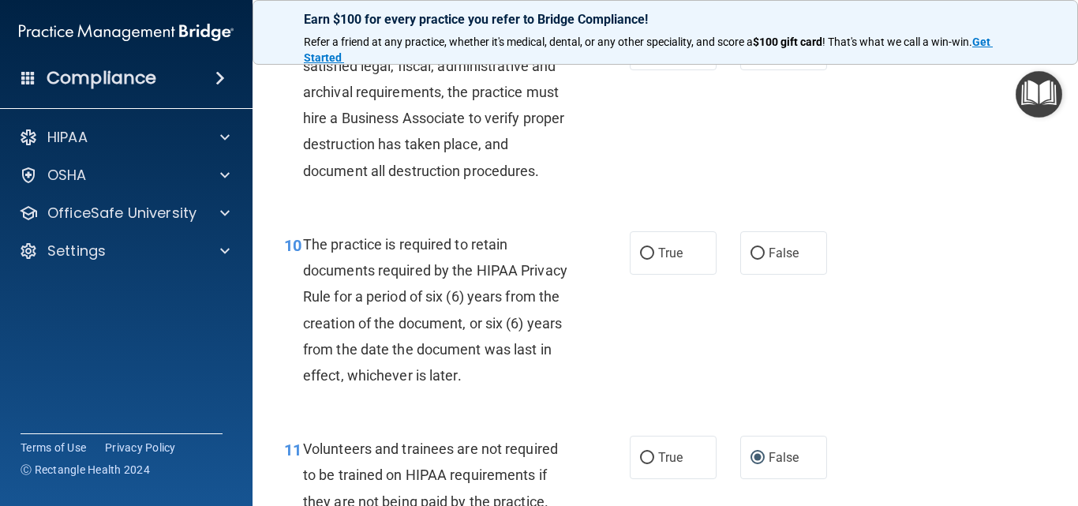
scroll to position [1658, 0]
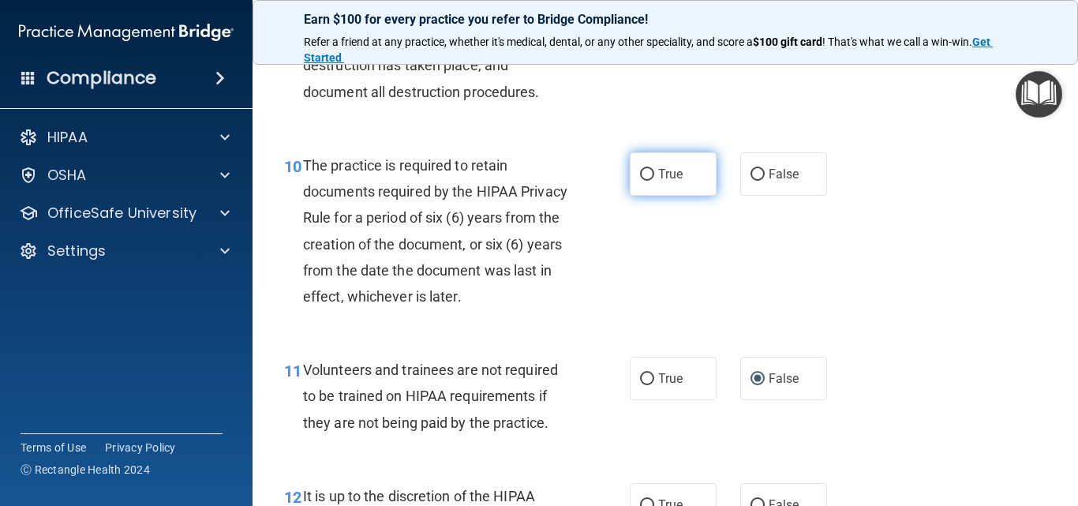
click at [644, 181] on input "True" at bounding box center [647, 175] width 14 height 12
radio input "true"
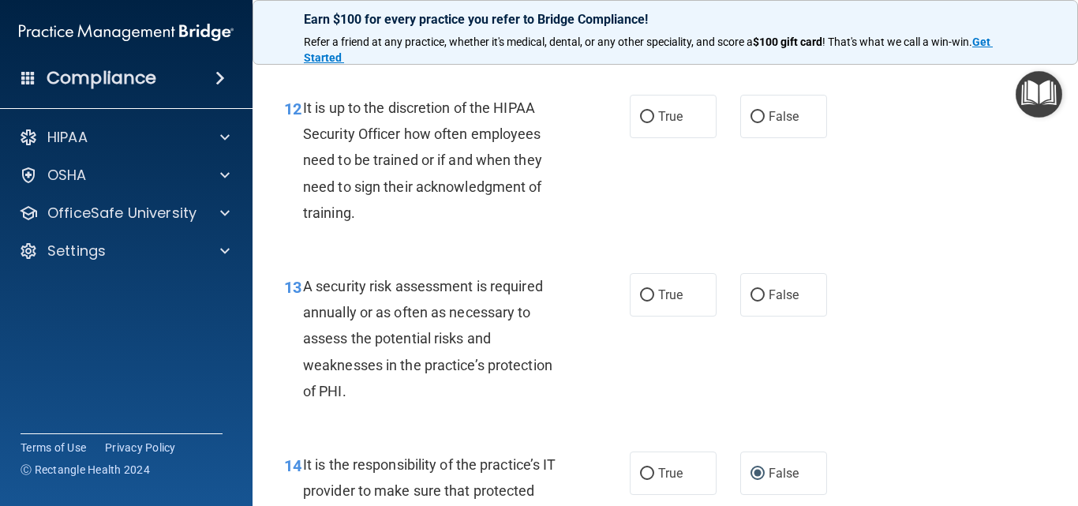
scroll to position [2053, 0]
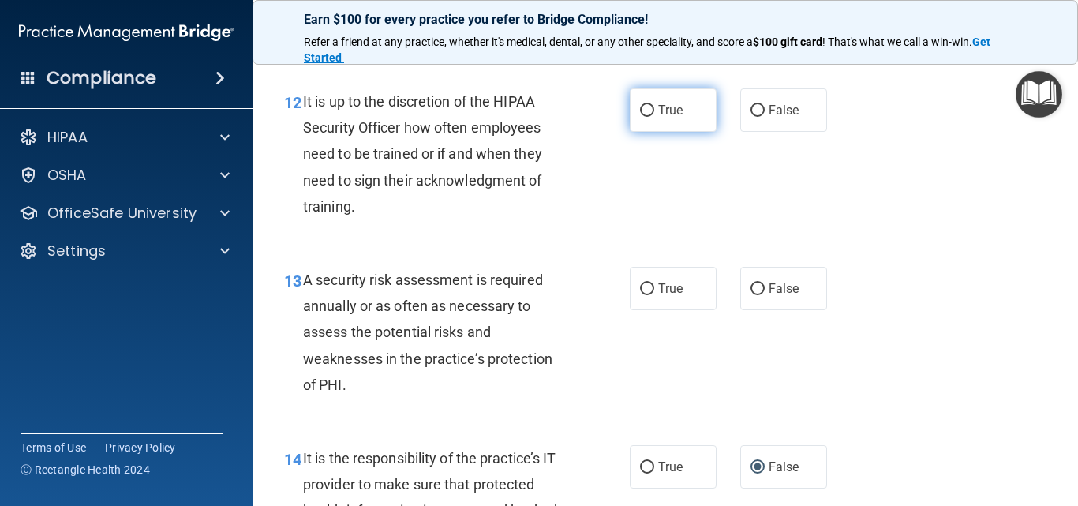
click at [643, 117] on input "True" at bounding box center [647, 111] width 14 height 12
radio input "true"
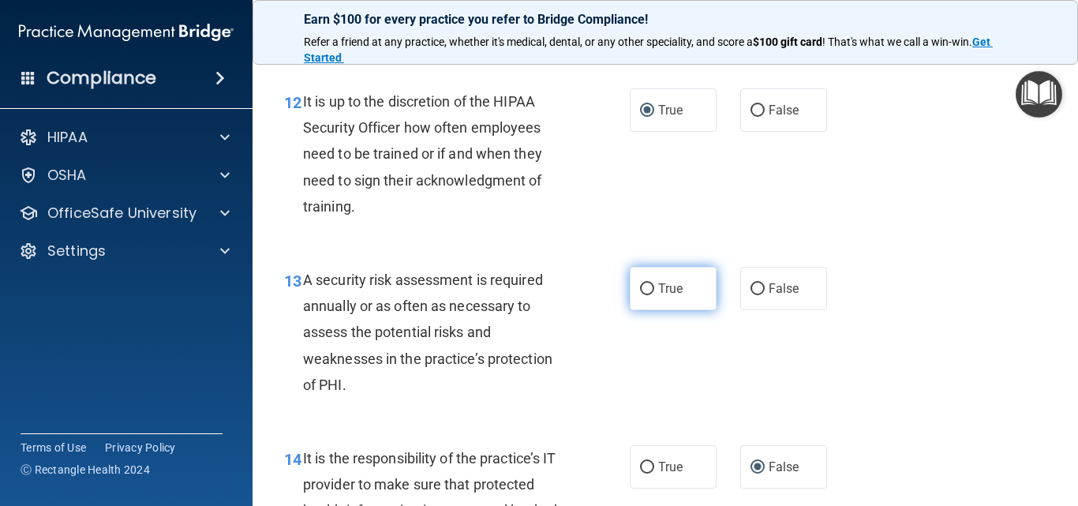
click at [640, 295] on input "True" at bounding box center [647, 289] width 14 height 12
radio input "true"
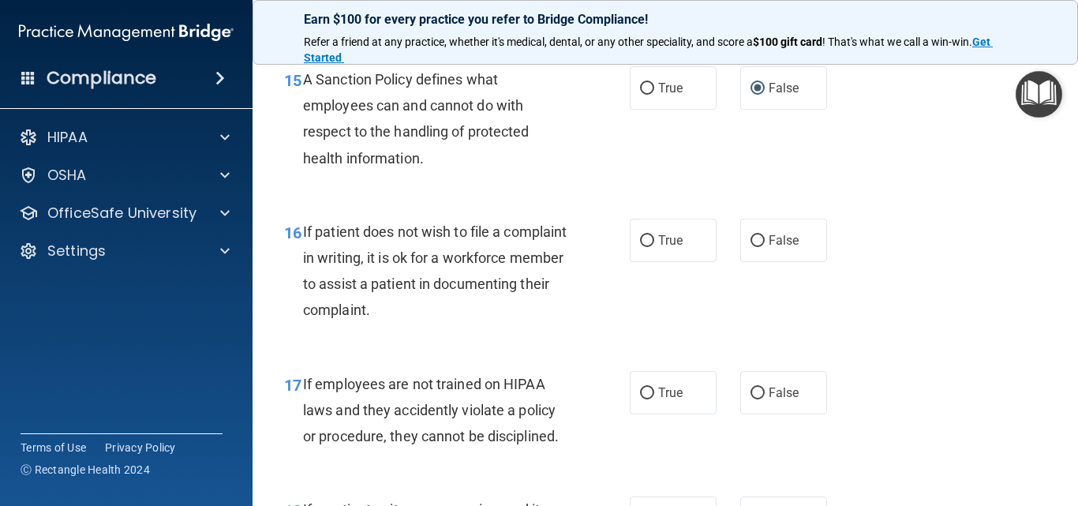
scroll to position [2605, 0]
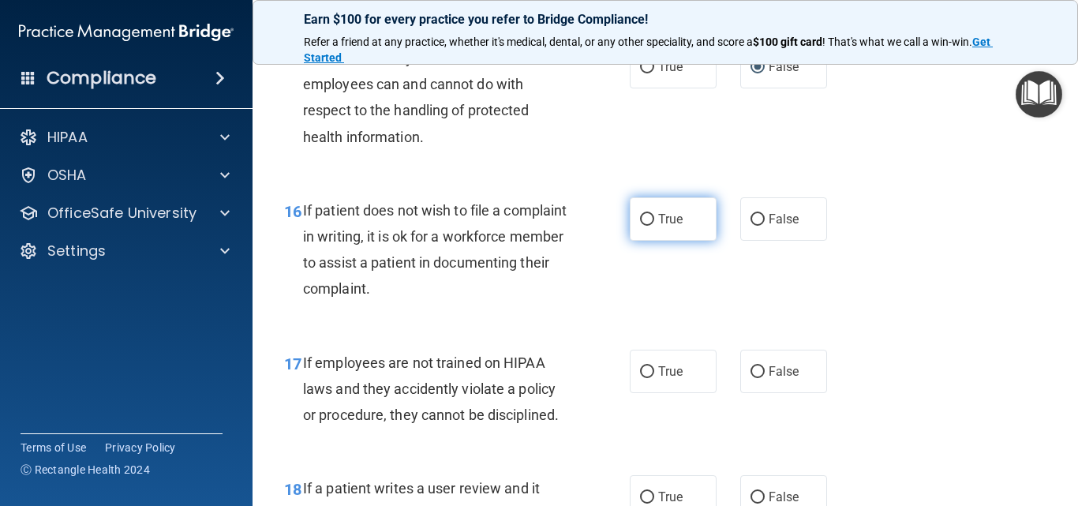
click at [641, 226] on input "True" at bounding box center [647, 220] width 14 height 12
radio input "true"
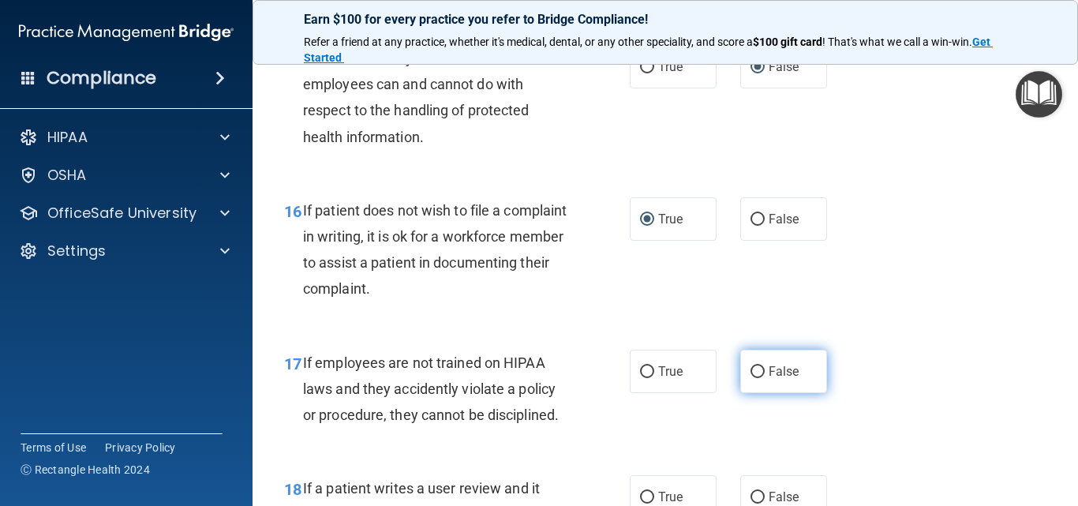
click at [757, 378] on input "False" at bounding box center [758, 372] width 14 height 12
radio input "true"
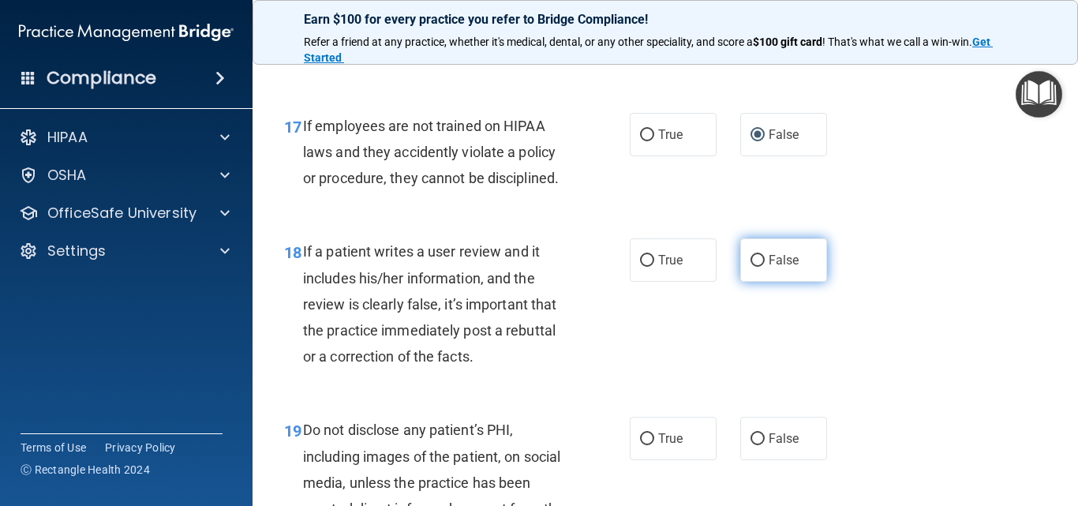
click at [752, 267] on input "False" at bounding box center [758, 261] width 14 height 12
radio input "true"
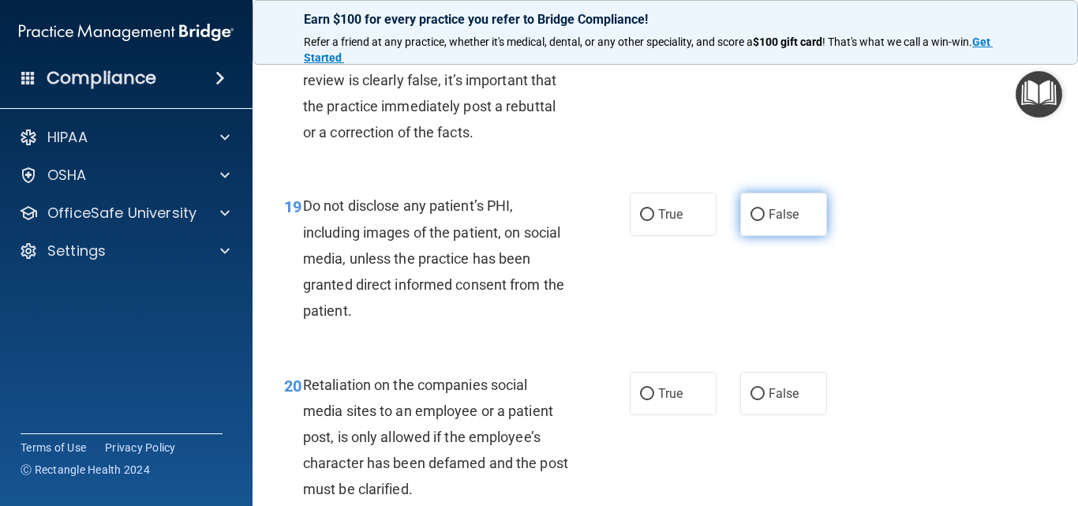
scroll to position [3079, 0]
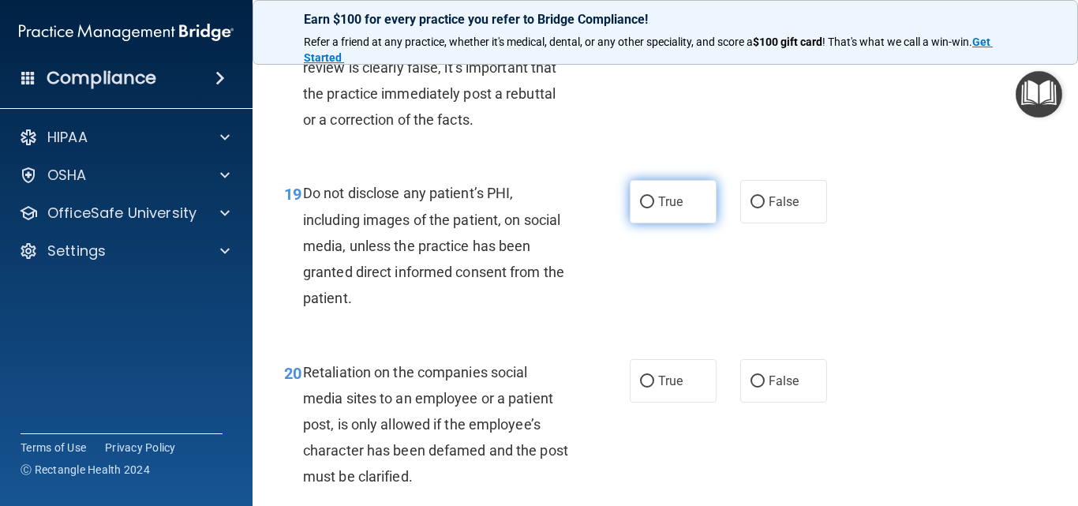
click at [643, 208] on input "True" at bounding box center [647, 203] width 14 height 12
radio input "true"
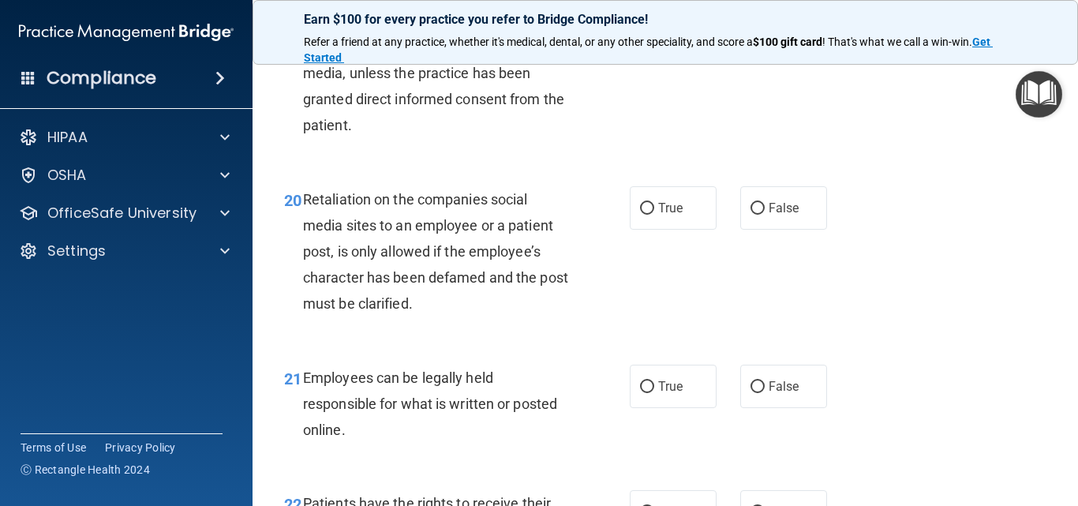
scroll to position [3316, 0]
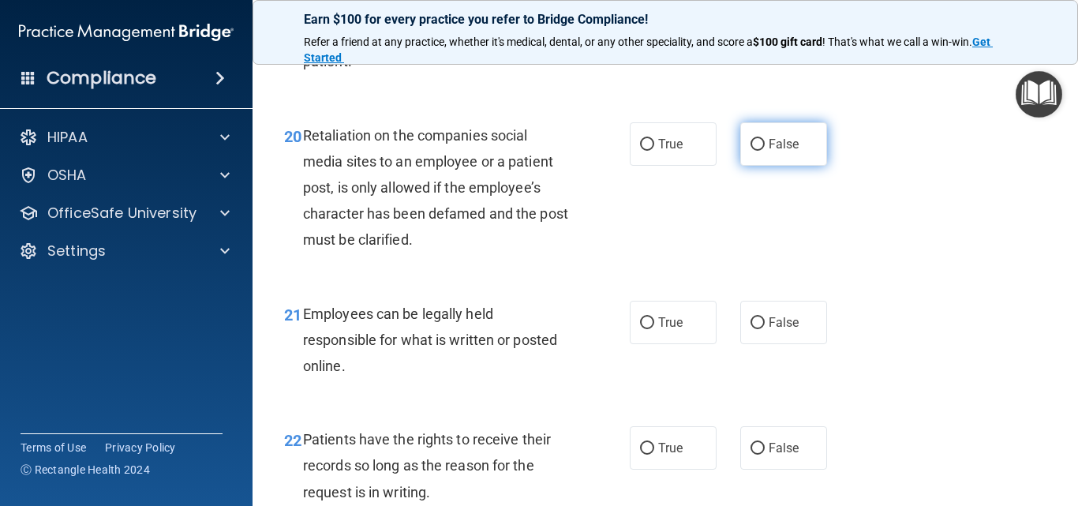
click at [751, 151] on input "False" at bounding box center [758, 145] width 14 height 12
radio input "true"
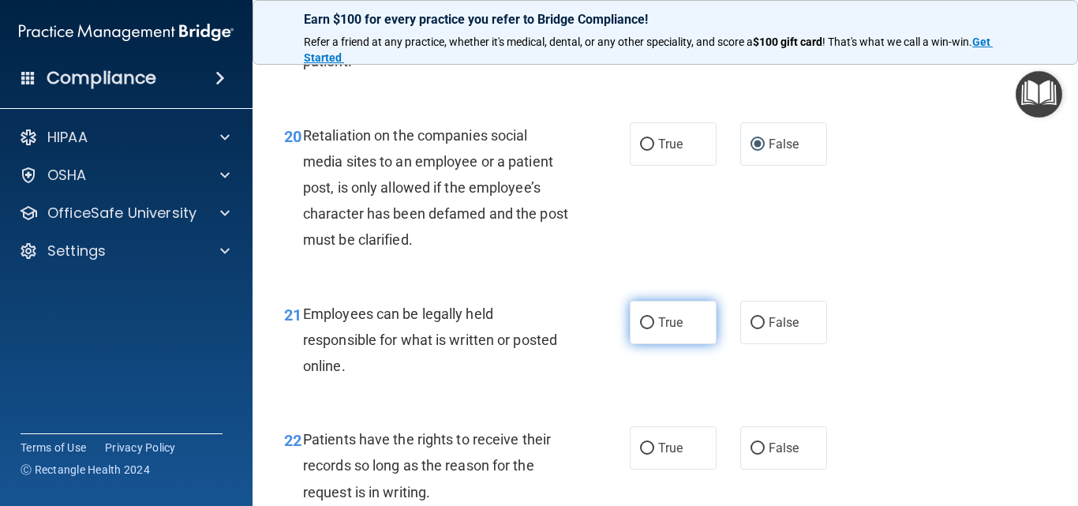
click at [646, 329] on input "True" at bounding box center [647, 323] width 14 height 12
radio input "true"
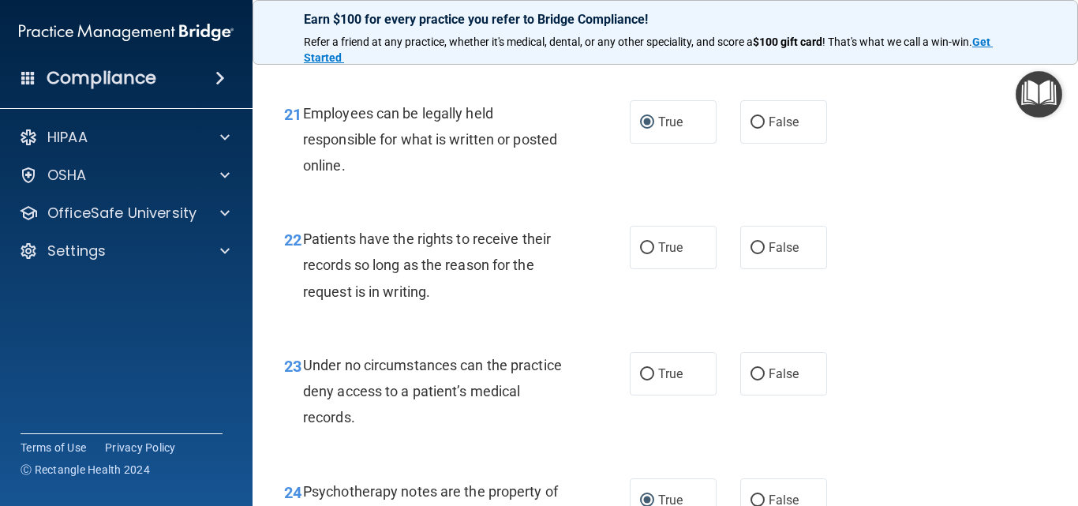
scroll to position [3631, 0]
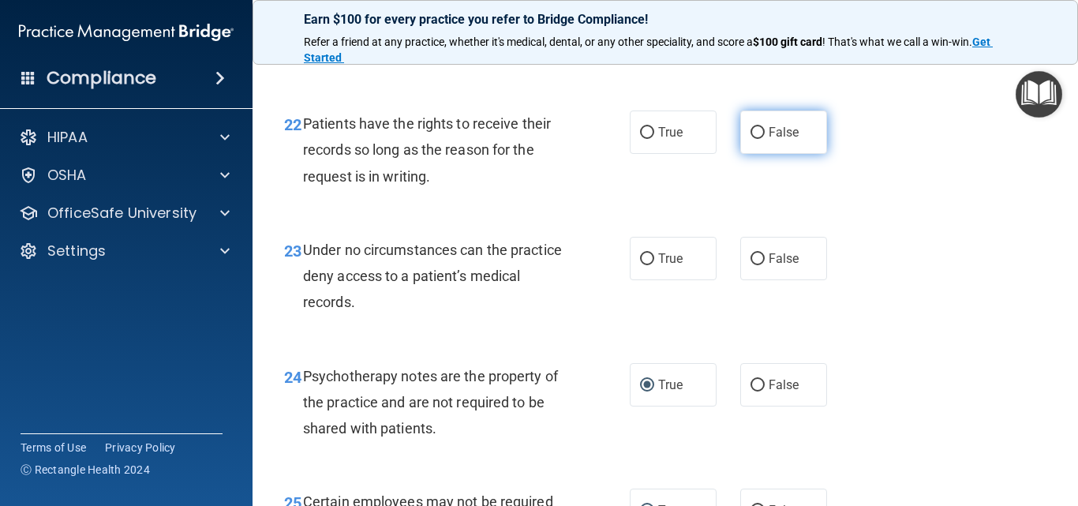
click at [753, 139] on input "False" at bounding box center [758, 133] width 14 height 12
radio input "true"
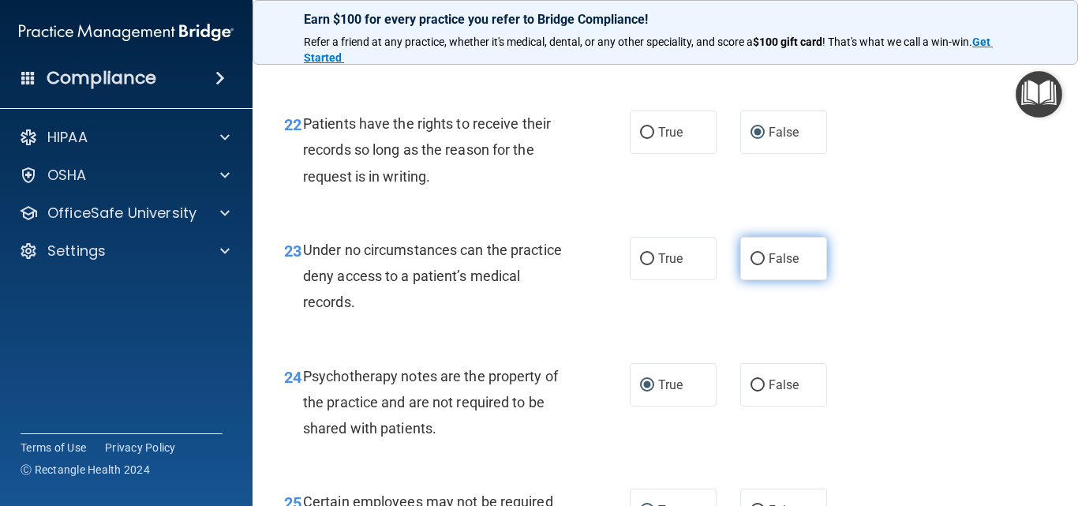
click at [754, 265] on input "False" at bounding box center [758, 259] width 14 height 12
radio input "true"
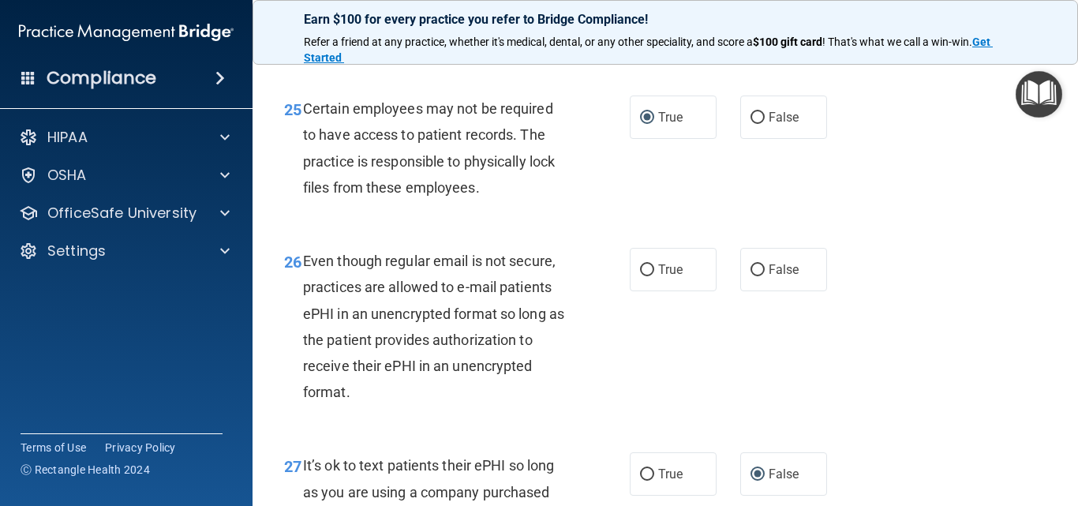
scroll to position [4026, 0]
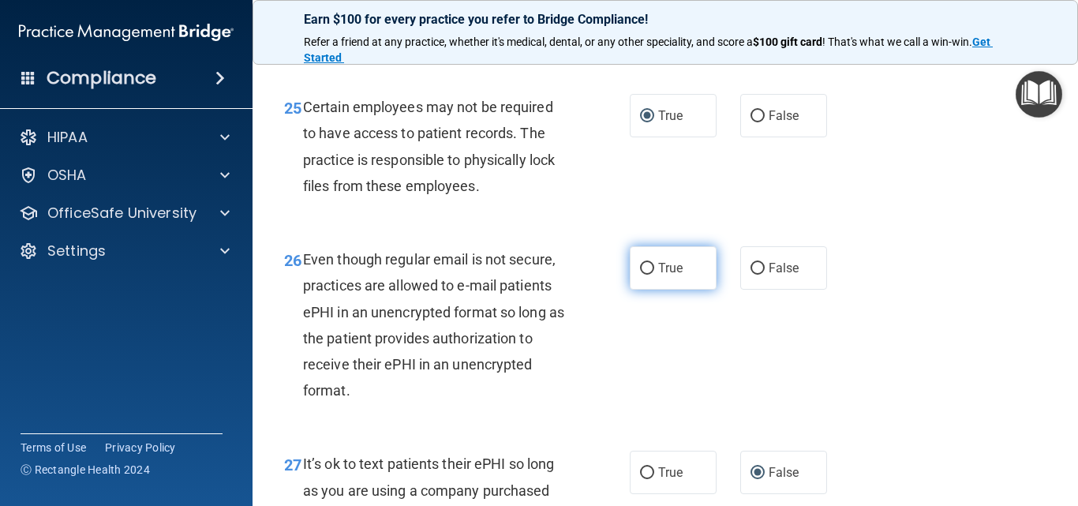
click at [642, 275] on input "True" at bounding box center [647, 269] width 14 height 12
radio input "true"
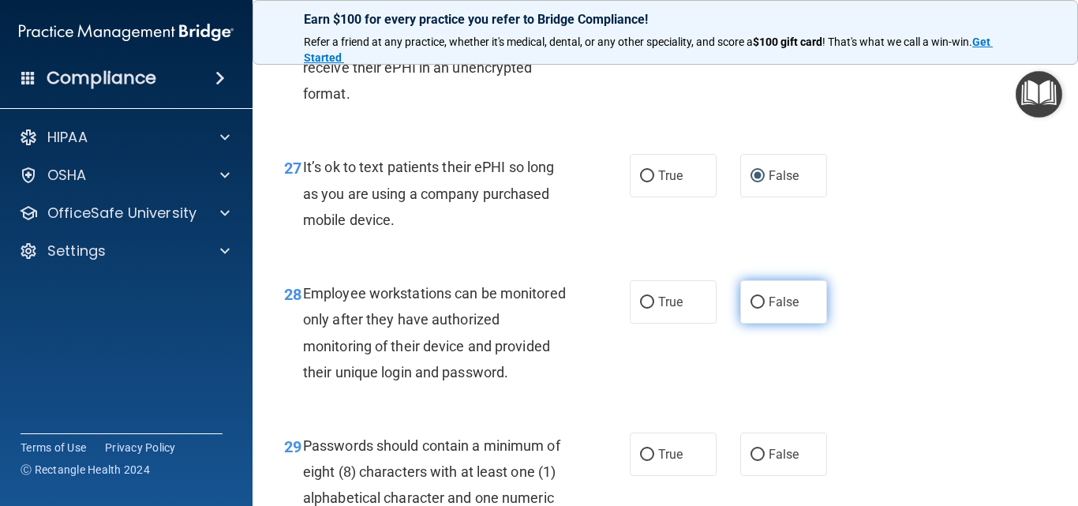
scroll to position [4421, 0]
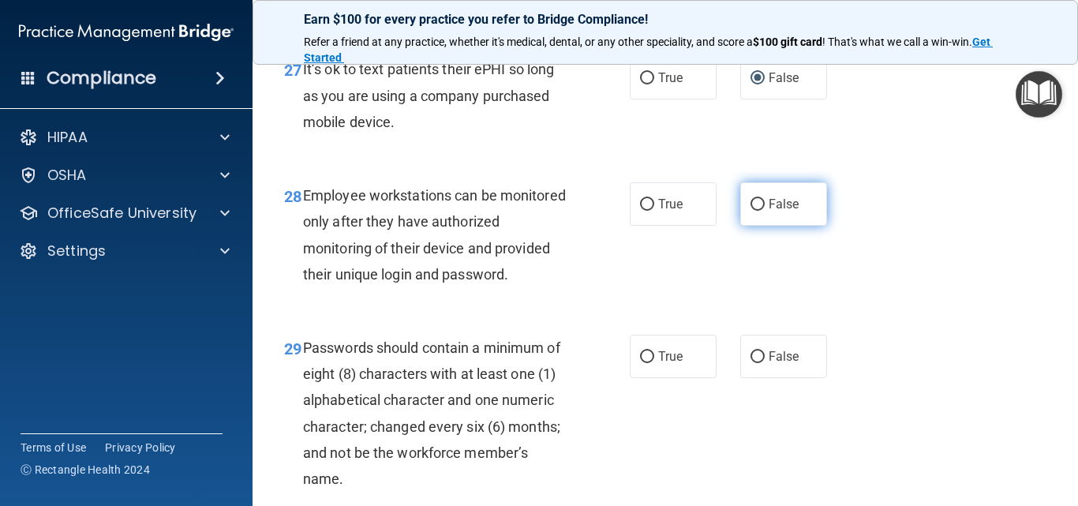
click at [751, 211] on input "False" at bounding box center [758, 205] width 14 height 12
radio input "true"
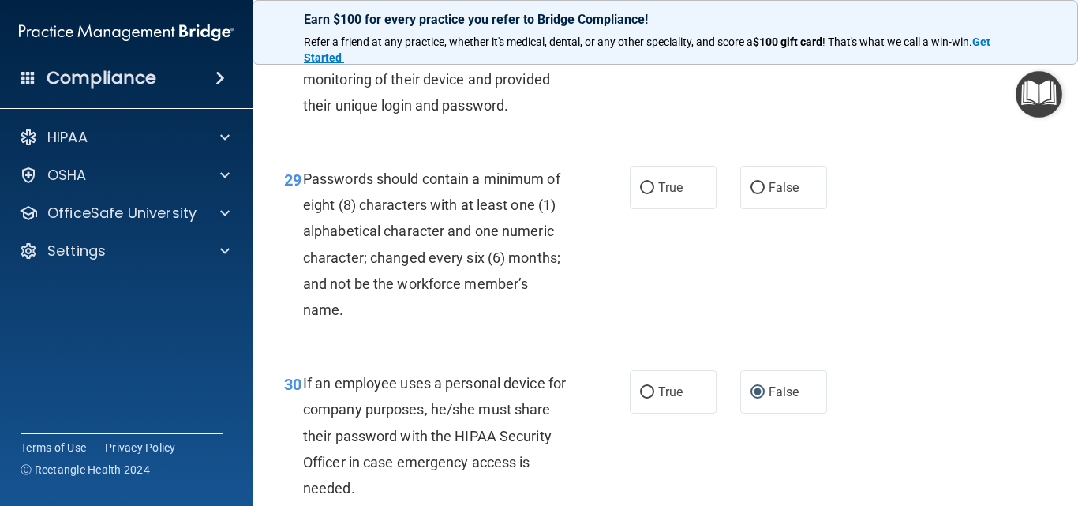
scroll to position [4658, 0]
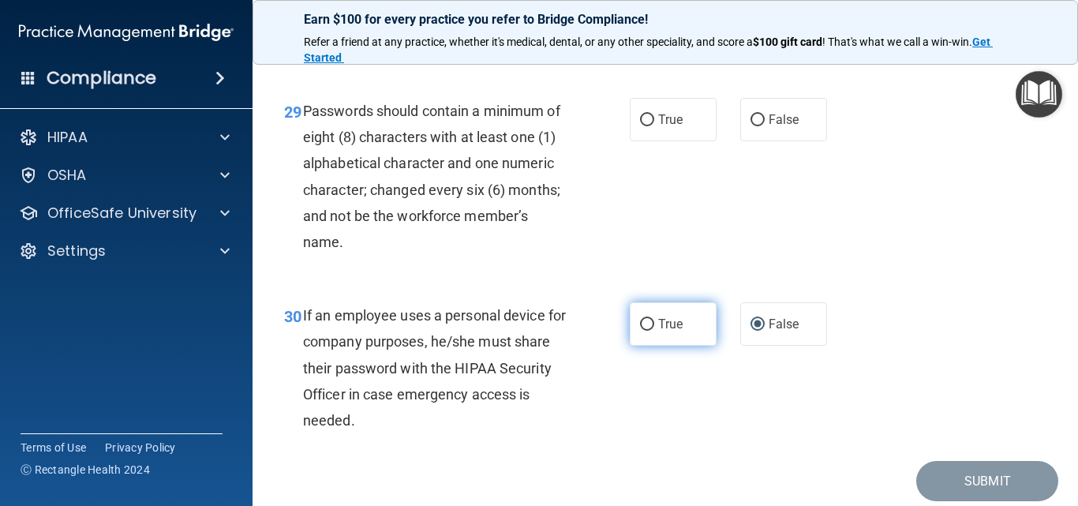
click at [644, 331] on input "True" at bounding box center [647, 325] width 14 height 12
radio input "true"
radio input "false"
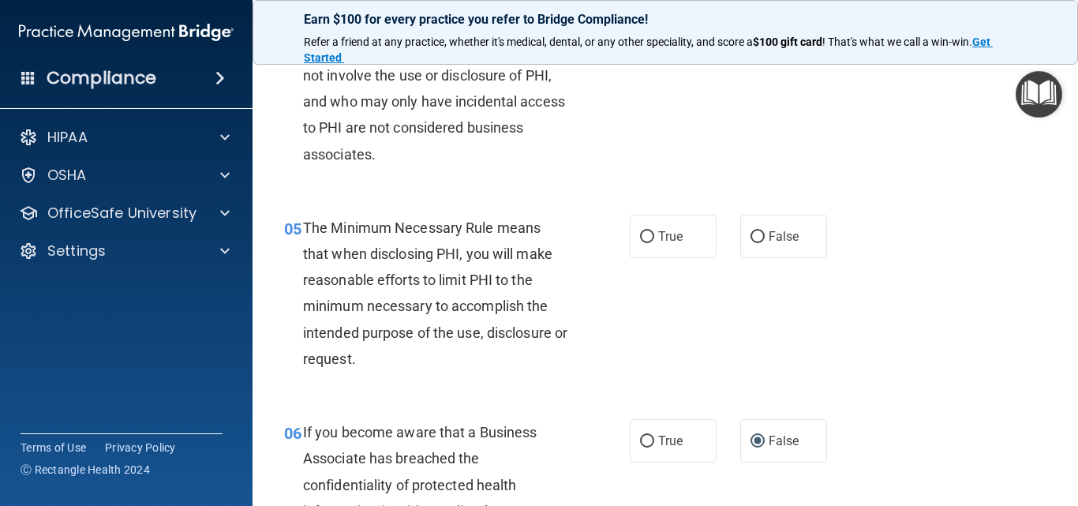
scroll to position [584, 0]
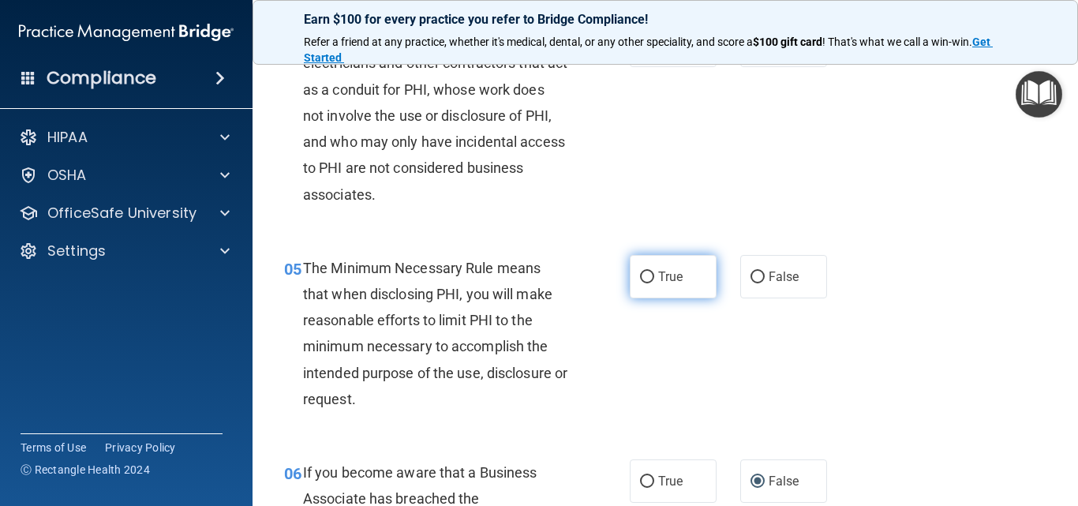
click at [640, 279] on input "True" at bounding box center [647, 278] width 14 height 12
radio input "true"
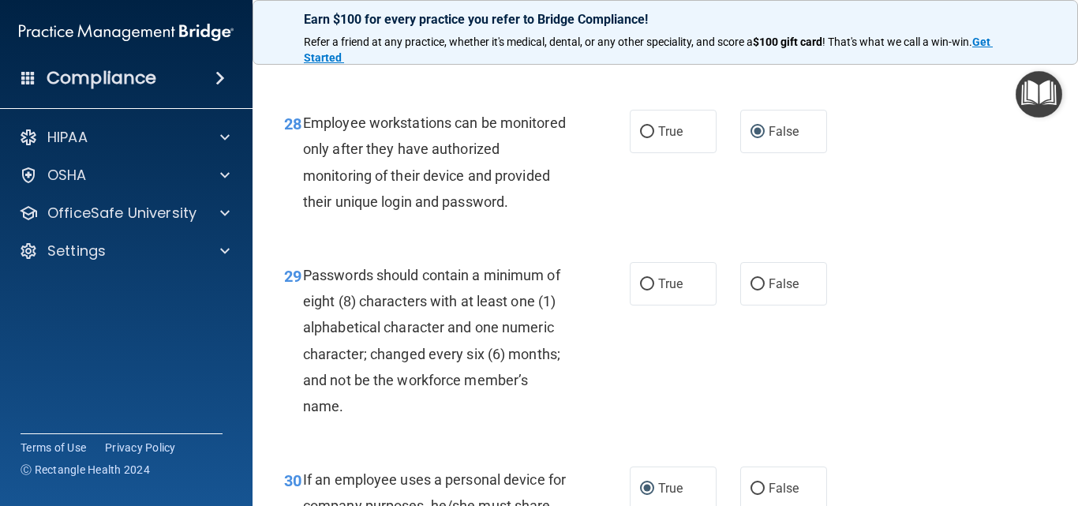
scroll to position [4531, 0]
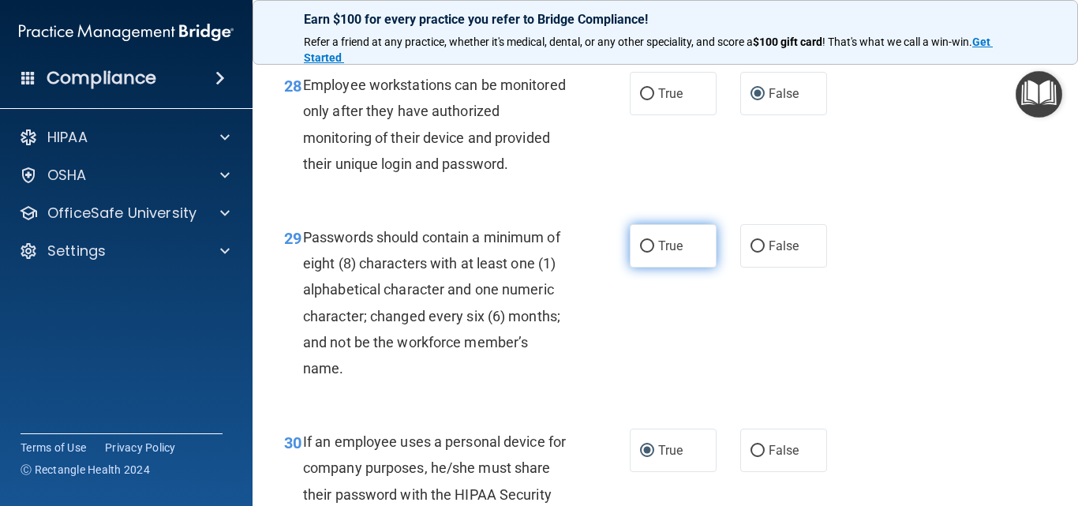
click at [640, 253] on input "True" at bounding box center [647, 247] width 14 height 12
radio input "true"
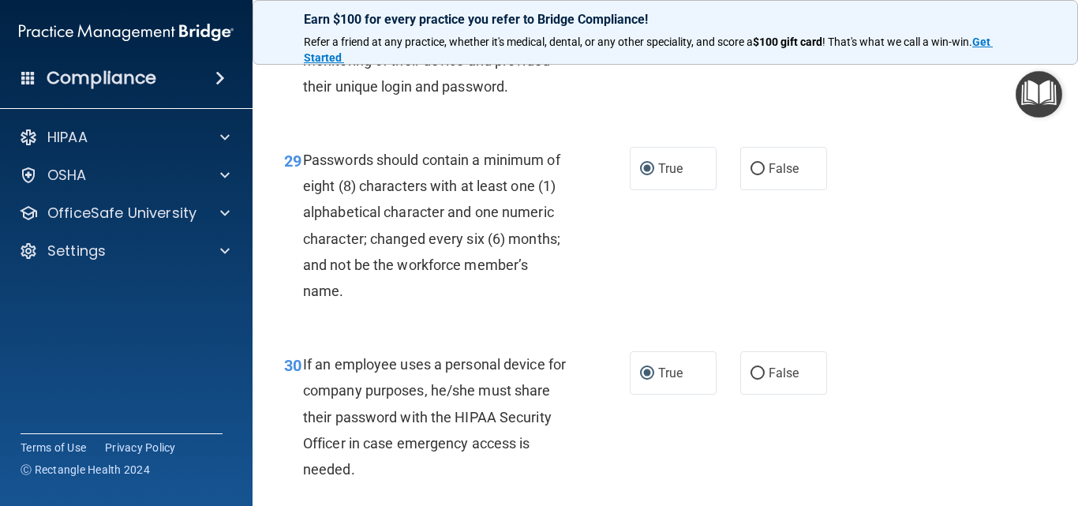
scroll to position [4768, 0]
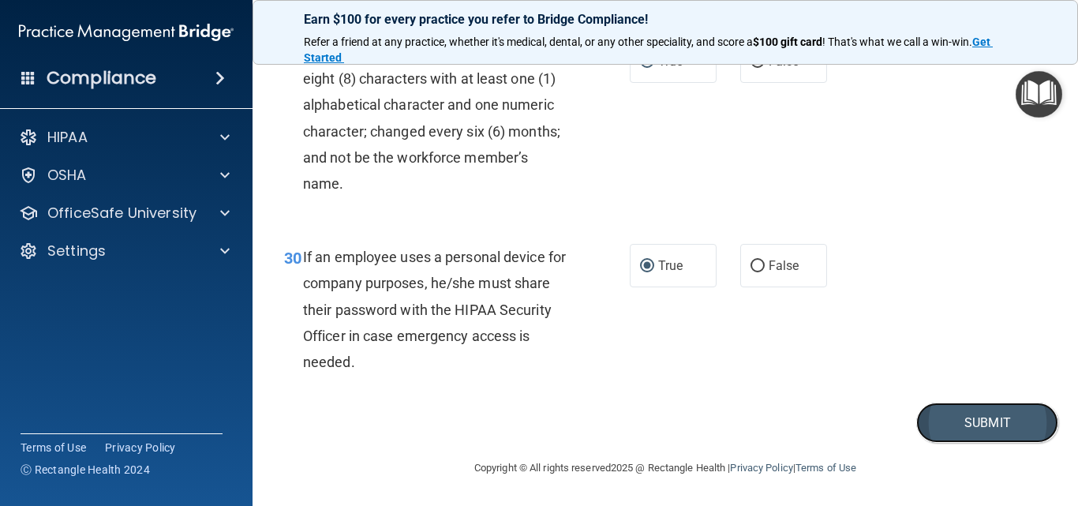
click at [959, 422] on button "Submit" at bounding box center [988, 423] width 142 height 40
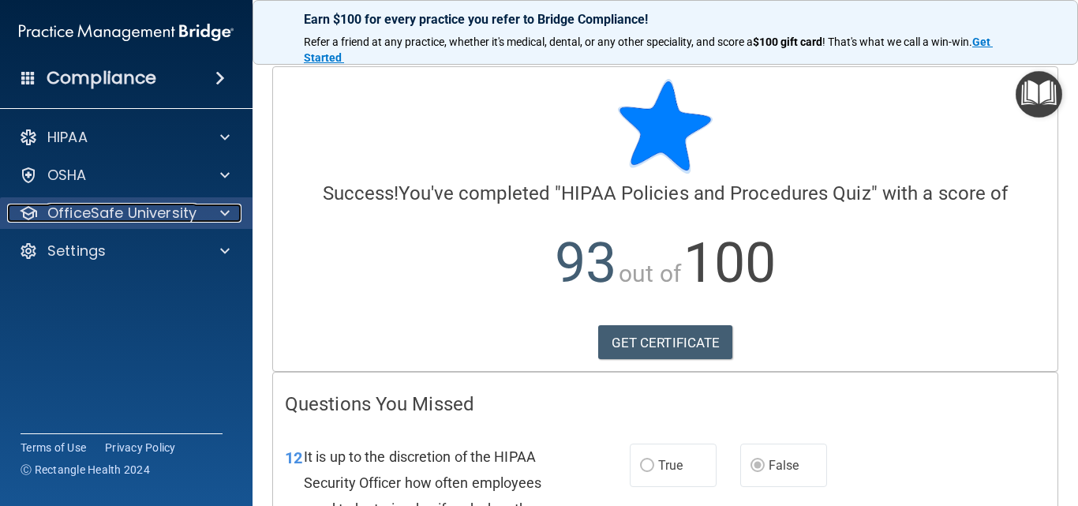
click at [219, 216] on div at bounding box center [222, 213] width 39 height 19
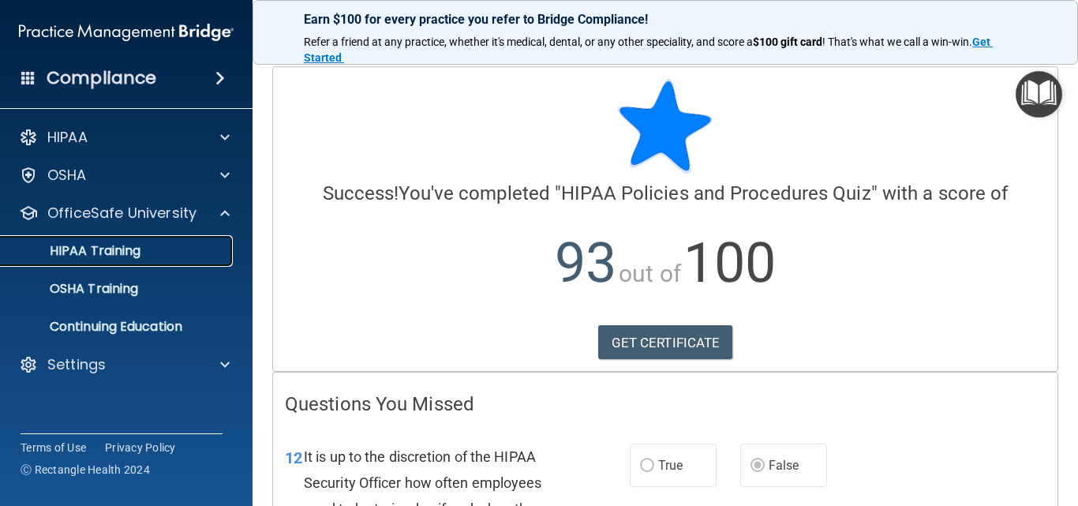
click at [199, 246] on div "HIPAA Training" at bounding box center [118, 251] width 216 height 16
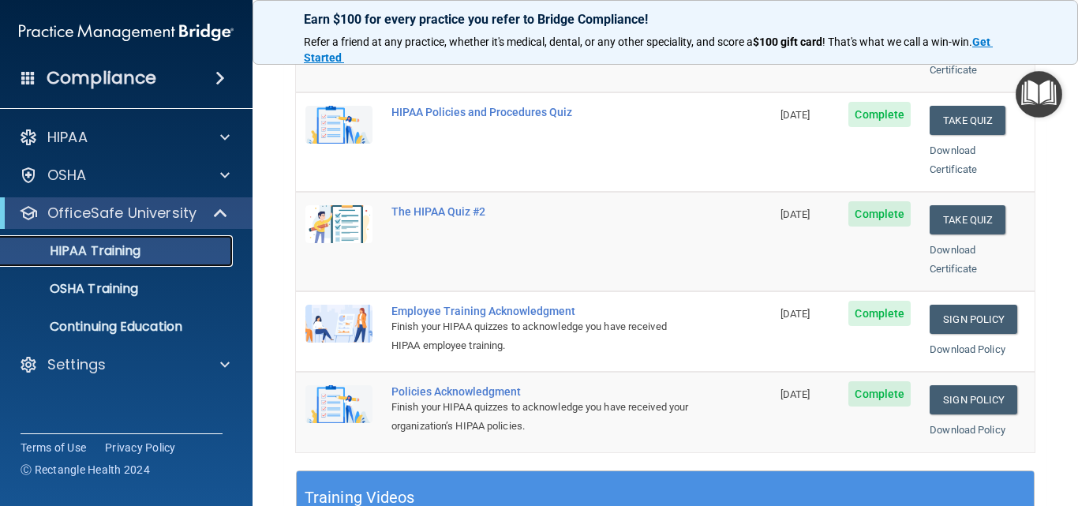
scroll to position [266, 0]
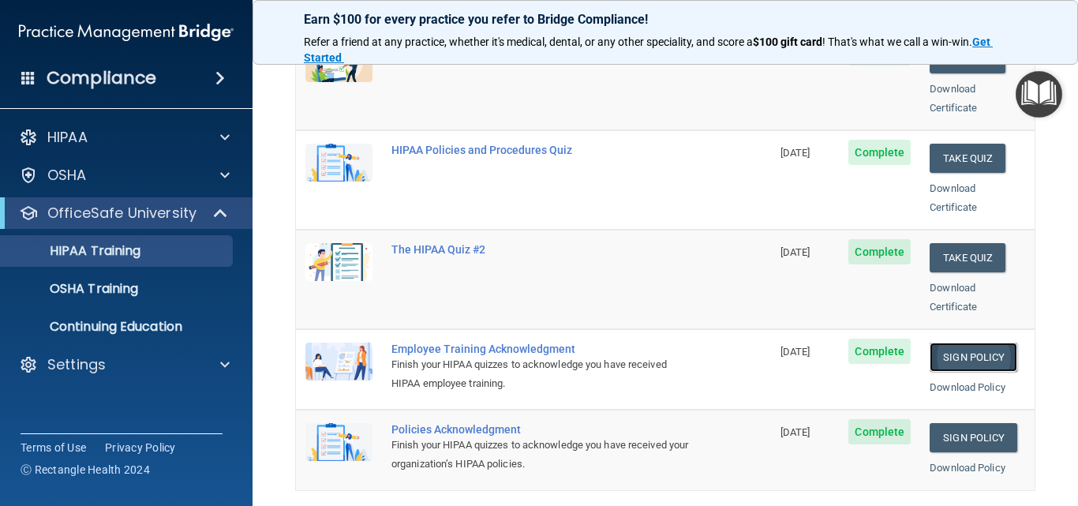
click at [955, 343] on link "Sign Policy" at bounding box center [974, 357] width 88 height 29
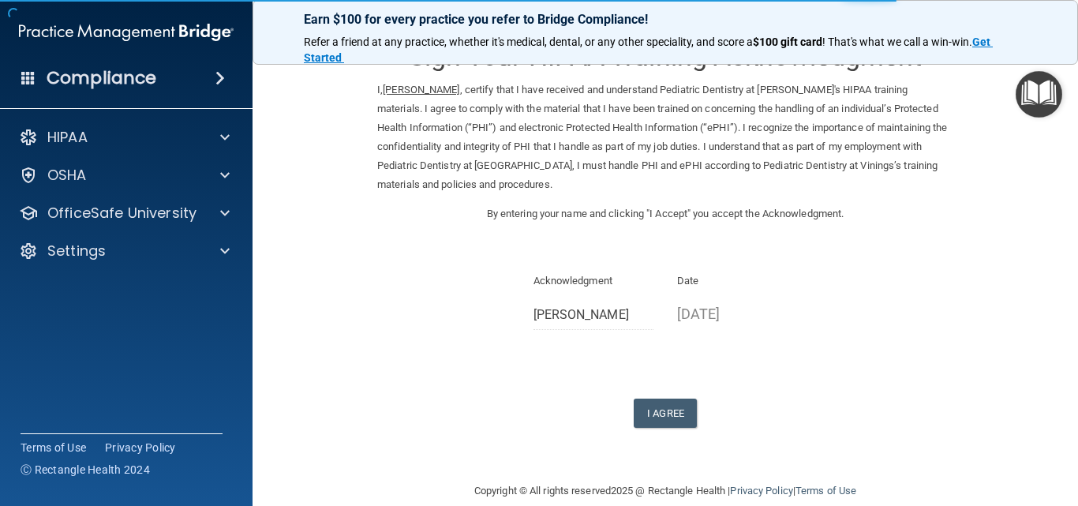
scroll to position [66, 0]
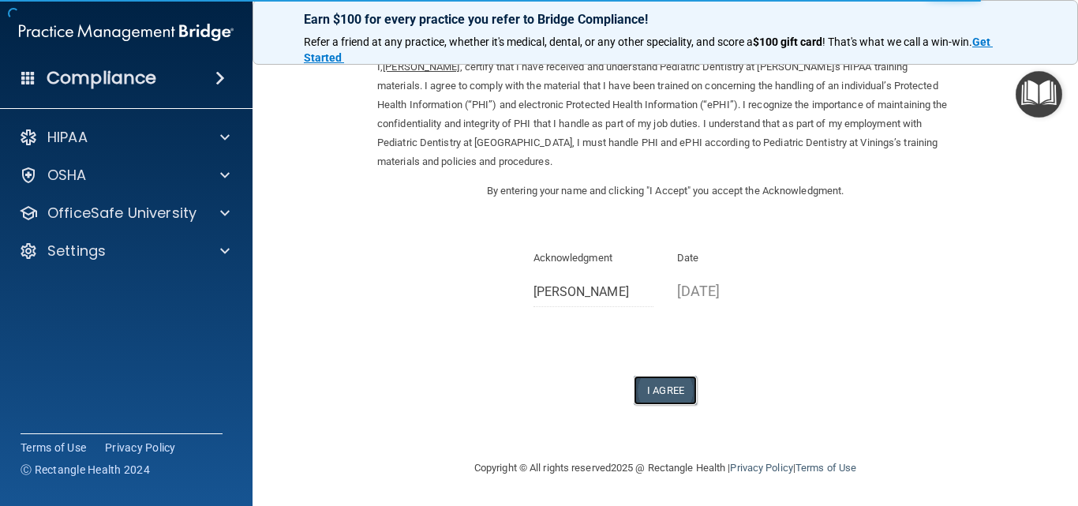
click at [662, 395] on button "I Agree" at bounding box center [665, 390] width 63 height 29
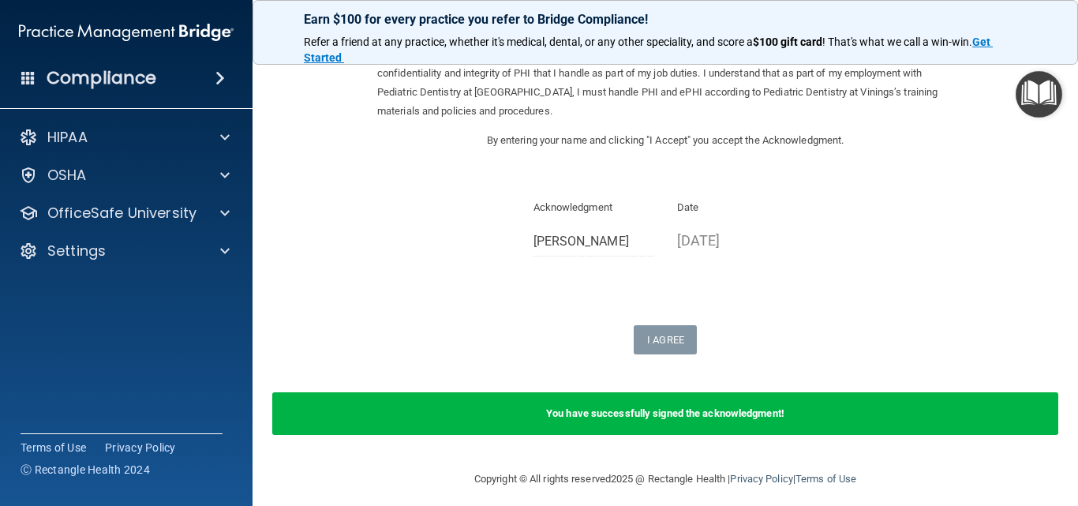
scroll to position [127, 0]
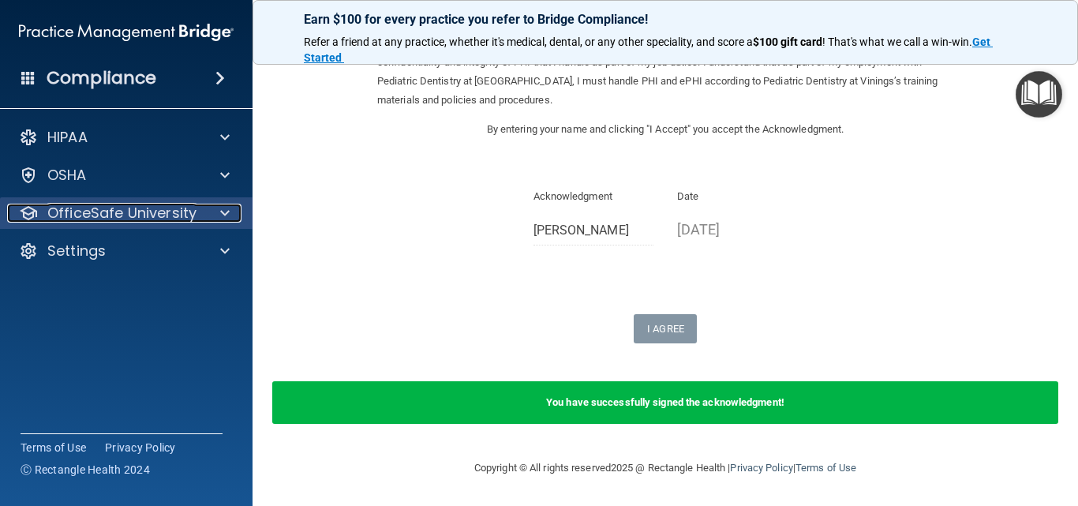
click at [221, 214] on span at bounding box center [224, 213] width 9 height 19
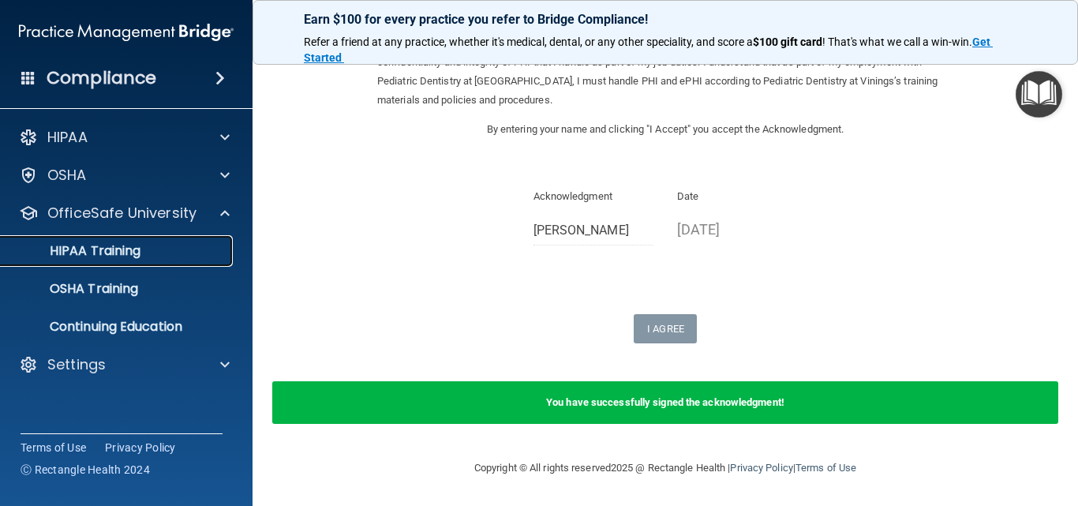
click at [205, 242] on link "HIPAA Training" at bounding box center [108, 251] width 249 height 32
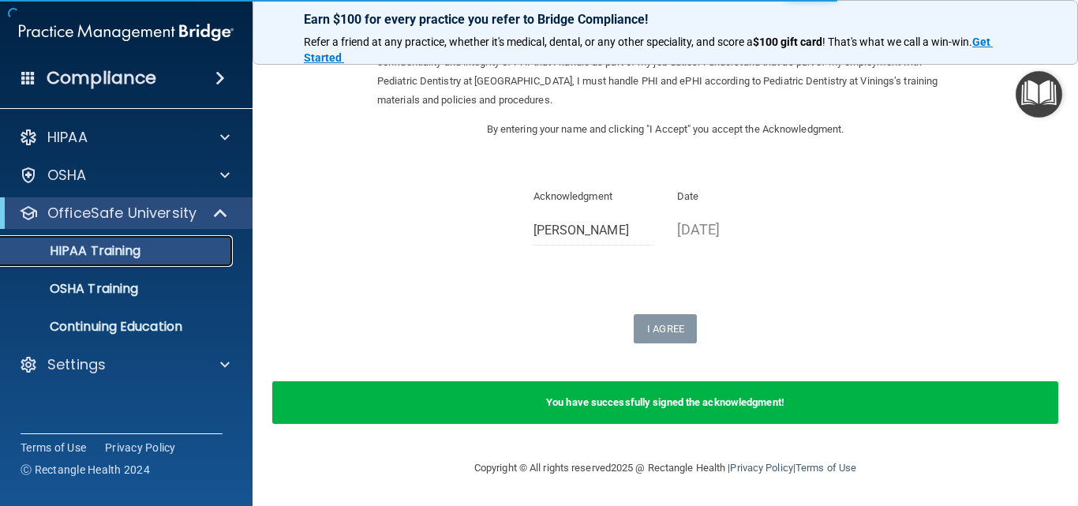
click at [170, 250] on div "HIPAA Training" at bounding box center [118, 251] width 216 height 16
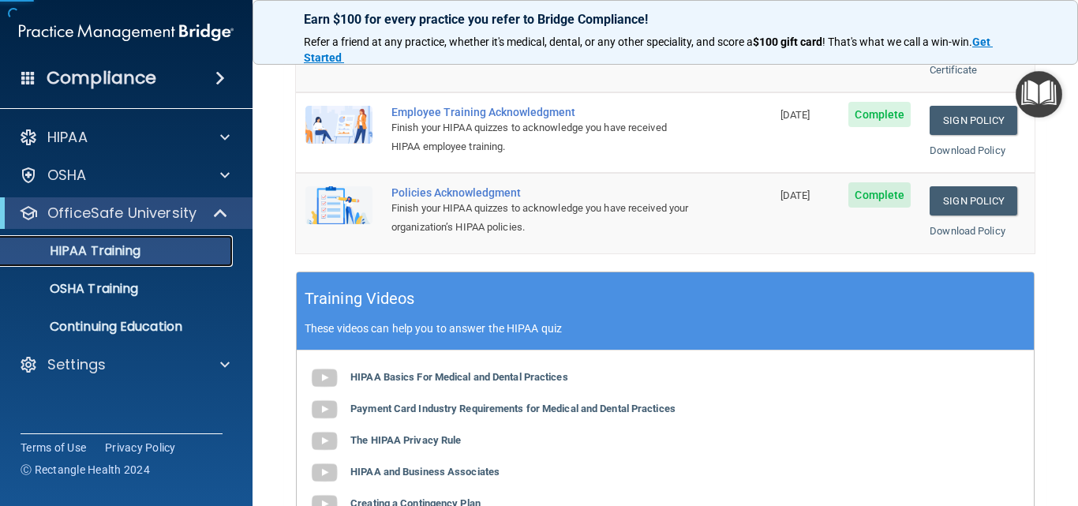
scroll to position [424, 0]
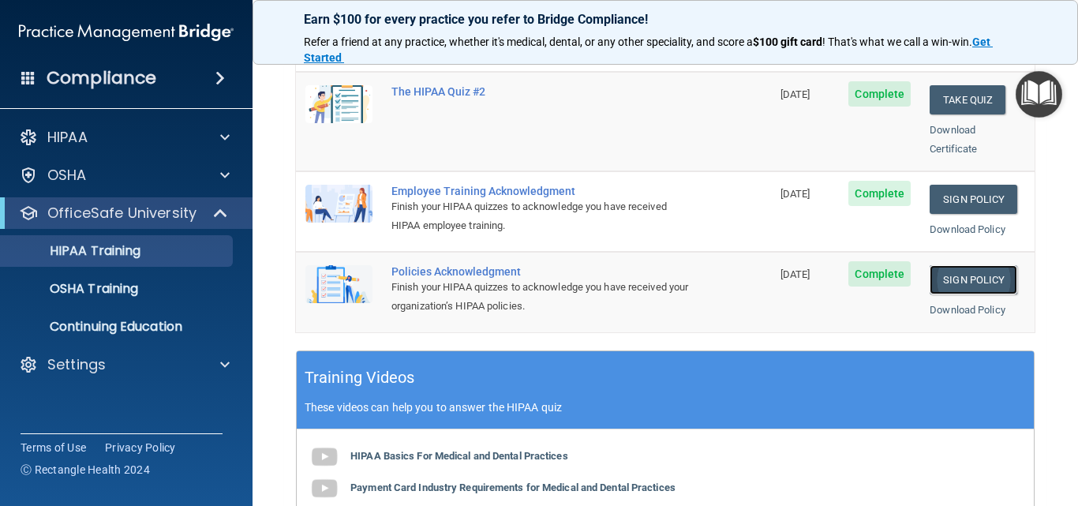
click at [956, 265] on link "Sign Policy" at bounding box center [974, 279] width 88 height 29
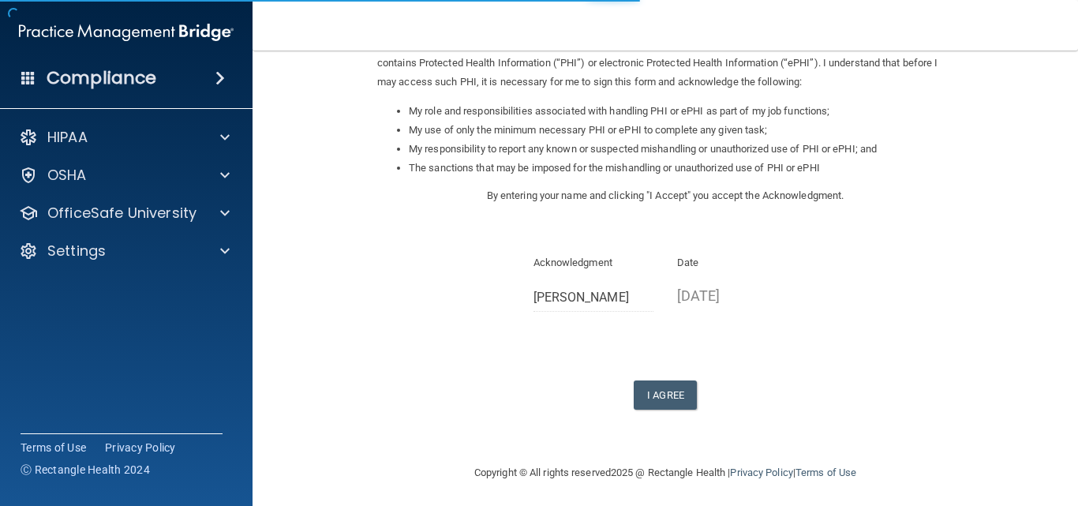
scroll to position [217, 0]
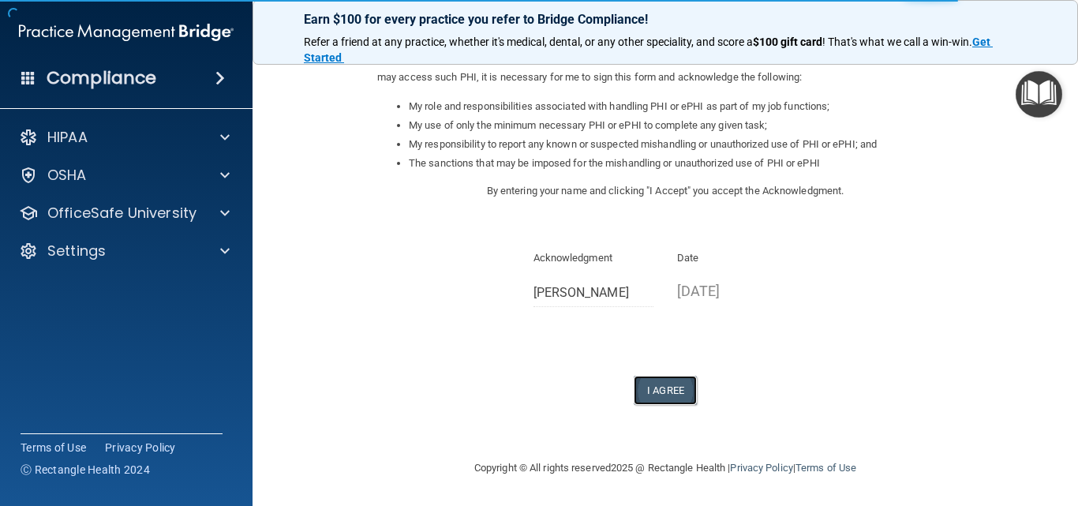
click at [656, 395] on button "I Agree" at bounding box center [665, 390] width 63 height 29
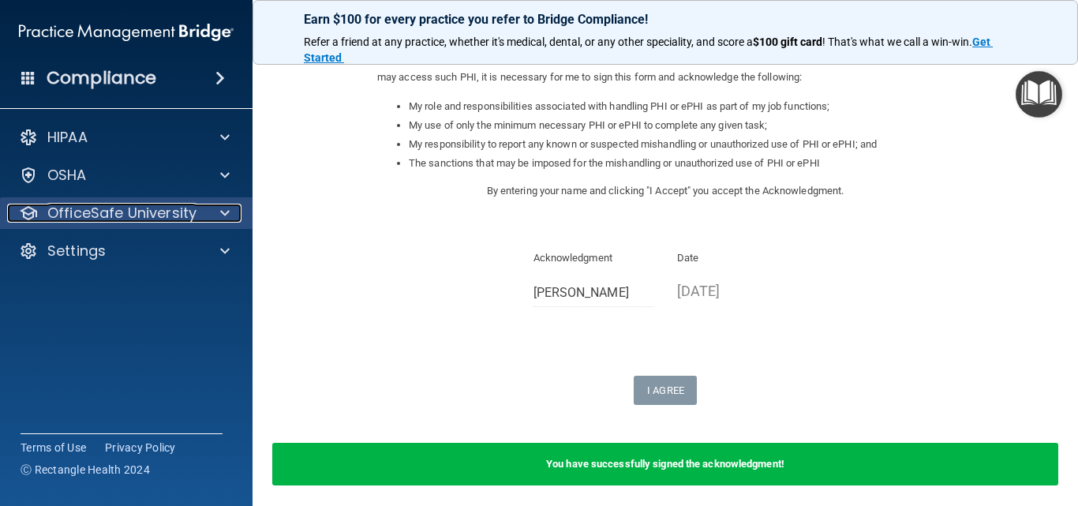
click at [226, 213] on span at bounding box center [224, 213] width 9 height 19
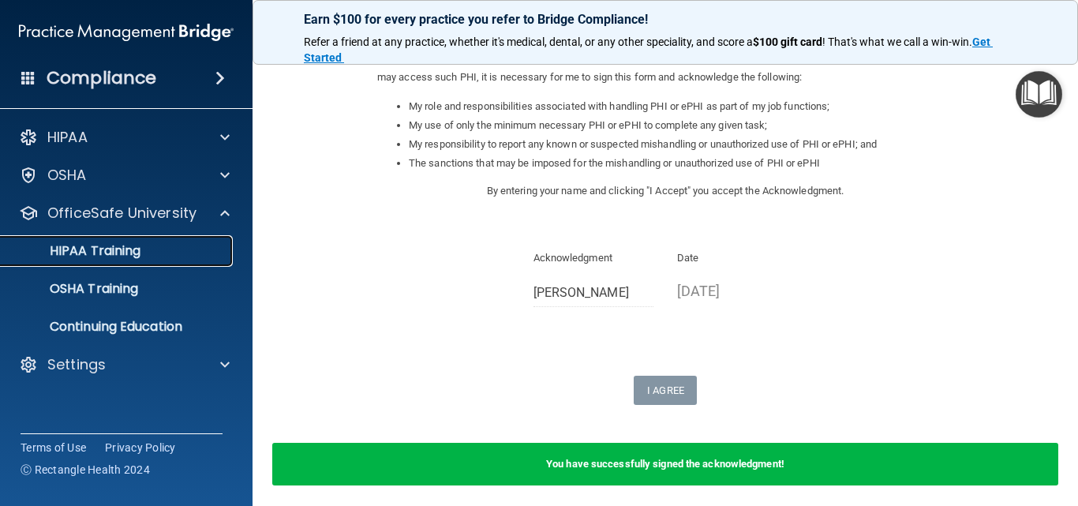
click at [207, 247] on div "HIPAA Training" at bounding box center [118, 251] width 216 height 16
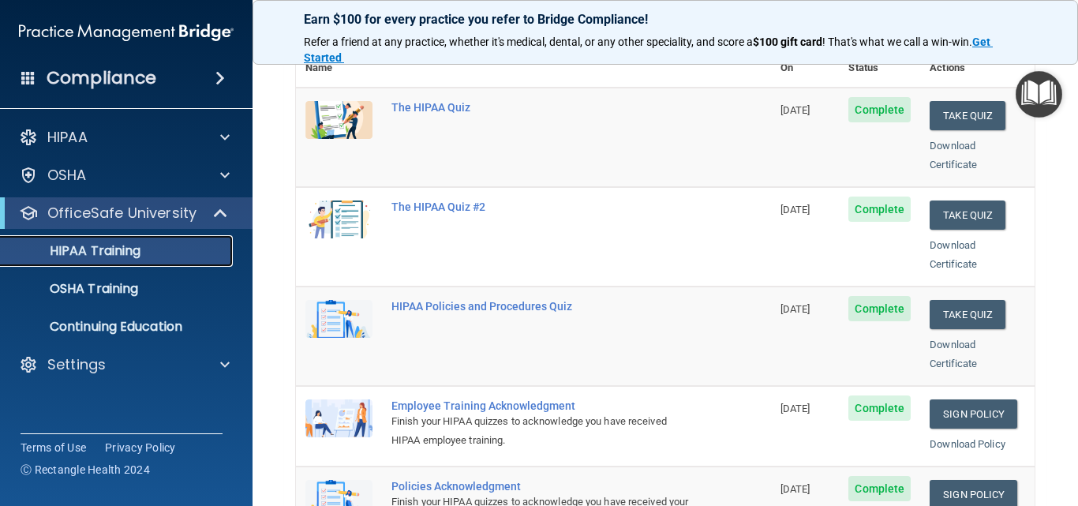
scroll to position [237, 0]
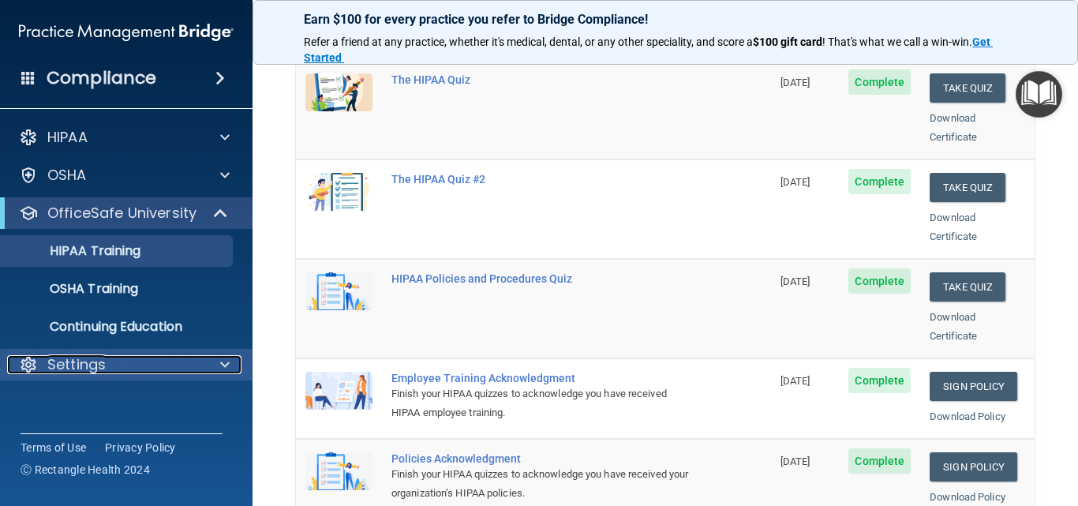
click at [223, 362] on span at bounding box center [224, 364] width 9 height 19
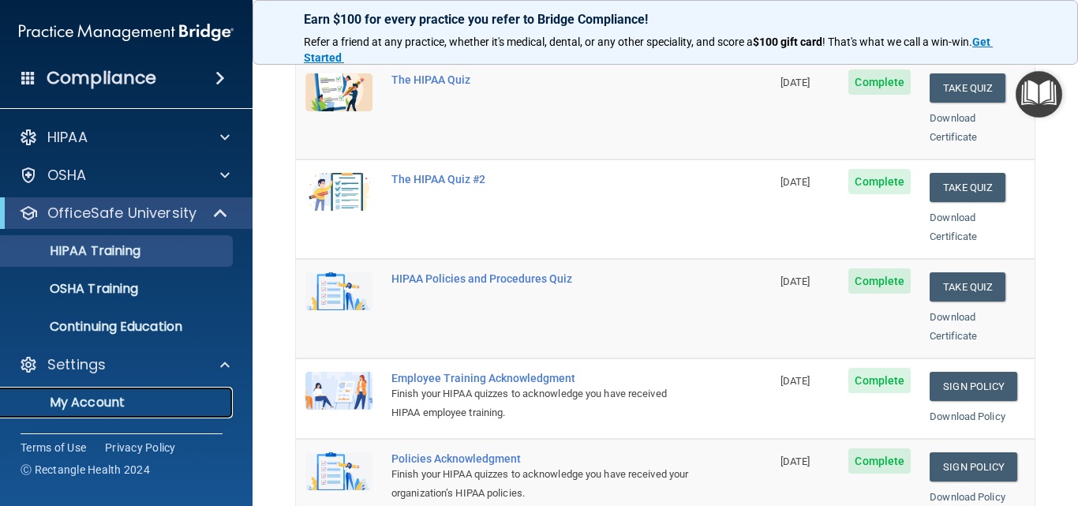
click at [112, 405] on p "My Account" at bounding box center [118, 403] width 216 height 16
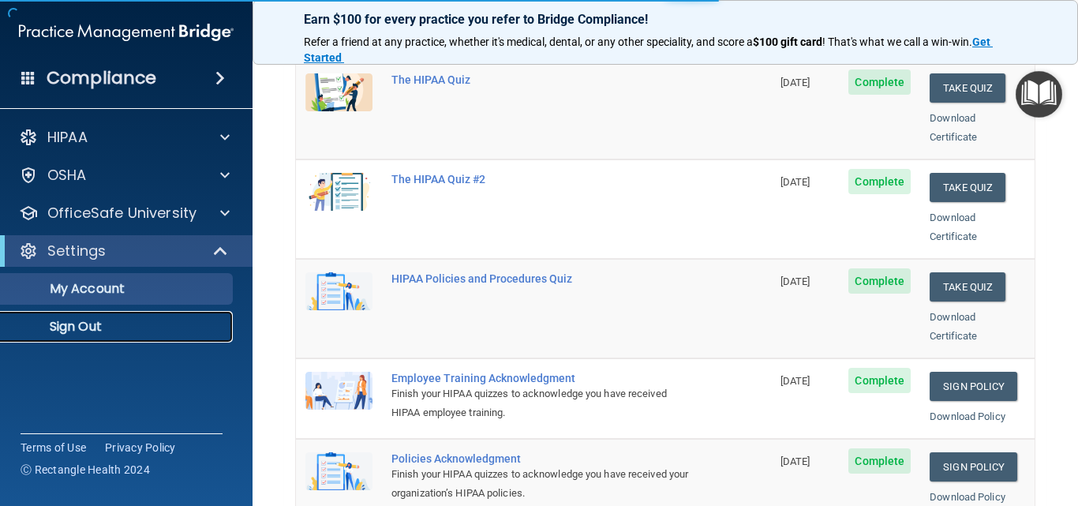
click at [79, 321] on p "Sign Out" at bounding box center [118, 327] width 216 height 16
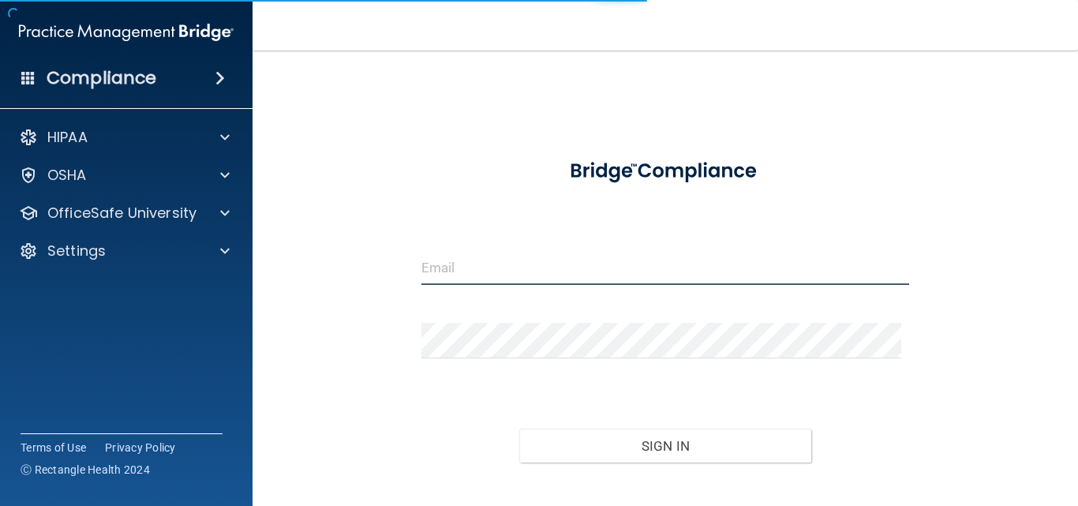
type input "[EMAIL_ADDRESS][DOMAIN_NAME]"
